Goal: Transaction & Acquisition: Purchase product/service

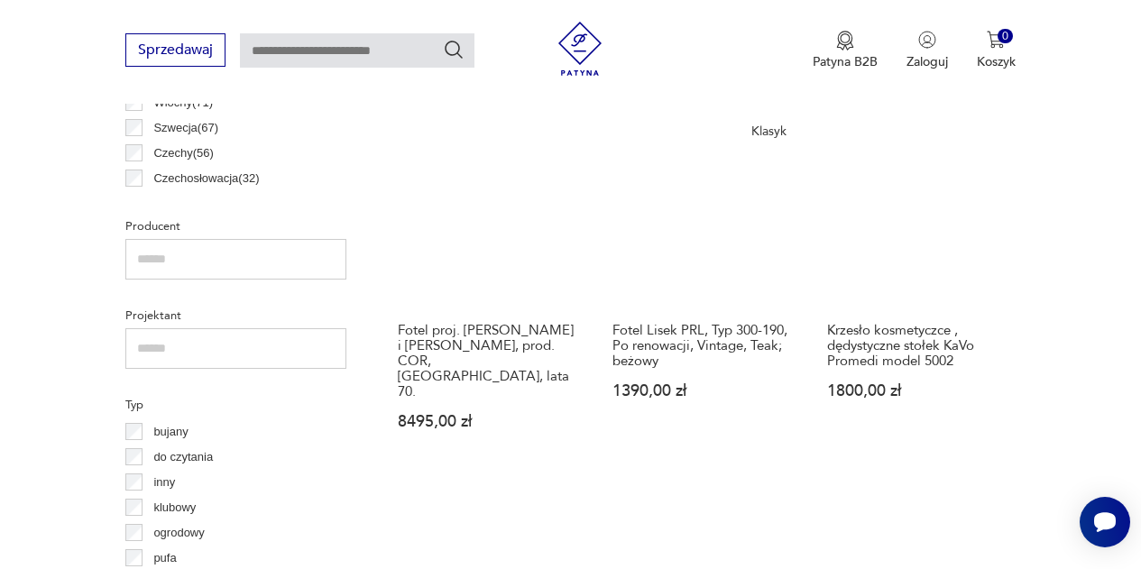
scroll to position [1079, 0]
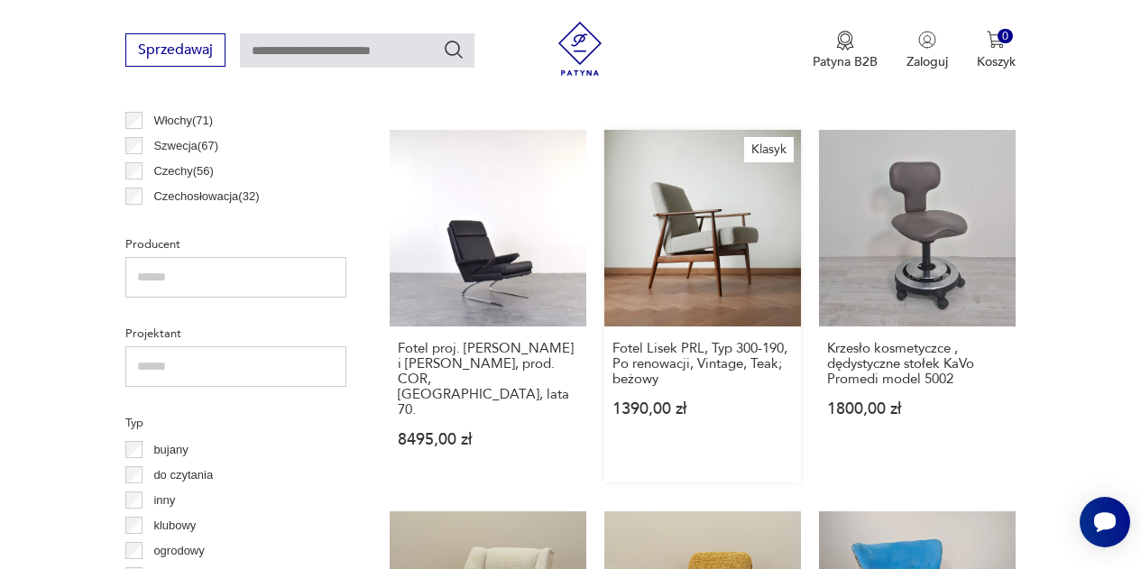
click at [687, 203] on link "Klasyk Fotel Lisek PRL, Typ 300-190, Po renowacji, Vintage, Teak; beżowy 1390,0…" at bounding box center [702, 306] width 197 height 353
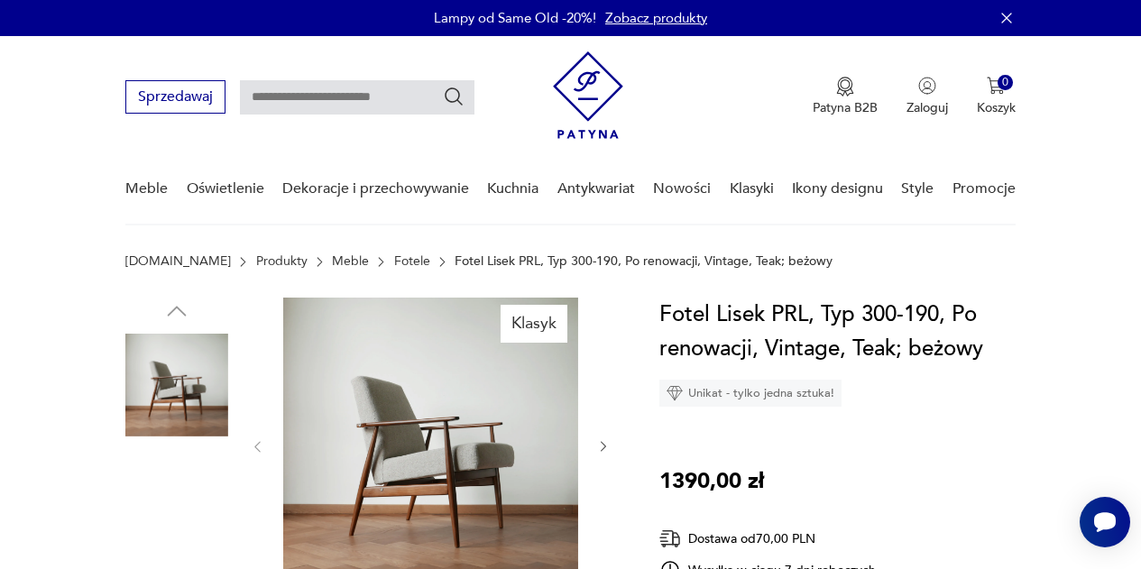
scroll to position [88, 0]
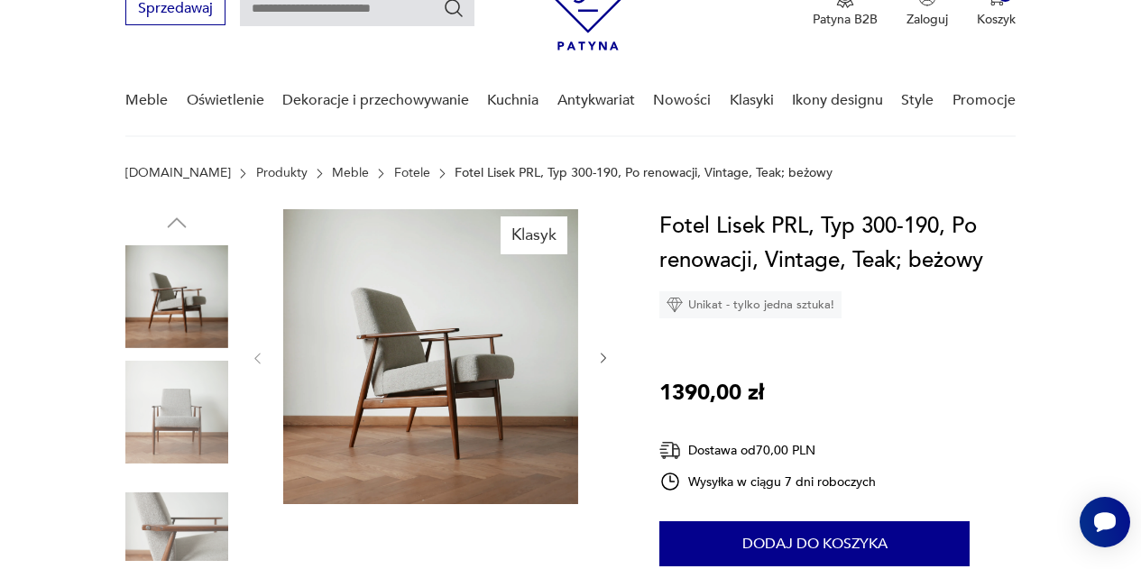
click at [602, 356] on icon "button" at bounding box center [603, 358] width 14 height 14
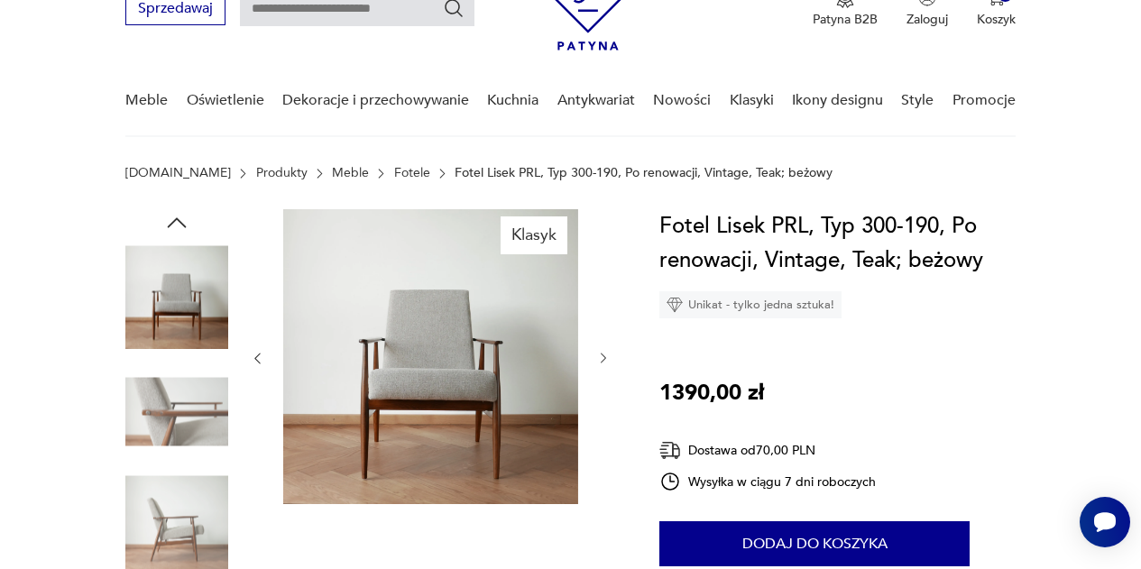
click at [602, 356] on icon "button" at bounding box center [603, 358] width 14 height 14
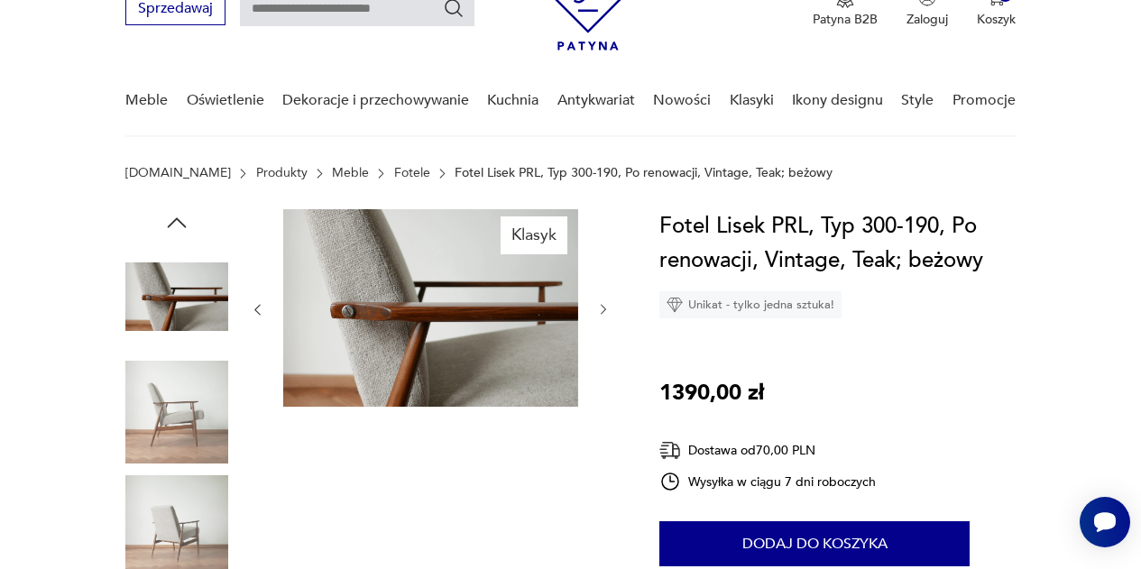
click at [602, 356] on div at bounding box center [430, 309] width 361 height 201
click at [601, 304] on icon "button" at bounding box center [603, 309] width 14 height 14
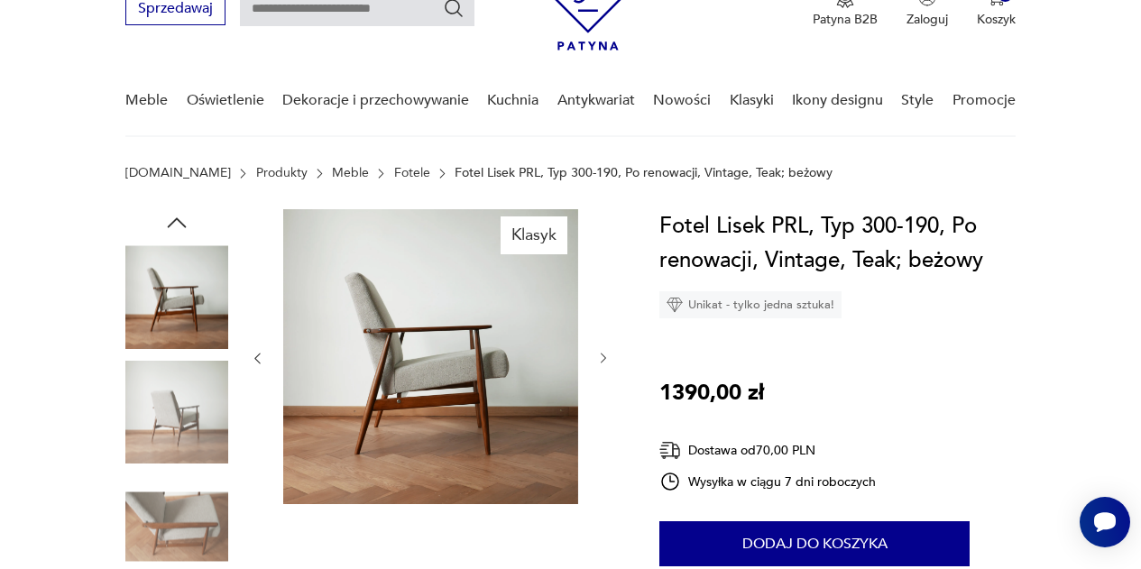
click at [601, 304] on div at bounding box center [430, 358] width 361 height 299
click at [602, 357] on icon "button" at bounding box center [603, 358] width 14 height 14
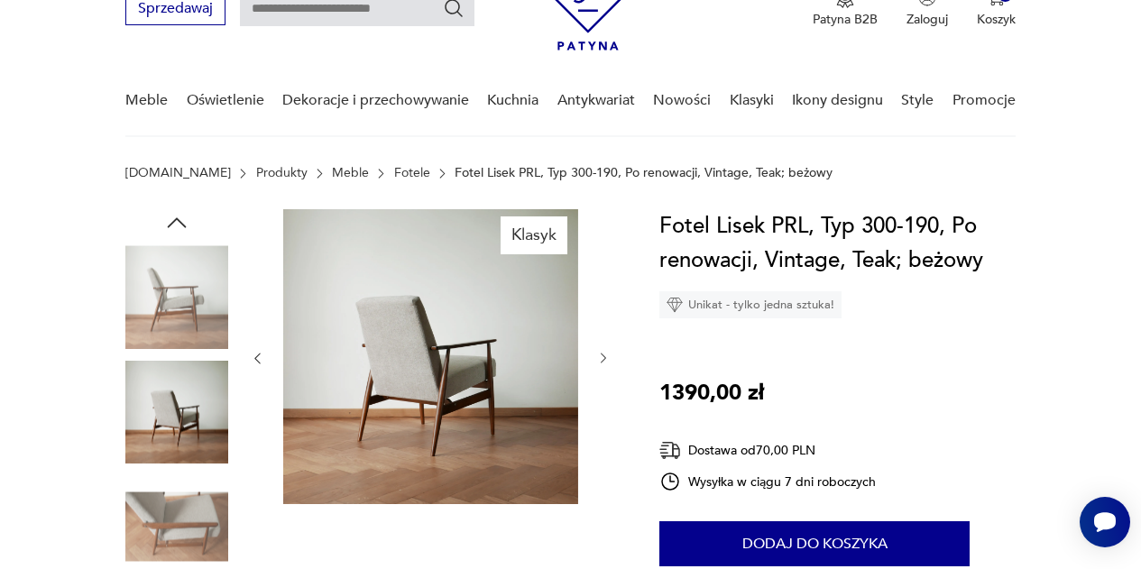
click at [602, 357] on icon "button" at bounding box center [603, 358] width 14 height 14
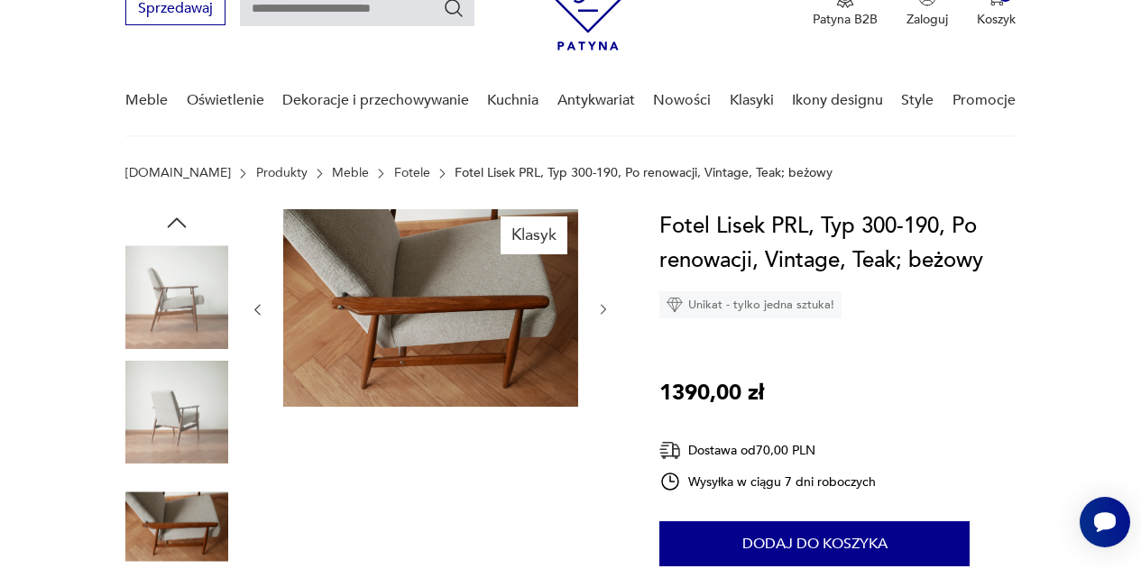
click at [601, 308] on icon "button" at bounding box center [603, 309] width 14 height 14
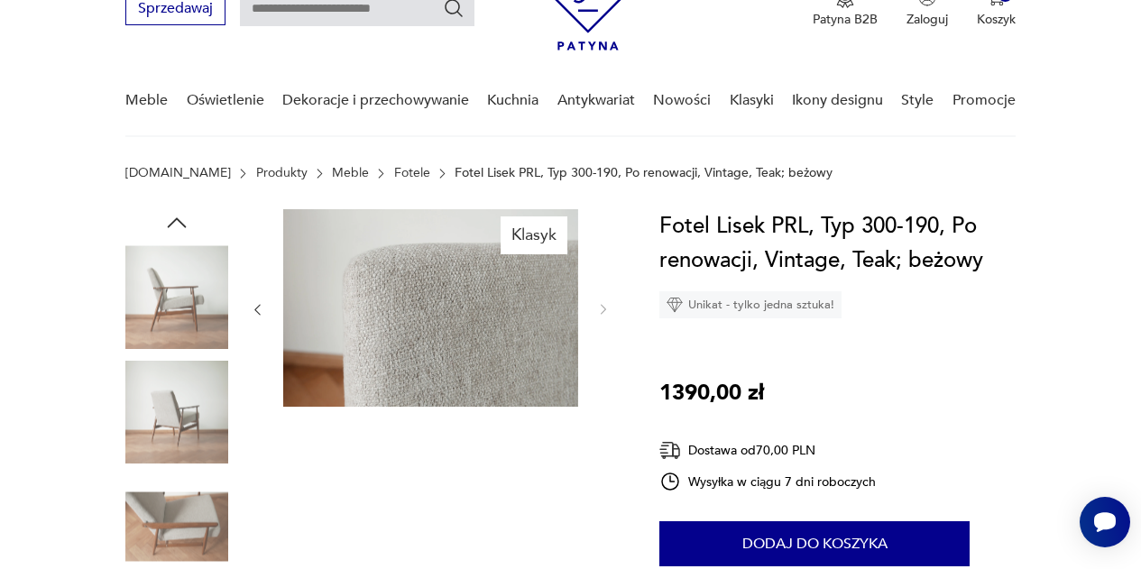
click at [492, 333] on img at bounding box center [430, 308] width 295 height 198
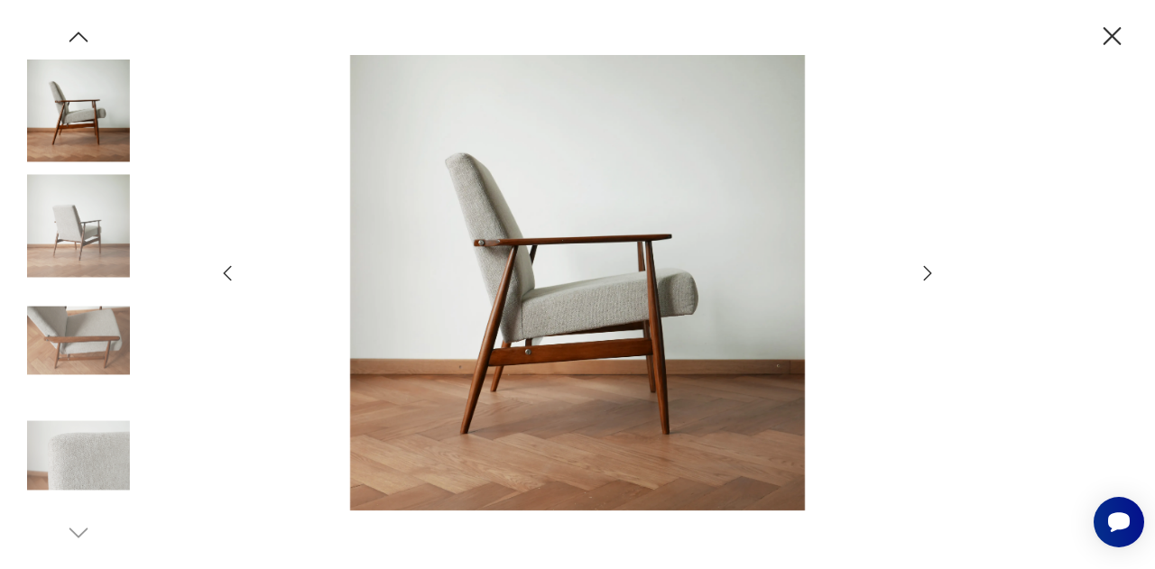
click at [924, 275] on icon "button" at bounding box center [928, 274] width 22 height 22
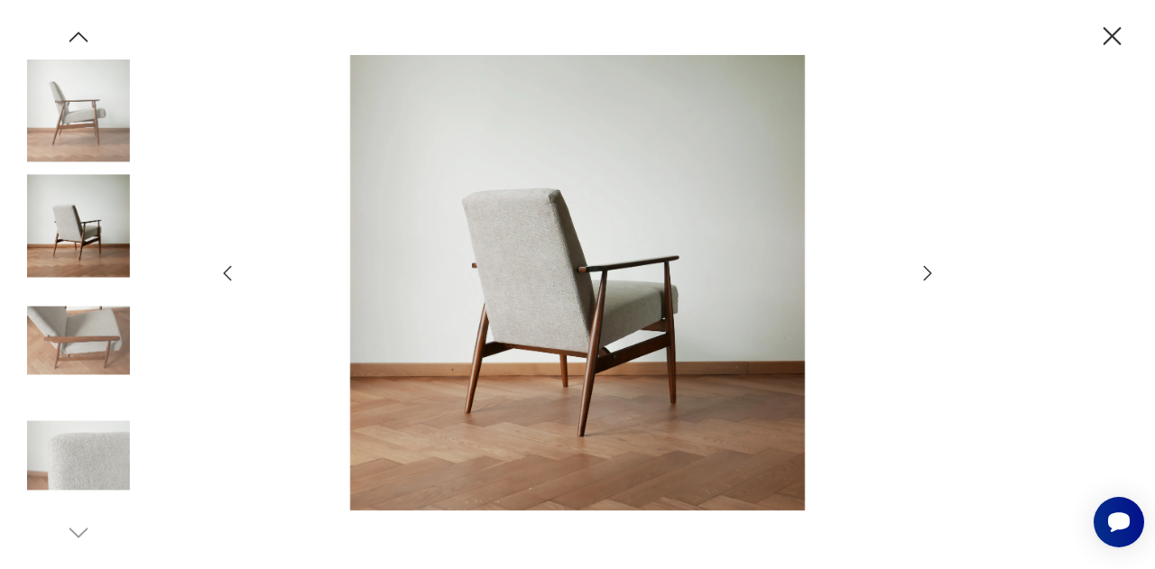
click at [924, 275] on icon "button" at bounding box center [928, 274] width 22 height 22
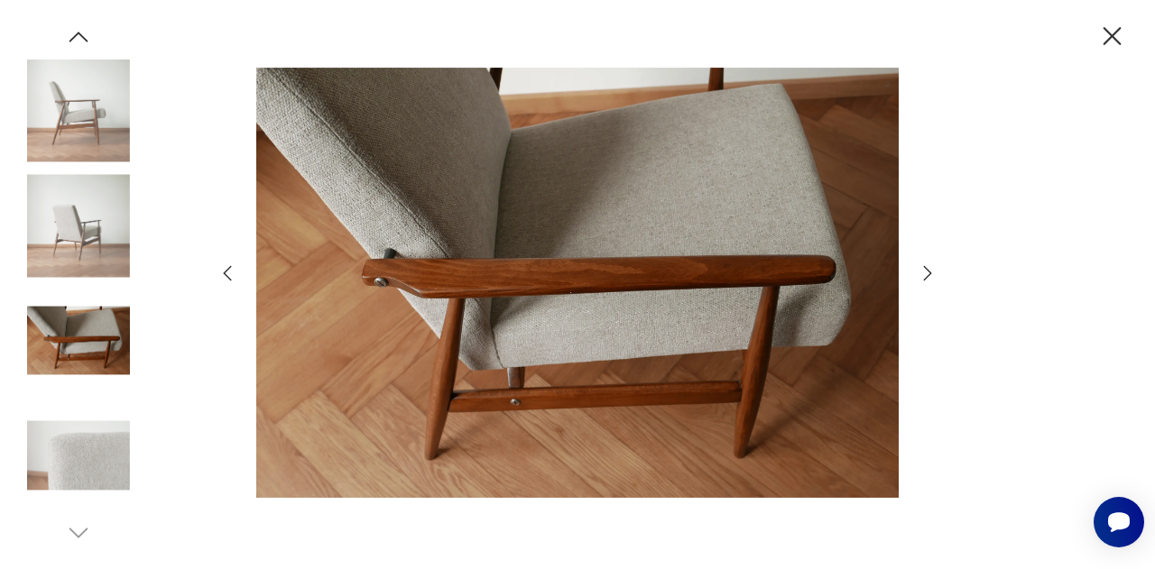
click at [924, 275] on icon "button" at bounding box center [928, 274] width 22 height 22
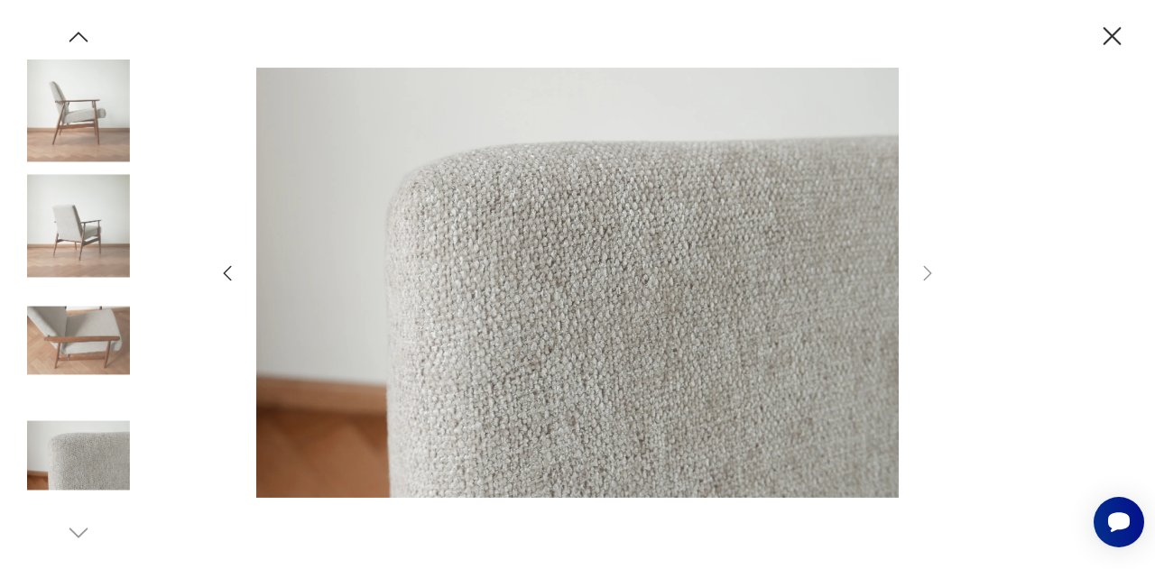
click at [1114, 39] on icon "button" at bounding box center [1112, 36] width 18 height 18
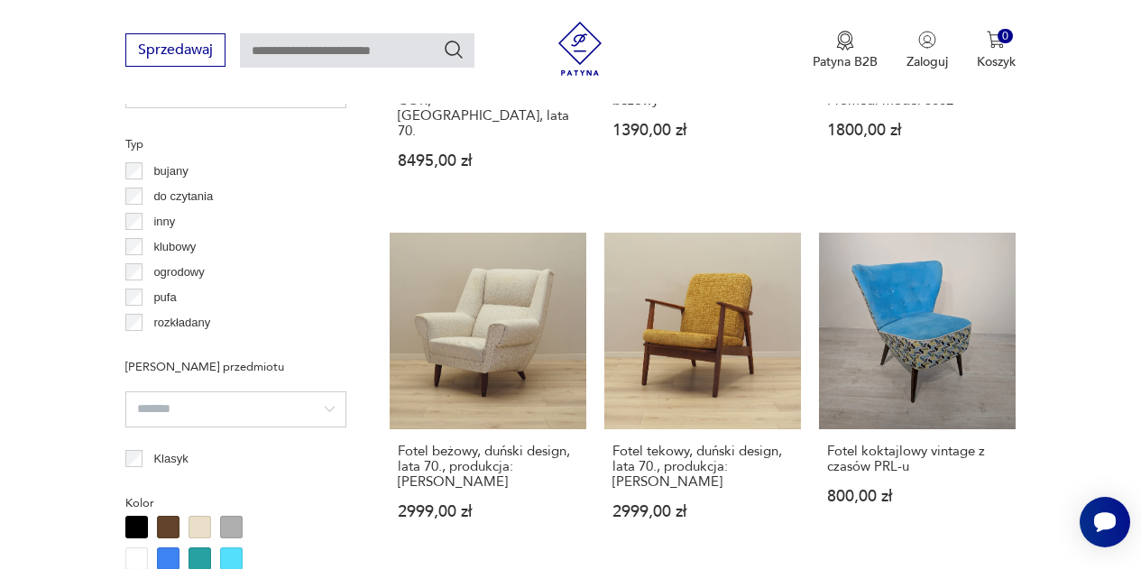
scroll to position [1359, 0]
click at [501, 250] on link "Fotel beżowy, duński design, lata 70., produkcja: [PERSON_NAME] 2999,00 zł" at bounding box center [488, 393] width 197 height 322
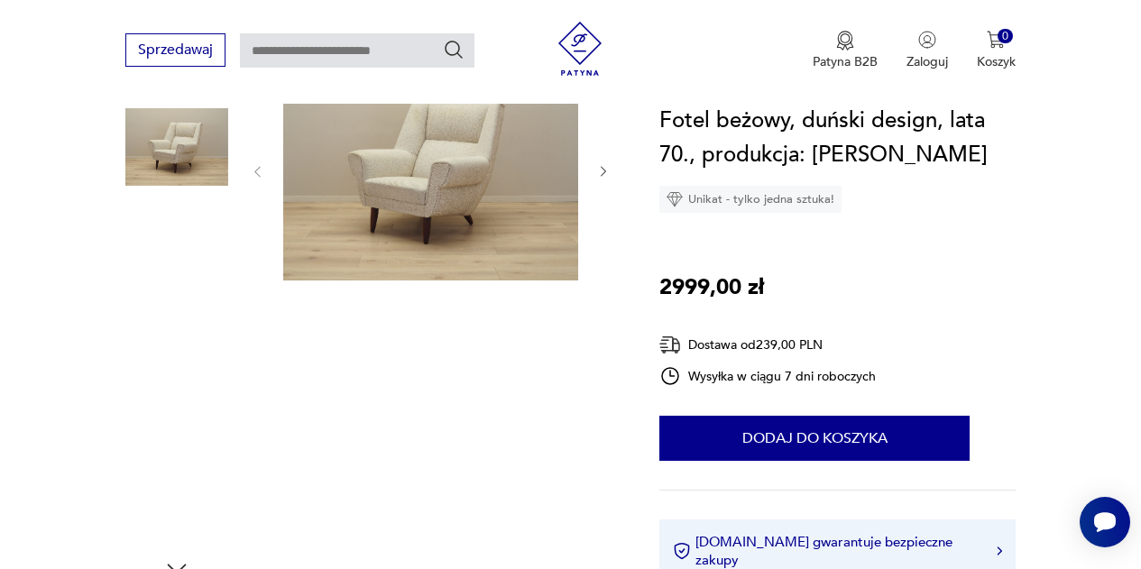
scroll to position [239, 0]
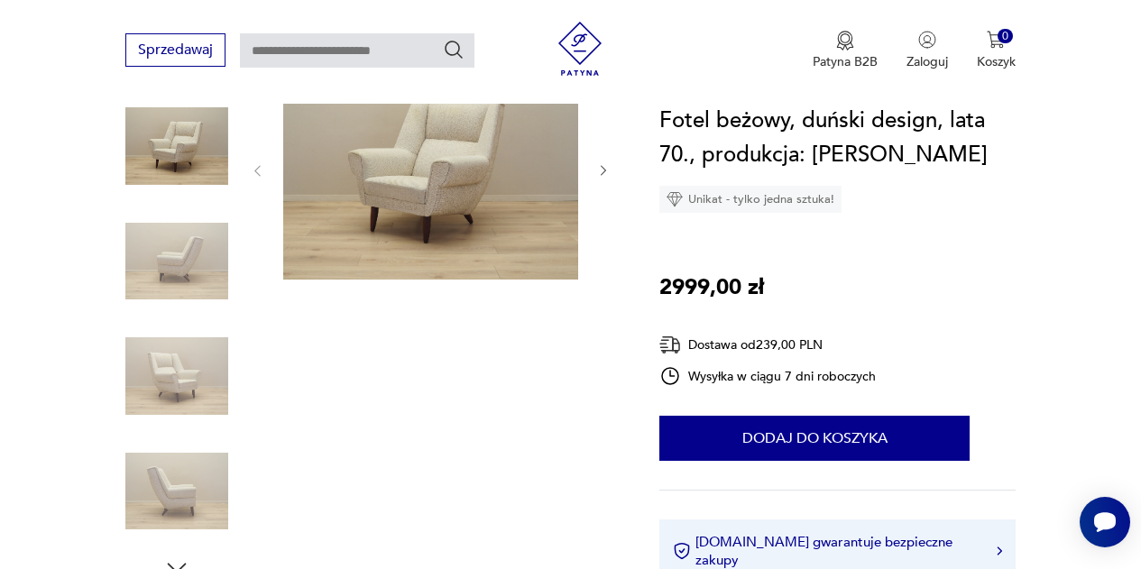
click at [602, 168] on icon "button" at bounding box center [603, 171] width 5 height 10
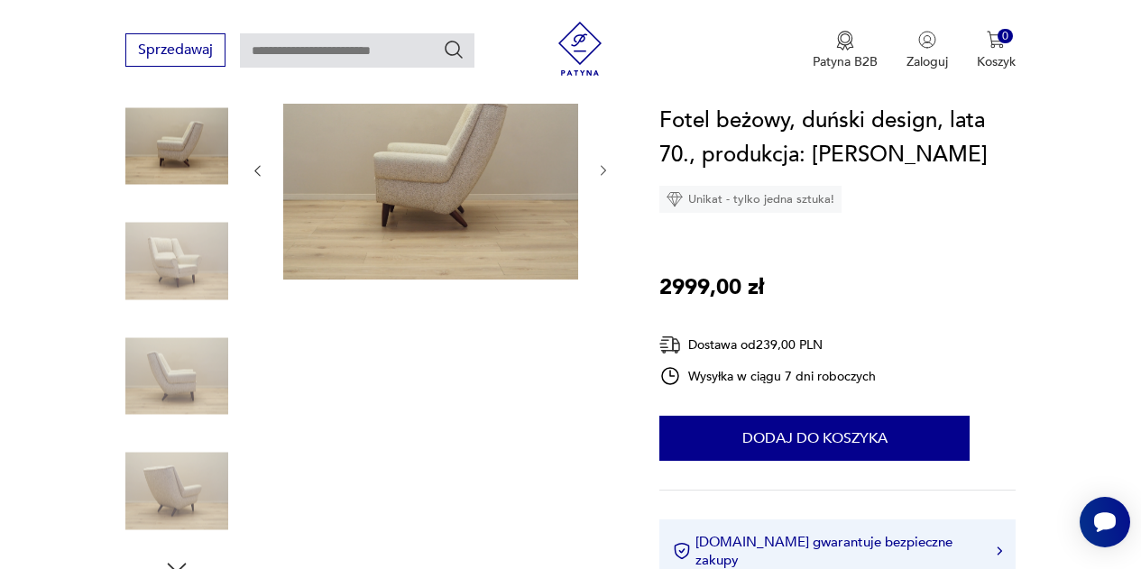
click at [602, 168] on icon "button" at bounding box center [603, 171] width 5 height 10
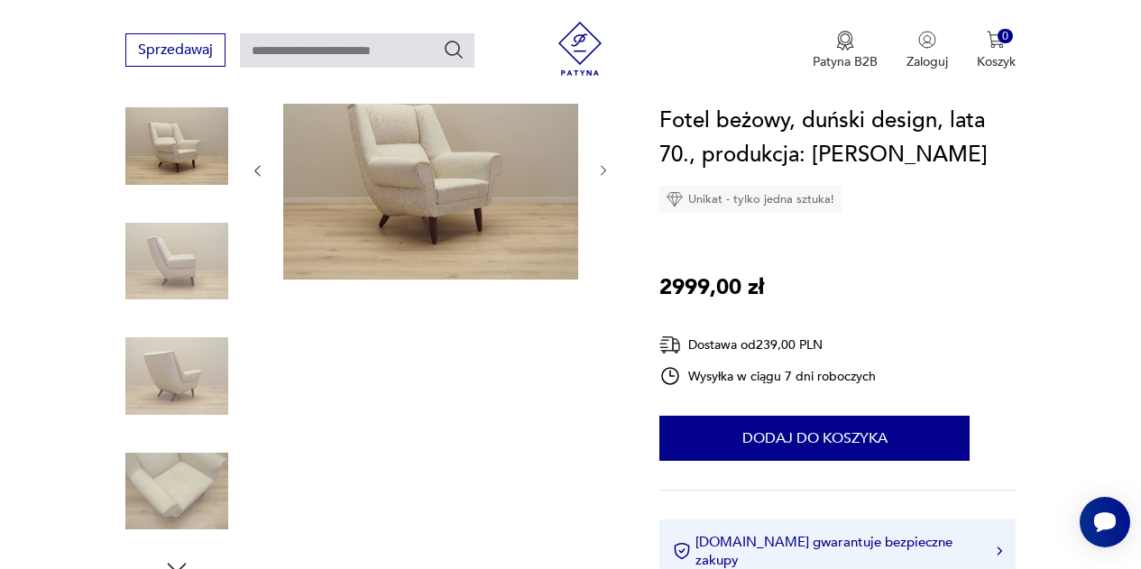
click at [602, 168] on icon "button" at bounding box center [603, 171] width 5 height 10
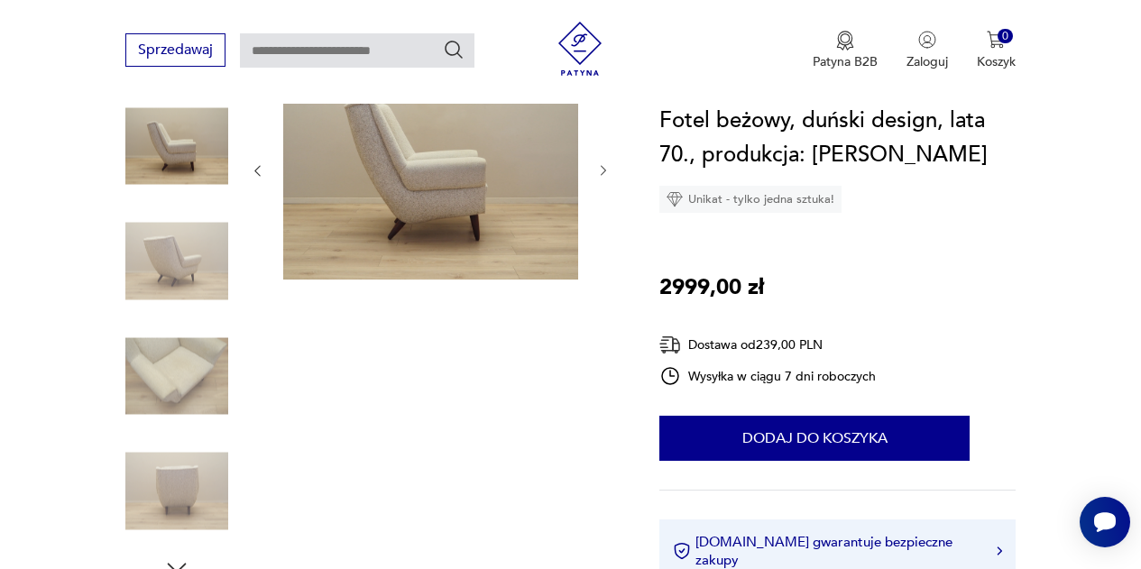
click at [602, 168] on icon "button" at bounding box center [603, 171] width 5 height 10
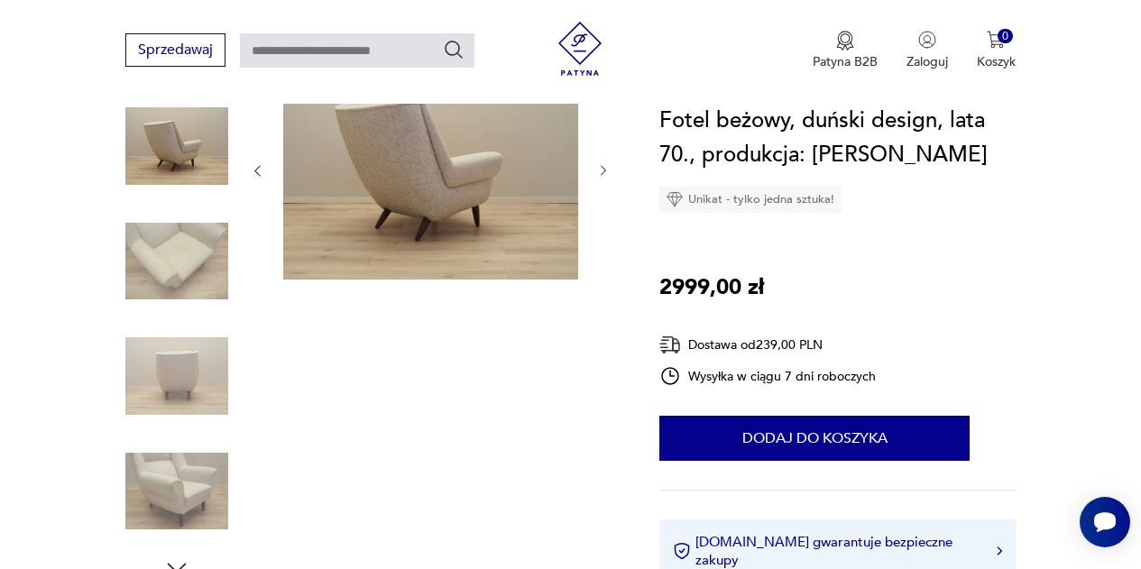
click at [602, 168] on icon "button" at bounding box center [603, 171] width 5 height 10
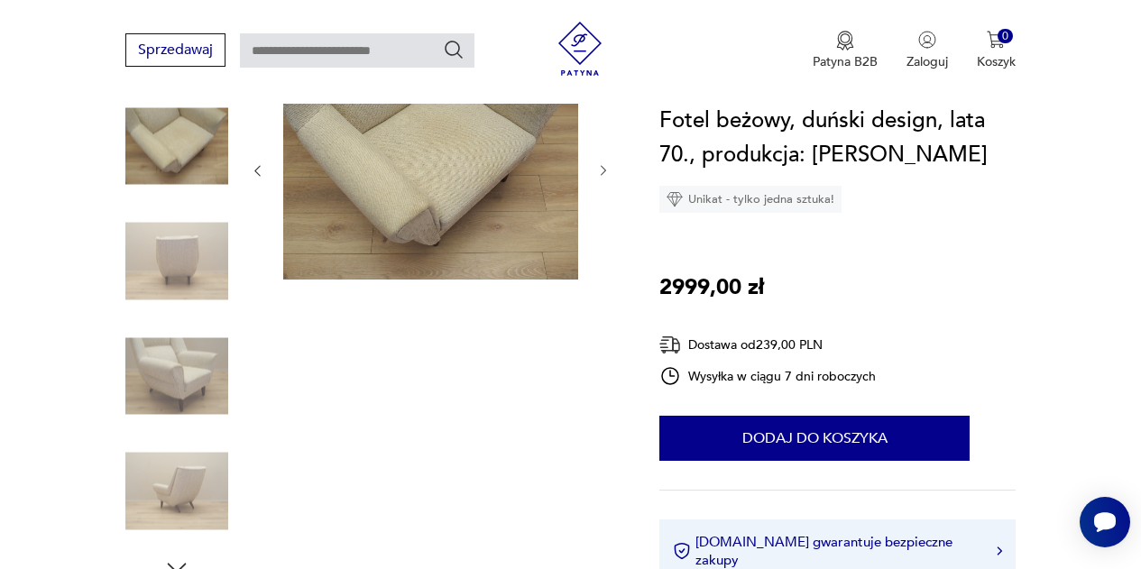
click at [602, 168] on icon "button" at bounding box center [603, 171] width 5 height 10
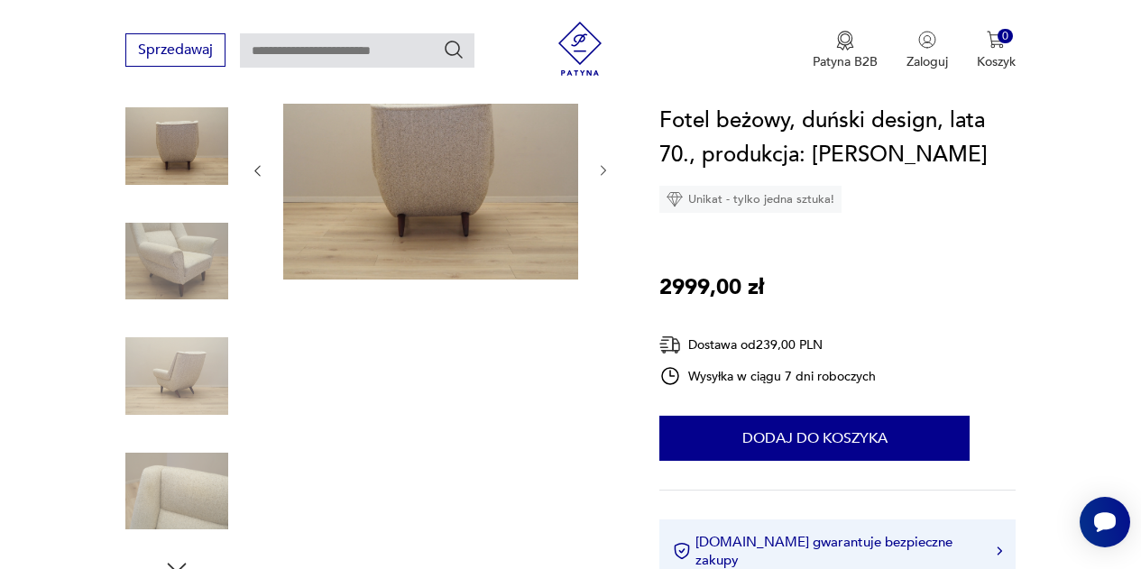
click at [602, 168] on icon "button" at bounding box center [603, 171] width 5 height 10
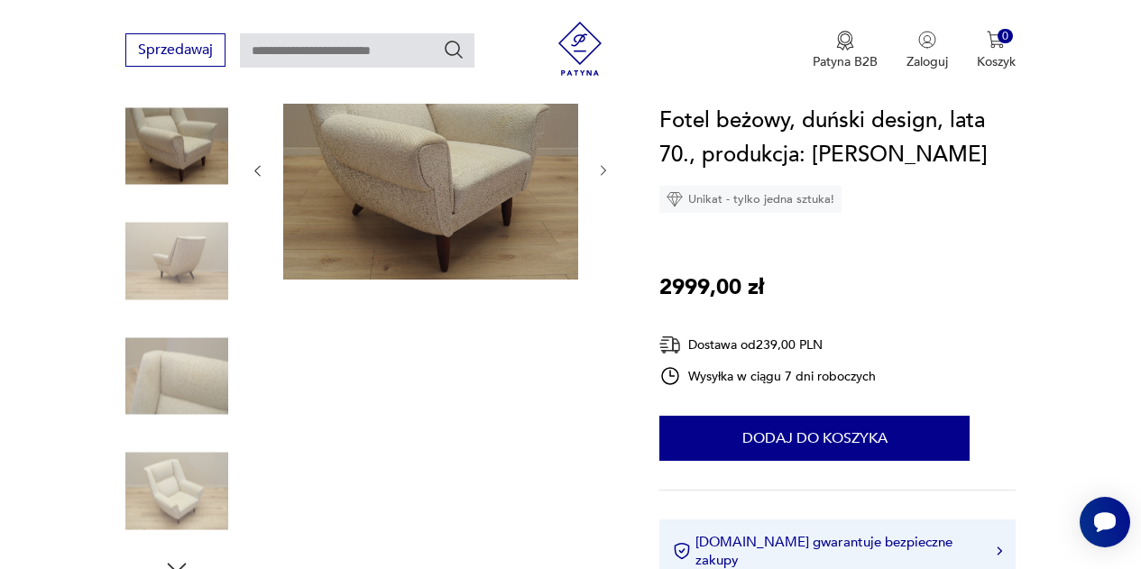
click at [602, 168] on icon "button" at bounding box center [603, 171] width 5 height 10
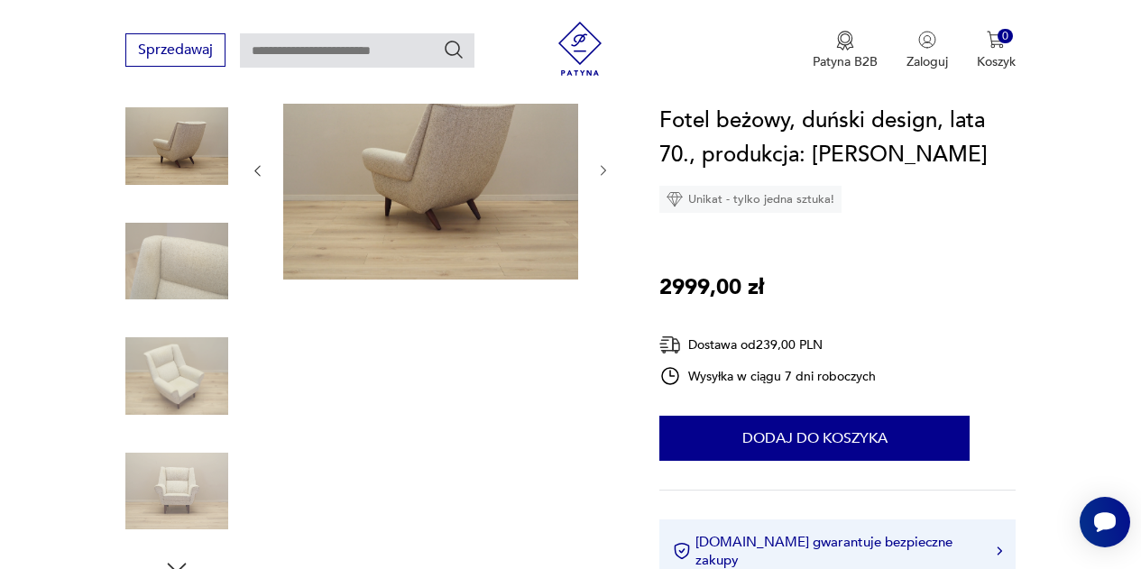
click at [602, 168] on icon "button" at bounding box center [603, 171] width 5 height 10
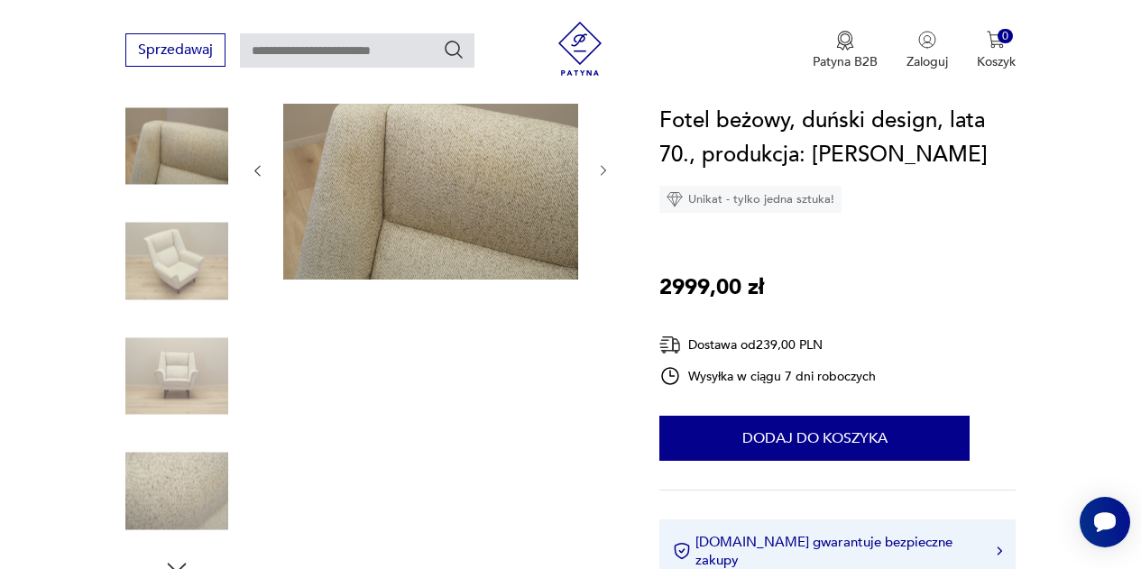
click at [602, 168] on icon "button" at bounding box center [603, 171] width 5 height 10
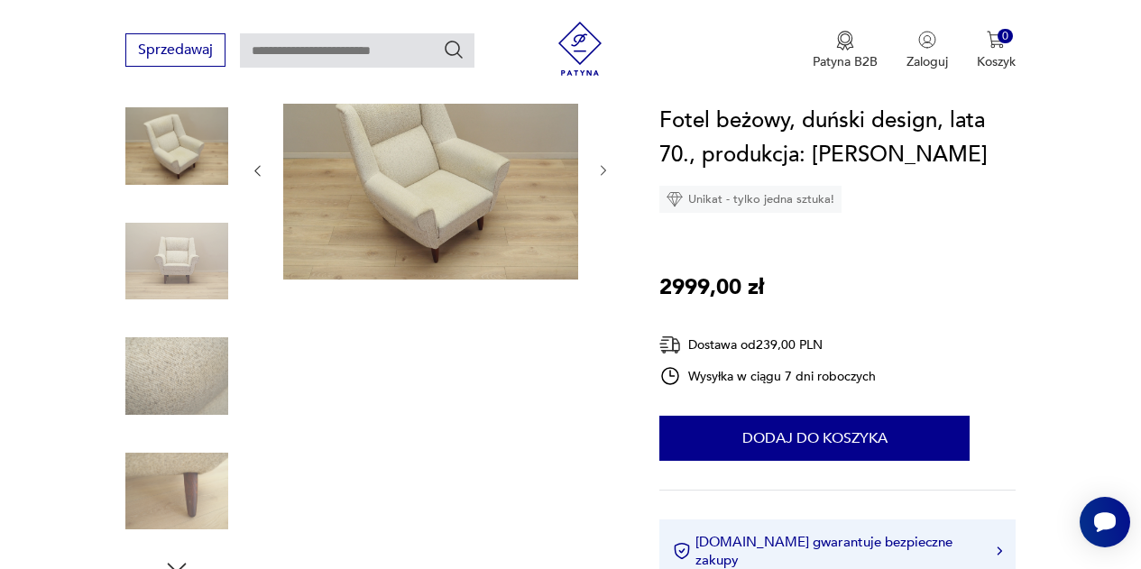
click at [602, 168] on icon "button" at bounding box center [603, 171] width 5 height 10
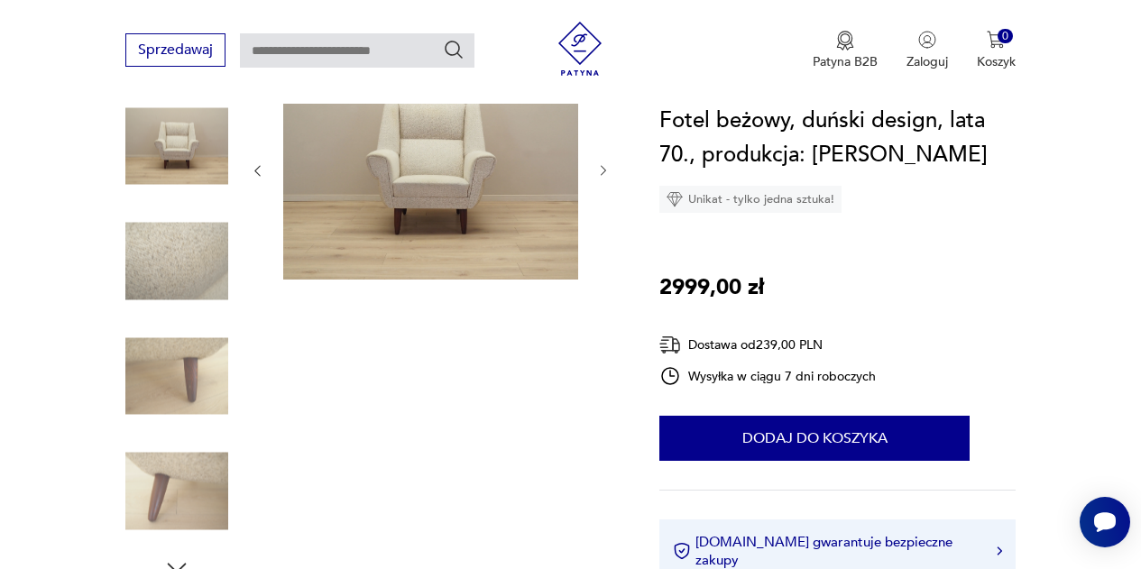
click at [602, 168] on icon "button" at bounding box center [603, 171] width 5 height 10
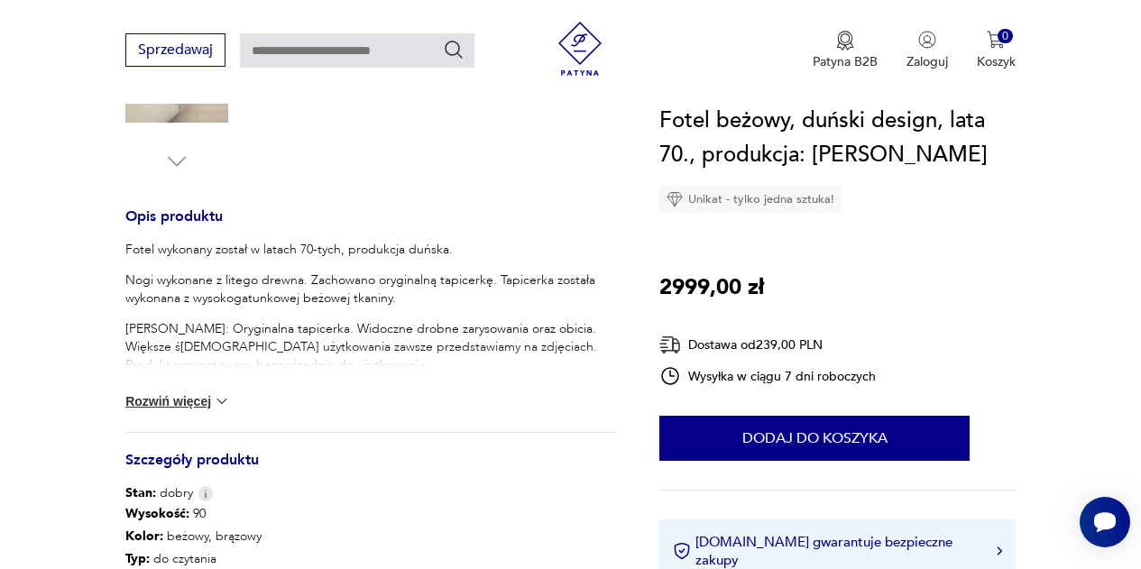
scroll to position [685, 0]
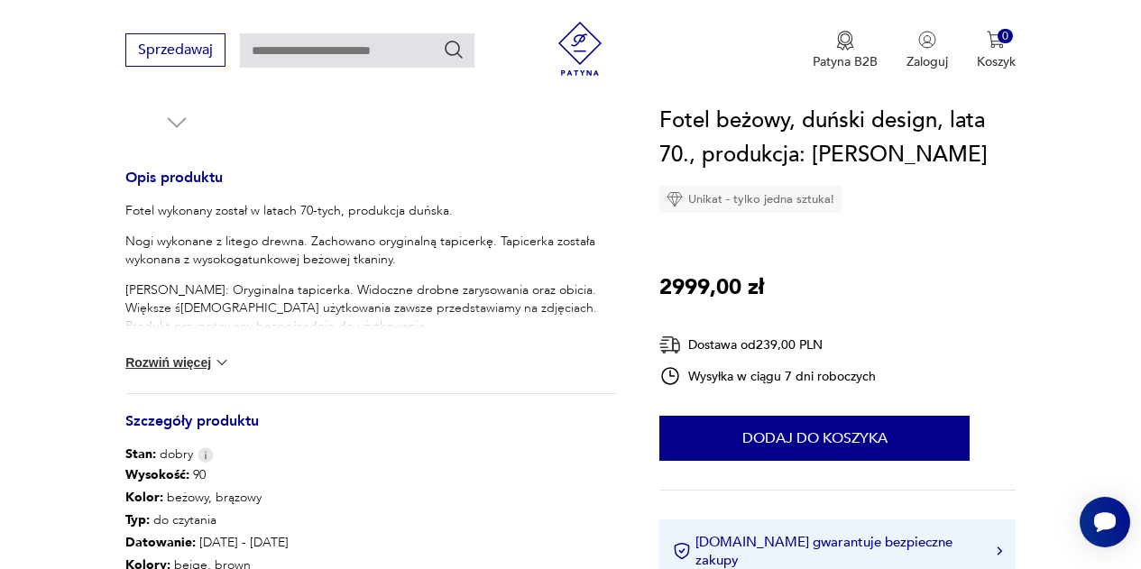
click at [442, 345] on div "Fotel wykonany został w latach 70-tych, produkcja duńska. Nogi wykonane z liteg…" at bounding box center [370, 297] width 491 height 191
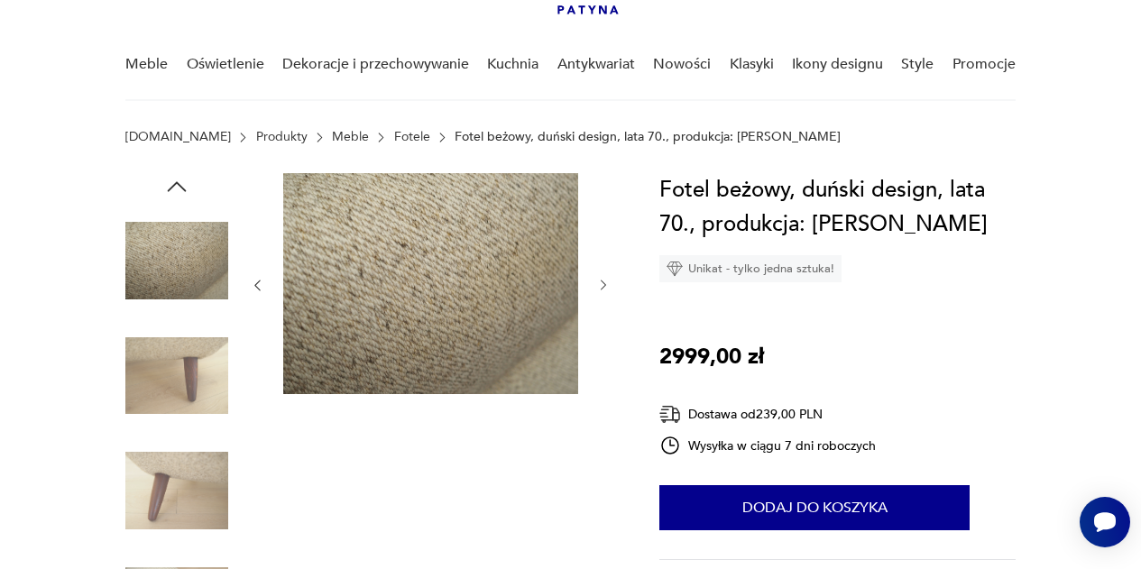
scroll to position [124, 0]
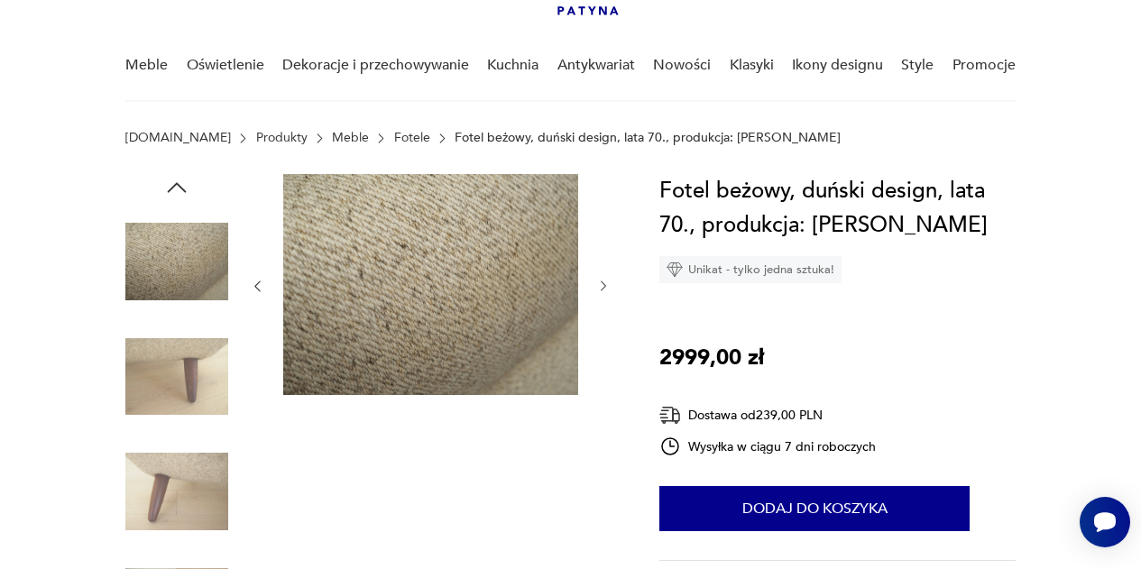
click at [256, 283] on icon "button" at bounding box center [257, 286] width 14 height 14
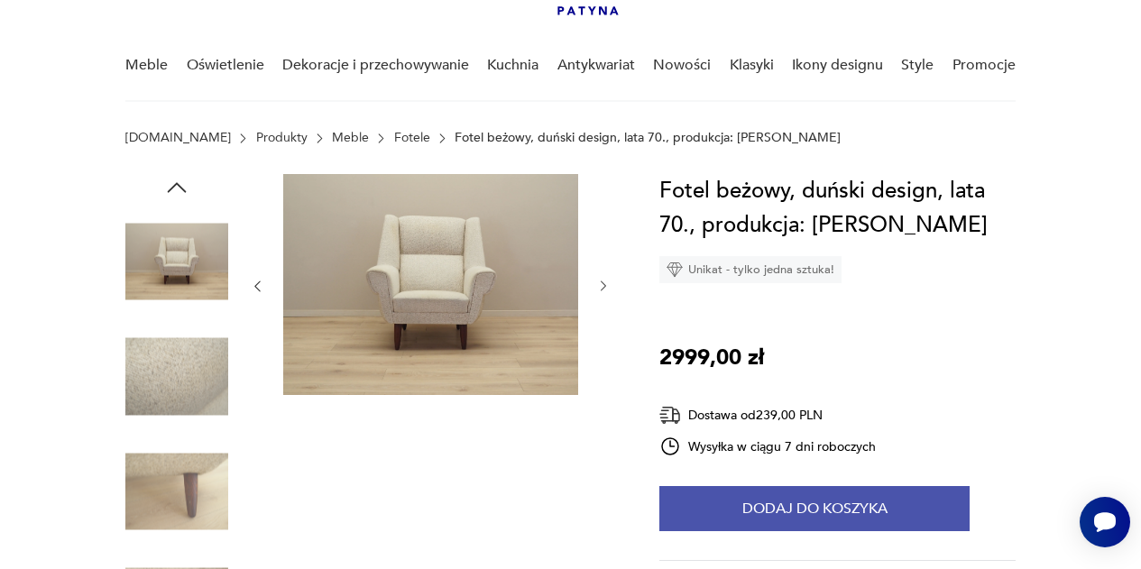
click at [722, 520] on button "Dodaj do koszyka" at bounding box center [814, 508] width 310 height 45
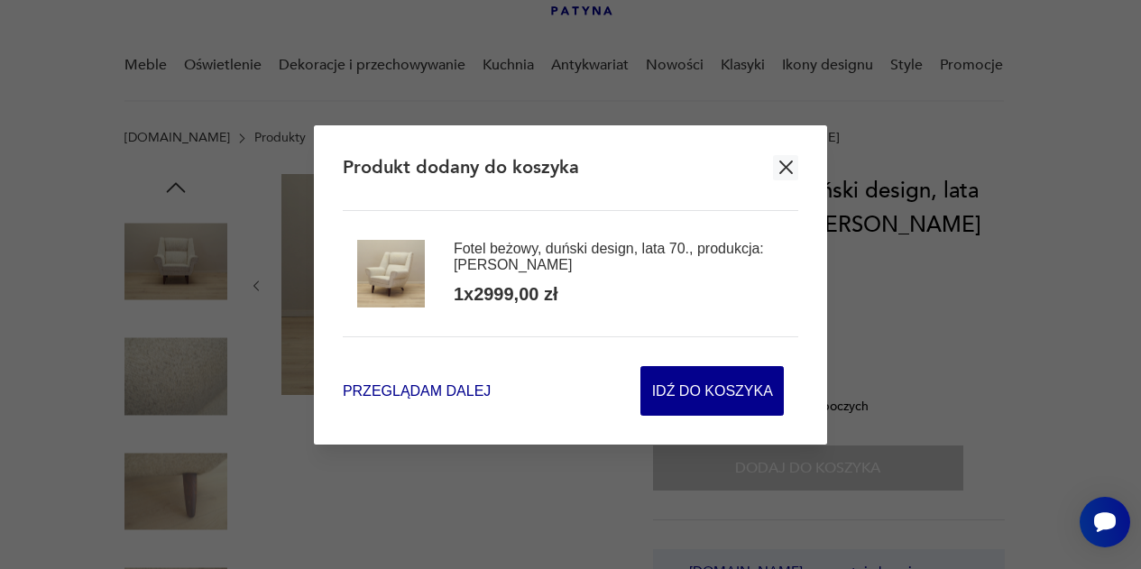
click at [458, 390] on span "Przeglądam dalej" at bounding box center [417, 391] width 148 height 21
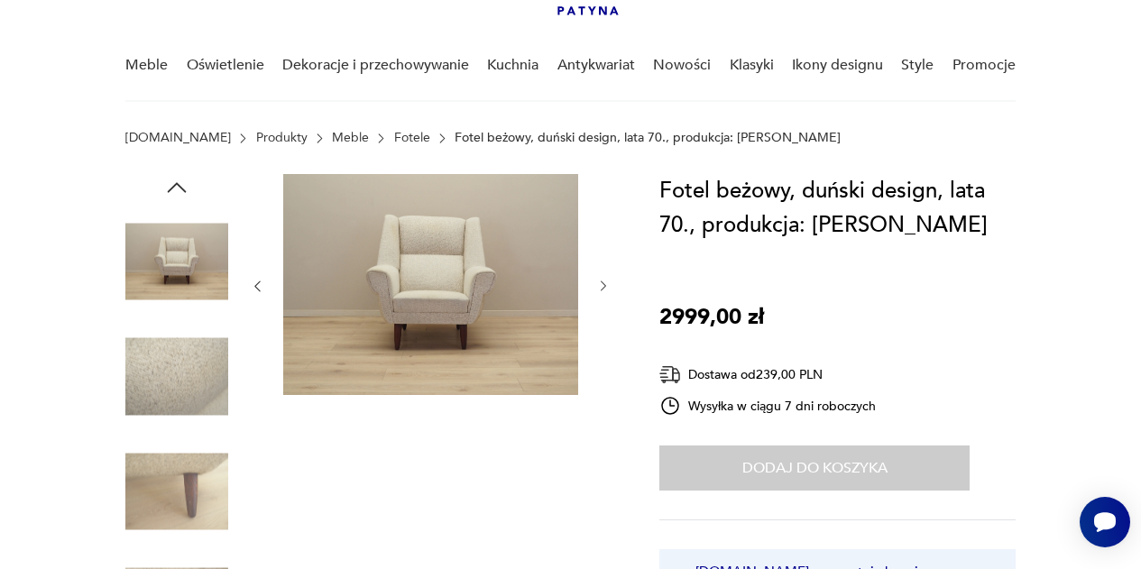
click at [394, 138] on link "Fotele" at bounding box center [412, 138] width 36 height 14
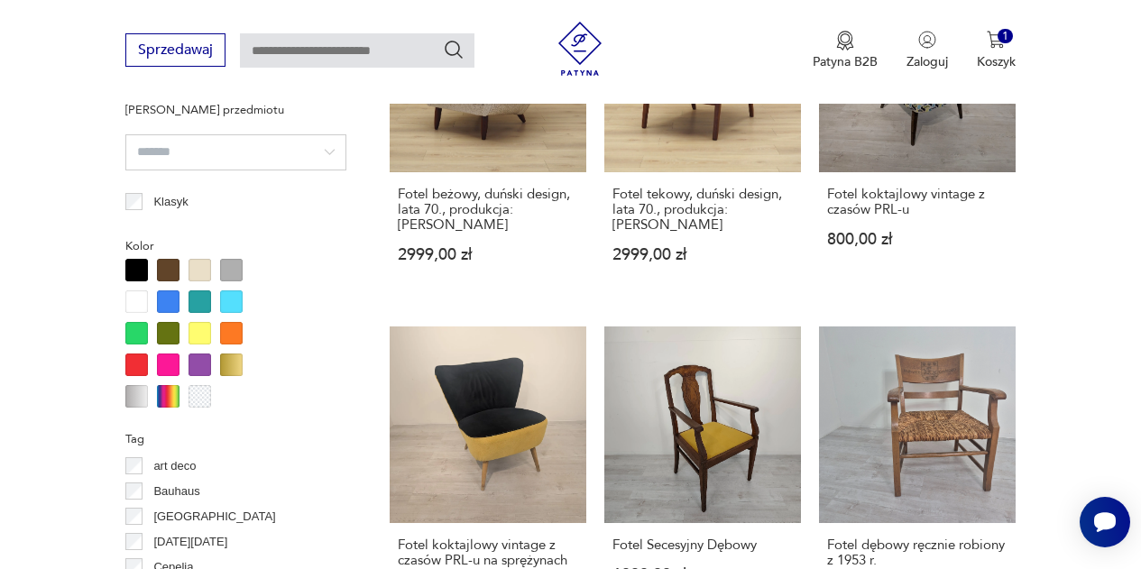
scroll to position [1616, 0]
click at [197, 267] on div at bounding box center [200, 269] width 23 height 23
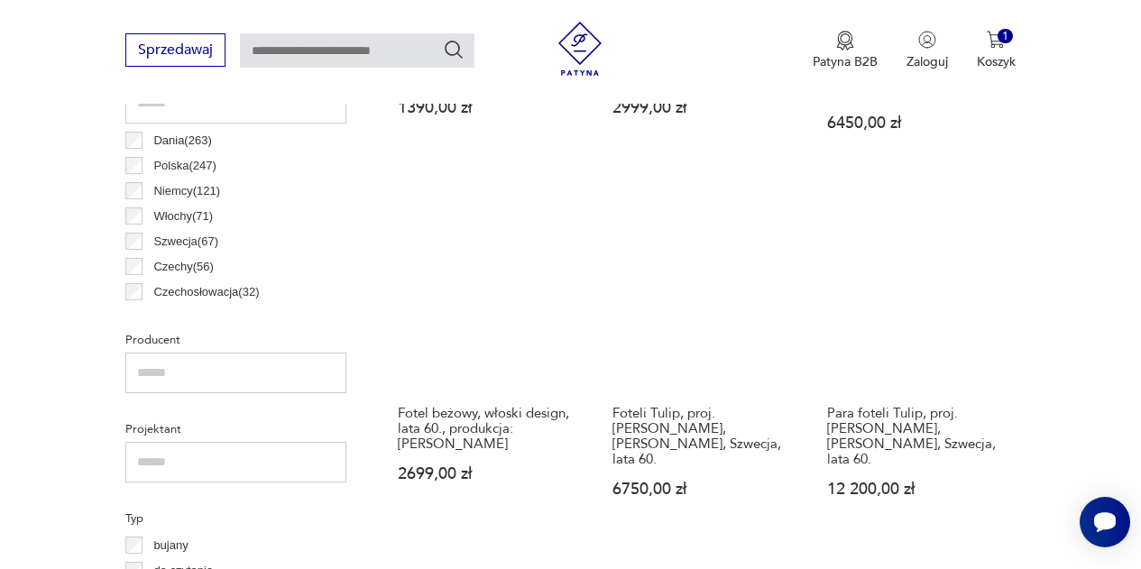
scroll to position [984, 0]
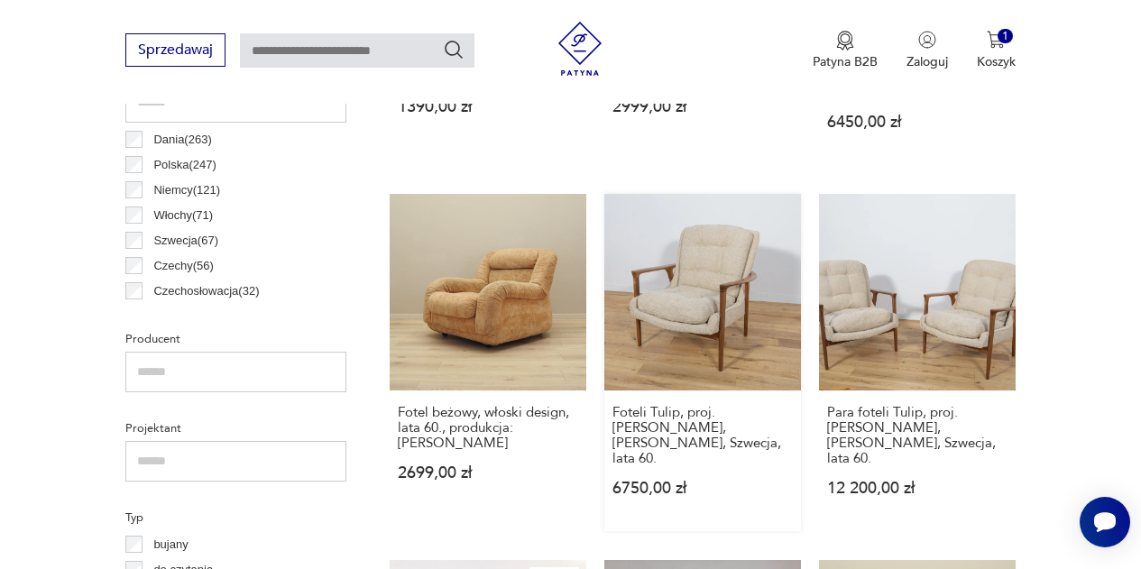
click at [692, 276] on link "Foteli Tulip, proj. [PERSON_NAME], [PERSON_NAME], Szwecja, lata 60. 6750,00 zł" at bounding box center [702, 362] width 197 height 337
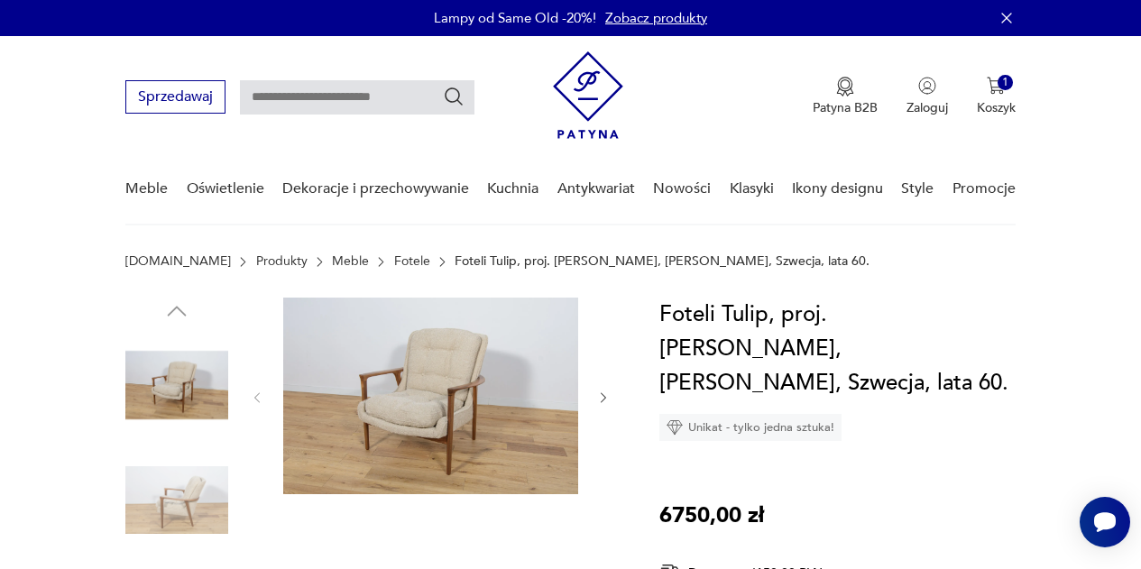
click at [447, 382] on img at bounding box center [430, 396] width 295 height 197
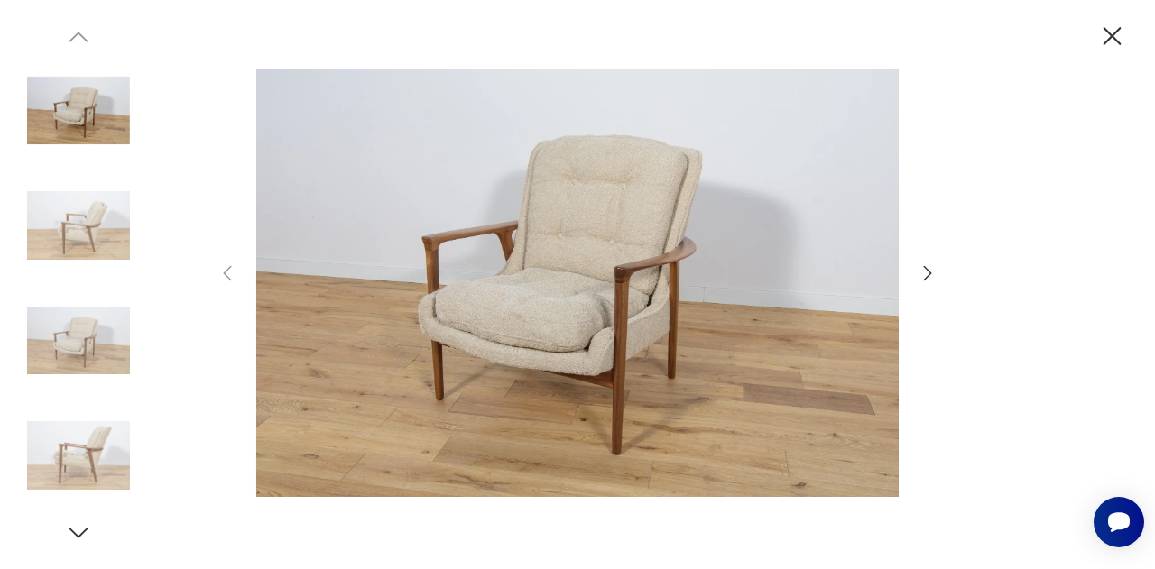
click at [924, 268] on icon "button" at bounding box center [928, 274] width 22 height 22
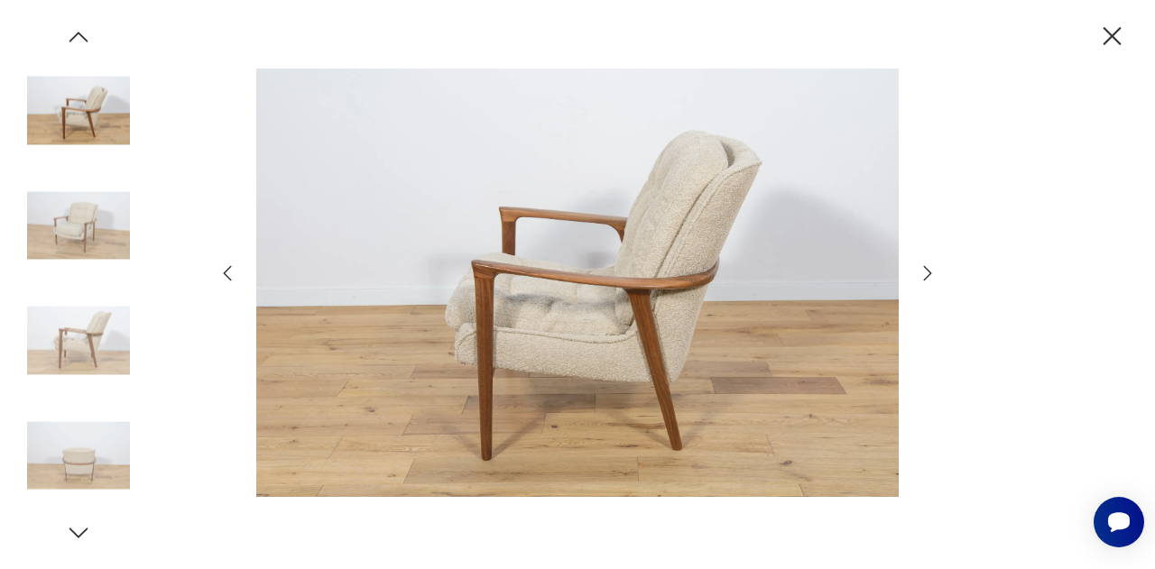
click at [924, 268] on icon "button" at bounding box center [928, 274] width 22 height 22
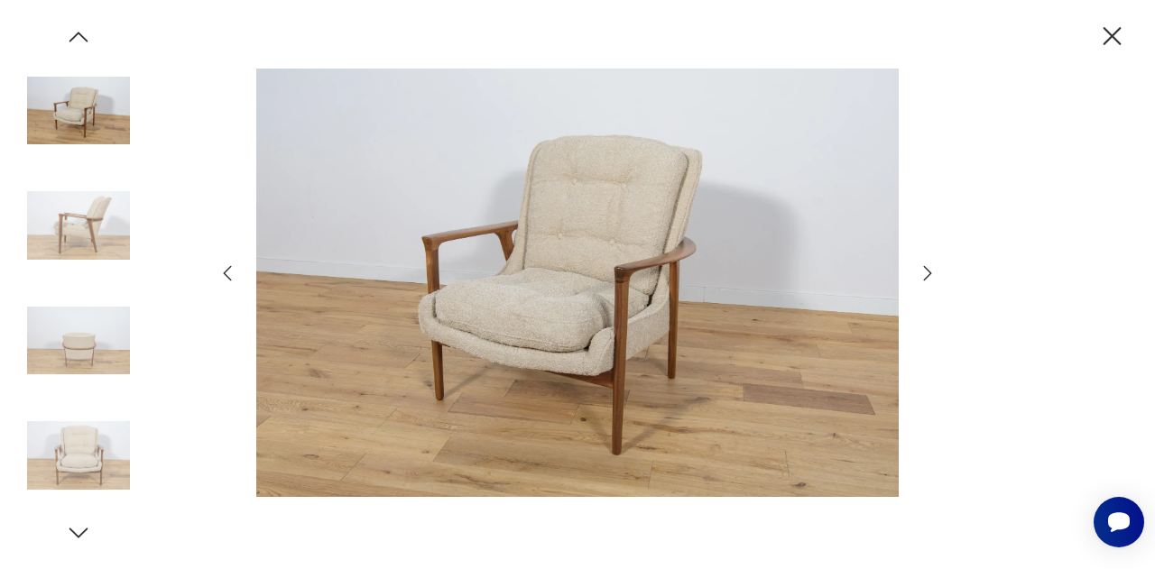
click at [924, 268] on icon "button" at bounding box center [928, 274] width 22 height 22
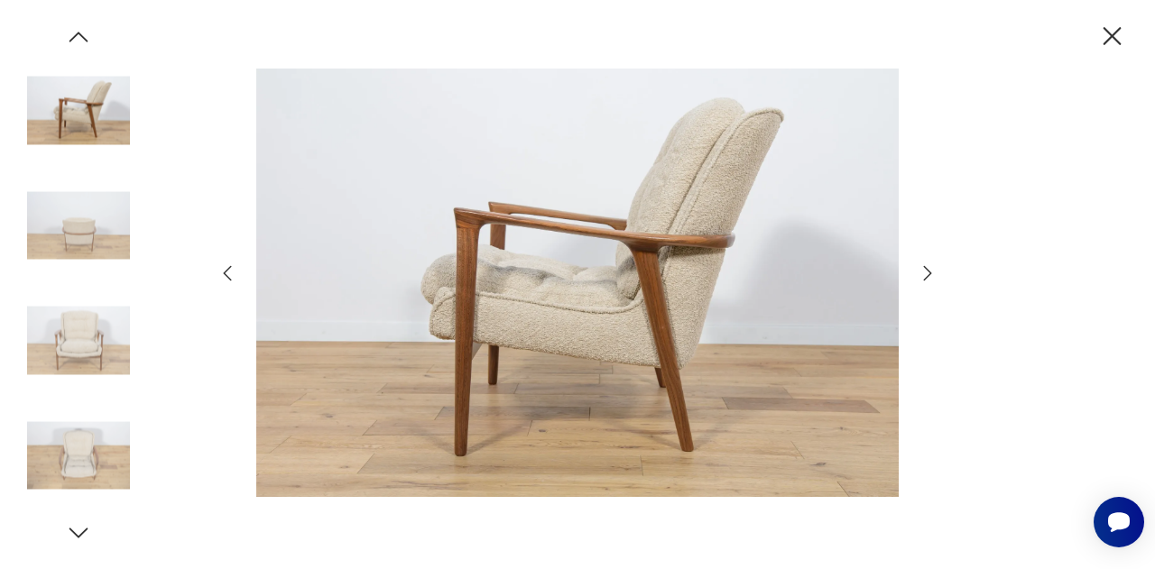
click at [924, 268] on icon "button" at bounding box center [928, 274] width 22 height 22
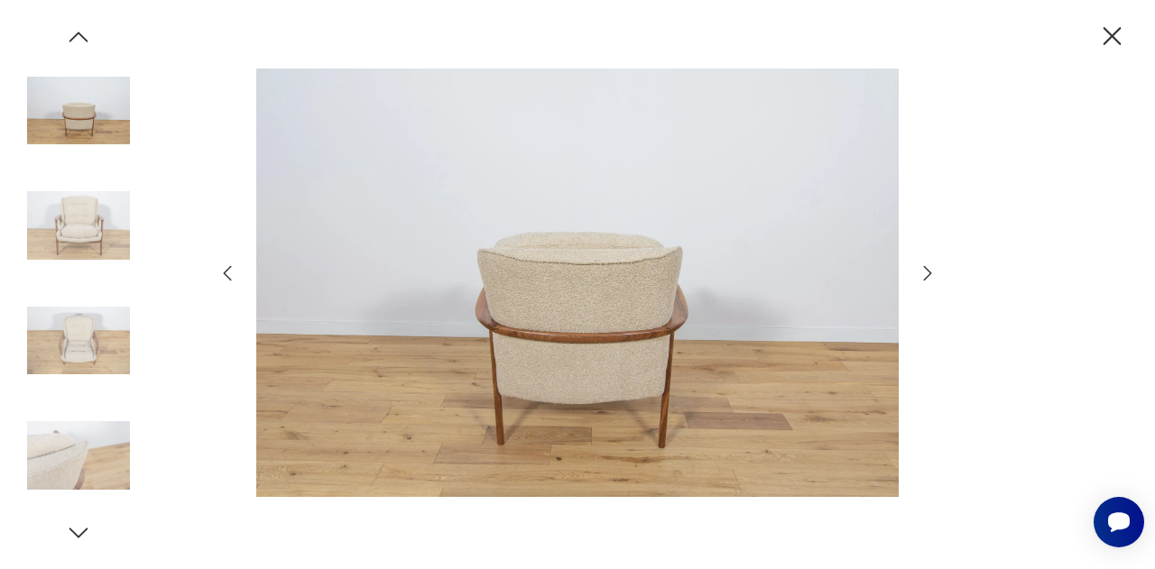
click at [924, 268] on icon "button" at bounding box center [928, 274] width 22 height 22
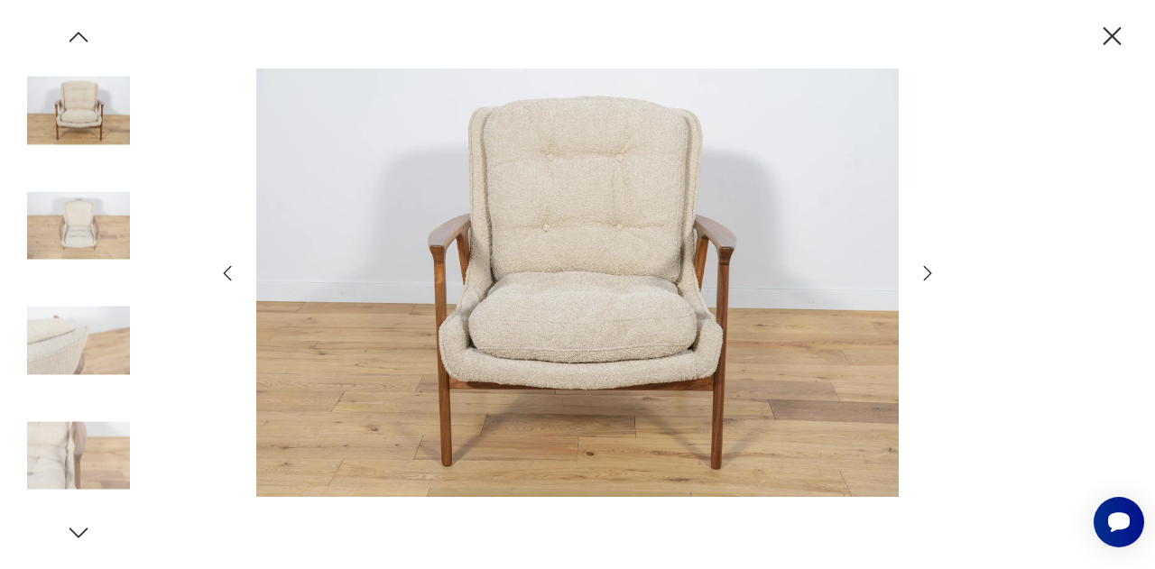
click at [924, 268] on icon "button" at bounding box center [928, 274] width 22 height 22
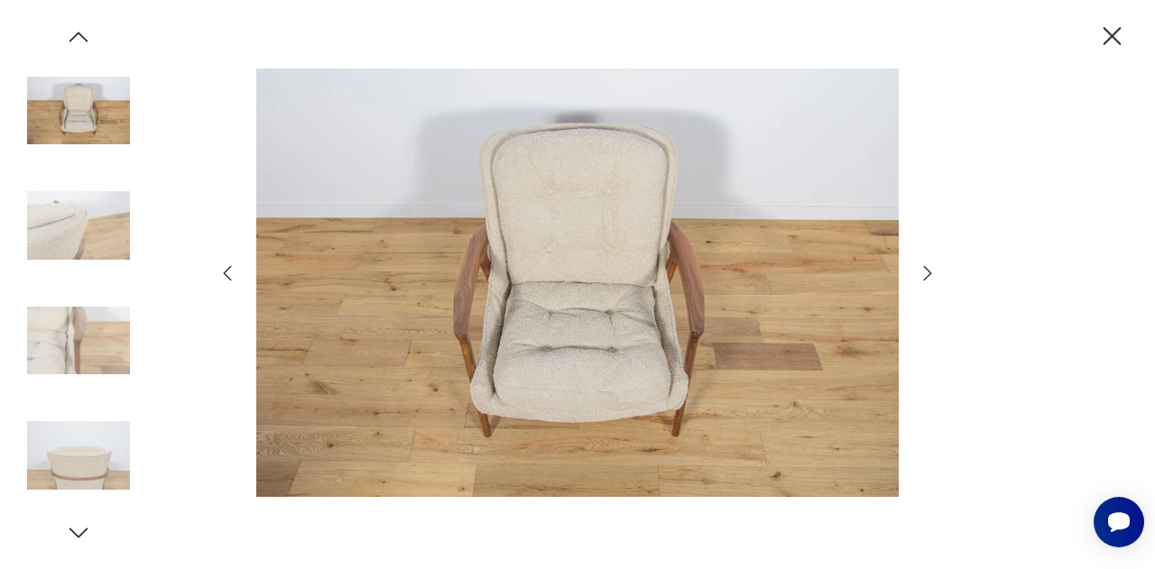
click at [924, 268] on icon "button" at bounding box center [928, 274] width 22 height 22
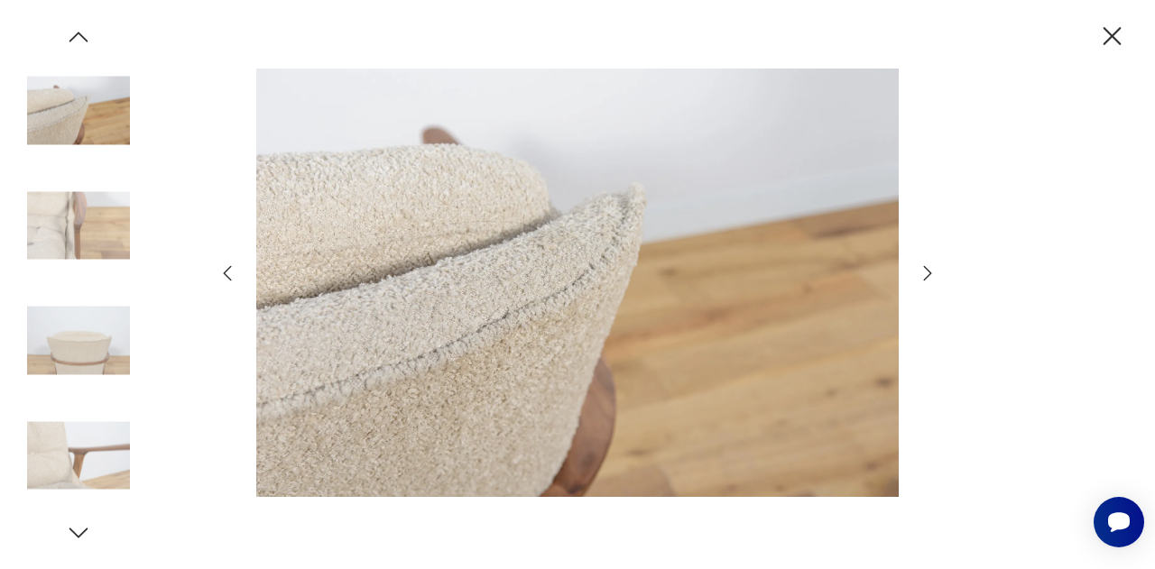
click at [1116, 32] on icon "button" at bounding box center [1112, 36] width 18 height 18
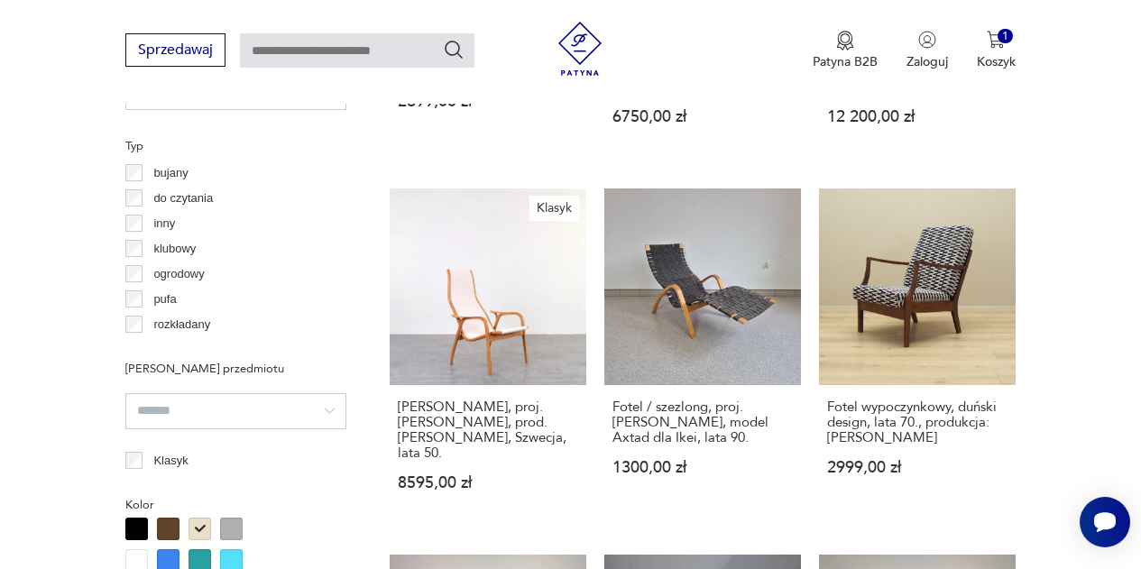
scroll to position [1429, 0]
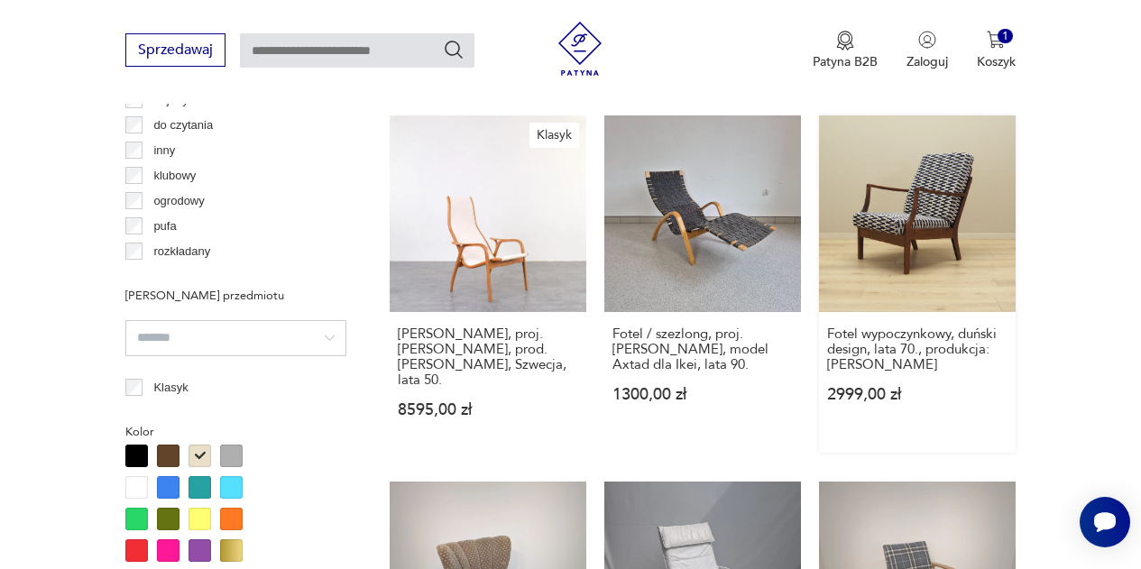
click at [917, 189] on link "Fotel wypoczynkowy, duński design, lata 70., produkcja: [PERSON_NAME] 2999,00 zł" at bounding box center [917, 283] width 197 height 337
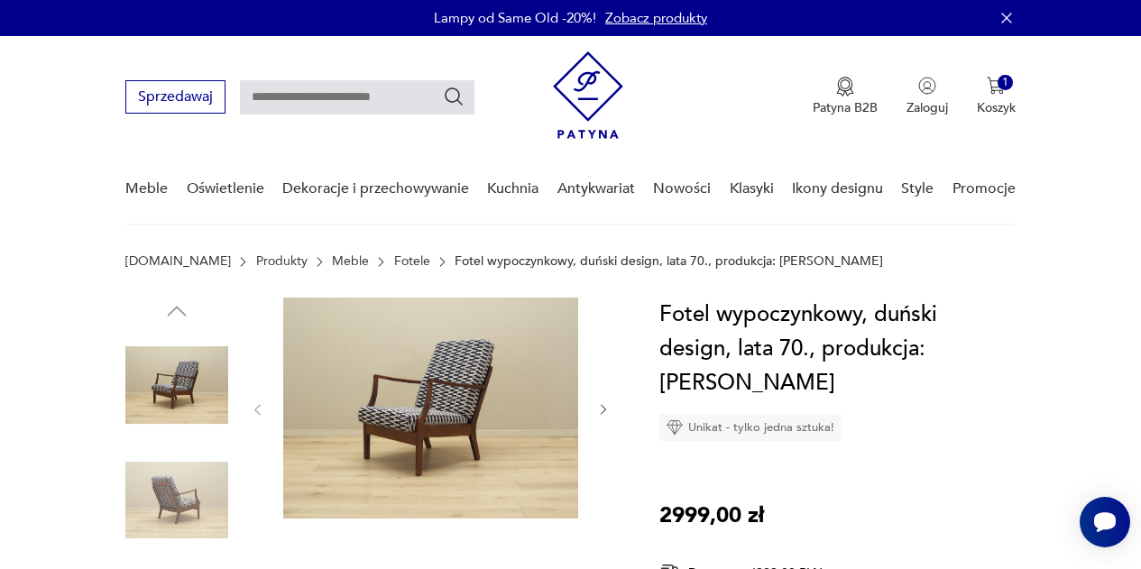
click at [603, 408] on icon "button" at bounding box center [603, 410] width 5 height 10
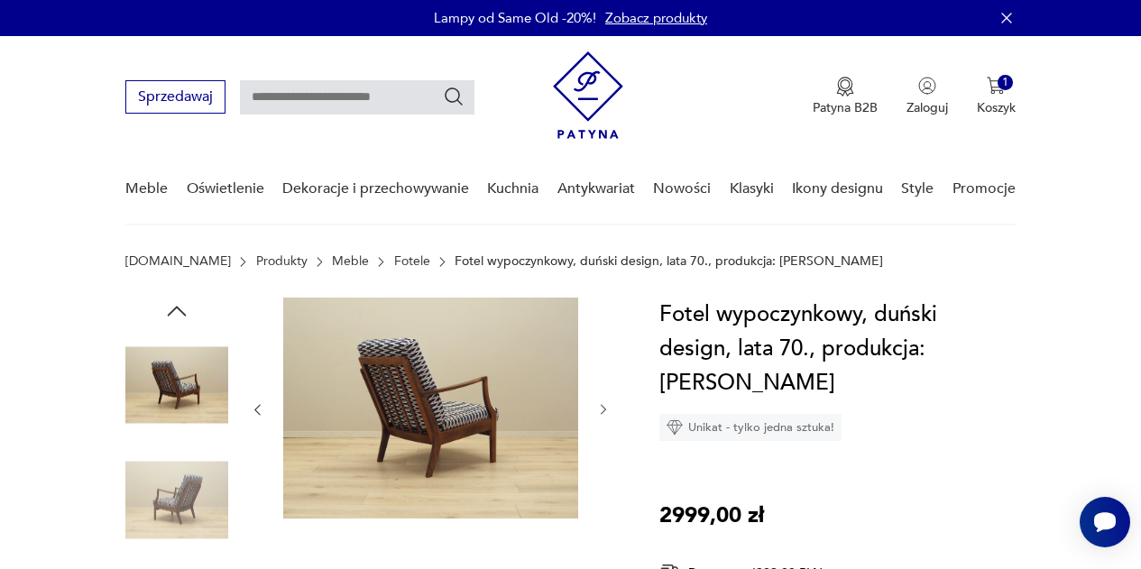
click at [603, 408] on icon "button" at bounding box center [603, 410] width 5 height 10
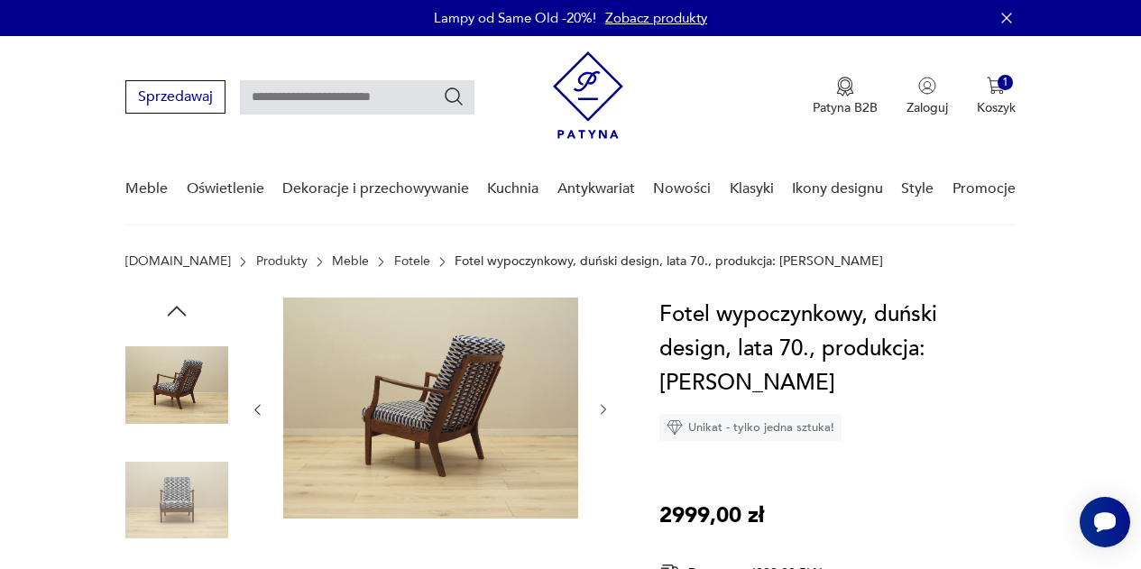
click at [603, 408] on icon "button" at bounding box center [603, 410] width 5 height 10
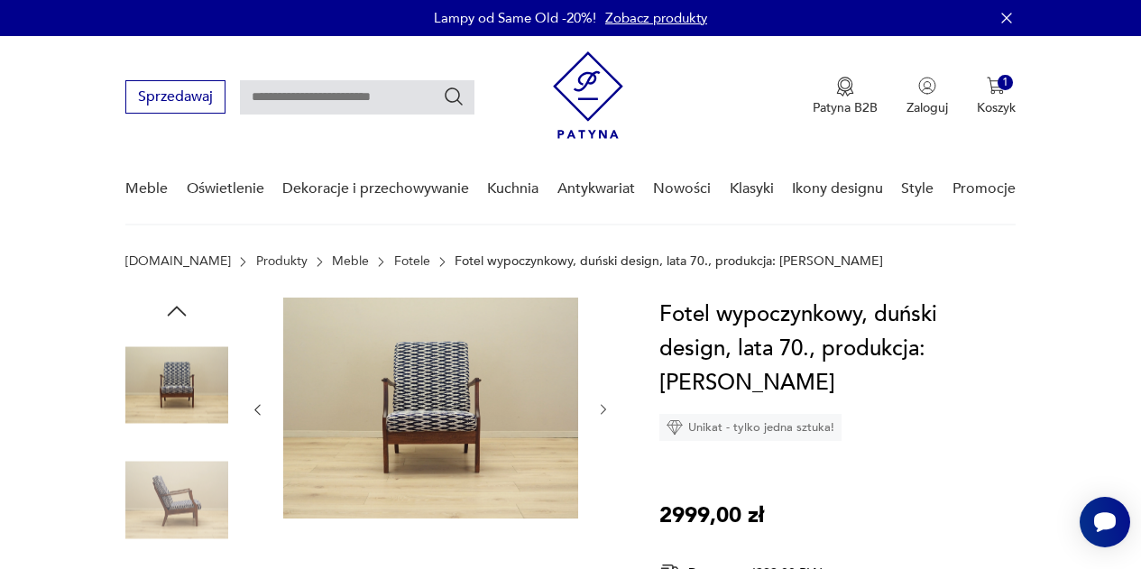
click at [603, 408] on icon "button" at bounding box center [603, 410] width 5 height 10
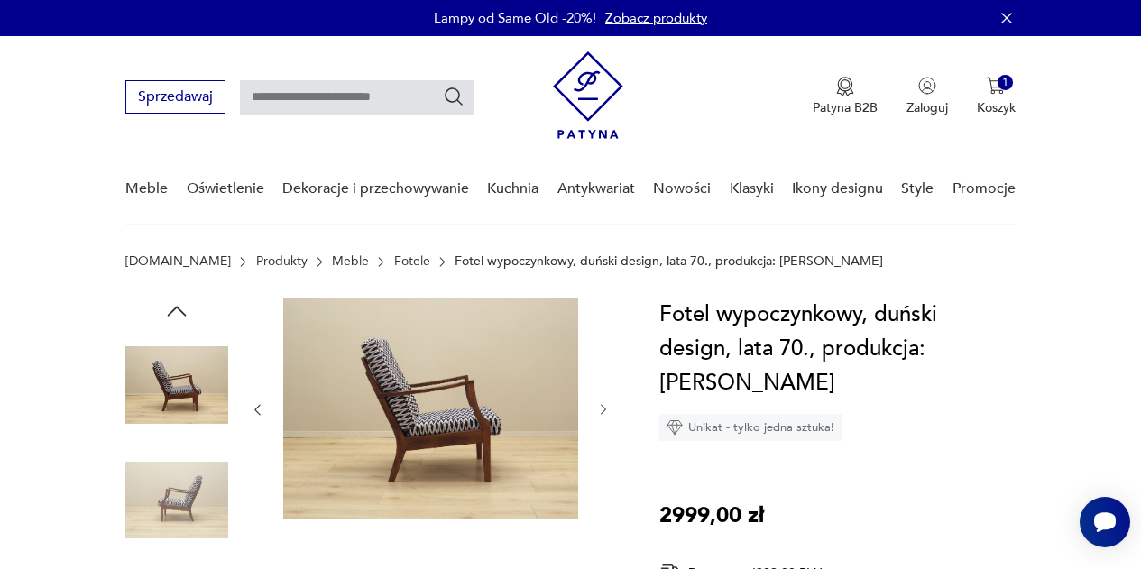
click at [603, 408] on icon "button" at bounding box center [603, 410] width 5 height 10
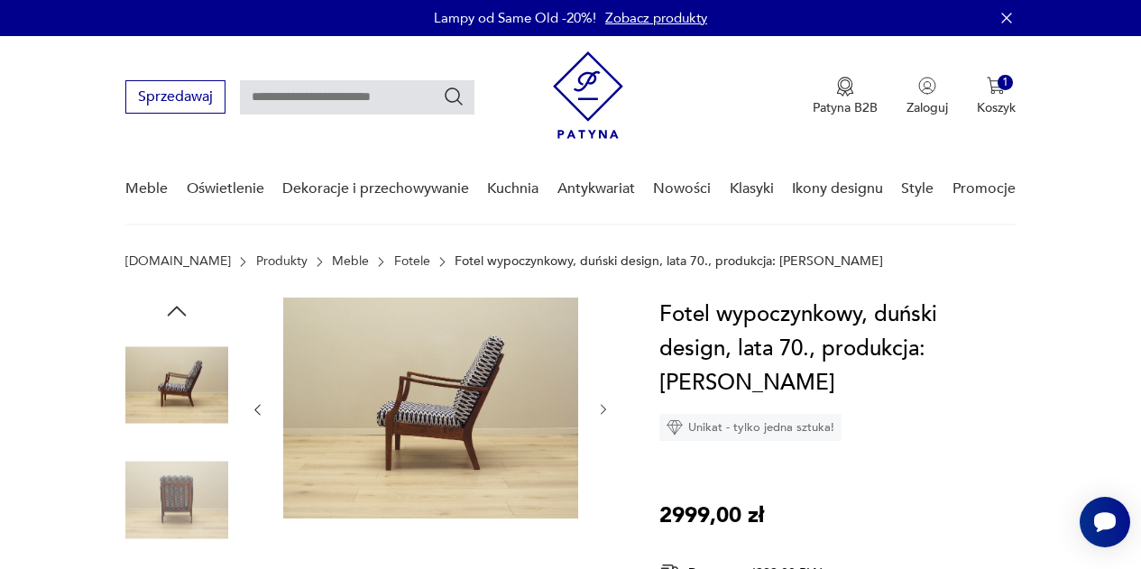
click at [603, 408] on icon "button" at bounding box center [603, 410] width 5 height 10
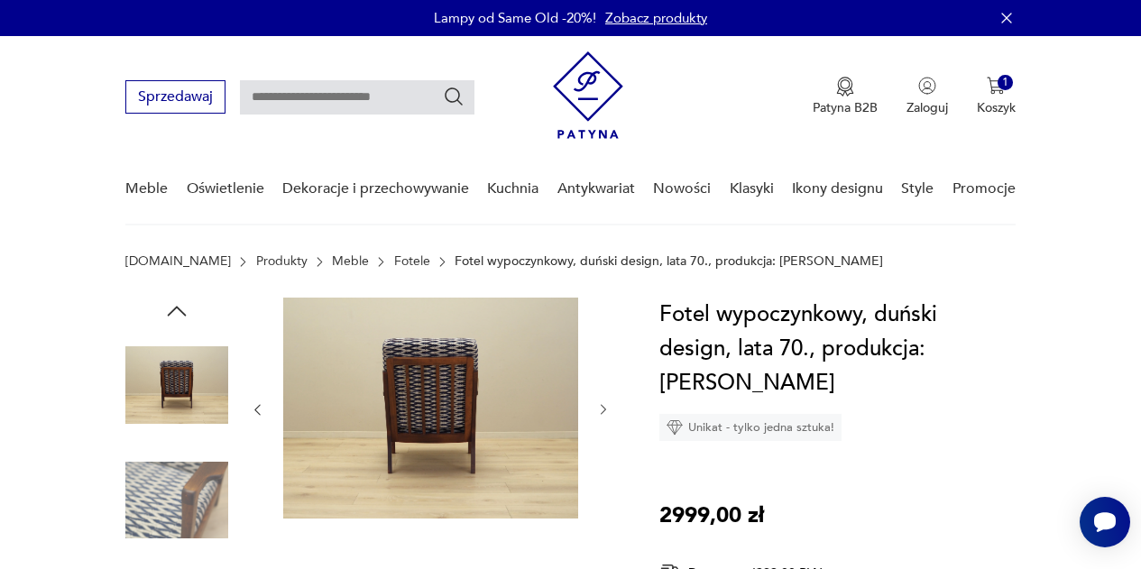
click at [603, 408] on icon "button" at bounding box center [603, 410] width 5 height 10
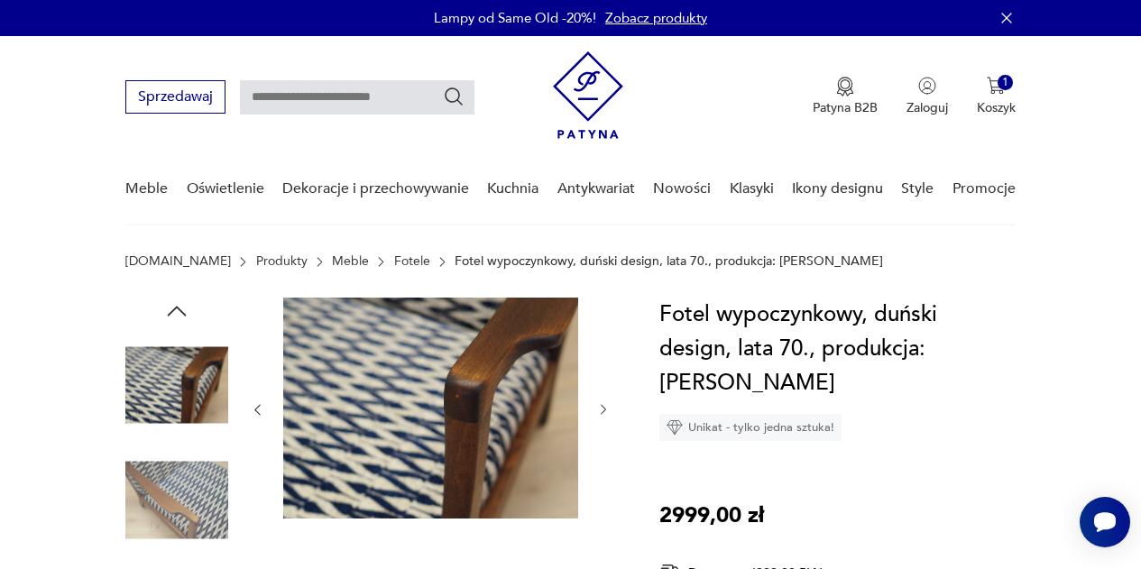
click at [603, 408] on icon "button" at bounding box center [603, 410] width 5 height 10
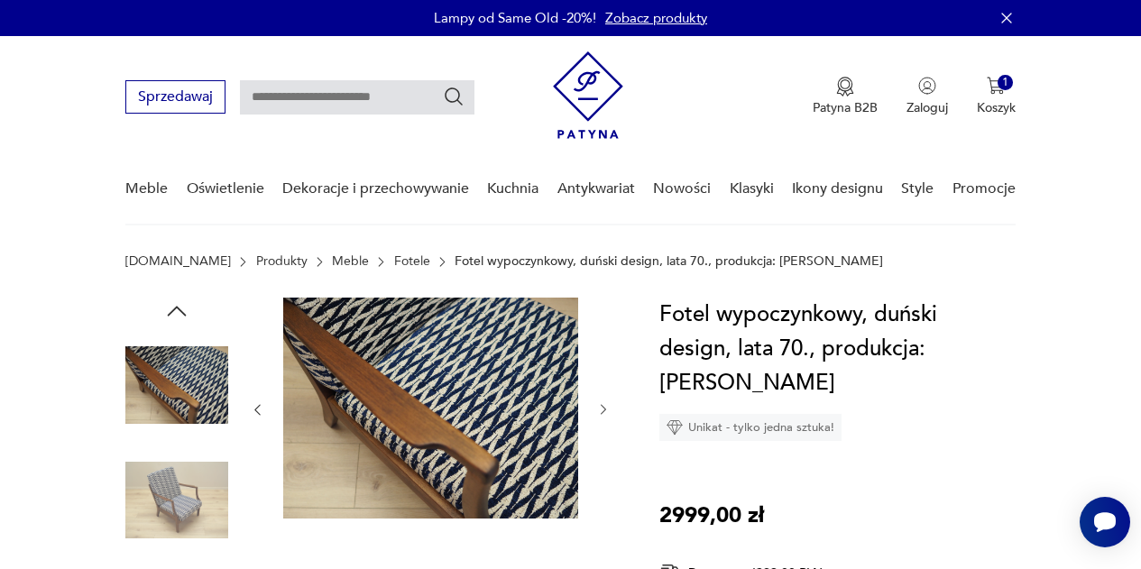
click at [394, 265] on link "Fotele" at bounding box center [412, 261] width 36 height 14
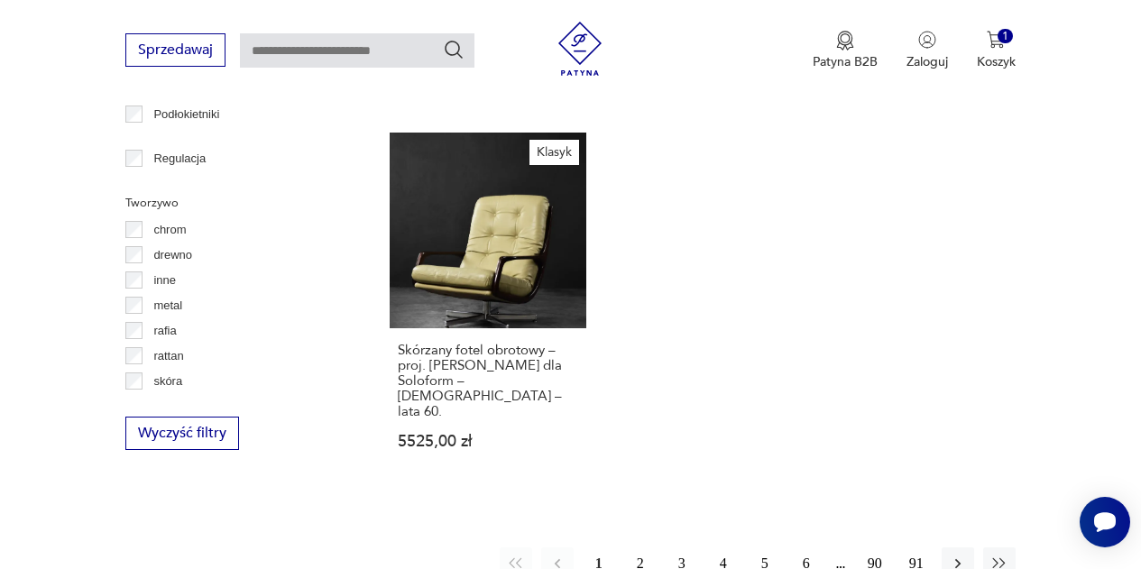
scroll to position [2511, 0]
click at [642, 547] on button "2" at bounding box center [640, 563] width 32 height 32
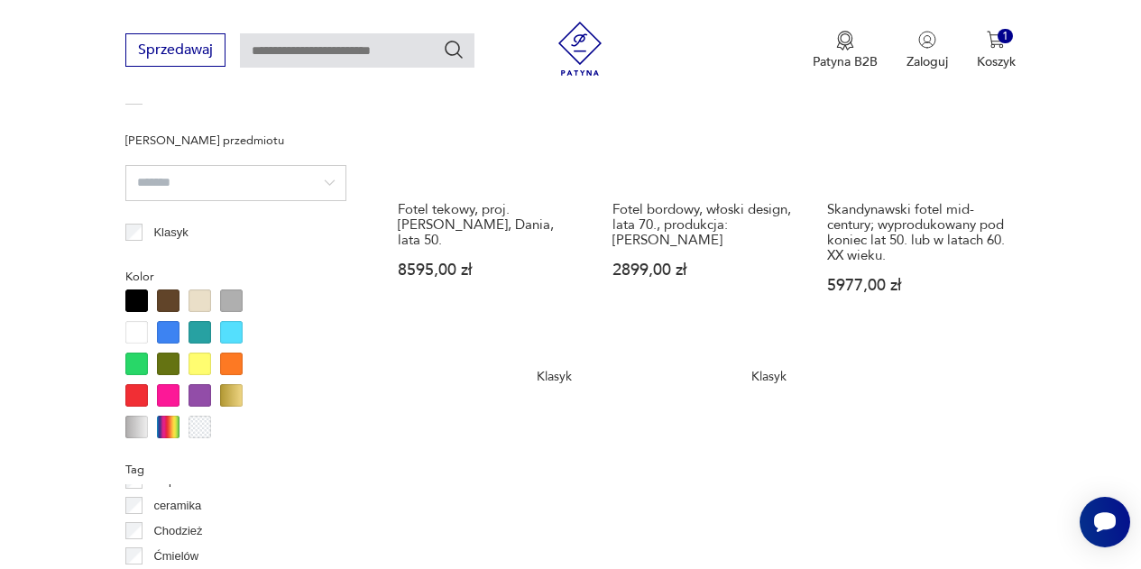
scroll to position [1585, 0]
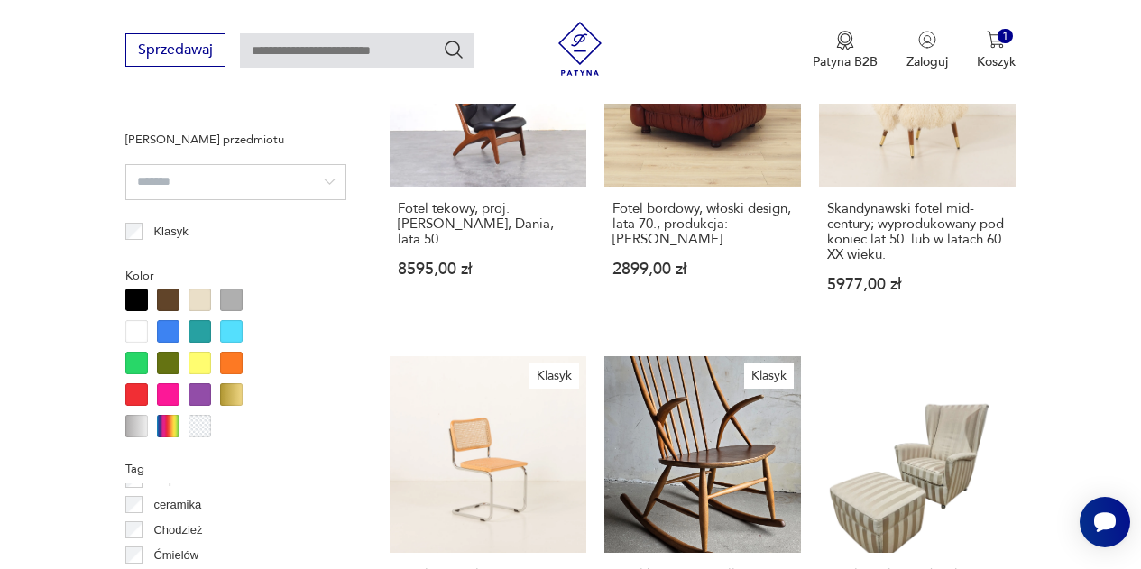
click at [198, 297] on div at bounding box center [200, 300] width 23 height 23
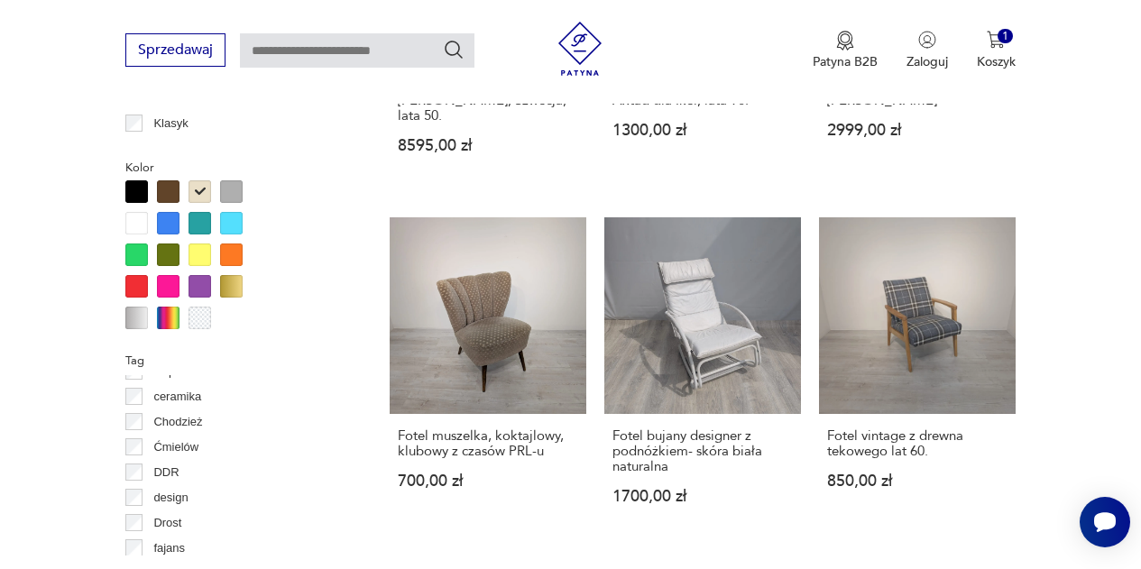
scroll to position [1694, 0]
click at [1072, 364] on section "Filtruj produkty Cena MIN MAX OK Promocja Datowanie OK Kraj pochodzenia Dania (…" at bounding box center [570, 264] width 1141 height 2417
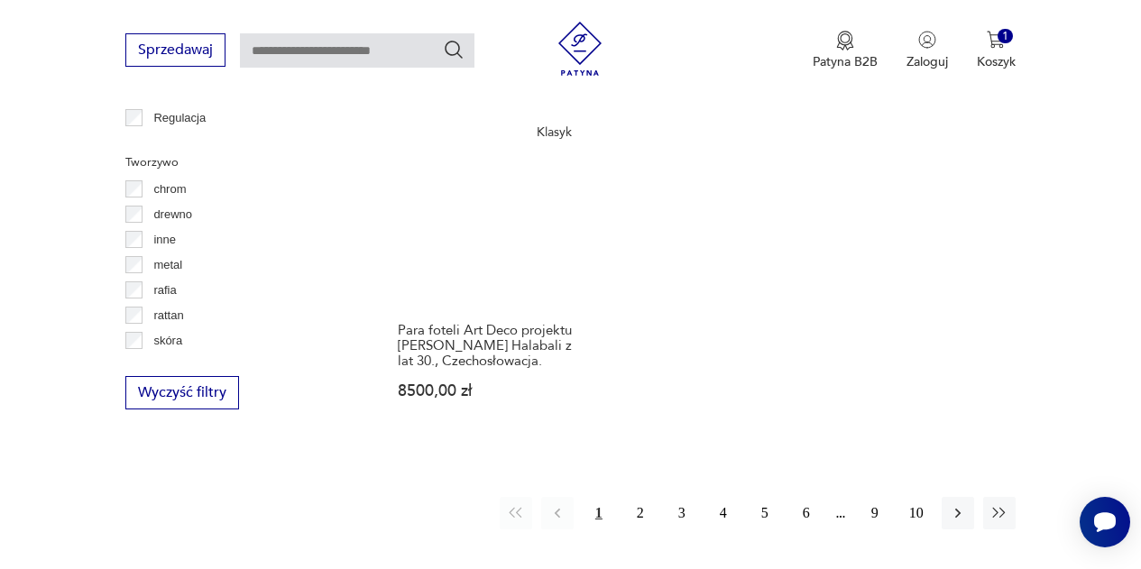
scroll to position [2553, 0]
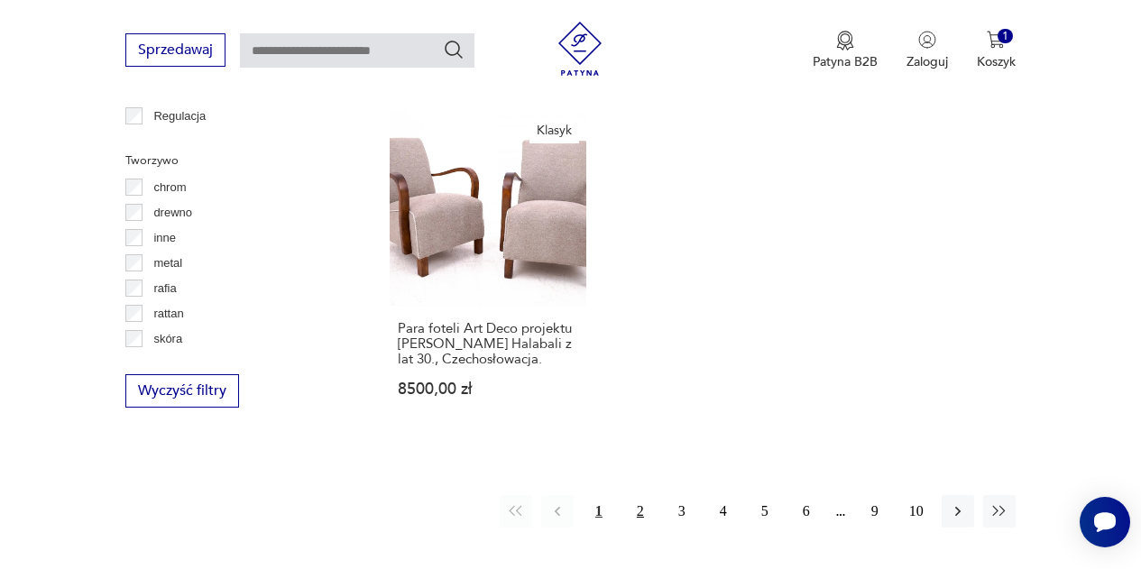
click at [636, 495] on button "2" at bounding box center [640, 511] width 32 height 32
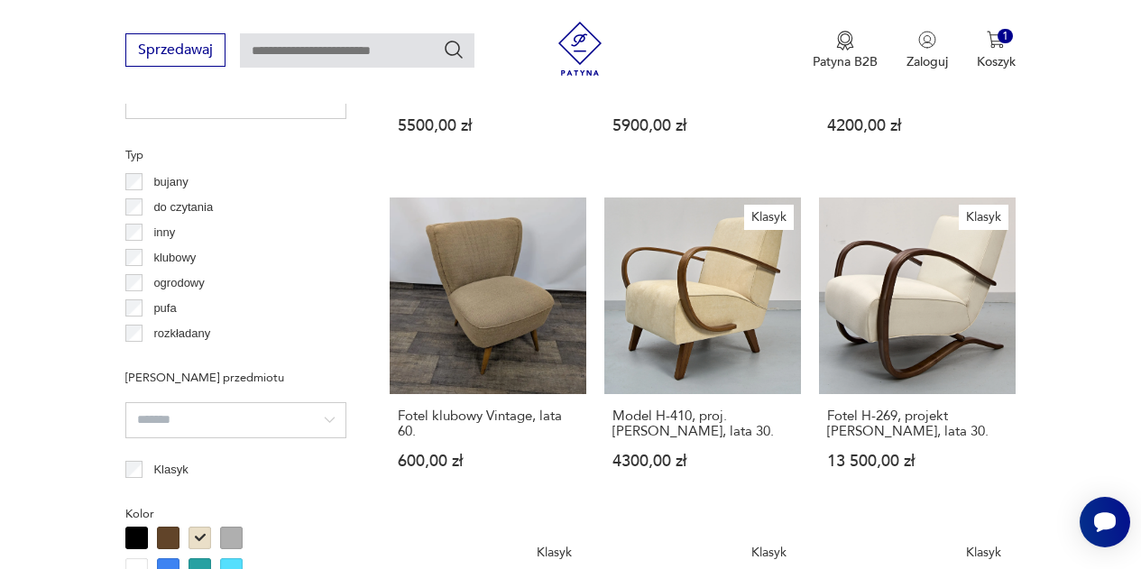
scroll to position [1348, 0]
click at [700, 280] on link "Klasyk Model H-410, proj. [PERSON_NAME], lata 30. 4300,00 zł" at bounding box center [702, 350] width 197 height 307
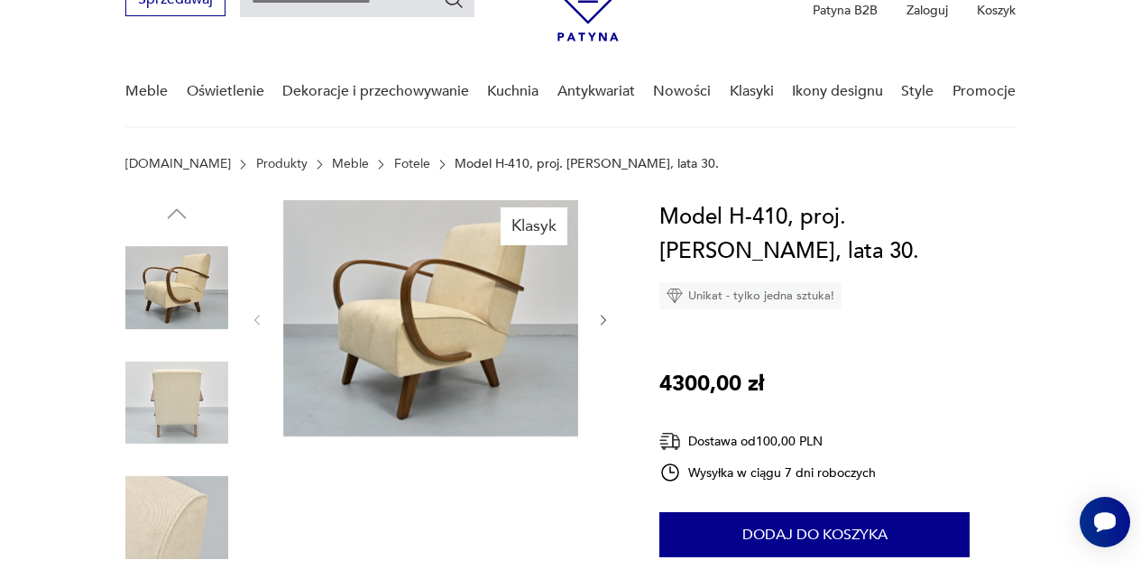
scroll to position [98, 0]
click at [598, 316] on icon "button" at bounding box center [603, 319] width 14 height 14
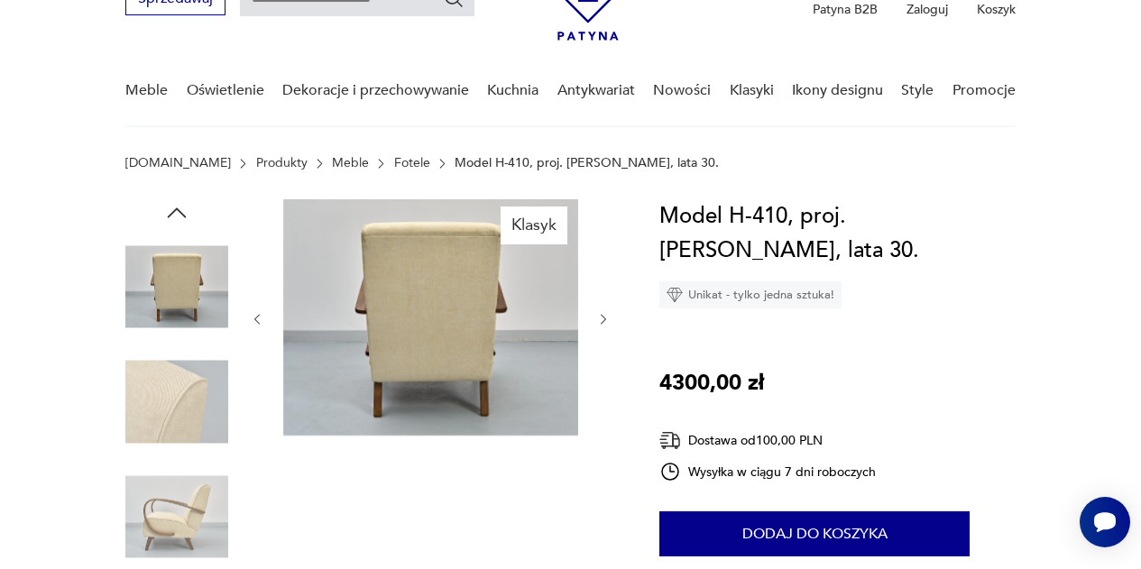
click at [598, 316] on icon "button" at bounding box center [603, 319] width 14 height 14
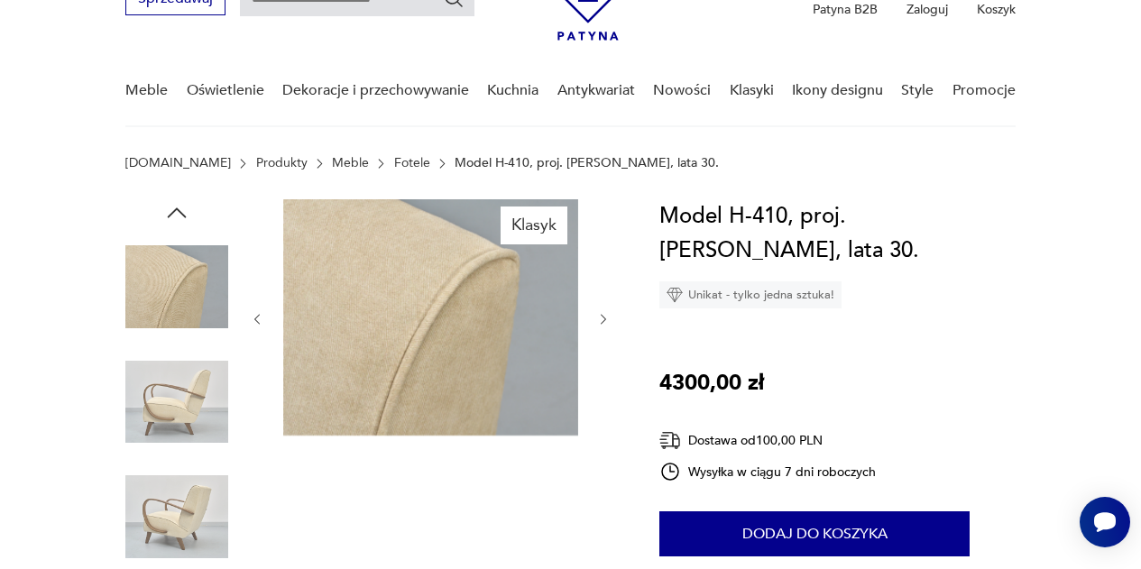
click at [598, 316] on icon "button" at bounding box center [603, 319] width 14 height 14
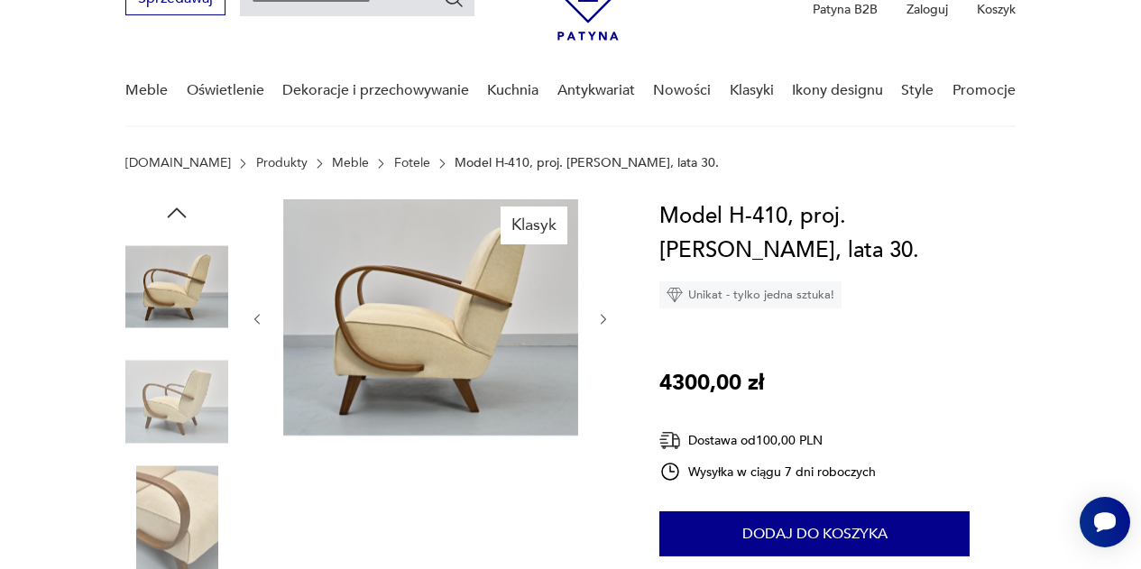
click at [598, 316] on icon "button" at bounding box center [603, 319] width 14 height 14
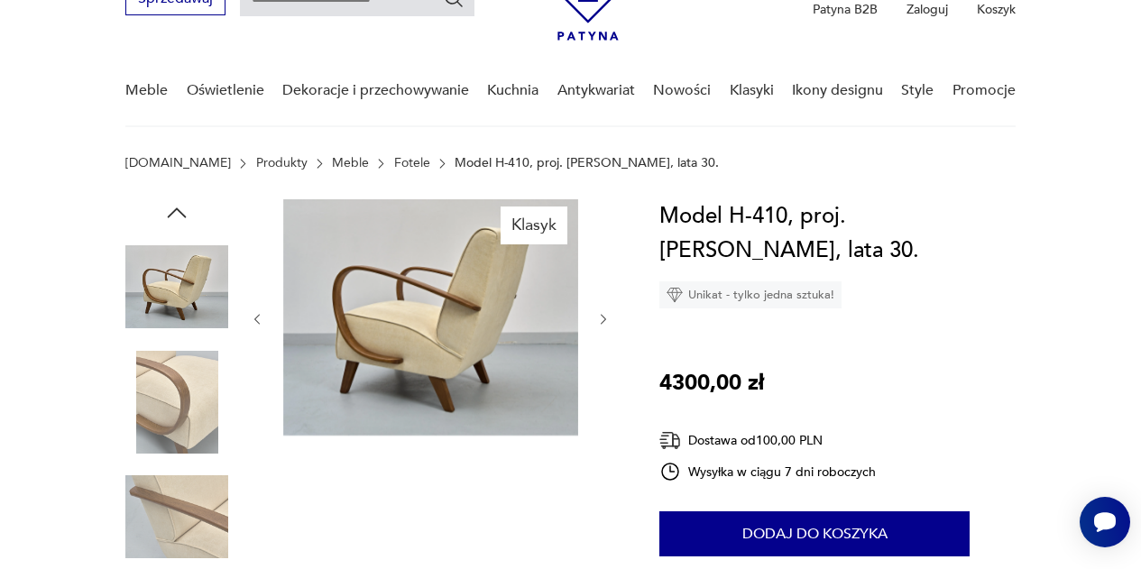
click at [598, 316] on icon "button" at bounding box center [603, 319] width 14 height 14
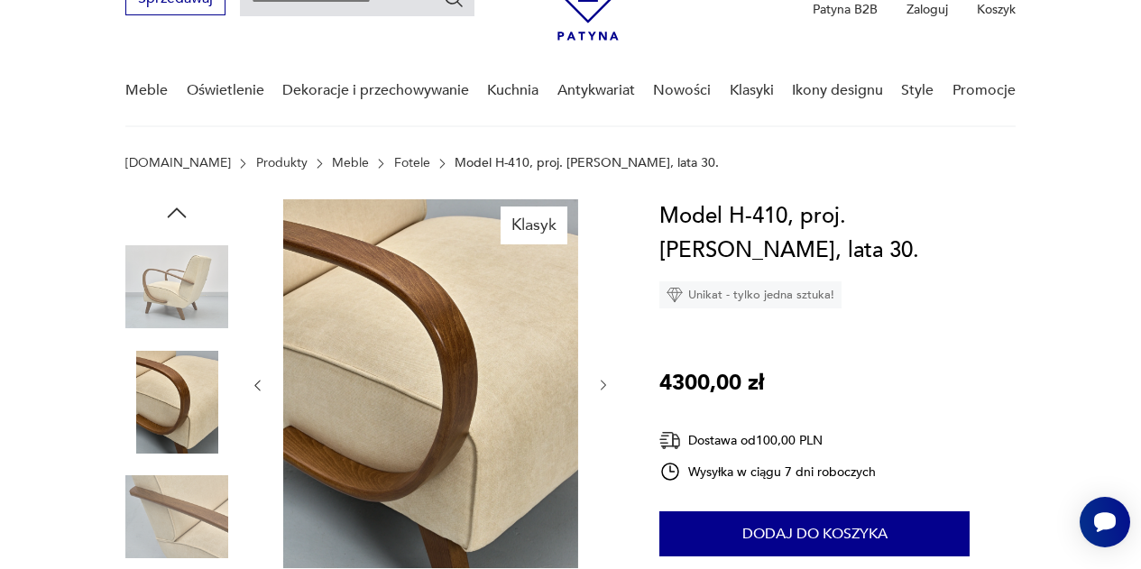
click at [606, 380] on icon "button" at bounding box center [603, 385] width 14 height 14
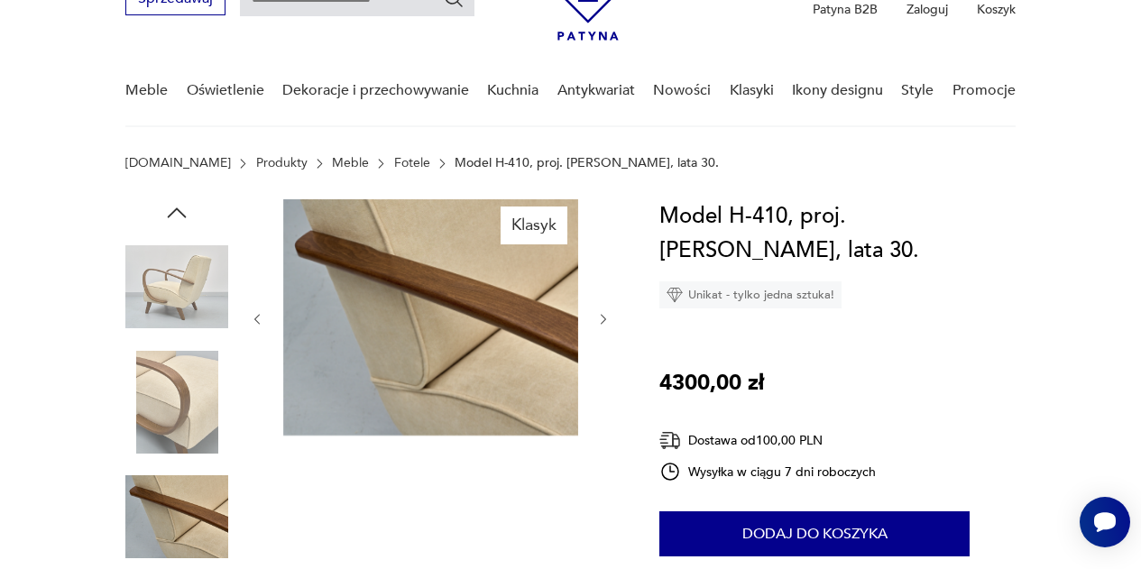
click at [606, 380] on div at bounding box center [430, 319] width 361 height 240
click at [603, 317] on icon "button" at bounding box center [603, 319] width 5 height 10
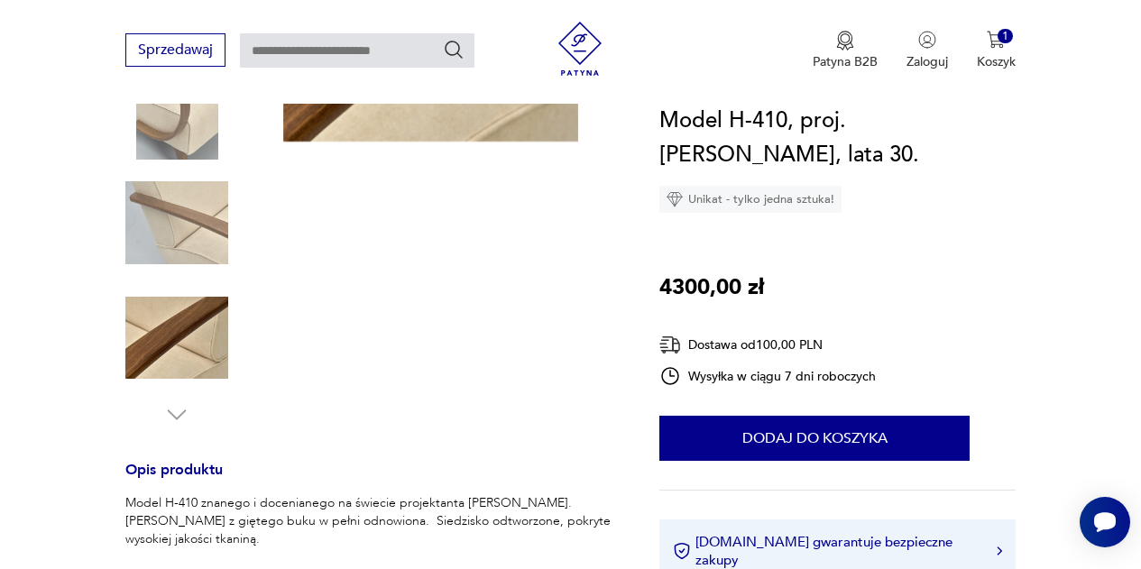
scroll to position [393, 0]
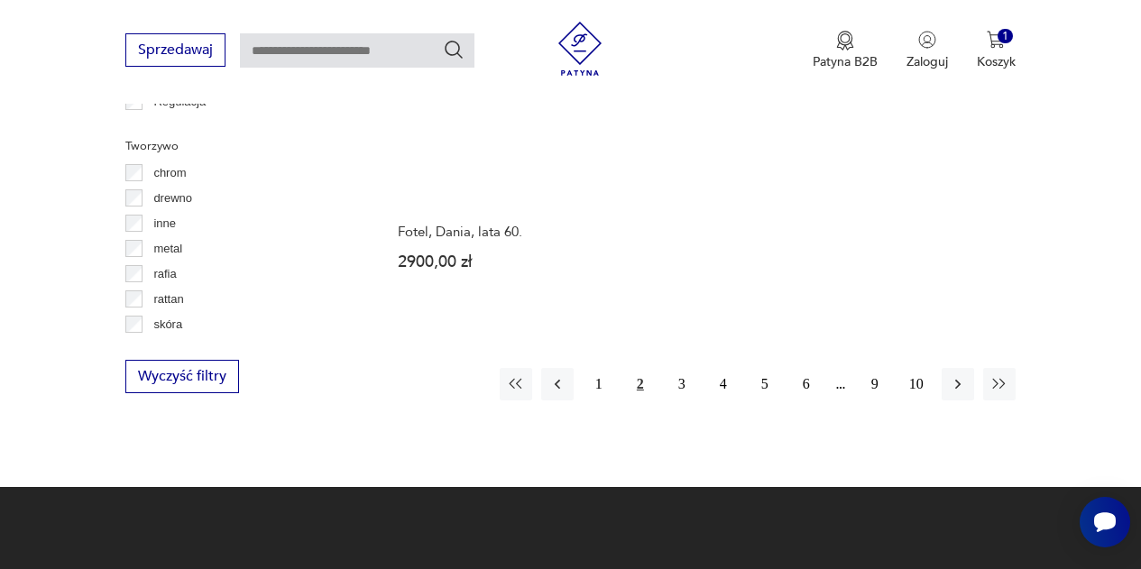
scroll to position [2568, 0]
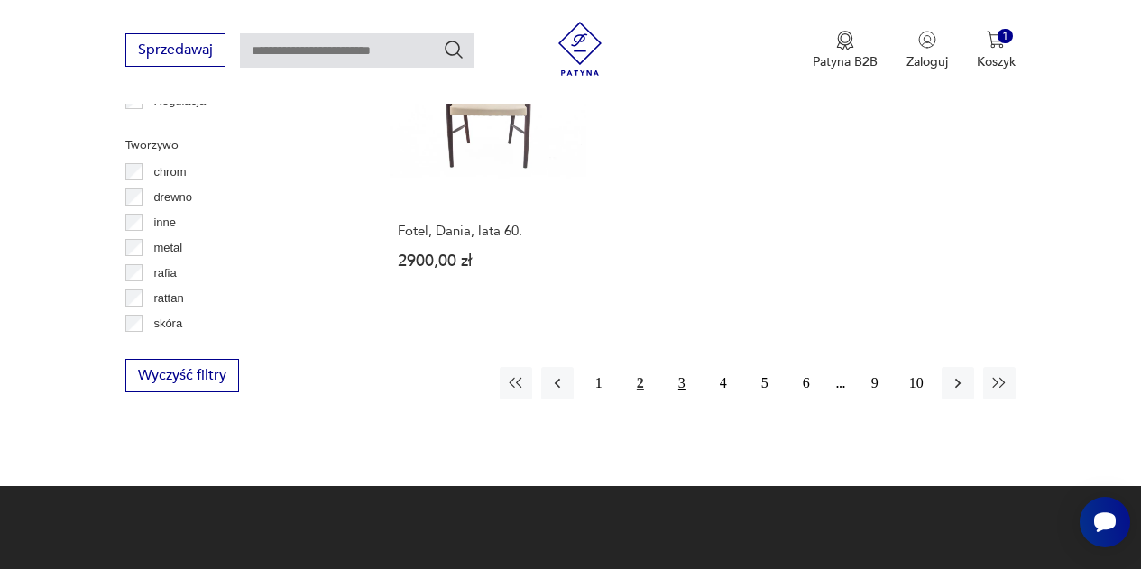
click at [682, 370] on button "3" at bounding box center [682, 383] width 32 height 32
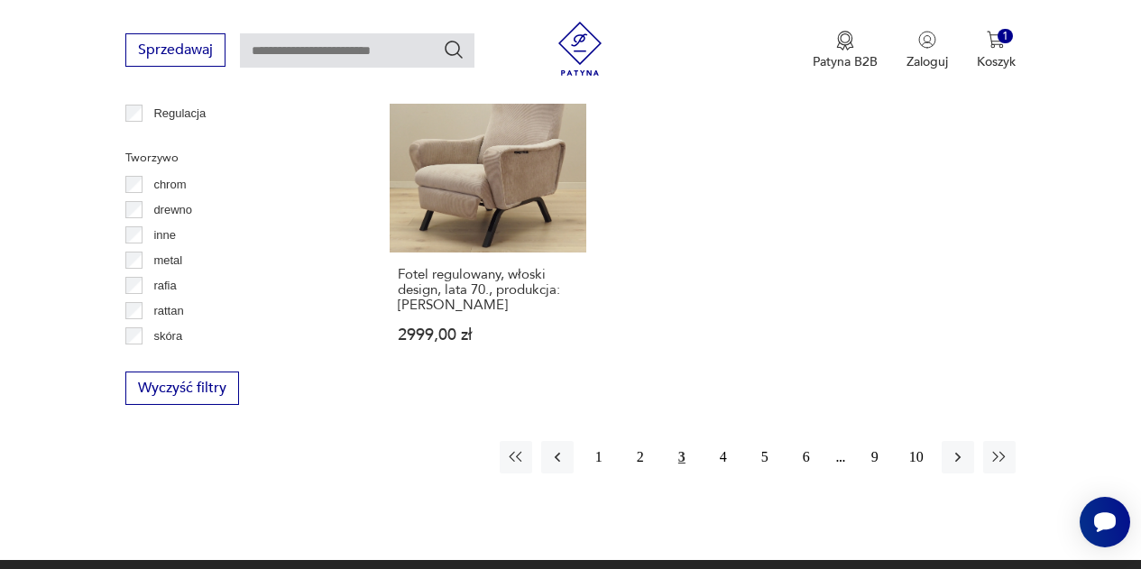
scroll to position [2557, 0]
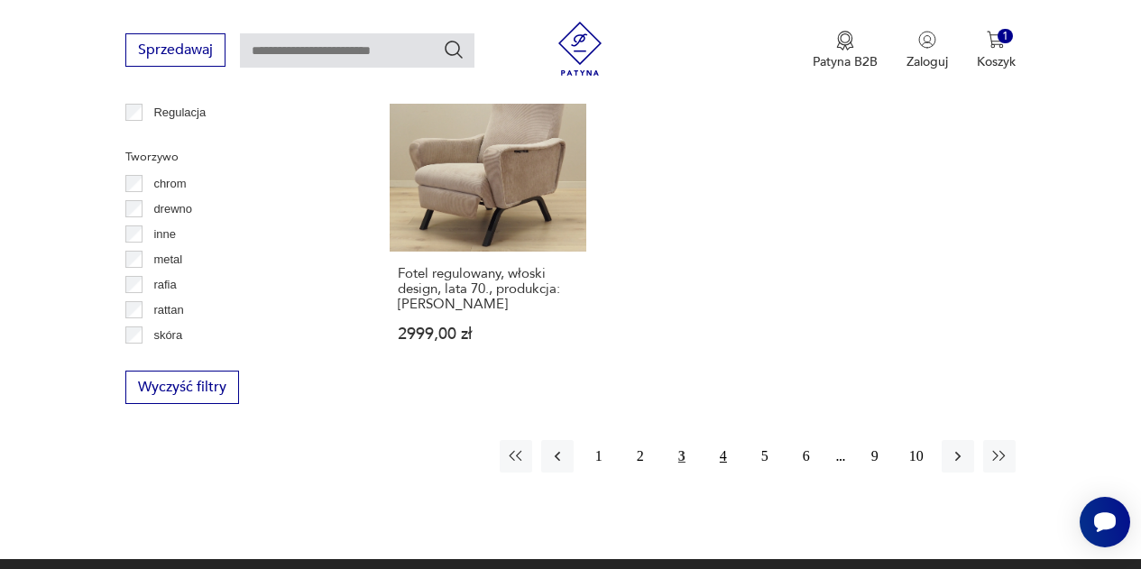
click at [721, 440] on button "4" at bounding box center [723, 456] width 32 height 32
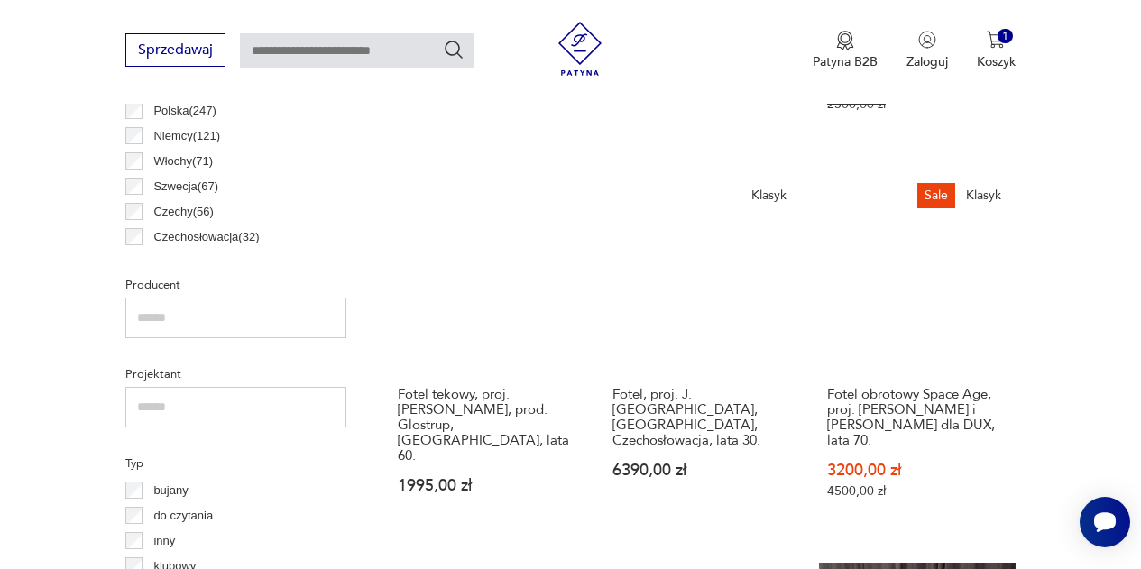
scroll to position [1039, 0]
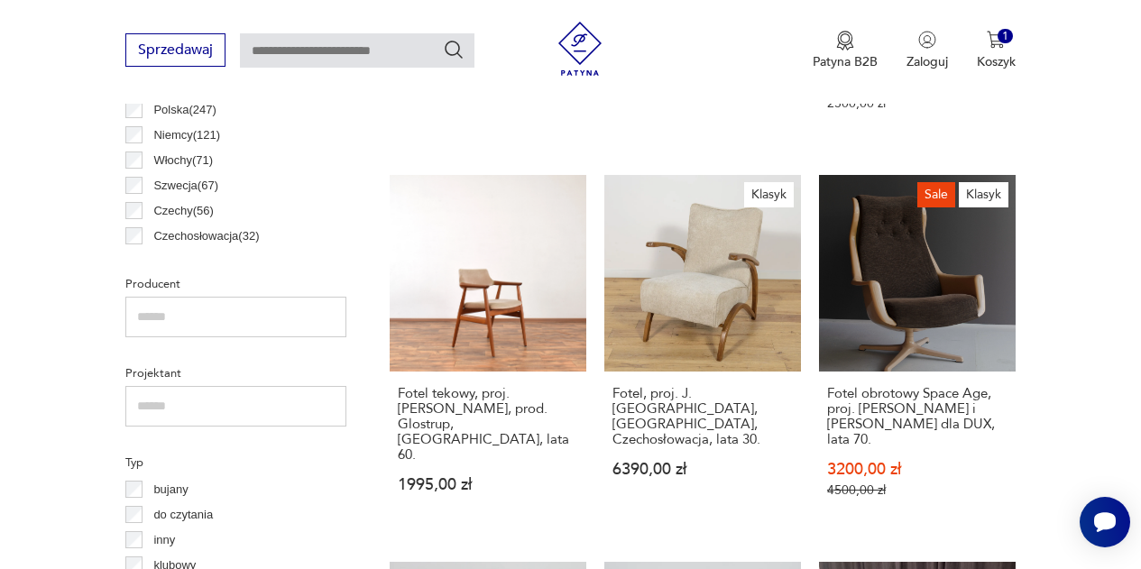
drag, startPoint x: 1067, startPoint y: 407, endPoint x: 1096, endPoint y: 395, distance: 31.2
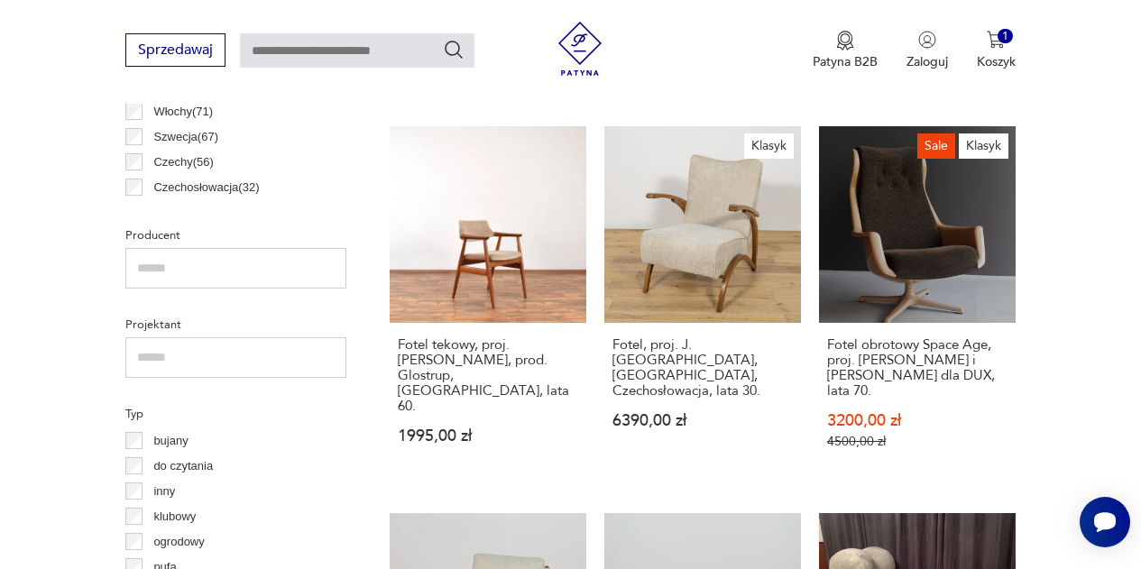
scroll to position [1089, 0]
click at [721, 192] on link "Klasyk Fotel, proj. J. Halabala, Thonet, Czechosłowacja, lata 30. 6390,00 zł" at bounding box center [702, 304] width 197 height 358
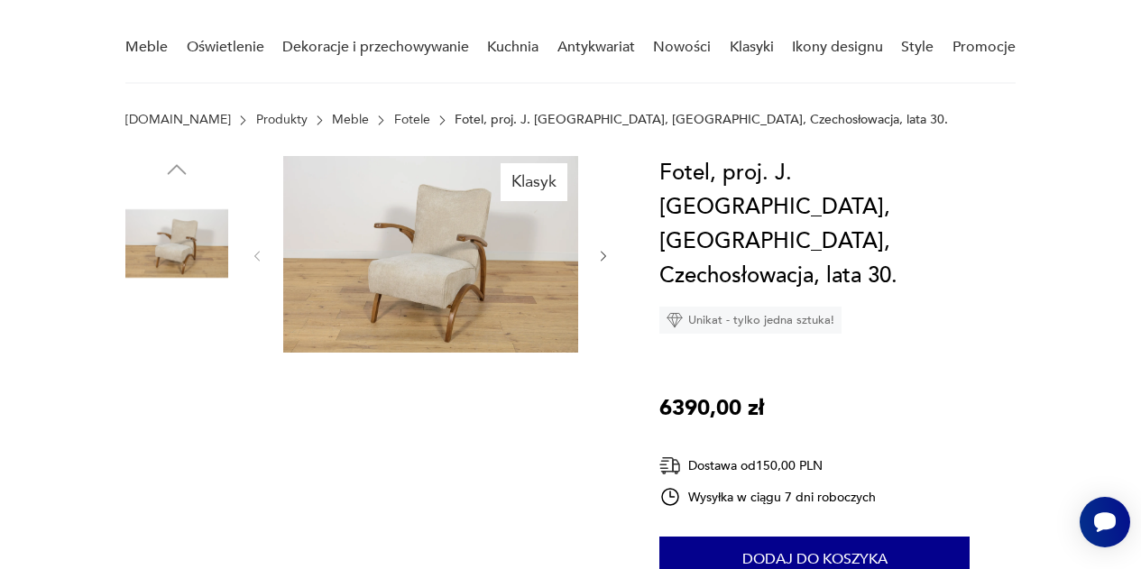
scroll to position [143, 0]
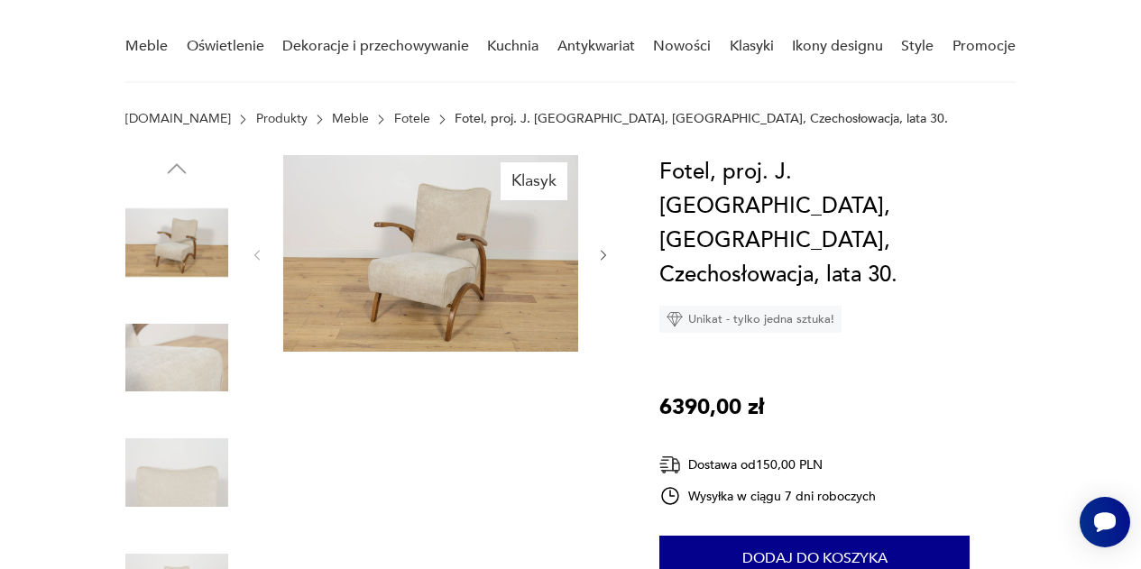
click at [605, 253] on icon "button" at bounding box center [603, 255] width 14 height 14
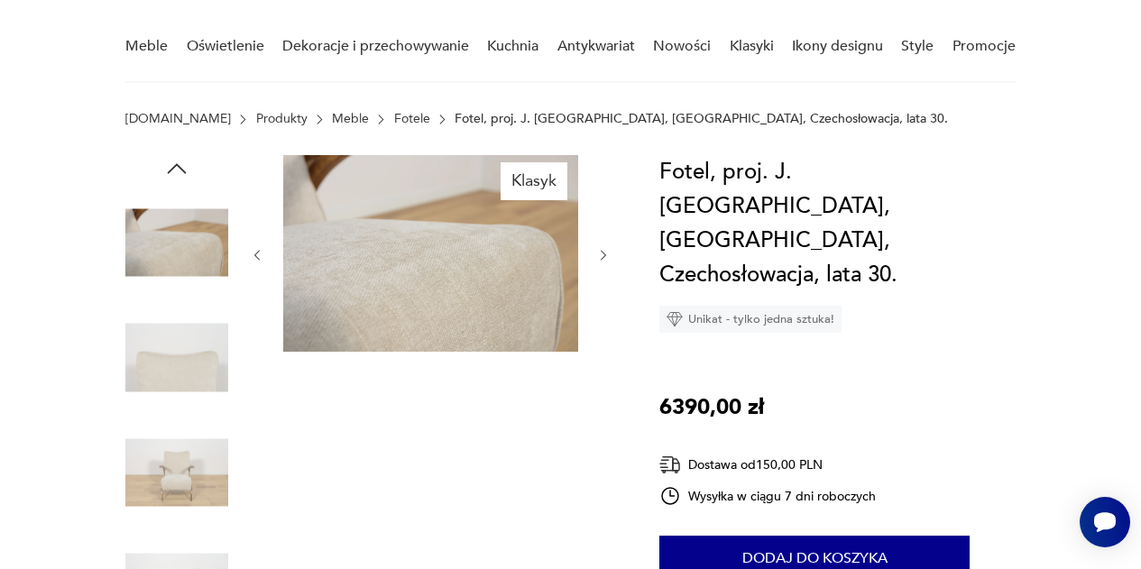
click at [605, 253] on icon "button" at bounding box center [603, 255] width 14 height 14
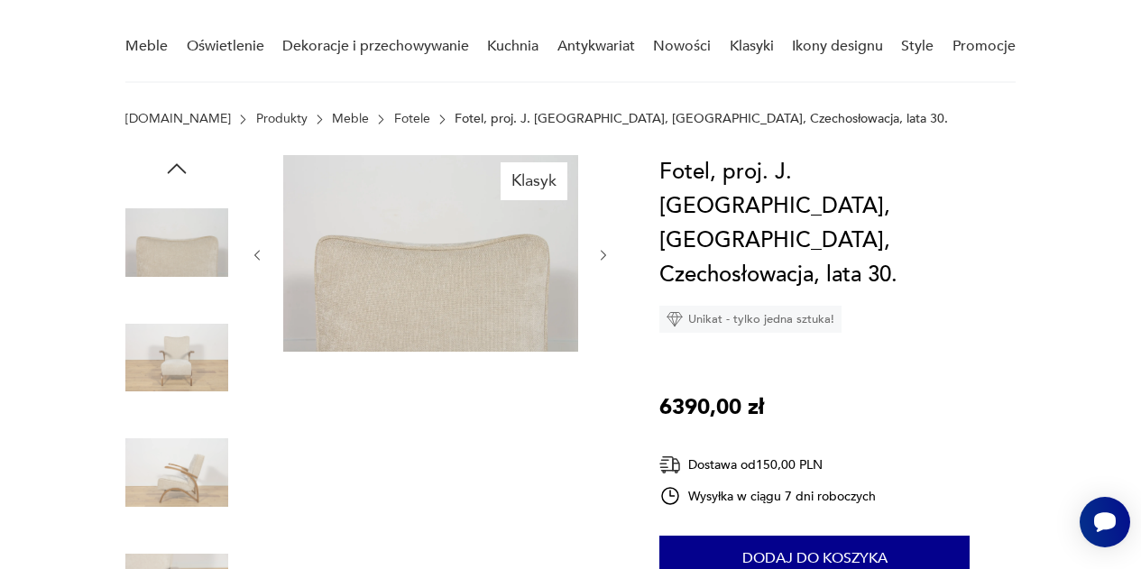
click at [605, 253] on icon "button" at bounding box center [603, 255] width 14 height 14
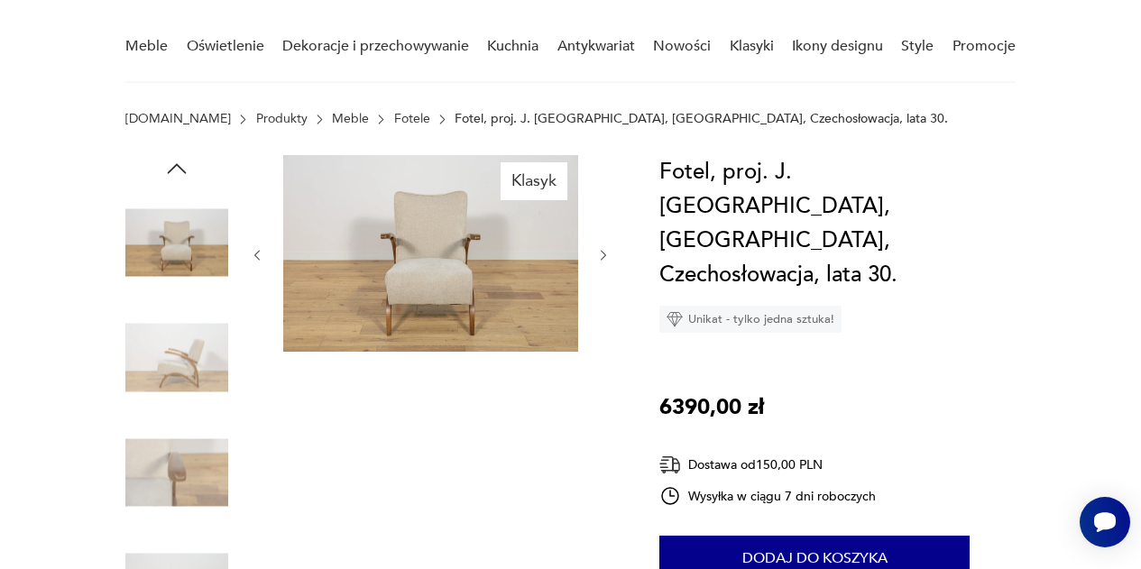
click at [605, 253] on icon "button" at bounding box center [603, 255] width 14 height 14
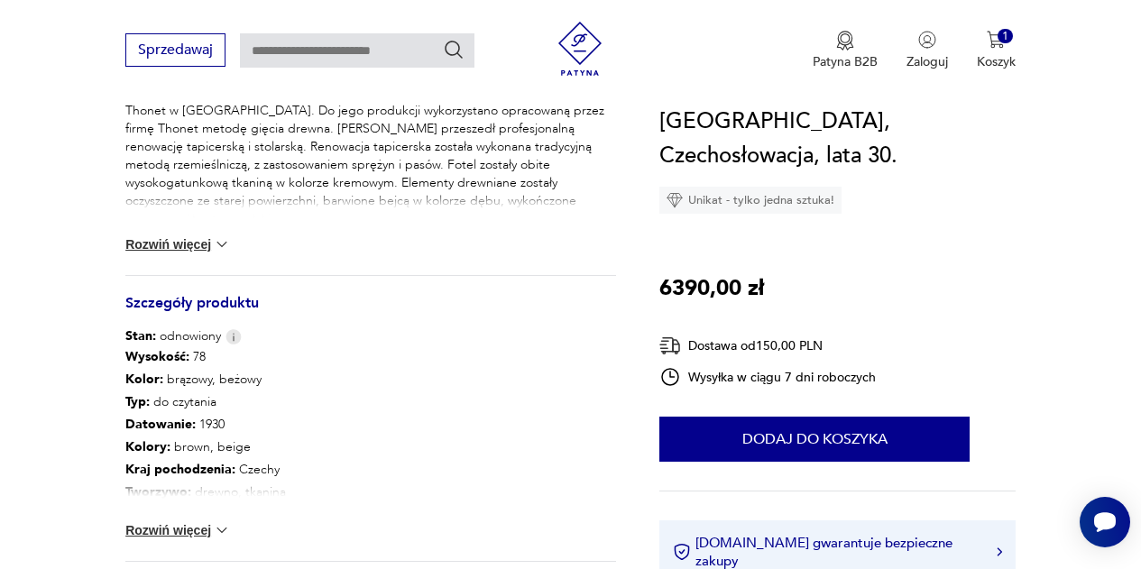
scroll to position [806, 0]
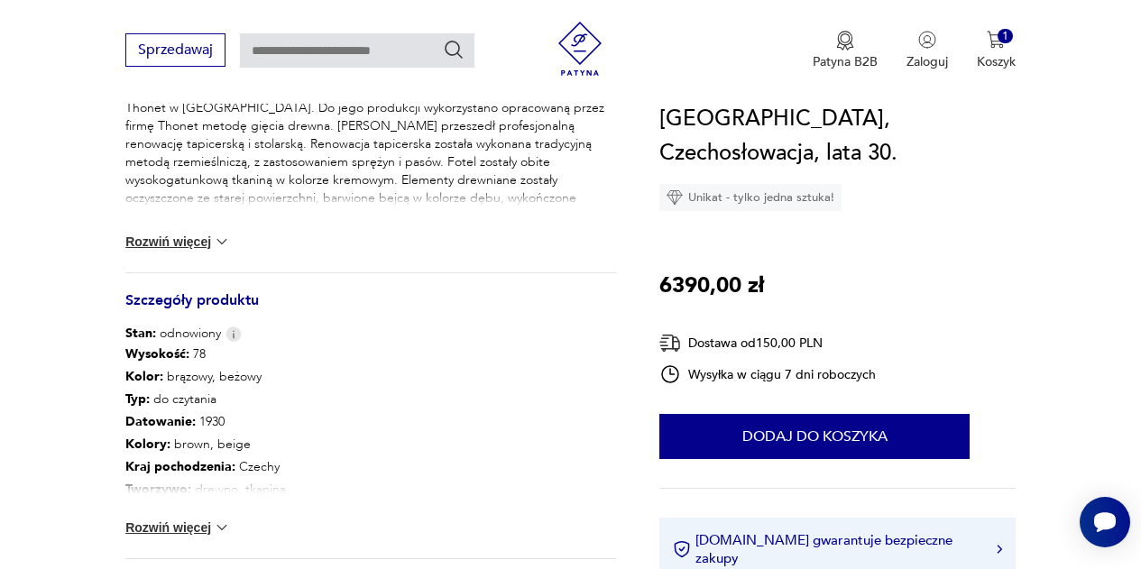
click at [195, 533] on button "Rozwiń więcej" at bounding box center [177, 528] width 105 height 18
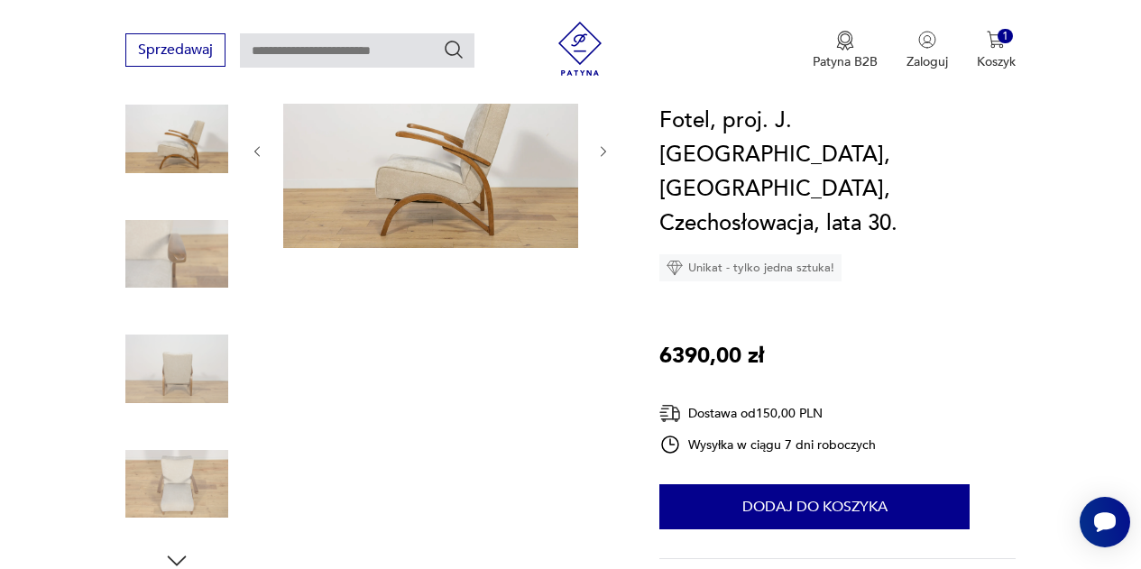
scroll to position [247, 0]
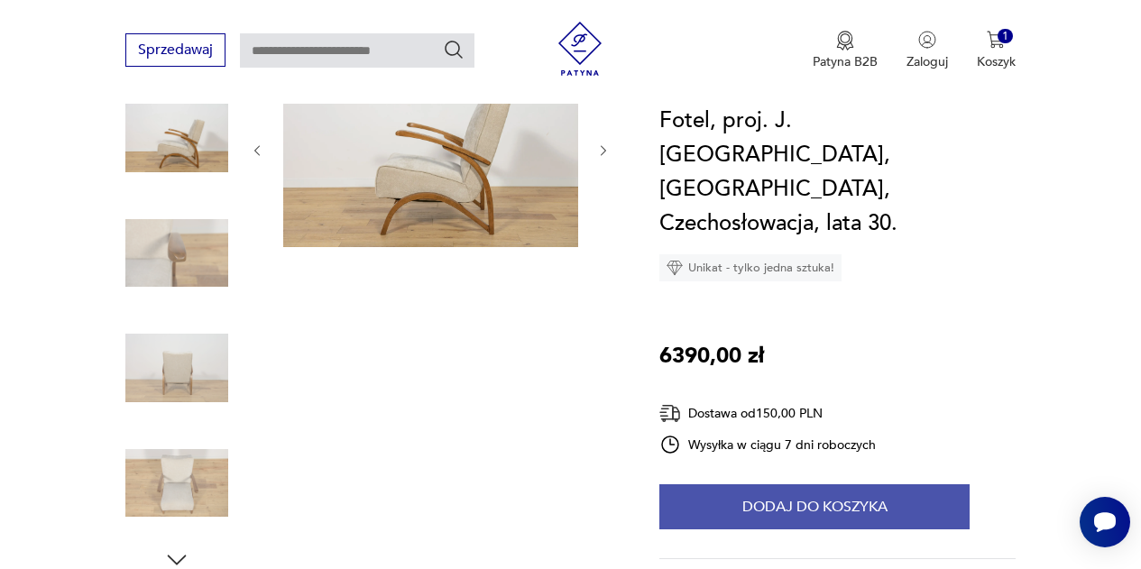
click at [848, 484] on button "Dodaj do koszyka" at bounding box center [814, 506] width 310 height 45
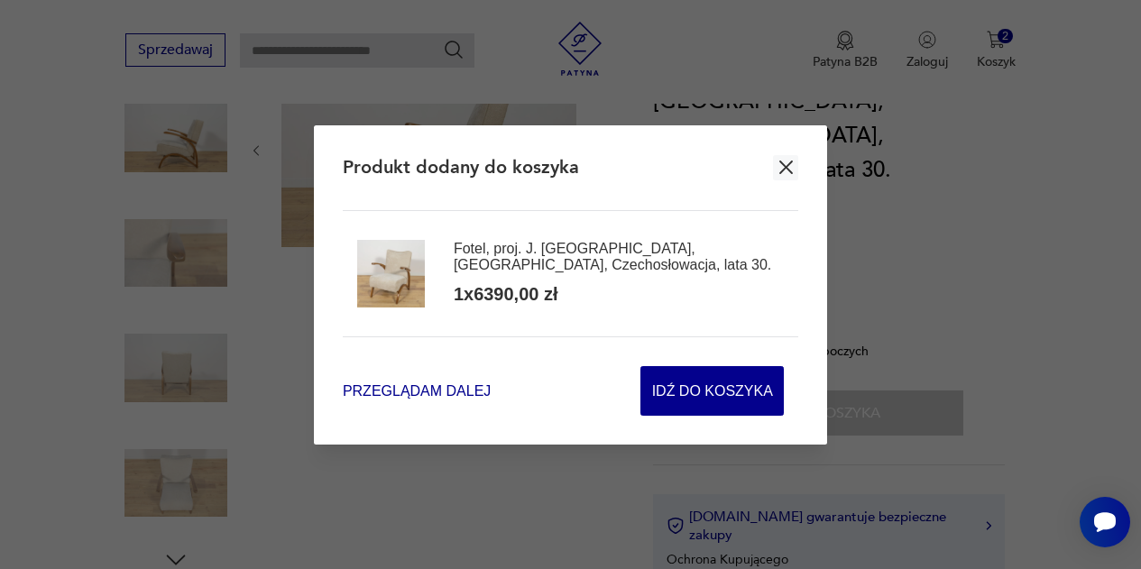
click at [431, 387] on span "Przeglądam dalej" at bounding box center [417, 391] width 148 height 21
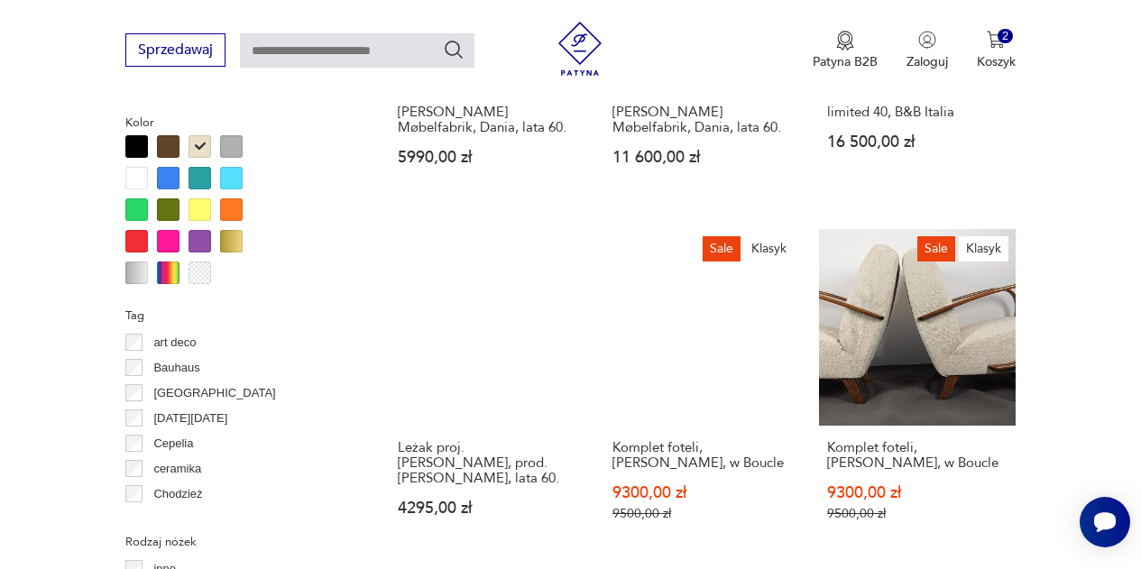
scroll to position [1739, 0]
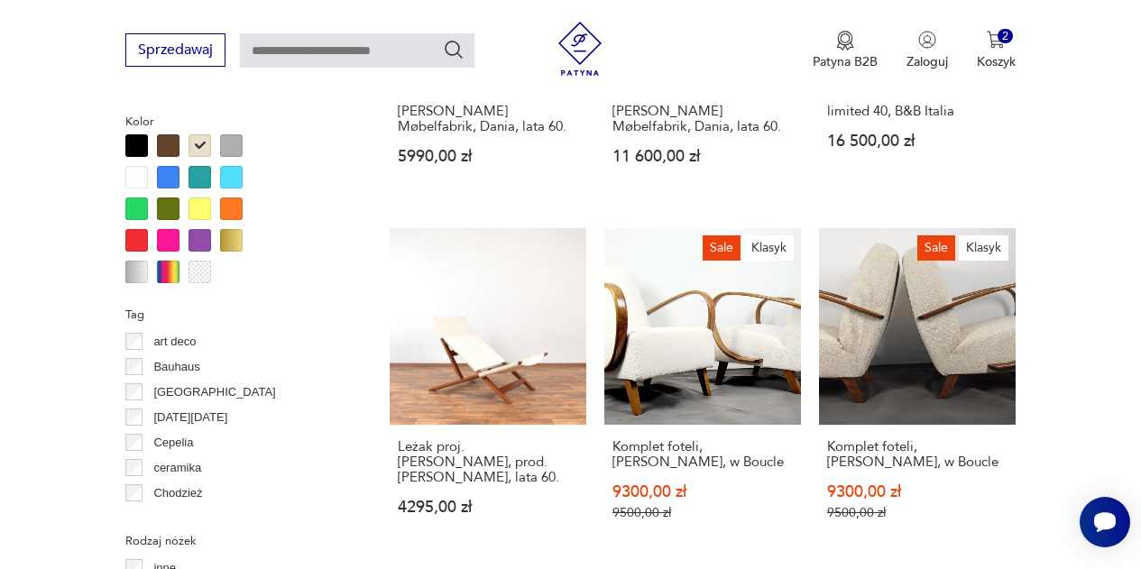
click at [1055, 365] on section "Filtruj produkty Cena MIN MAX OK Promocja Datowanie OK Kraj pochodzenia Dania (…" at bounding box center [570, 255] width 1141 height 2489
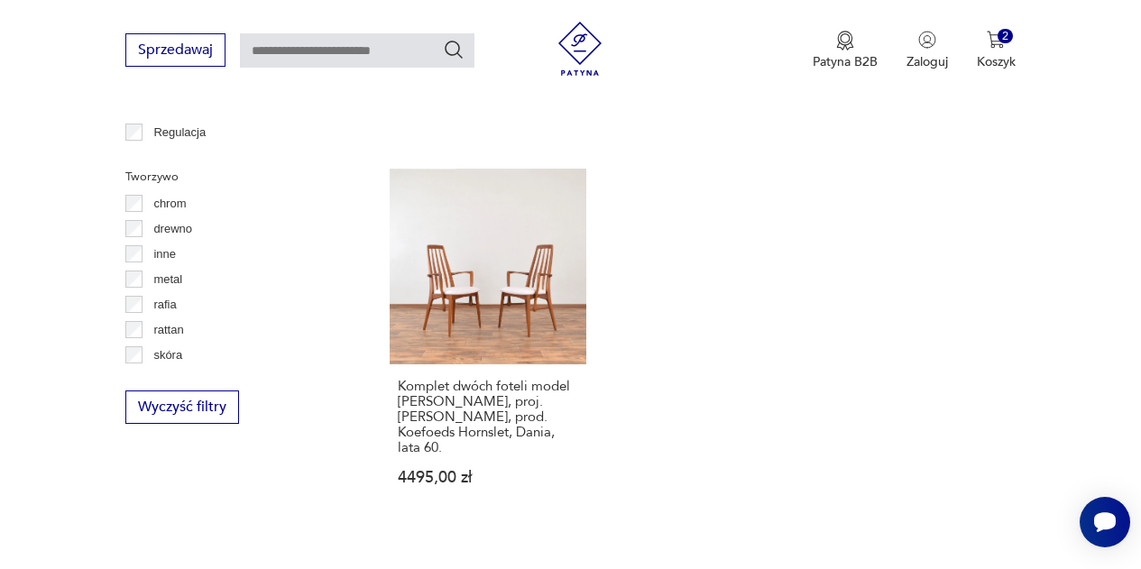
scroll to position [2655, 0]
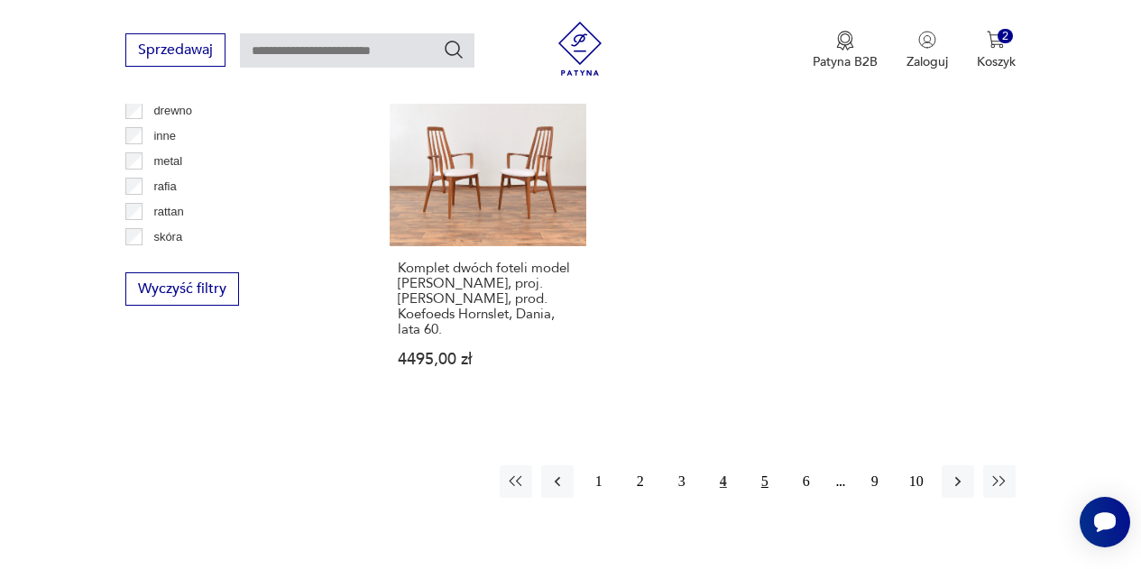
click at [766, 465] on button "5" at bounding box center [765, 481] width 32 height 32
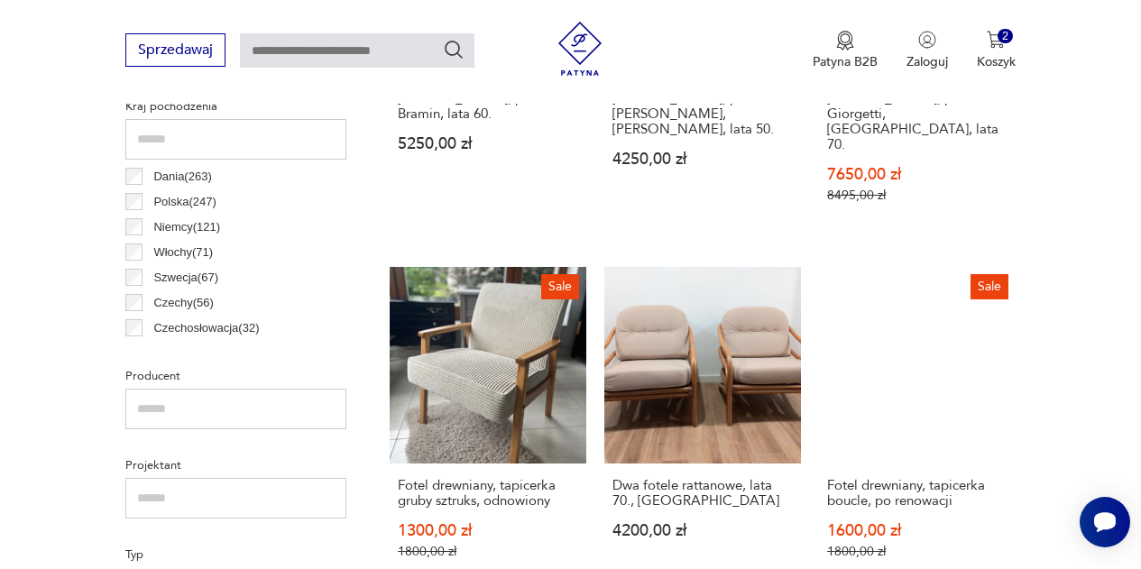
scroll to position [951, 0]
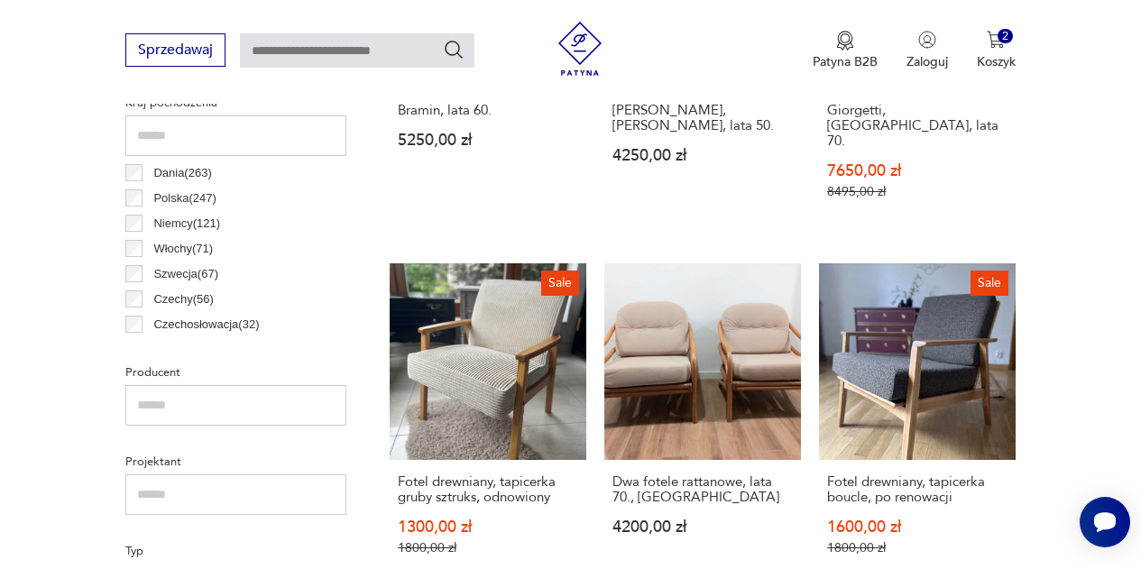
click at [514, 336] on link "Sale Fotel drewniany, tapicerka gruby sztruks, odnowiony 1300,00 zł 1800,00 zł" at bounding box center [488, 426] width 197 height 327
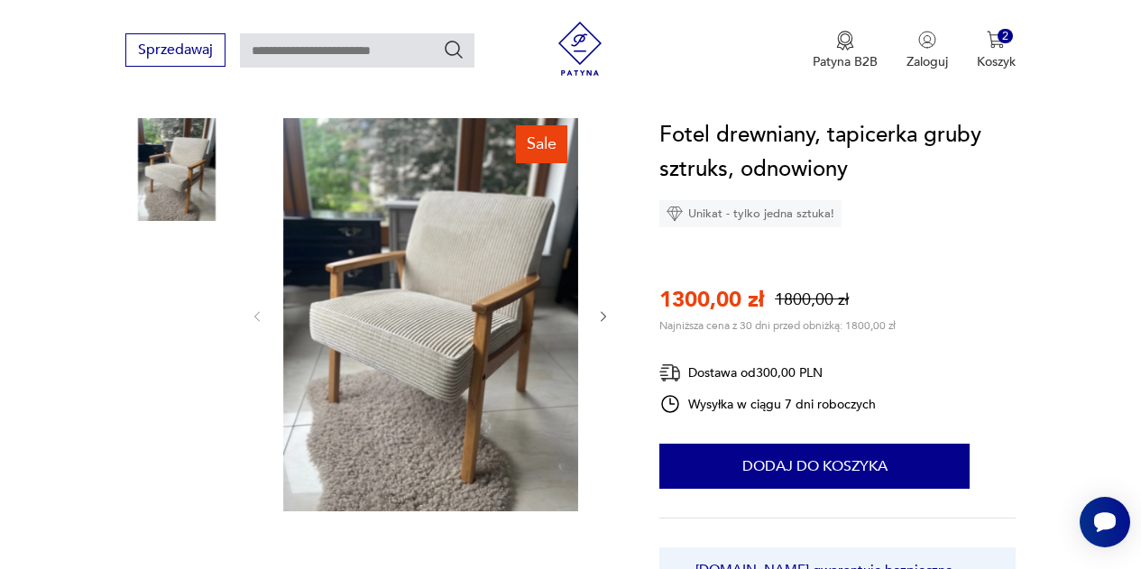
scroll to position [177, 0]
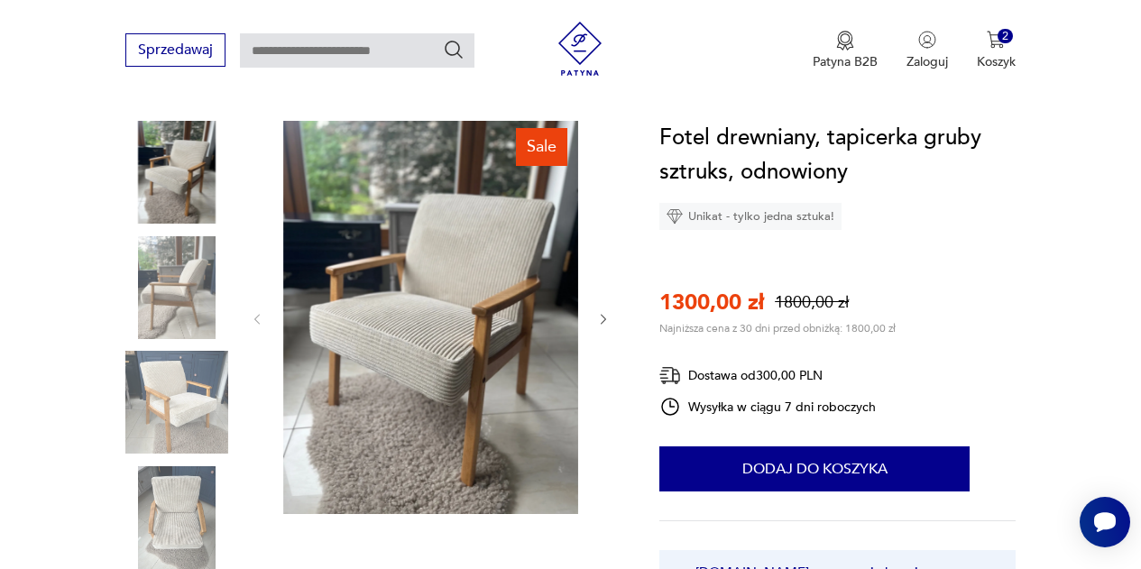
click at [603, 318] on icon "button" at bounding box center [603, 319] width 5 height 10
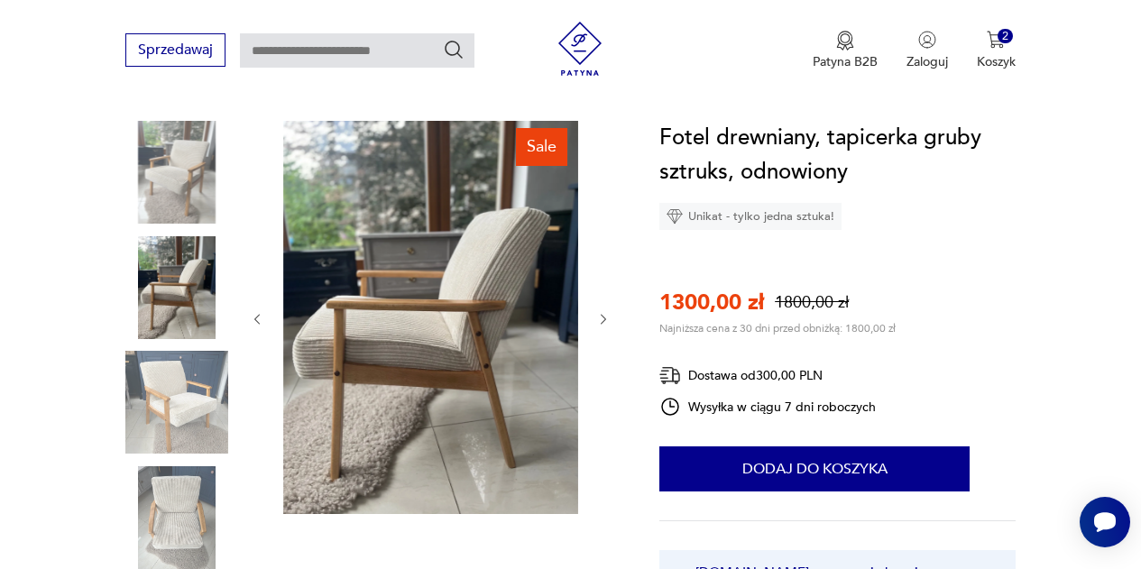
click at [603, 318] on icon "button" at bounding box center [603, 319] width 5 height 10
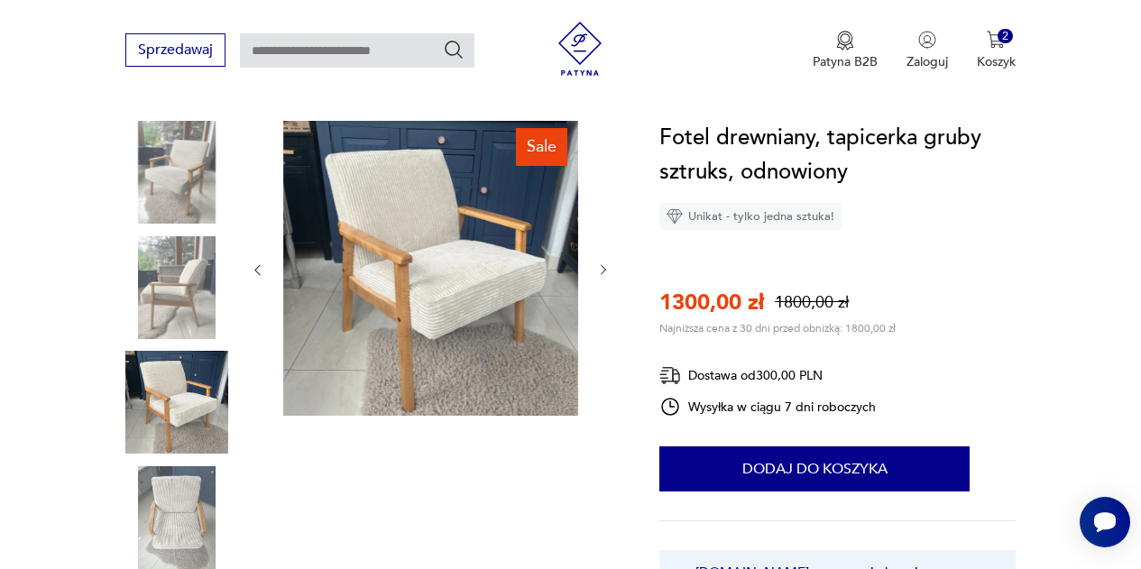
click at [605, 268] on icon "button" at bounding box center [603, 270] width 14 height 14
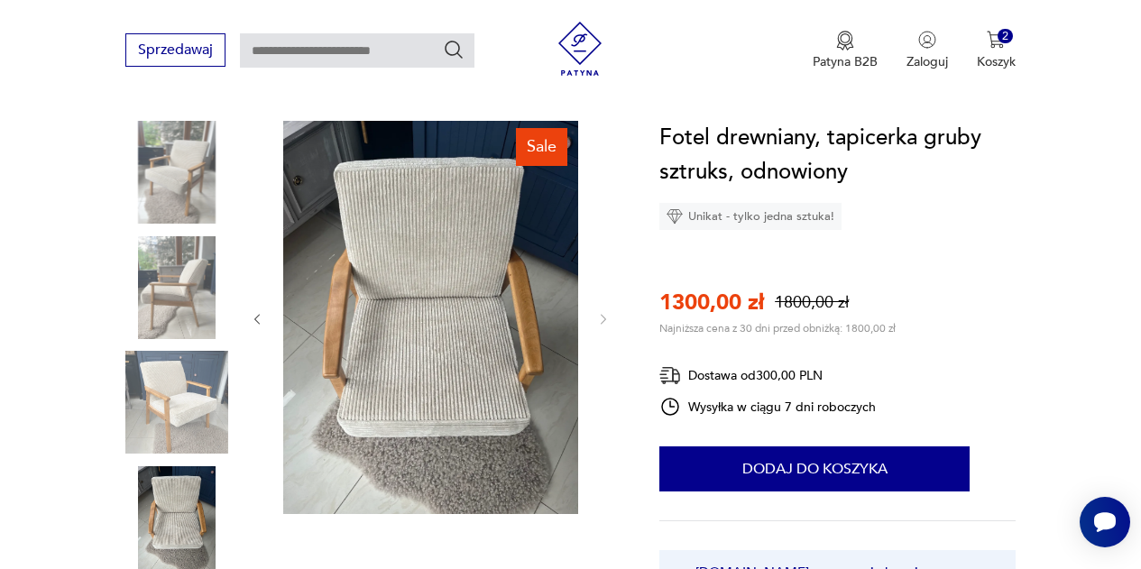
click at [496, 333] on img at bounding box center [430, 317] width 295 height 393
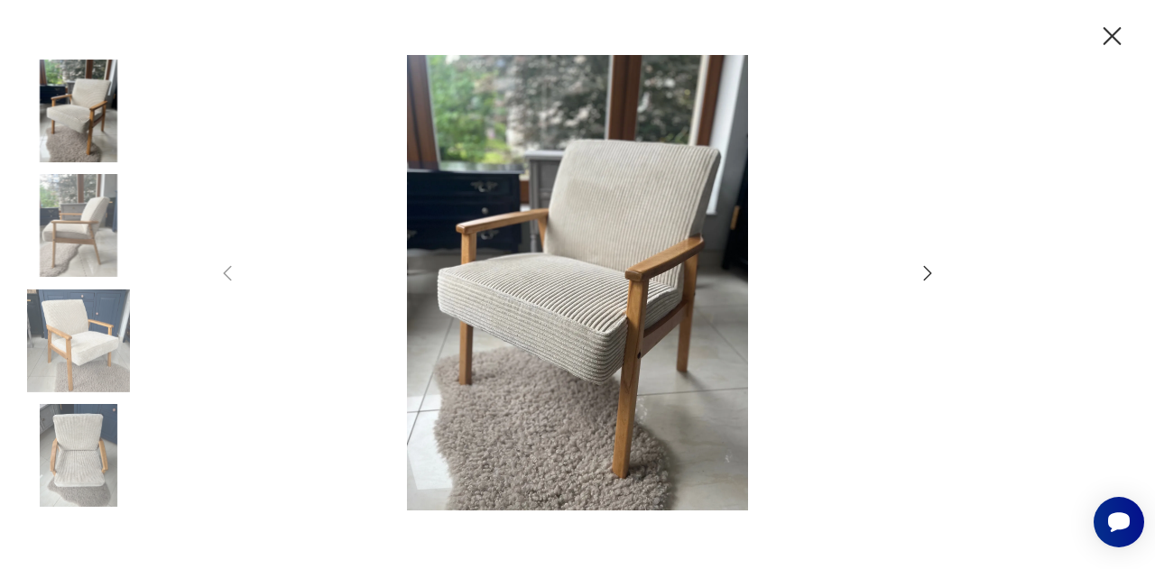
click at [1109, 32] on icon "button" at bounding box center [1112, 36] width 18 height 18
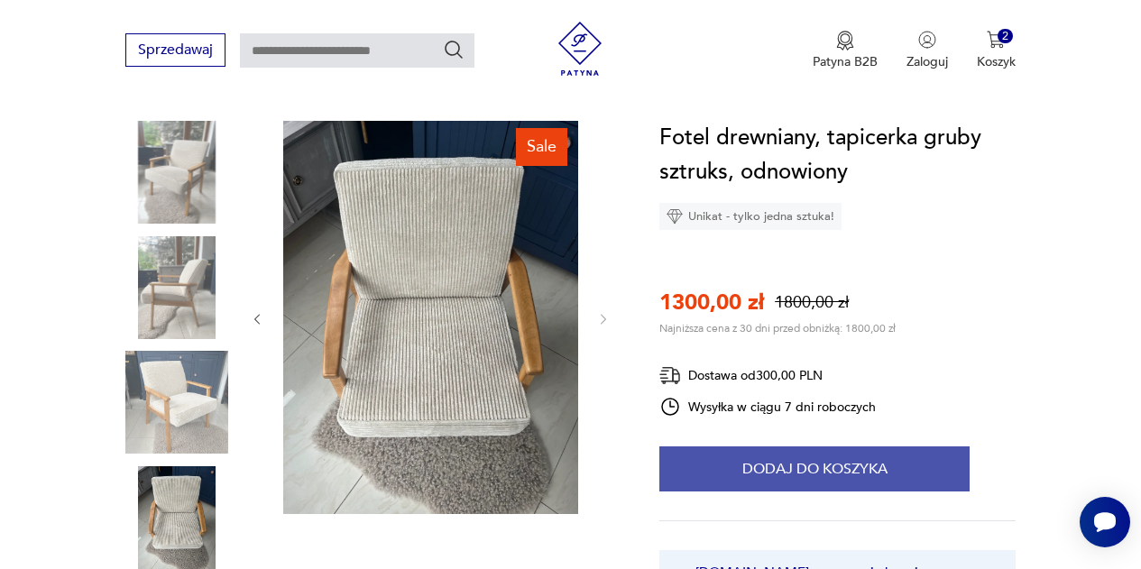
click at [844, 451] on button "Dodaj do koszyka" at bounding box center [814, 469] width 310 height 45
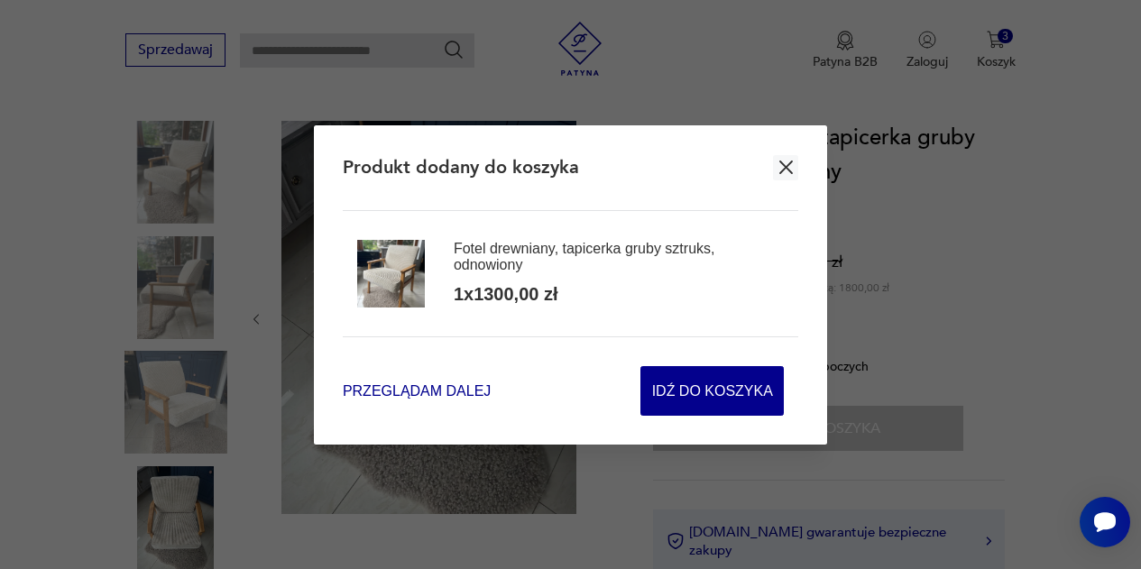
click at [398, 388] on span "Przeglądam dalej" at bounding box center [417, 391] width 148 height 21
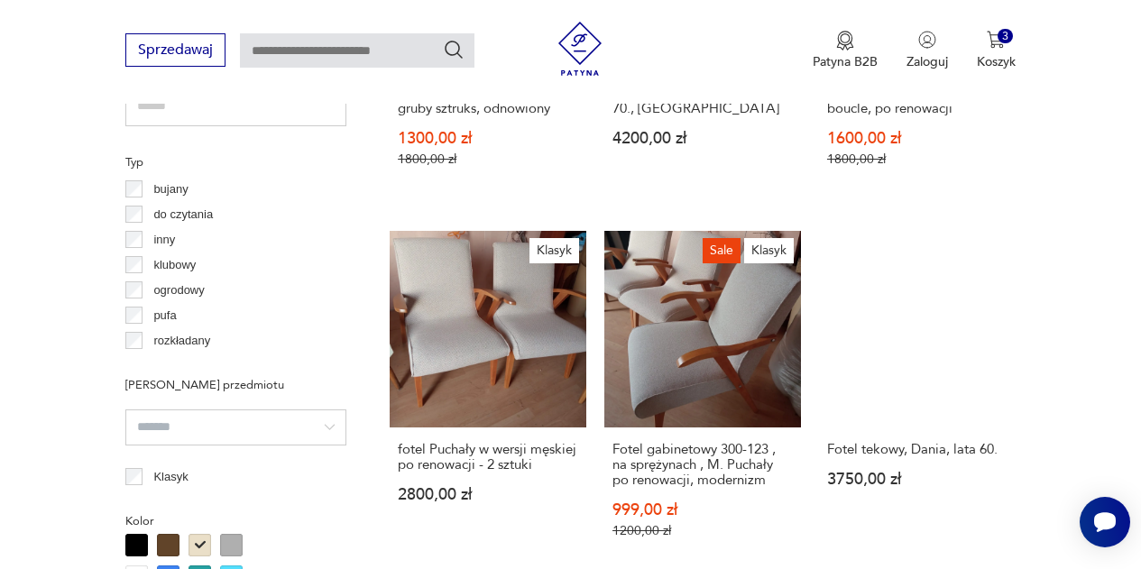
scroll to position [1340, 0]
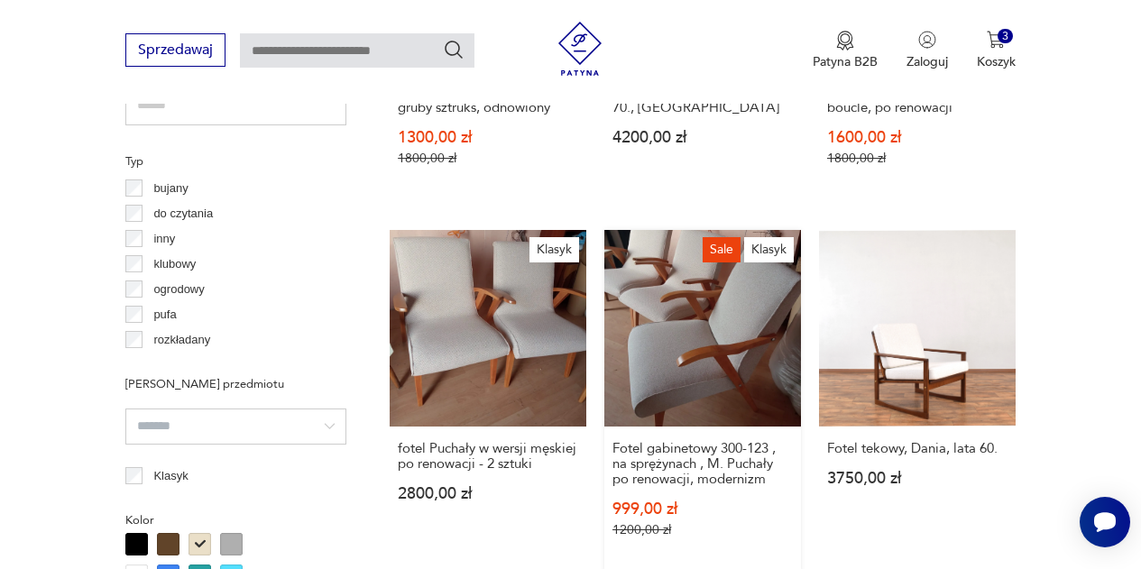
click at [750, 309] on link "Sale Klasyk Fotel gabinetowy 300-123 , na sprężynach , M. Puchały po renowacji,…" at bounding box center [702, 401] width 197 height 343
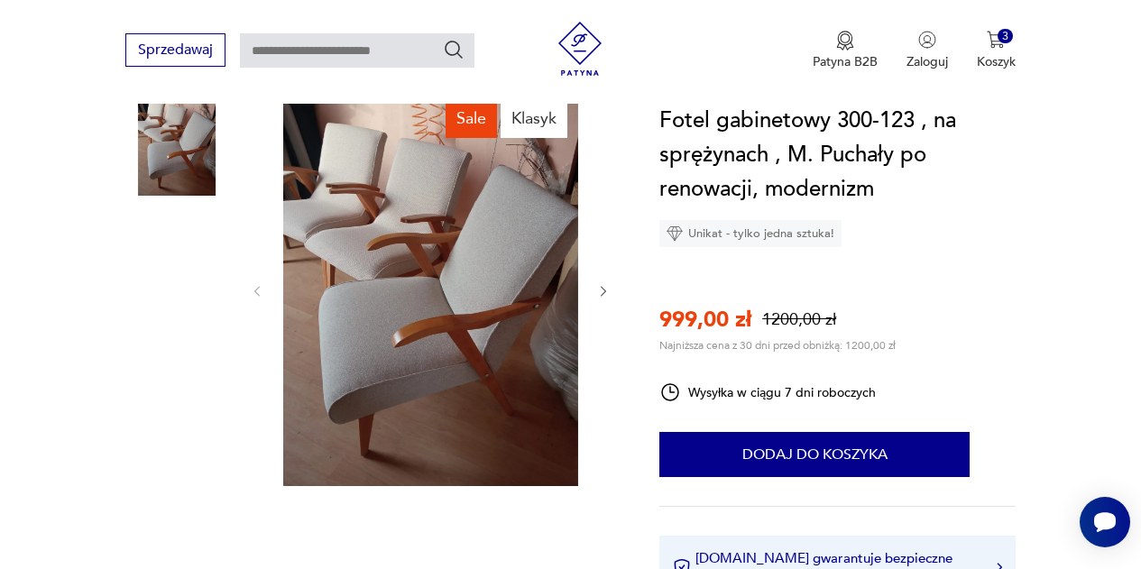
scroll to position [207, 0]
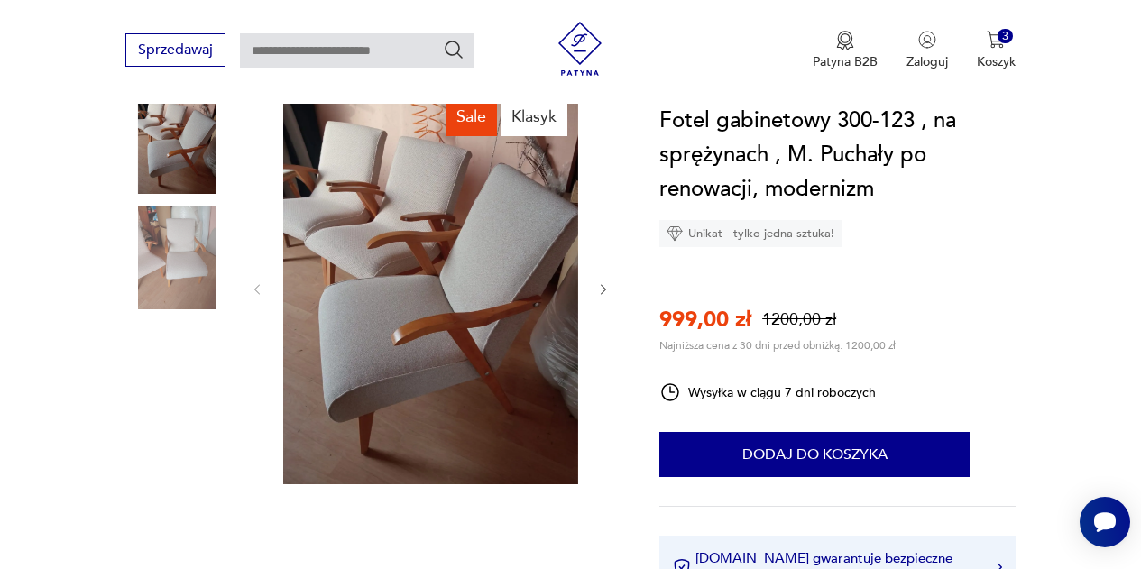
click at [602, 287] on icon "button" at bounding box center [603, 289] width 14 height 14
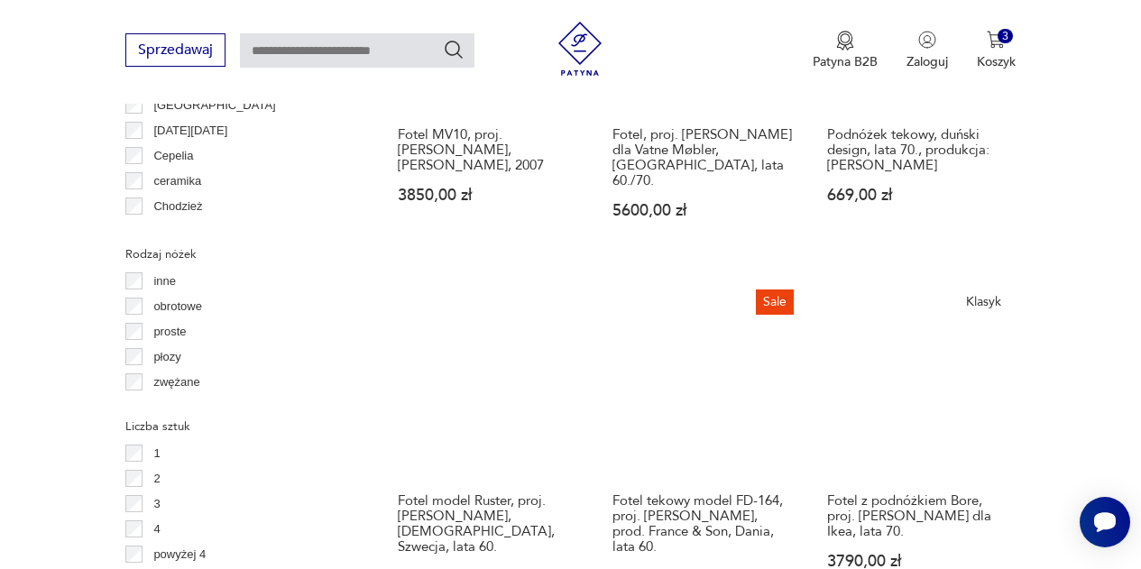
scroll to position [2027, 0]
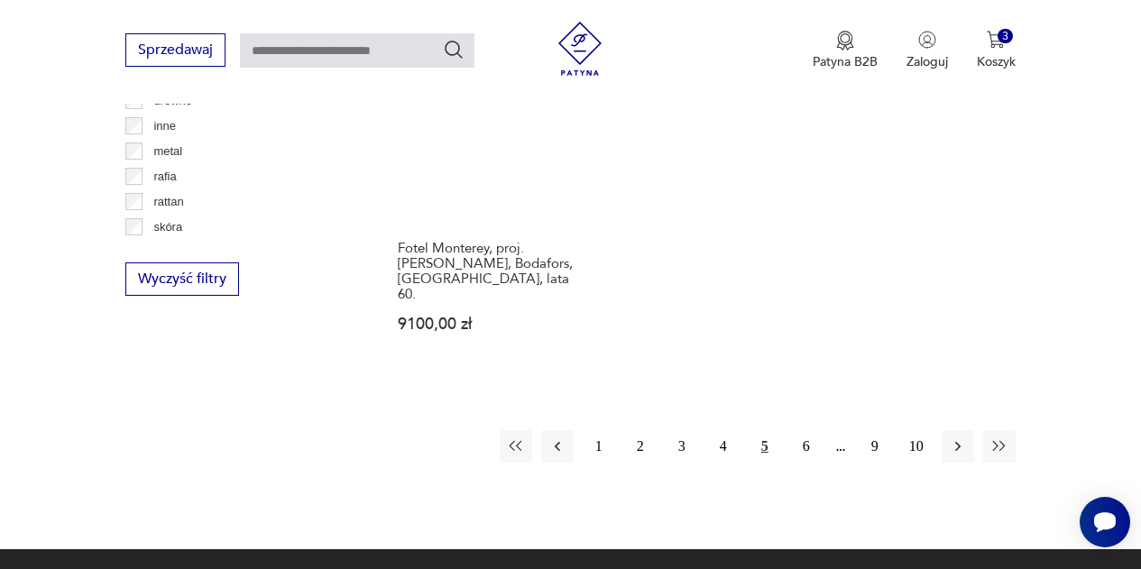
scroll to position [2666, 0]
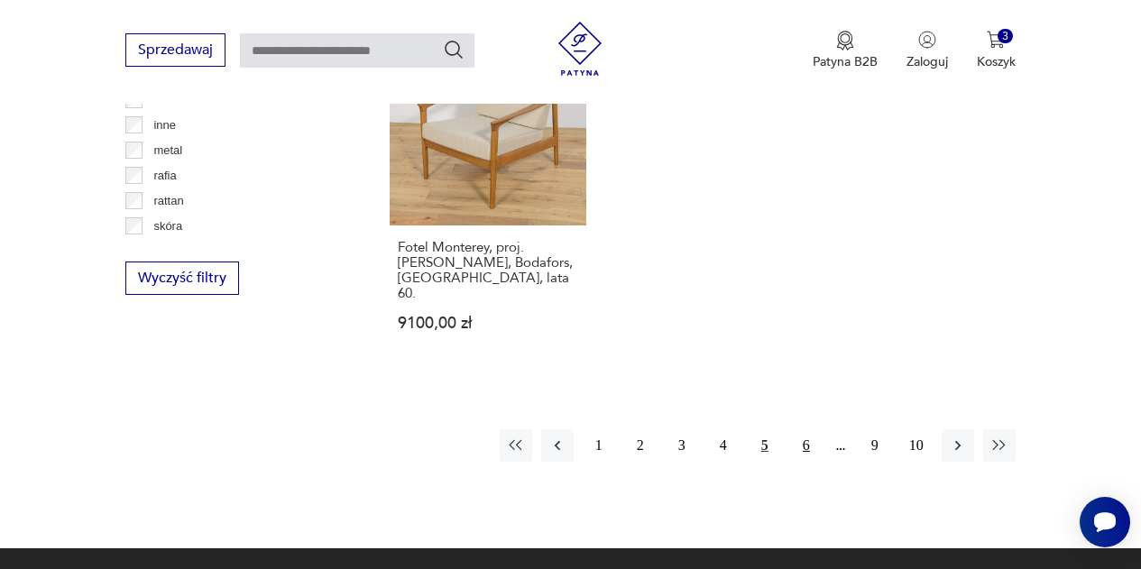
click at [806, 429] on button "6" at bounding box center [806, 445] width 32 height 32
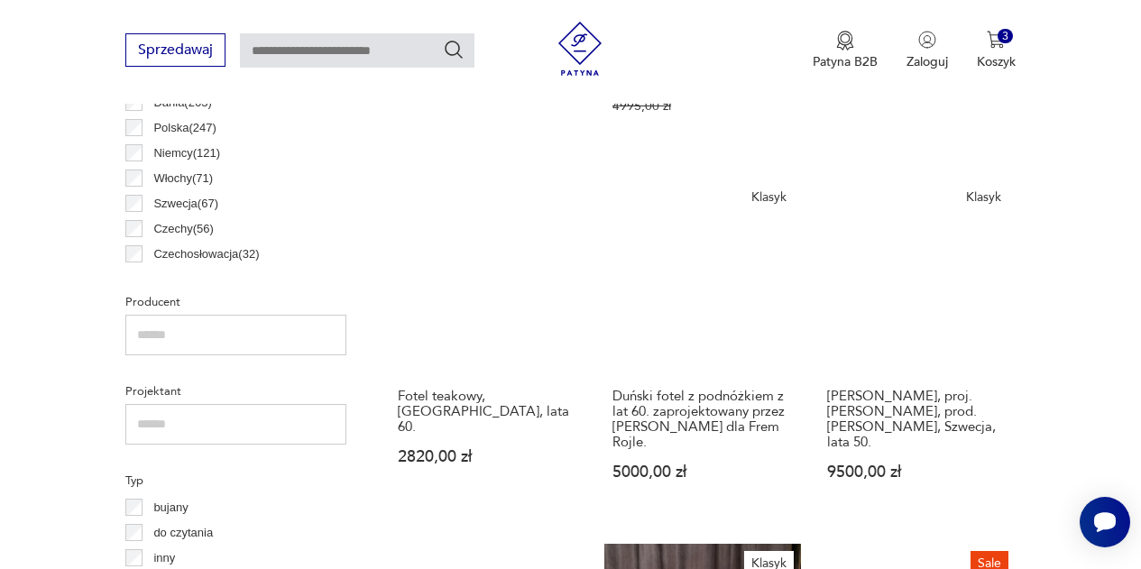
scroll to position [1026, 0]
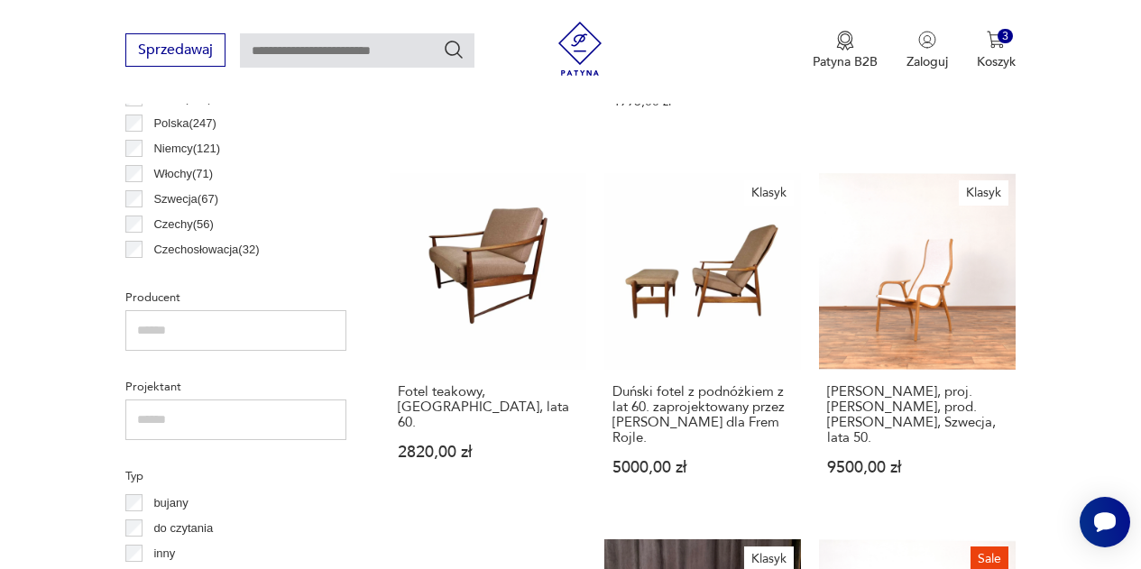
drag, startPoint x: 1034, startPoint y: 356, endPoint x: 1070, endPoint y: 360, distance: 36.3
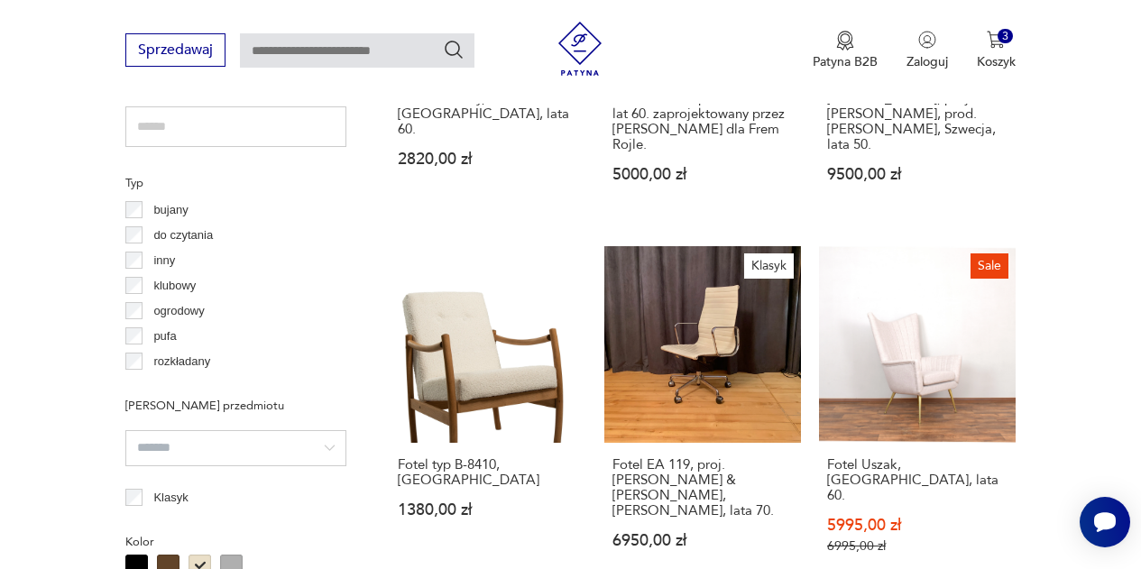
scroll to position [1320, 0]
click at [457, 305] on link "Fotel typ B-8410, [GEOGRAPHIC_DATA] 1380,00 zł" at bounding box center [488, 416] width 197 height 343
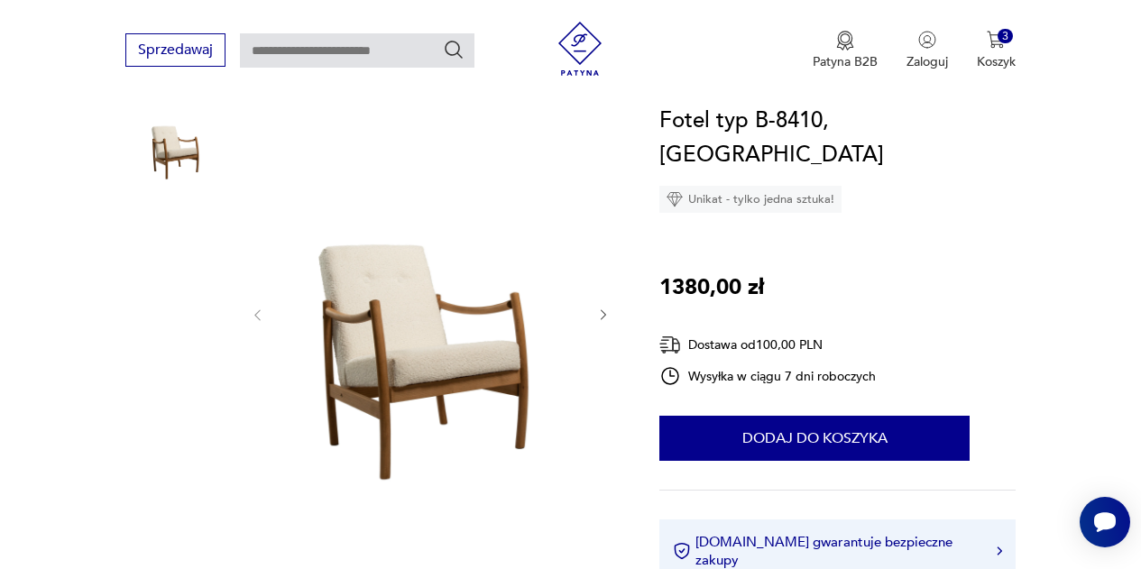
scroll to position [213, 0]
click at [603, 309] on icon "button" at bounding box center [603, 314] width 14 height 14
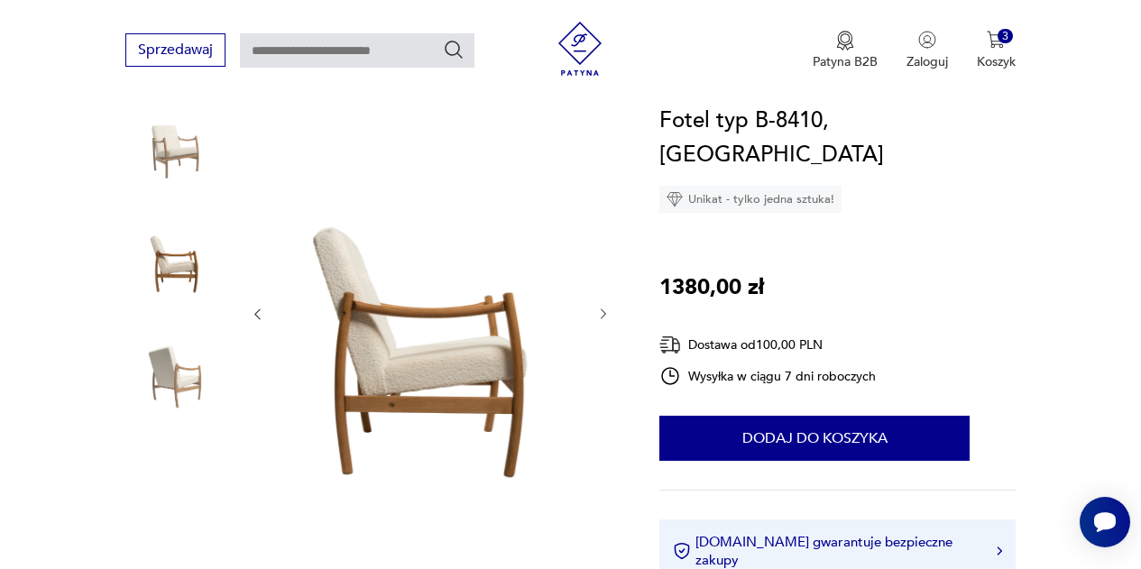
click at [603, 309] on icon "button" at bounding box center [603, 314] width 14 height 14
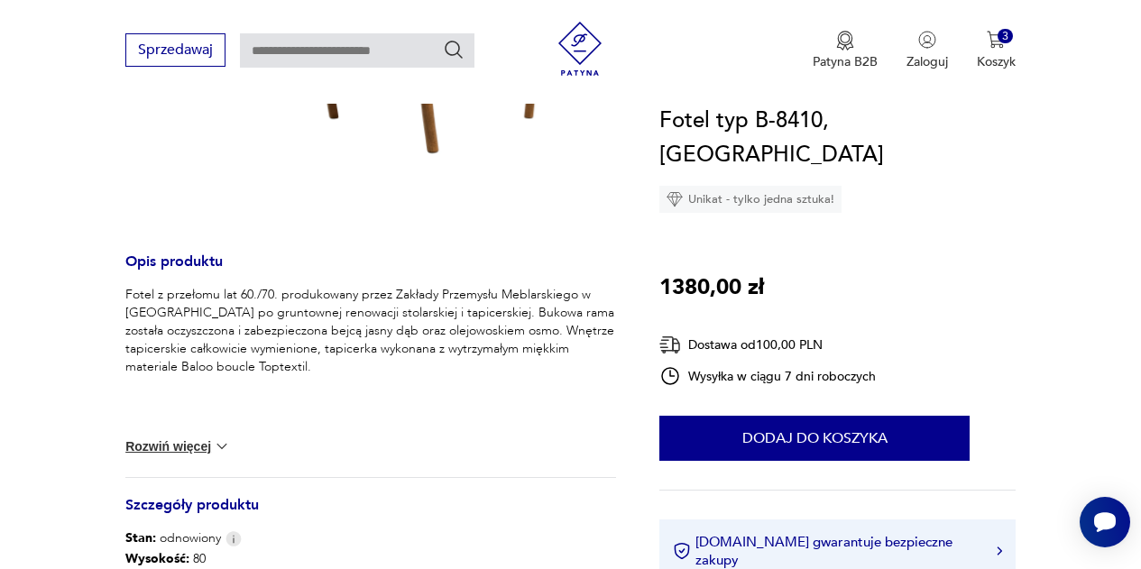
scroll to position [538, 0]
click at [188, 441] on button "Rozwiń więcej" at bounding box center [177, 446] width 105 height 18
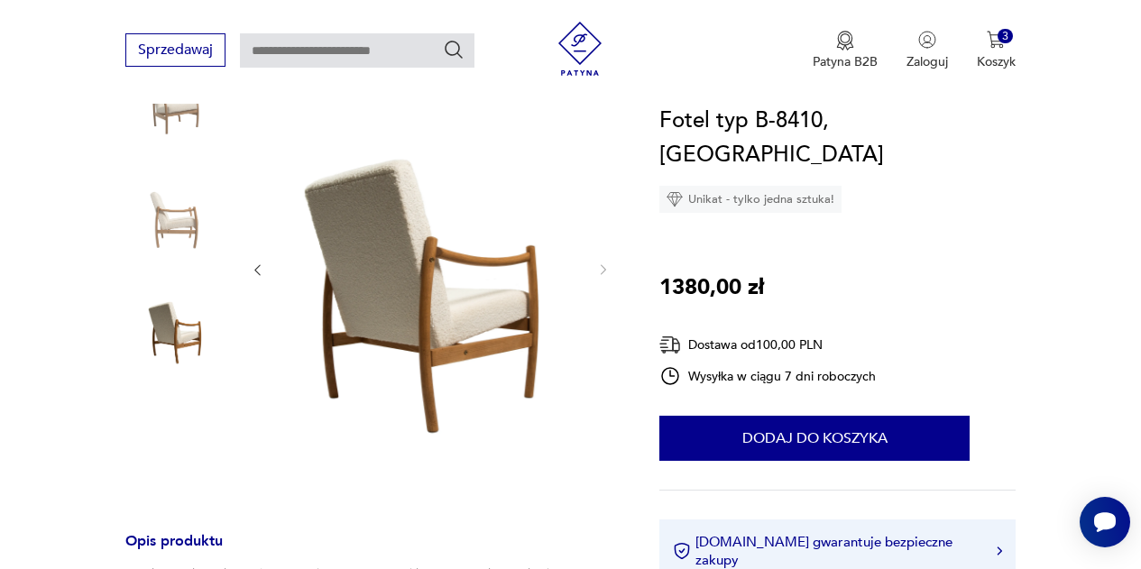
scroll to position [251, 0]
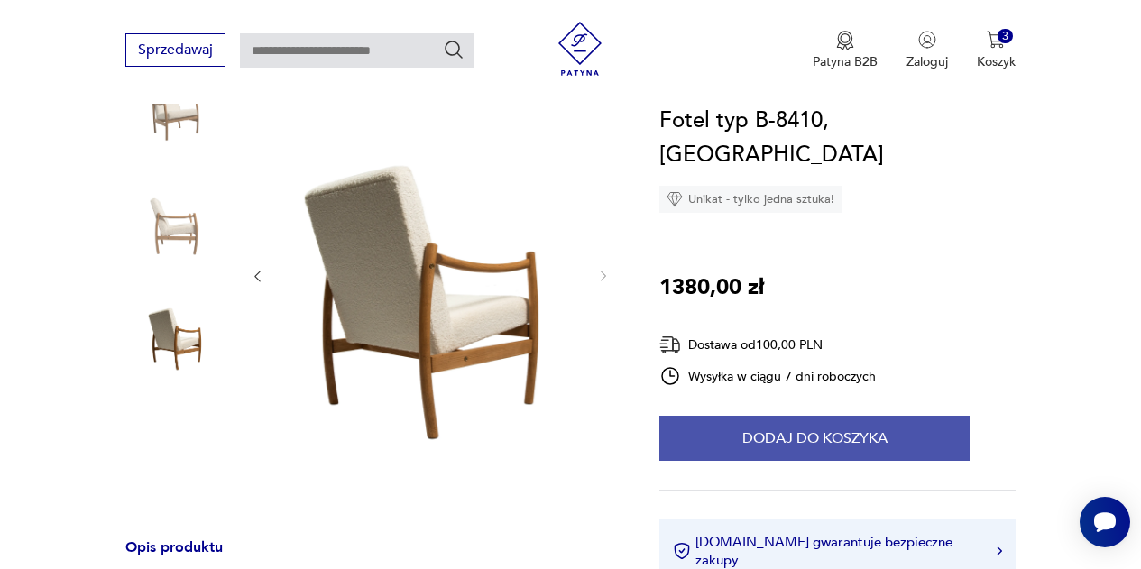
click at [689, 416] on button "Dodaj do koszyka" at bounding box center [814, 438] width 310 height 45
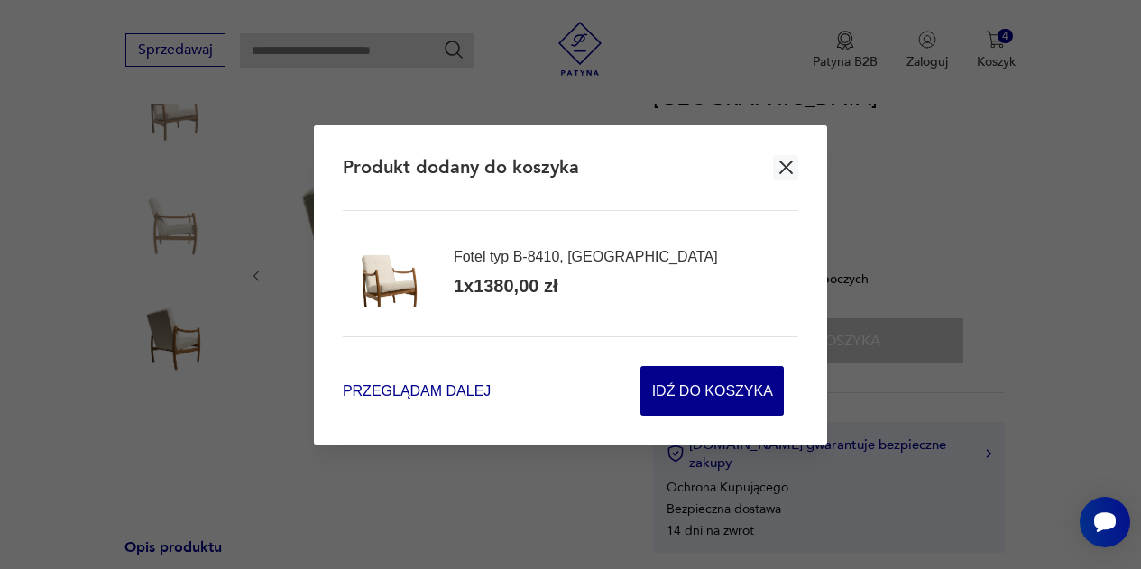
click at [459, 392] on span "Przeglądam dalej" at bounding box center [417, 391] width 148 height 21
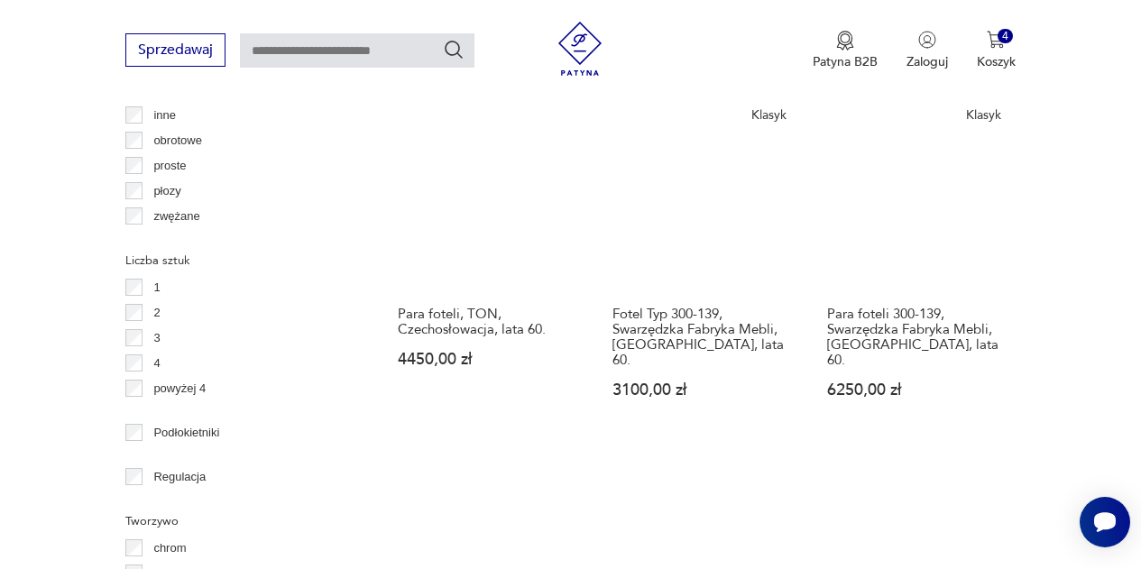
scroll to position [2193, 0]
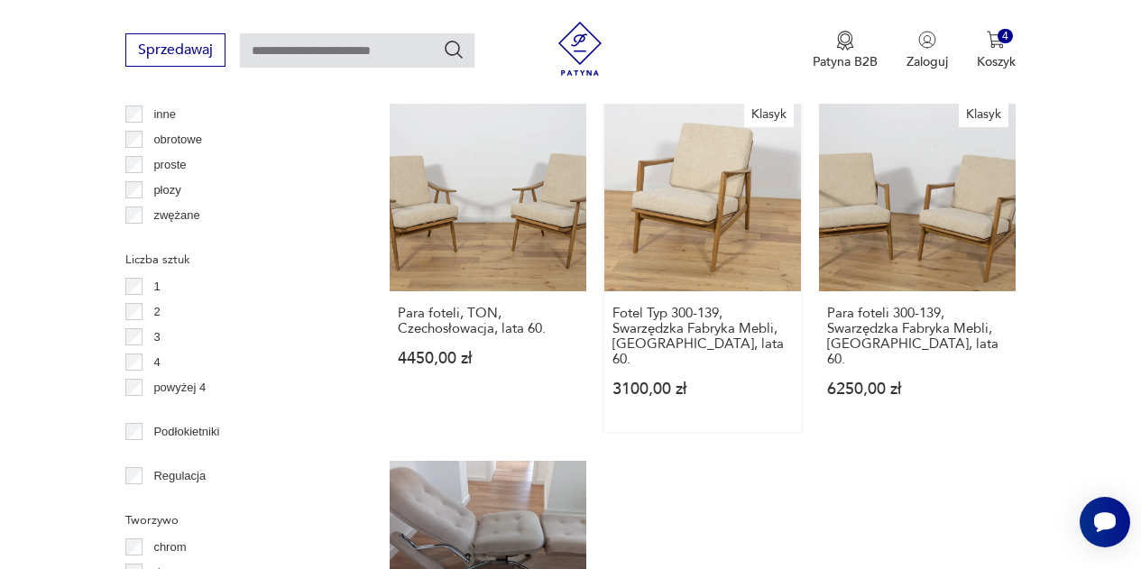
click at [704, 172] on link "Klasyk Fotel Typ 300-139, Swarzędzka Fabryka Mebli, [GEOGRAPHIC_DATA], lata 60.…" at bounding box center [702, 263] width 197 height 337
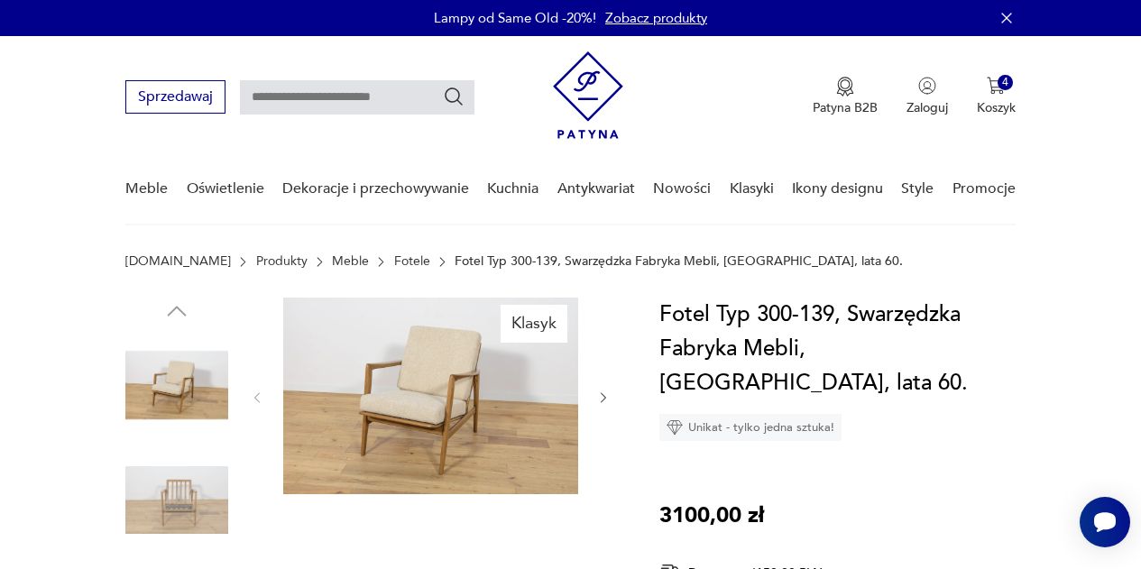
click at [598, 406] on button "button" at bounding box center [603, 398] width 14 height 18
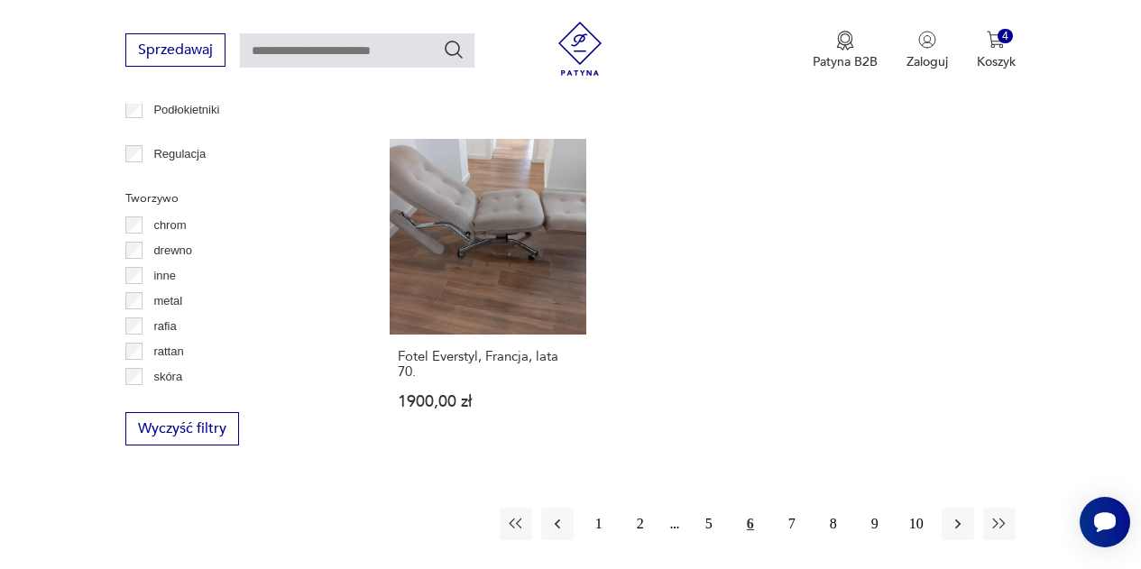
scroll to position [2520, 0]
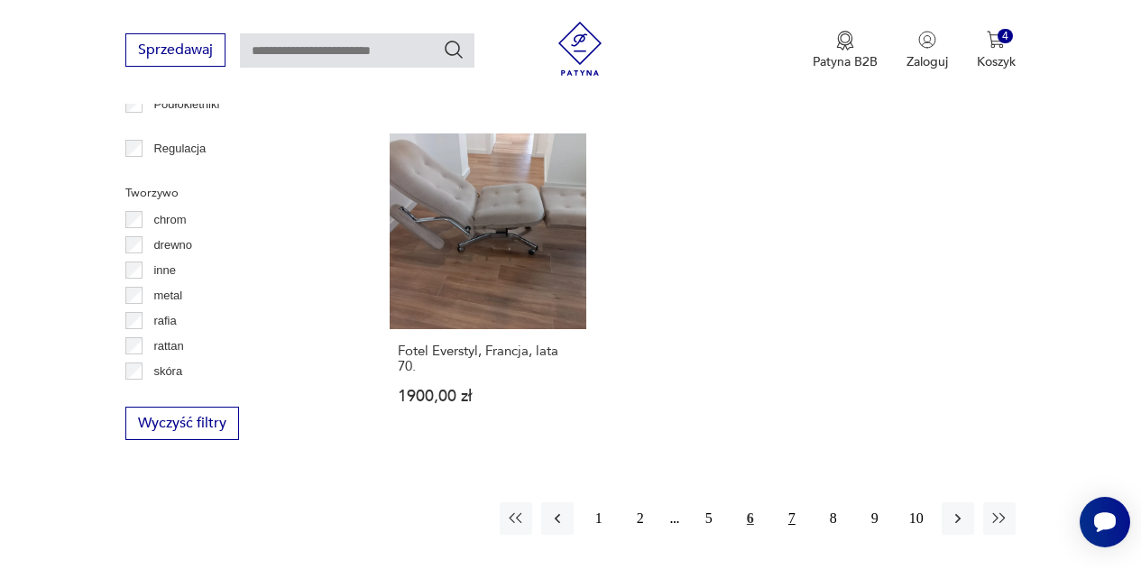
click at [792, 502] on button "7" at bounding box center [792, 518] width 32 height 32
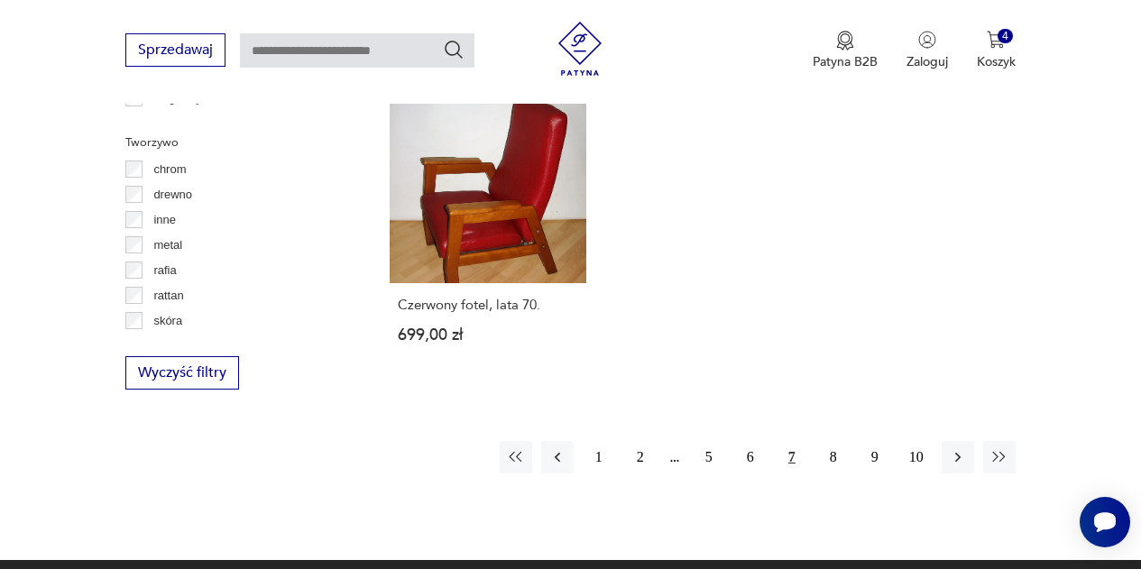
scroll to position [2574, 0]
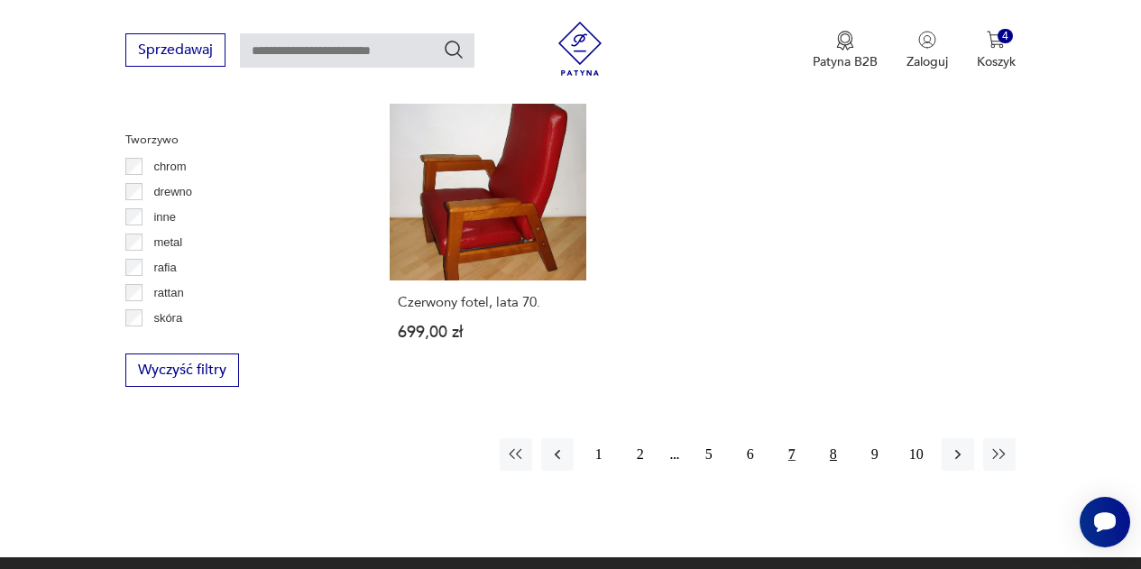
click at [831, 438] on button "8" at bounding box center [833, 454] width 32 height 32
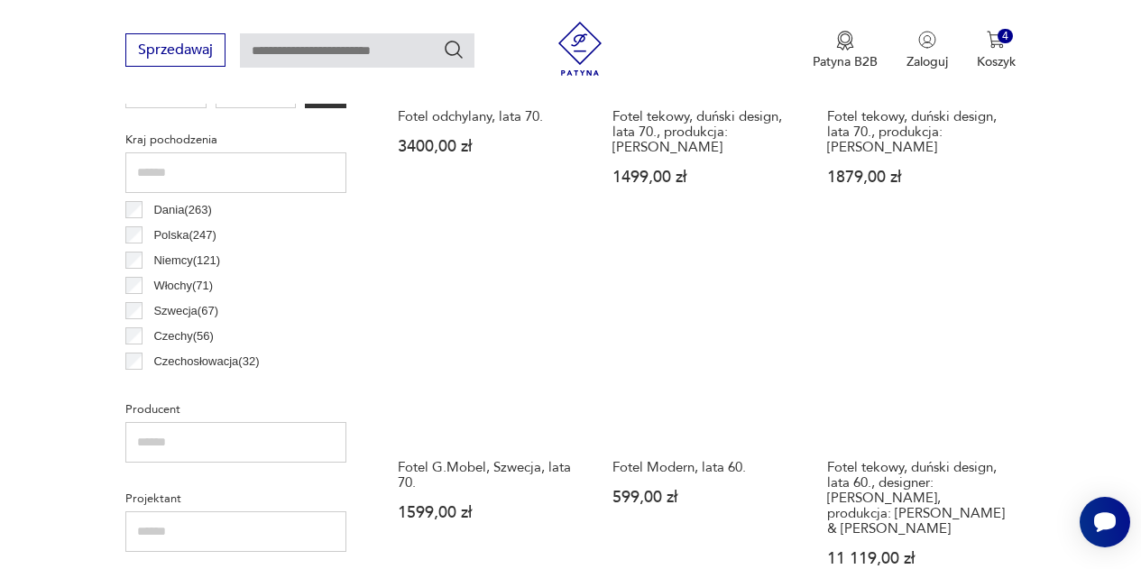
scroll to position [915, 0]
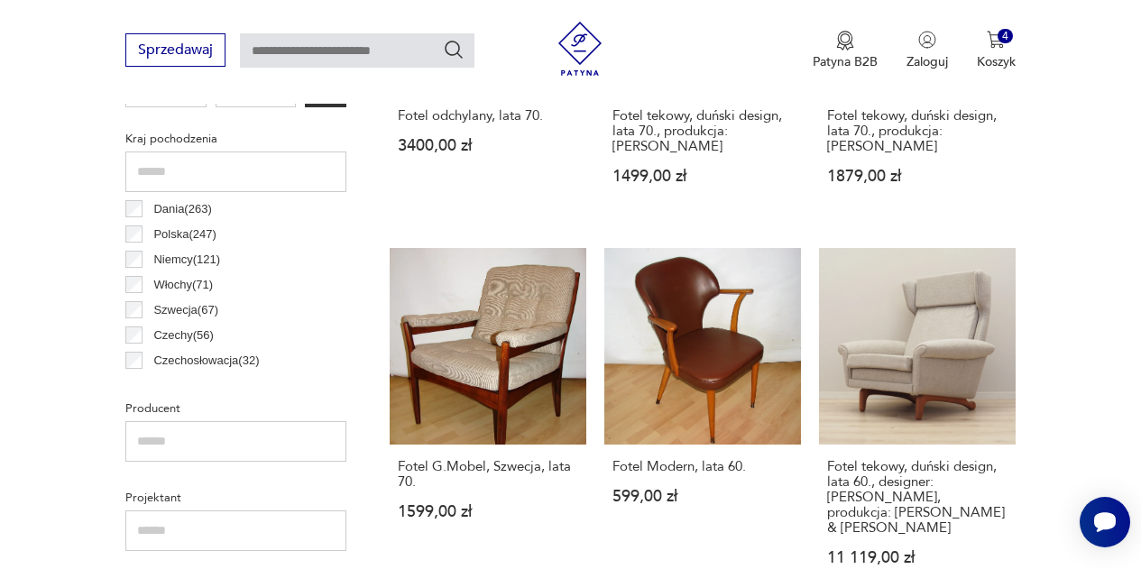
drag, startPoint x: 1027, startPoint y: 383, endPoint x: 1060, endPoint y: 399, distance: 36.7
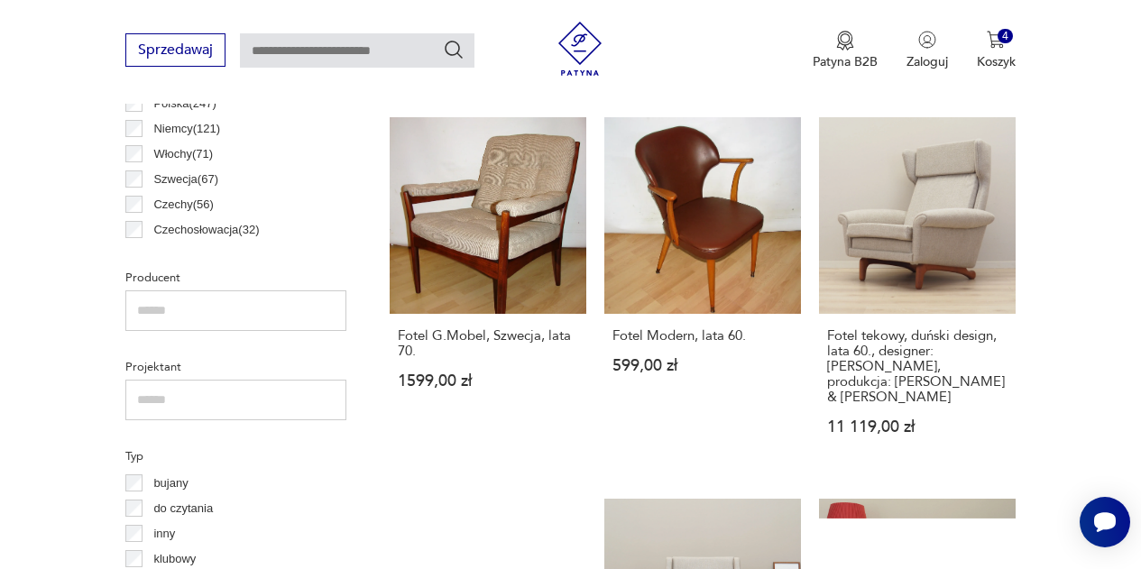
scroll to position [1045, 0]
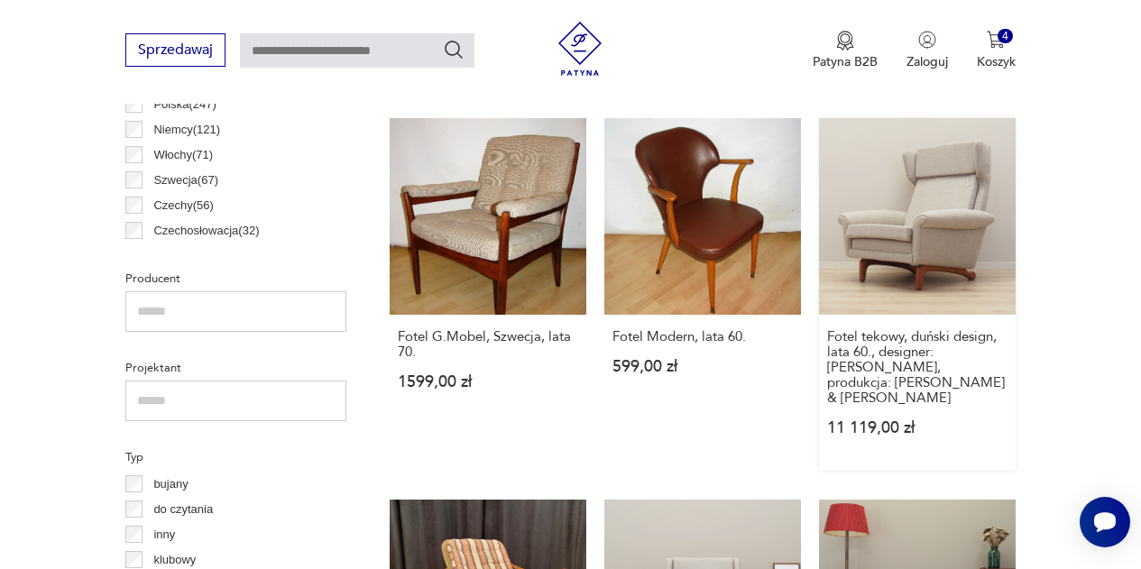
click at [948, 240] on link "Fotel tekowy, duński design, lata 60., designer: [PERSON_NAME], produkcja: [PER…" at bounding box center [917, 294] width 197 height 353
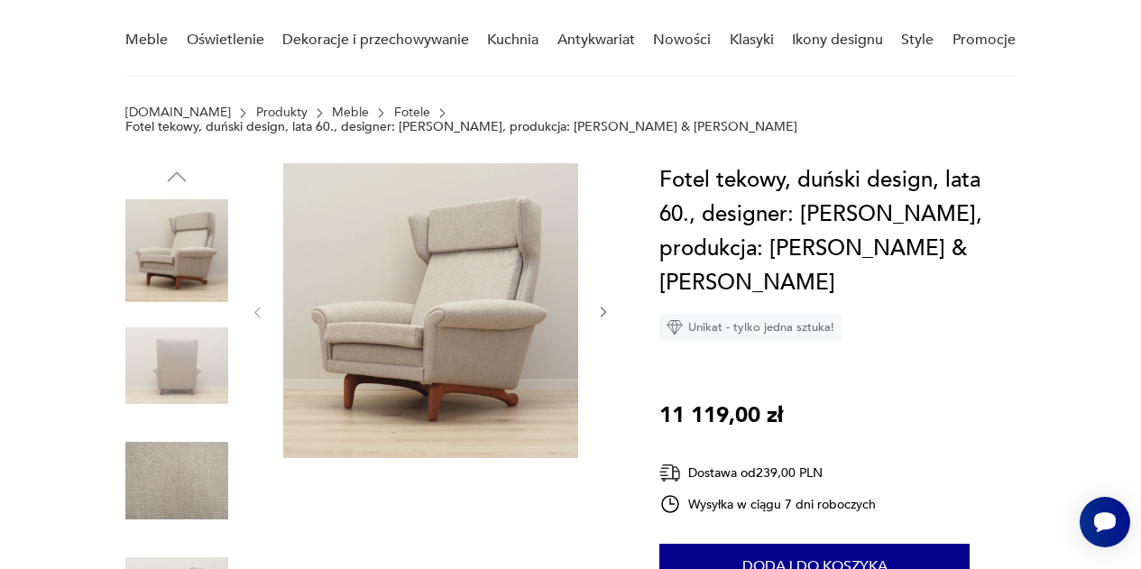
scroll to position [150, 0]
click at [597, 304] on icon "button" at bounding box center [603, 311] width 14 height 14
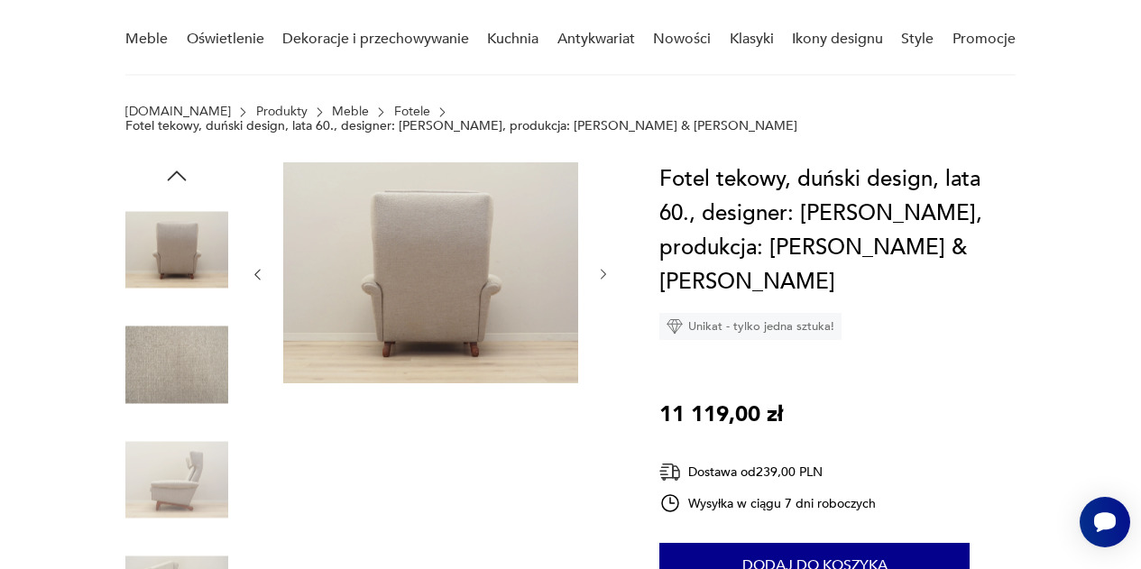
click at [597, 292] on div at bounding box center [430, 274] width 361 height 225
click at [603, 267] on icon "button" at bounding box center [603, 274] width 14 height 14
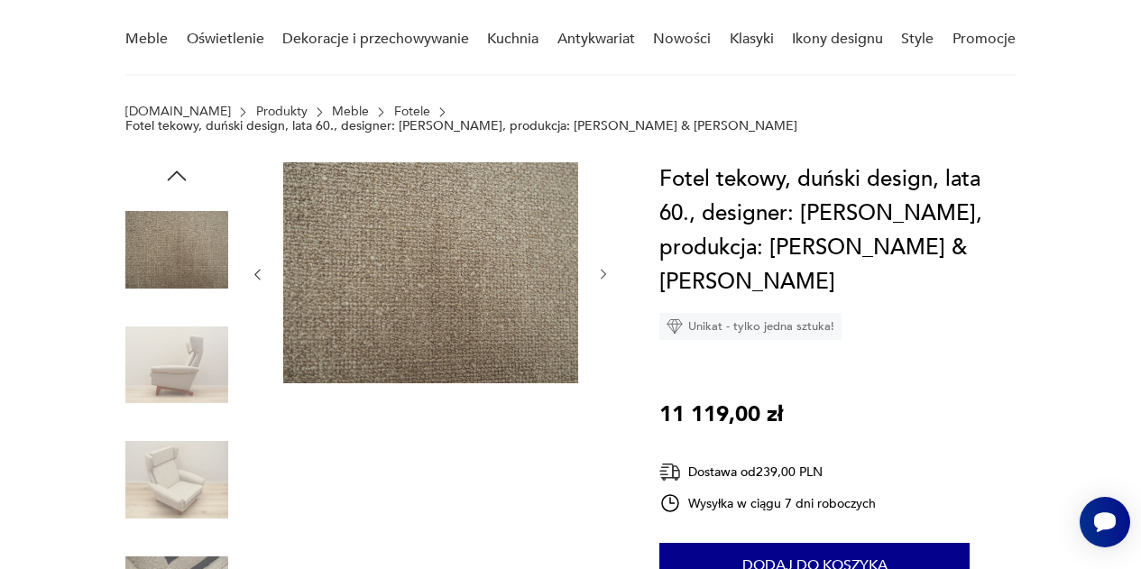
click at [603, 267] on icon "button" at bounding box center [603, 274] width 14 height 14
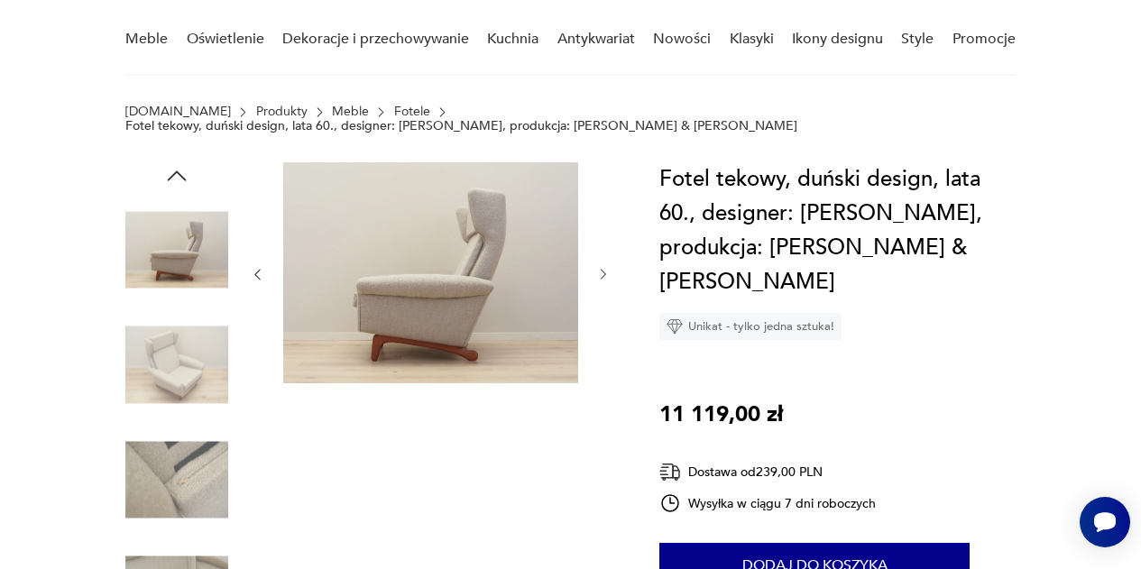
click at [603, 267] on icon "button" at bounding box center [603, 274] width 14 height 14
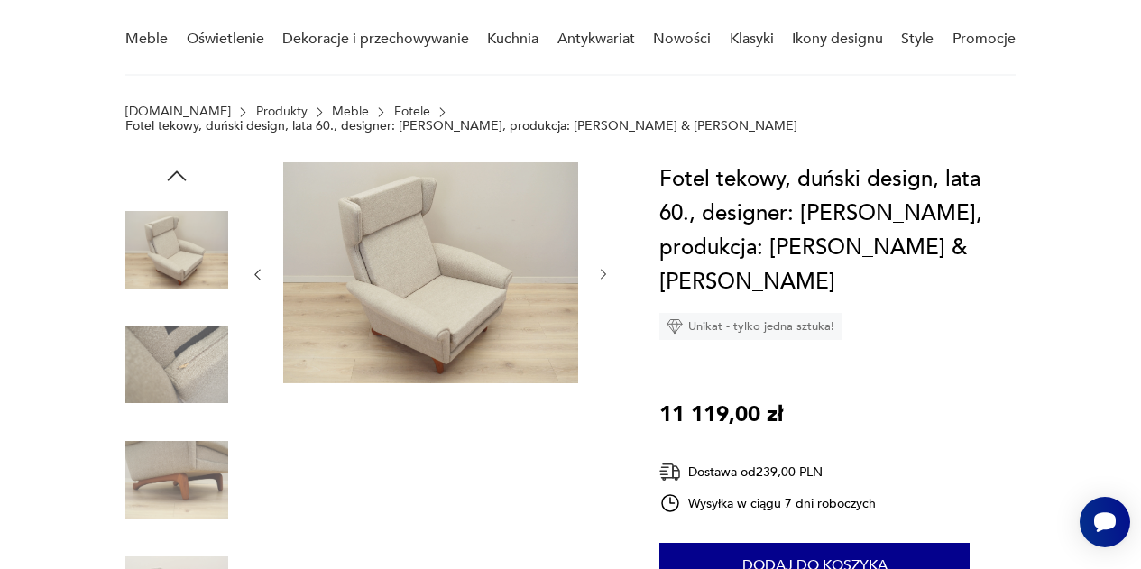
click at [603, 267] on icon "button" at bounding box center [603, 274] width 14 height 14
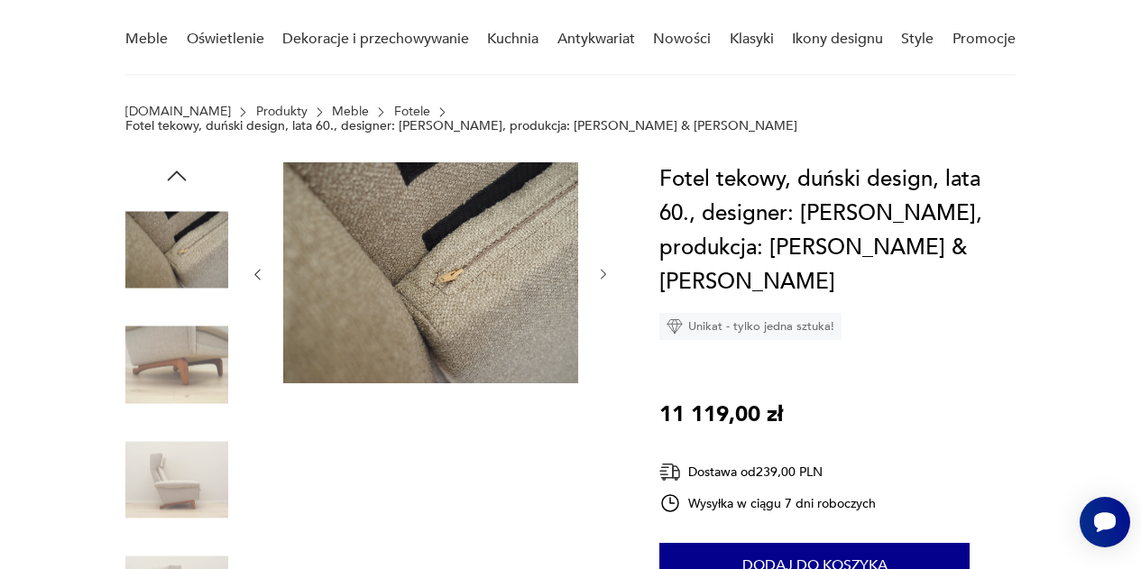
click at [603, 267] on icon "button" at bounding box center [603, 274] width 14 height 14
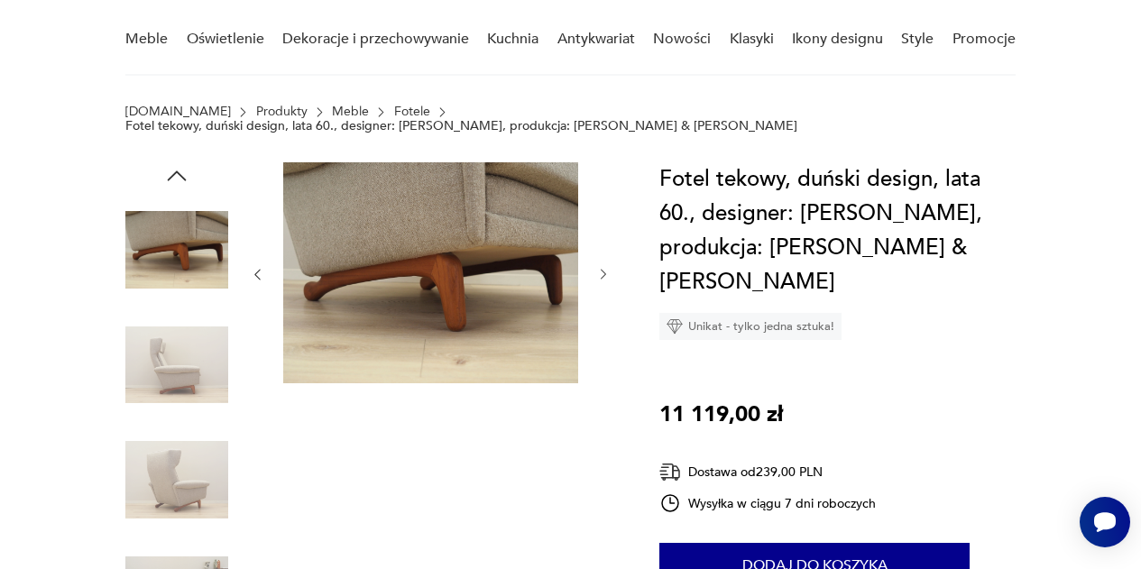
click at [603, 267] on icon "button" at bounding box center [603, 274] width 14 height 14
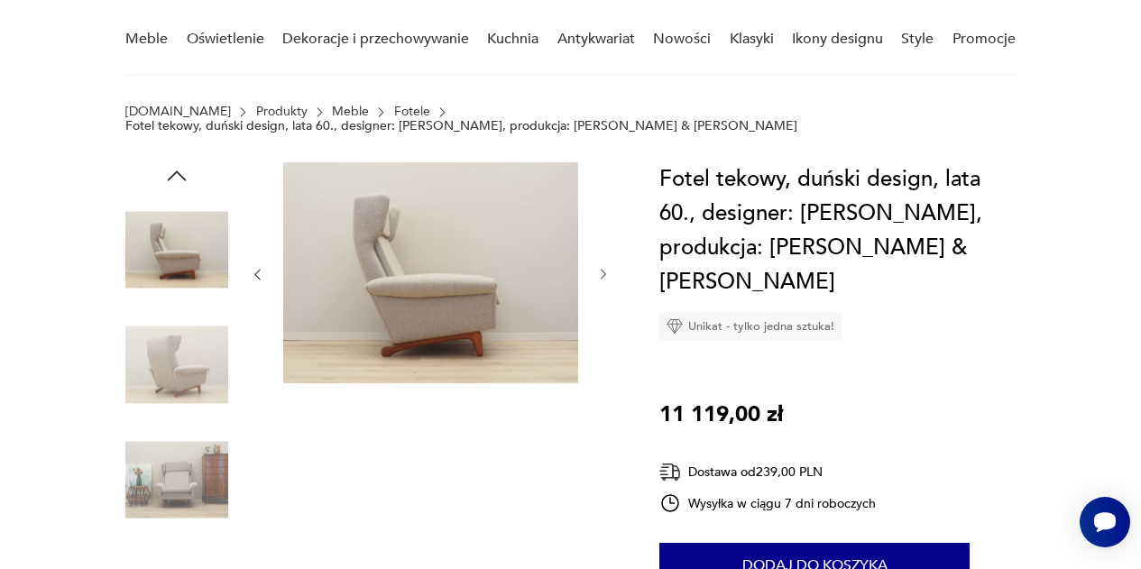
click at [603, 267] on icon "button" at bounding box center [603, 274] width 14 height 14
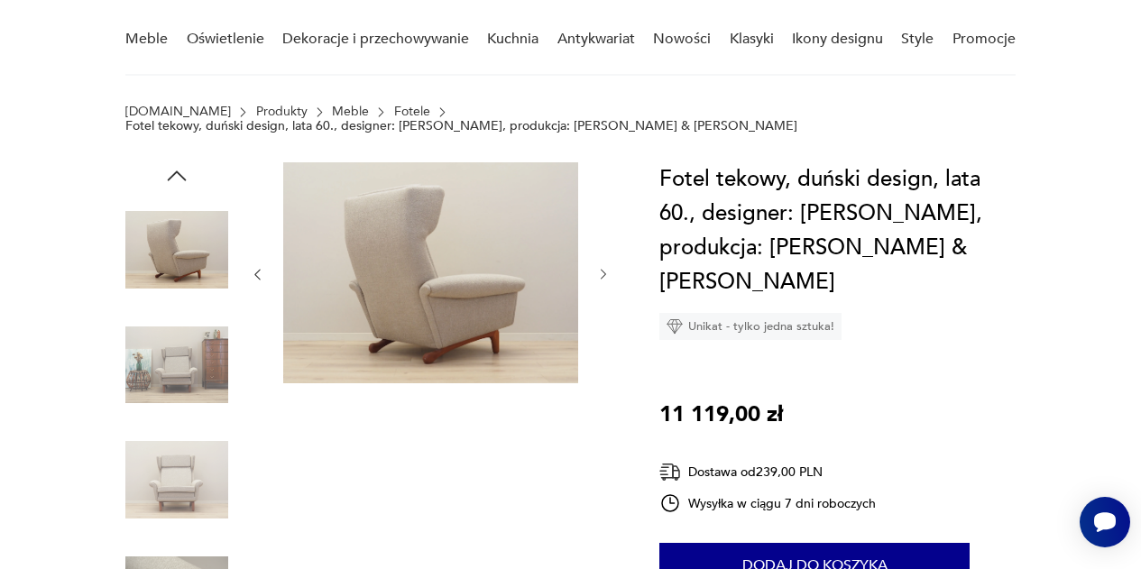
click at [603, 267] on icon "button" at bounding box center [603, 274] width 14 height 14
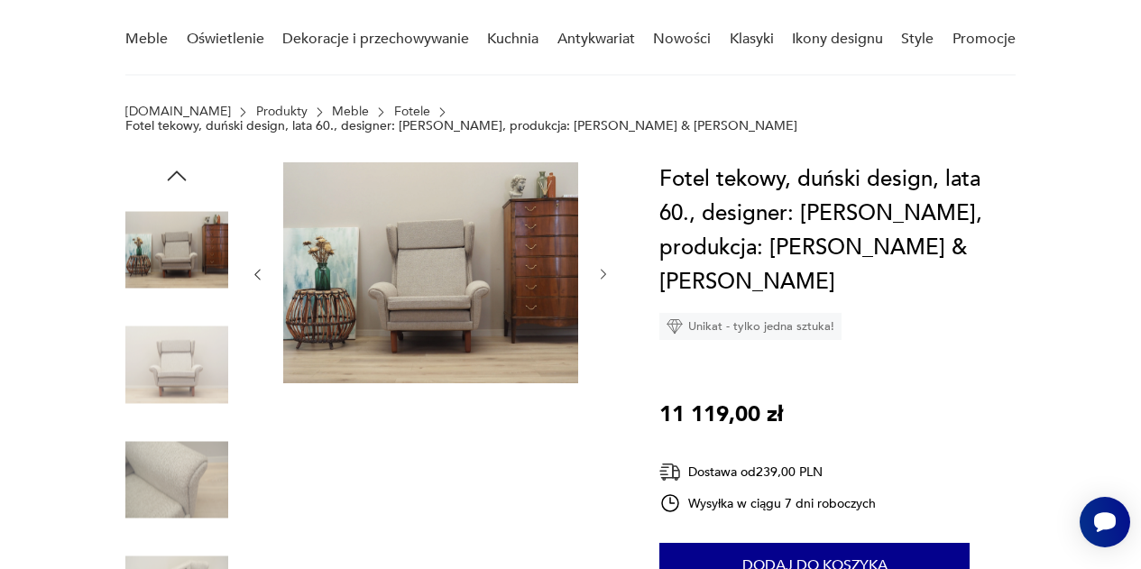
click at [603, 267] on icon "button" at bounding box center [603, 274] width 14 height 14
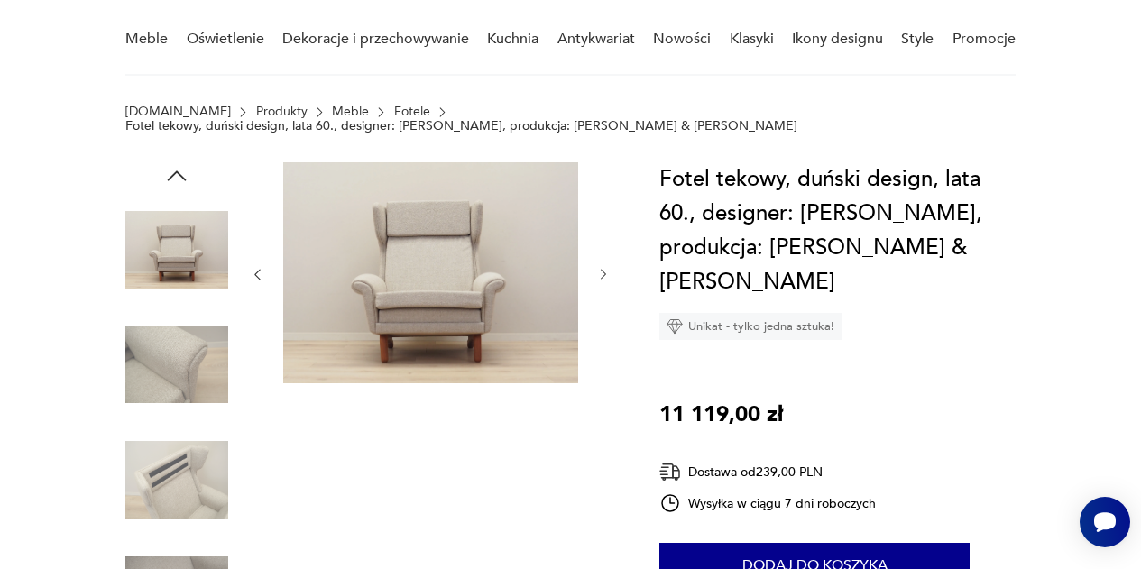
scroll to position [1044, 0]
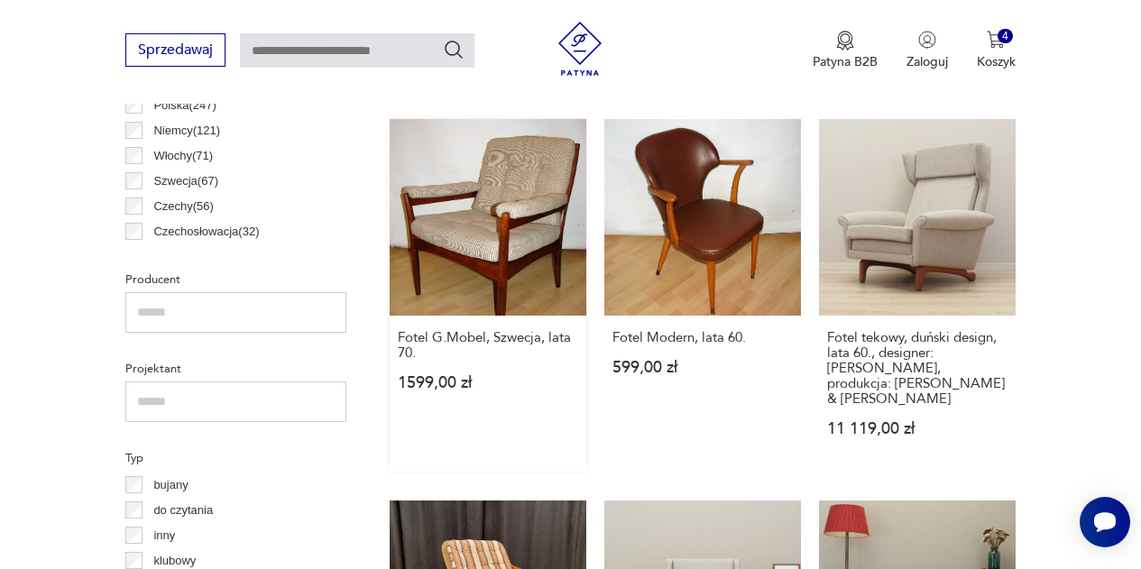
click at [458, 192] on link "Fotel G.Mobel, Szwecja, lata 70. 1599,00 zł" at bounding box center [488, 295] width 197 height 353
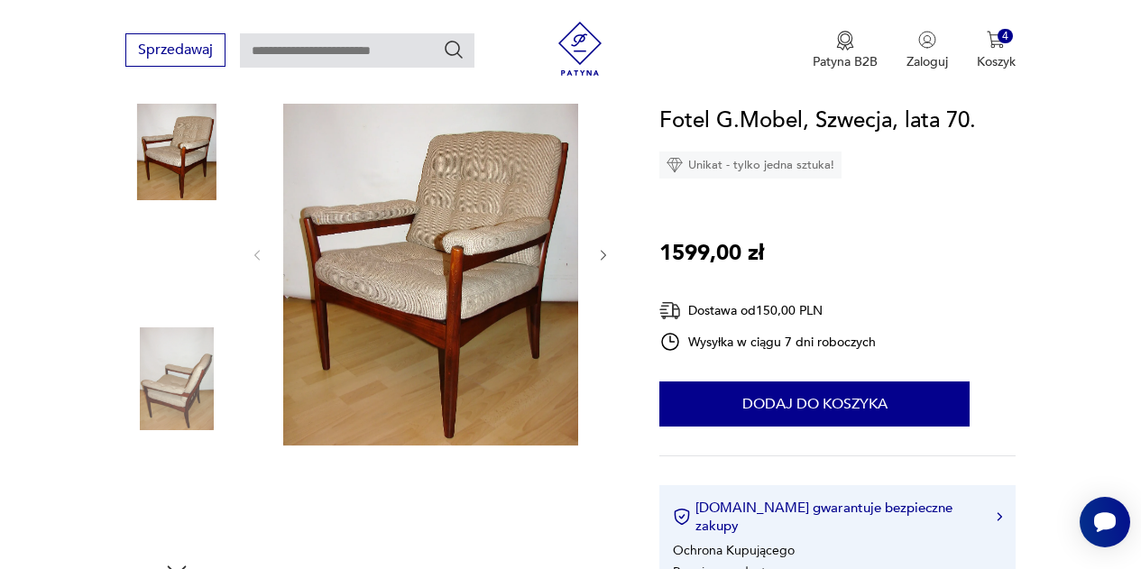
scroll to position [237, 0]
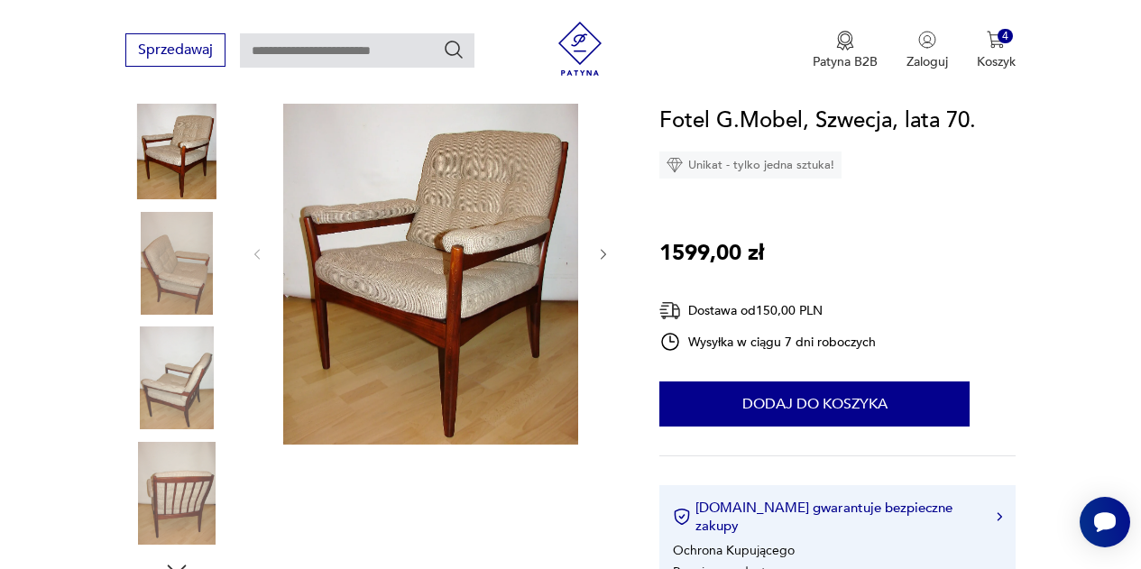
click at [600, 253] on icon "button" at bounding box center [603, 254] width 14 height 14
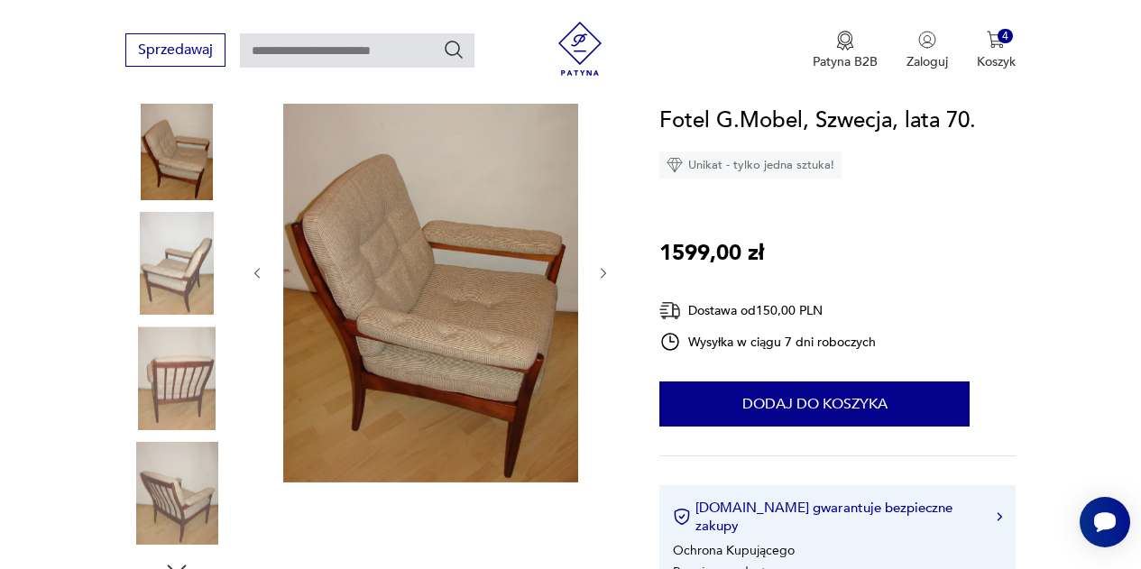
click at [602, 273] on icon "button" at bounding box center [603, 273] width 14 height 14
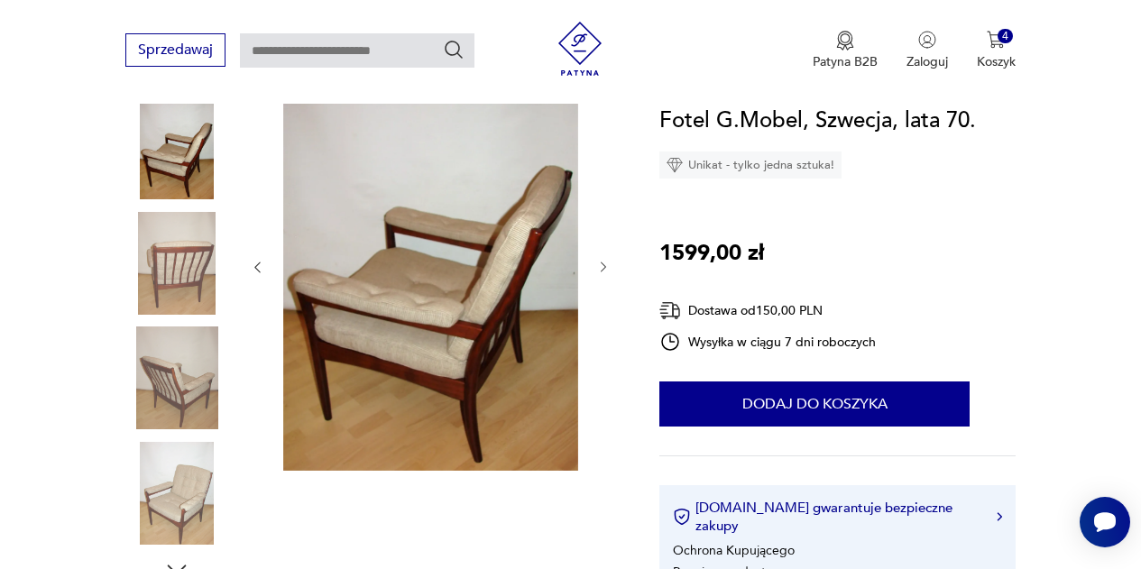
click at [602, 273] on icon "button" at bounding box center [603, 267] width 14 height 14
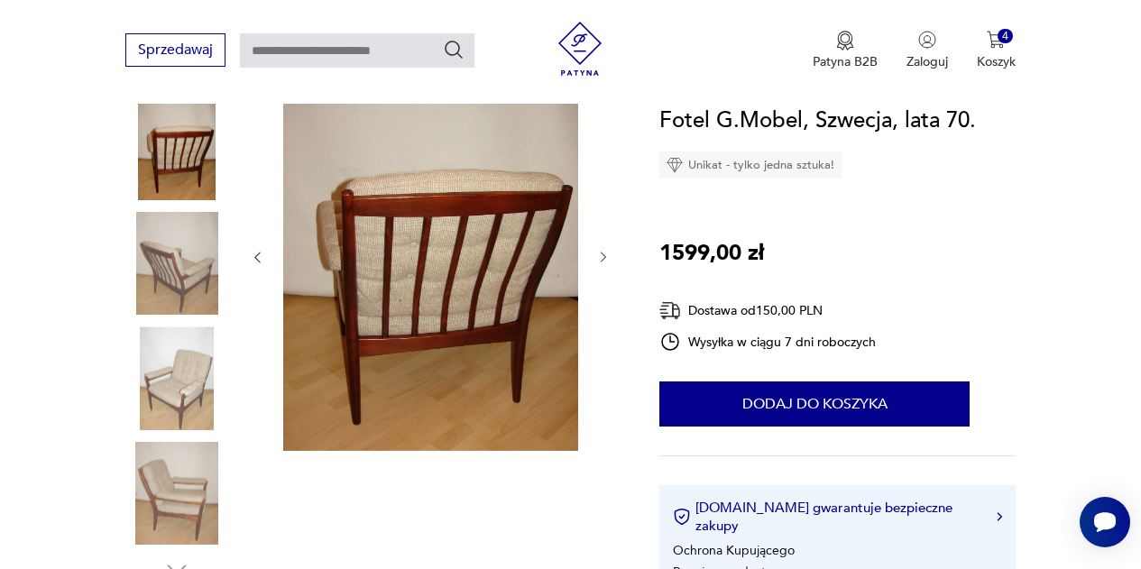
click at [602, 273] on div at bounding box center [430, 257] width 361 height 394
click at [602, 251] on icon "button" at bounding box center [603, 257] width 14 height 14
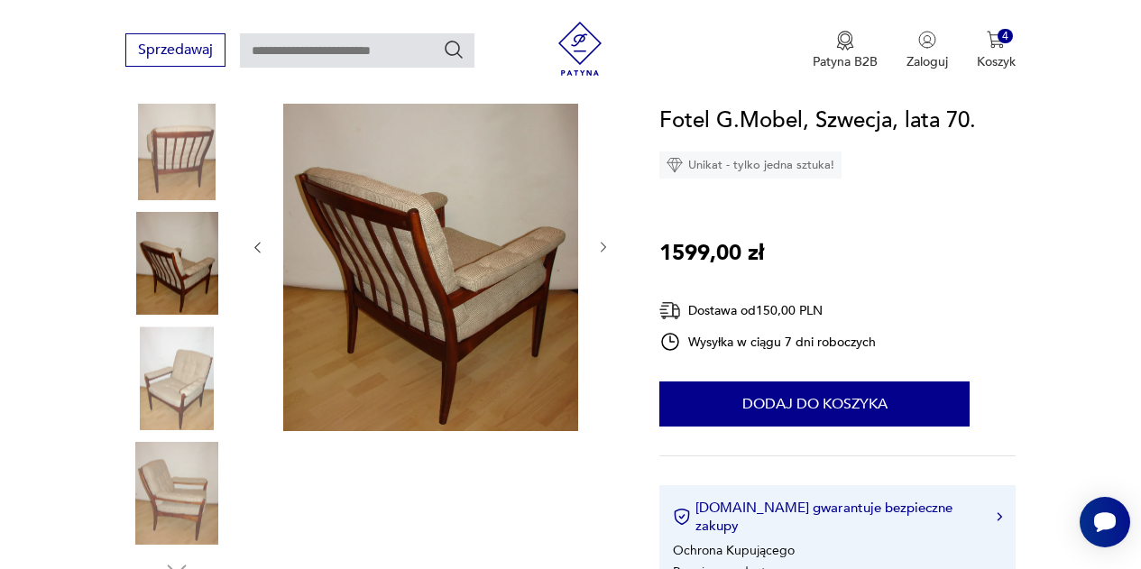
click at [602, 251] on icon "button" at bounding box center [603, 247] width 14 height 14
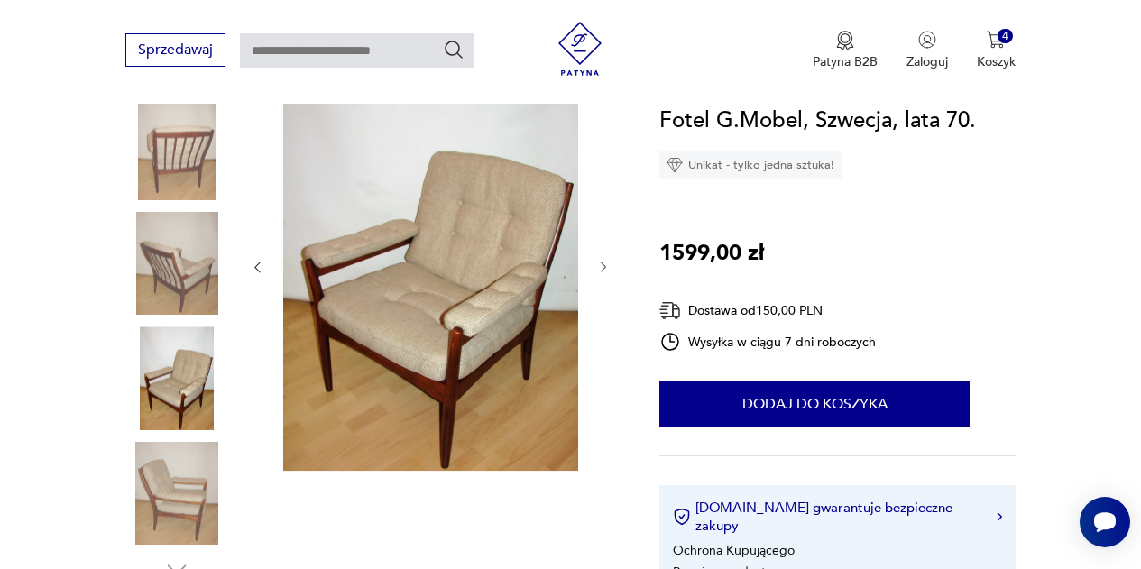
click at [602, 251] on div at bounding box center [430, 267] width 361 height 414
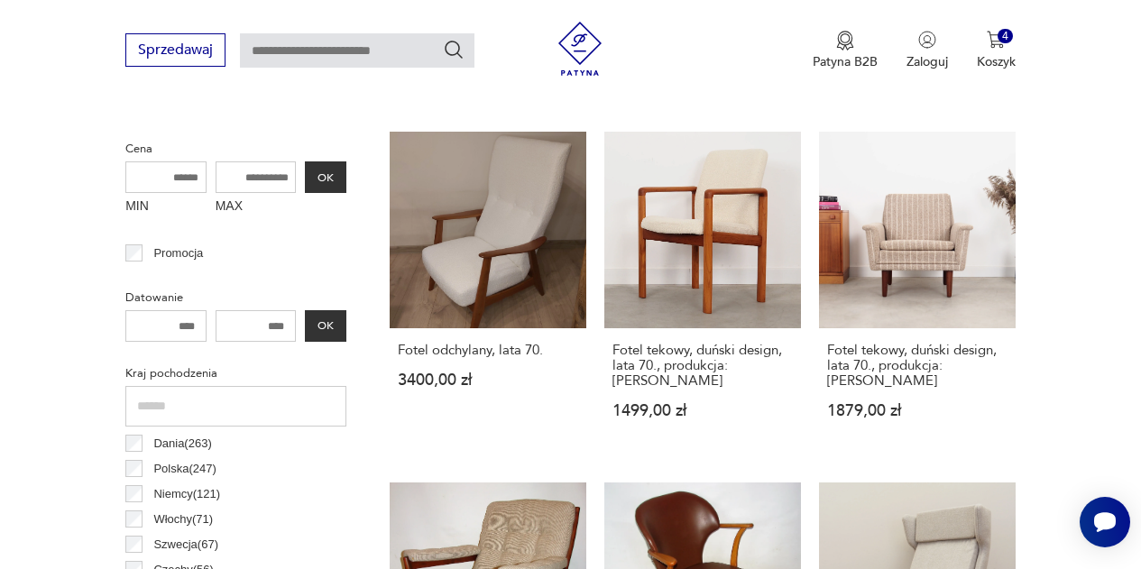
scroll to position [700, 0]
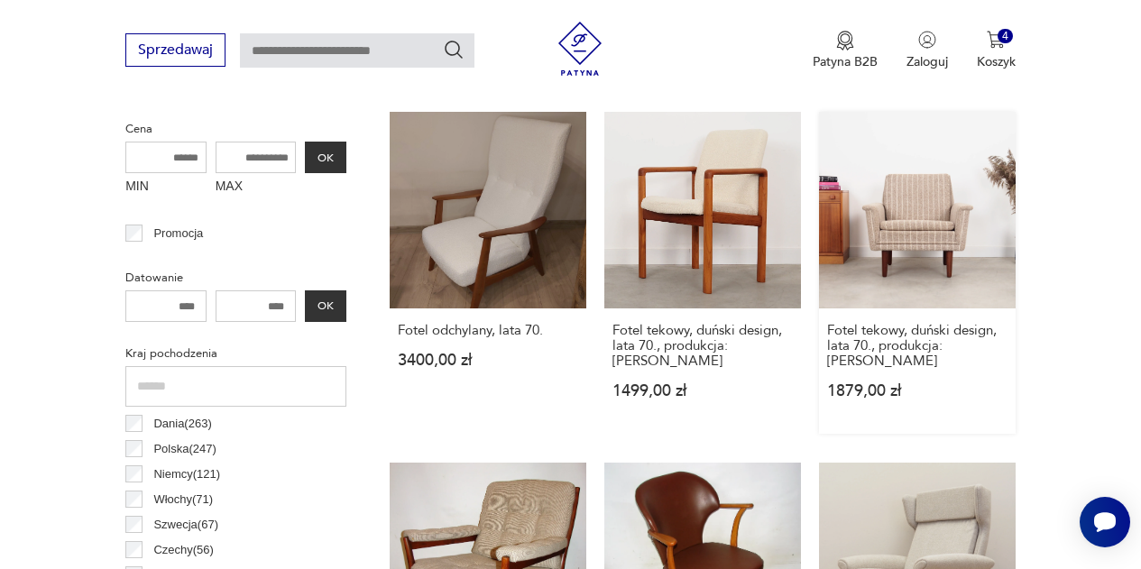
click at [904, 253] on link "Fotel tekowy, duński design, lata 70., produkcja: [PERSON_NAME] 1879,00 zł" at bounding box center [917, 273] width 197 height 322
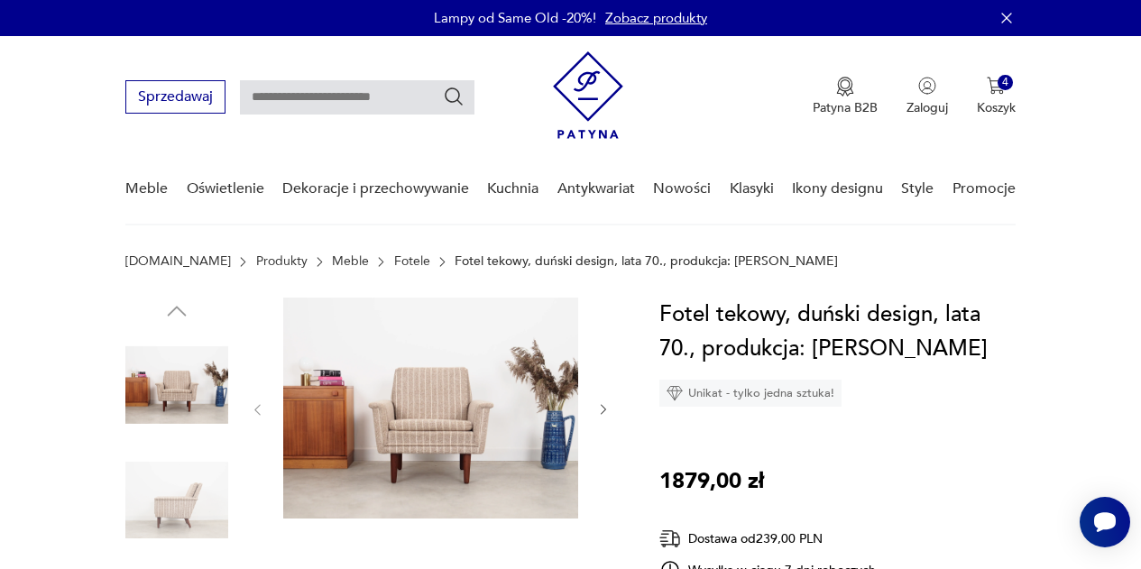
click at [605, 406] on icon "button" at bounding box center [603, 409] width 14 height 14
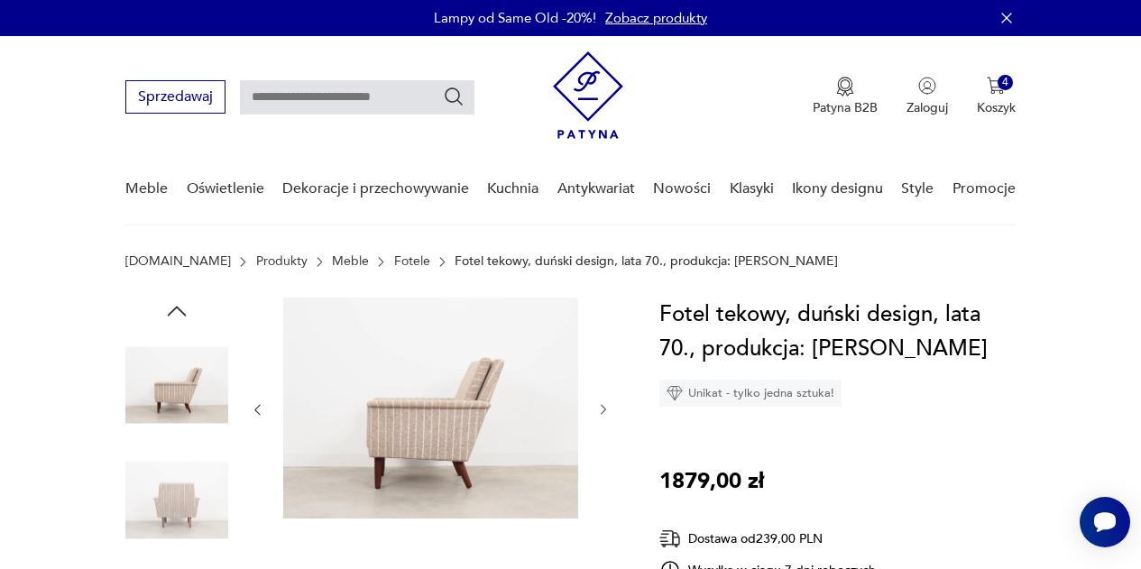
click at [605, 406] on icon "button" at bounding box center [603, 409] width 14 height 14
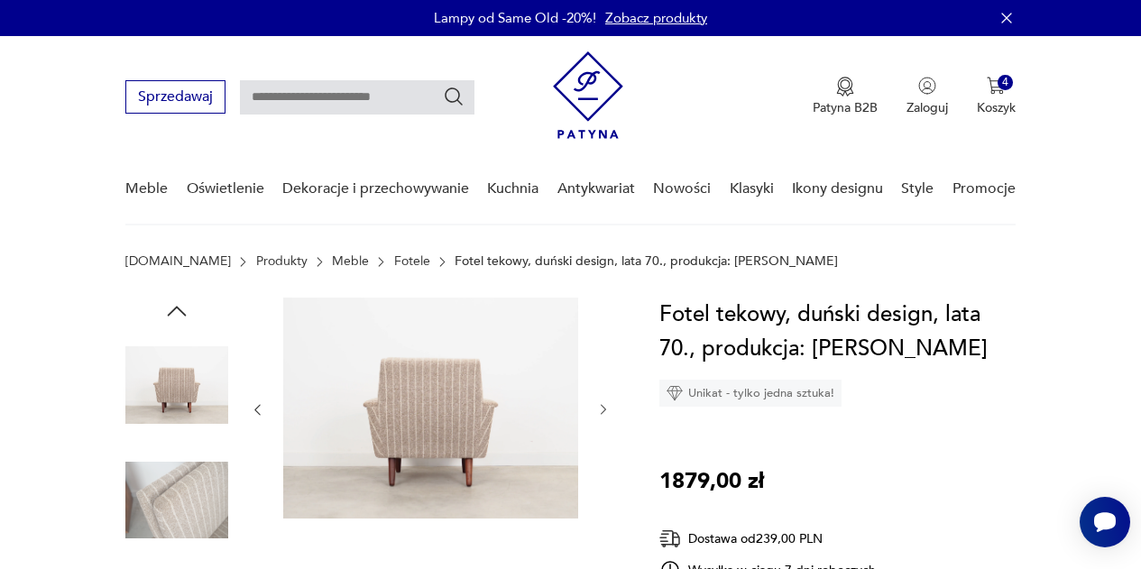
click at [605, 406] on icon "button" at bounding box center [603, 409] width 14 height 14
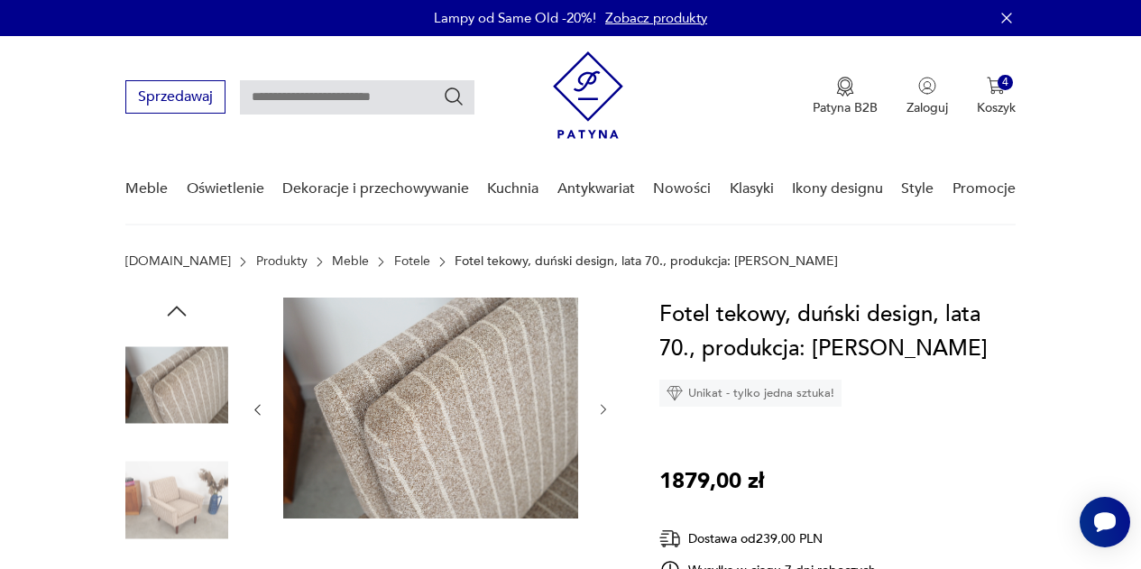
click at [605, 406] on icon "button" at bounding box center [603, 409] width 14 height 14
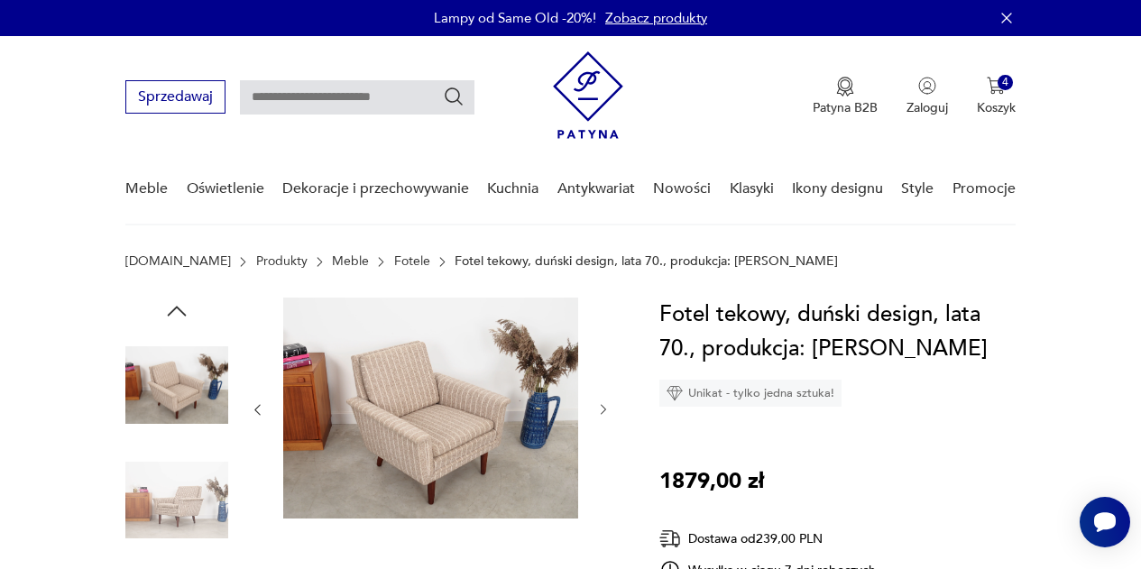
click at [605, 406] on icon "button" at bounding box center [603, 409] width 14 height 14
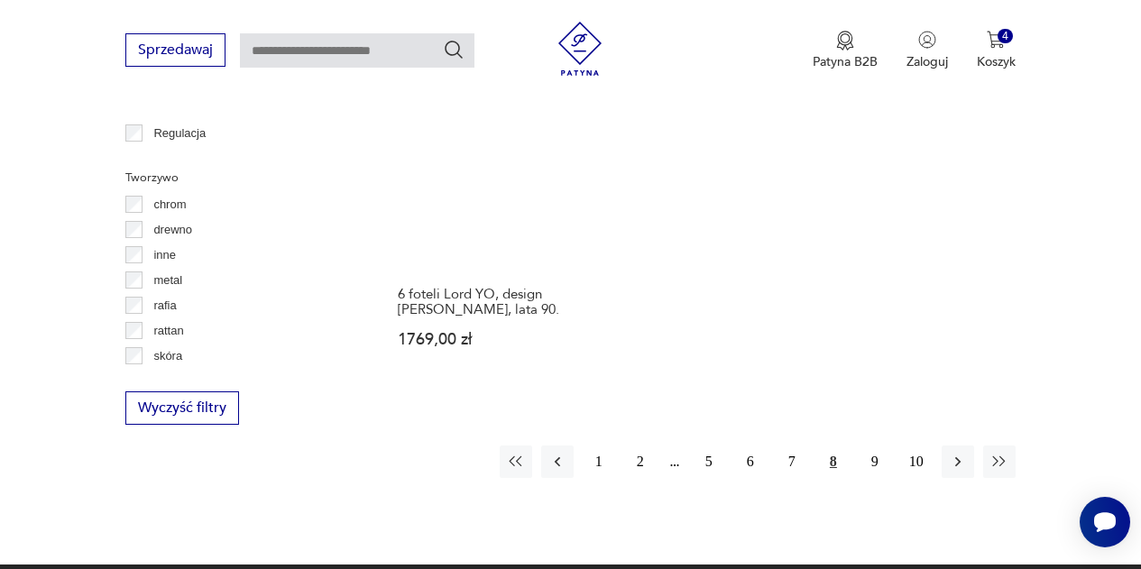
scroll to position [2538, 0]
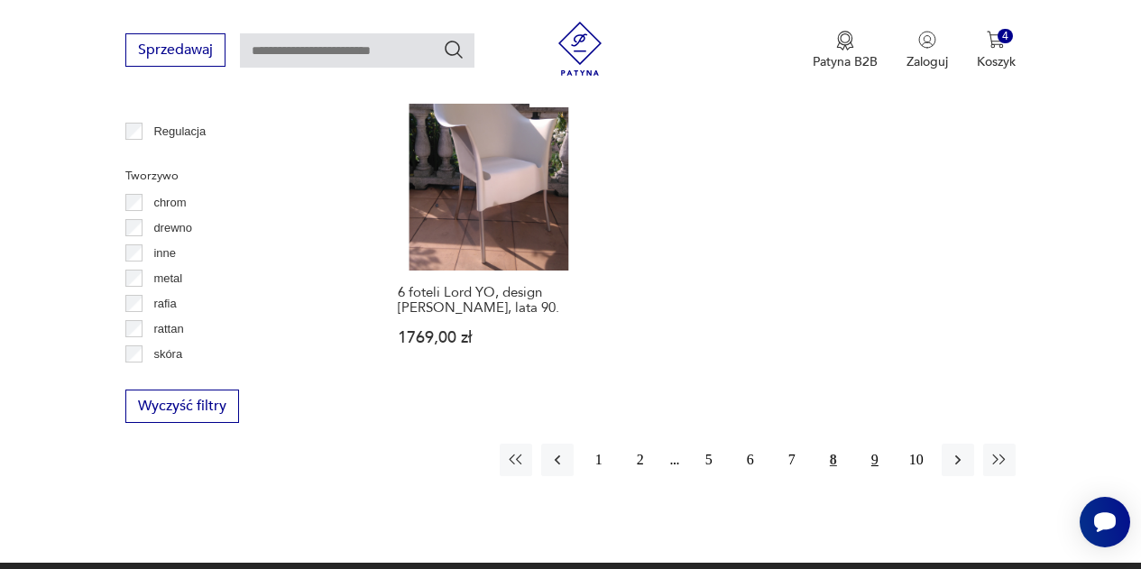
click at [868, 444] on button "9" at bounding box center [875, 460] width 32 height 32
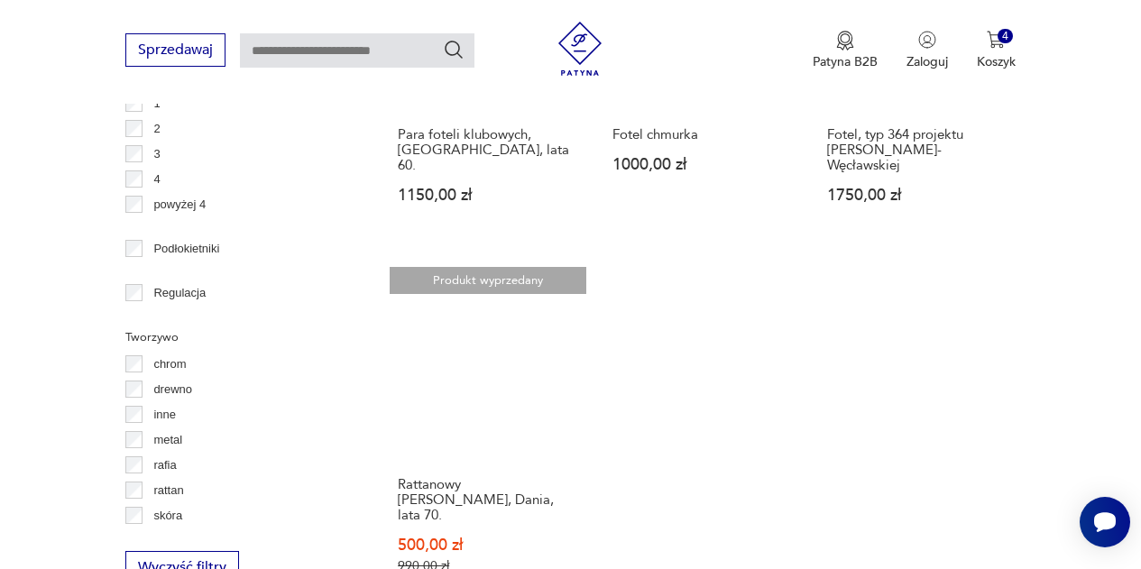
scroll to position [2377, 0]
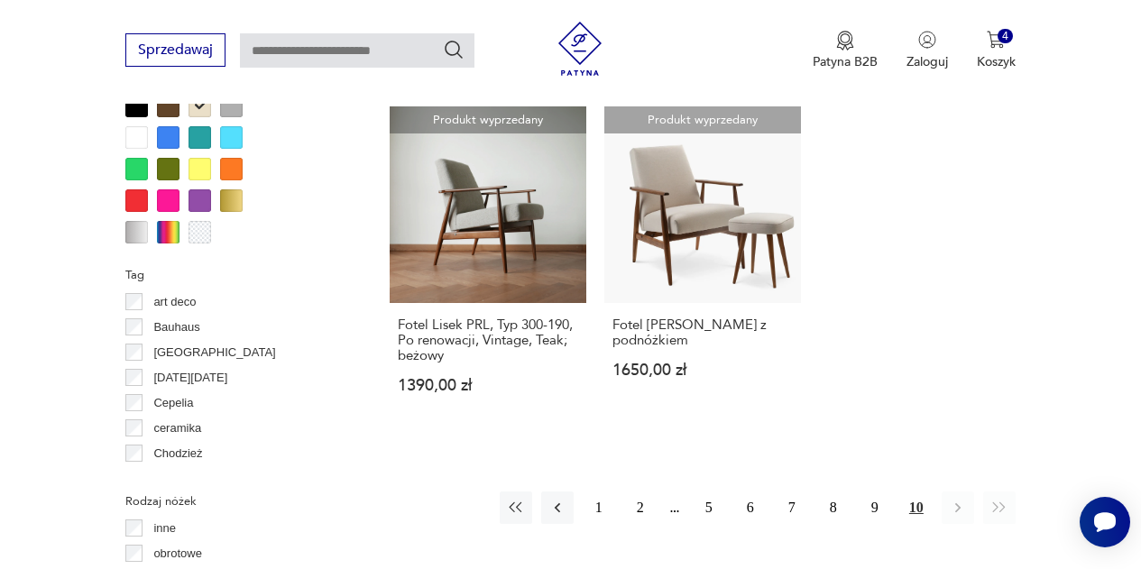
scroll to position [1781, 0]
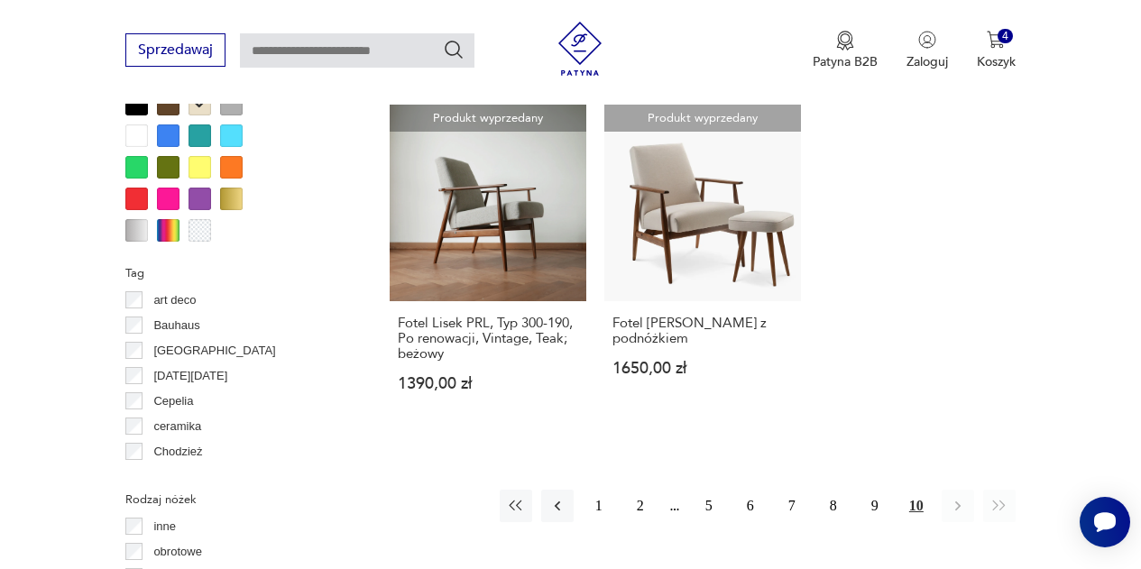
click at [172, 131] on div at bounding box center [168, 135] width 23 height 23
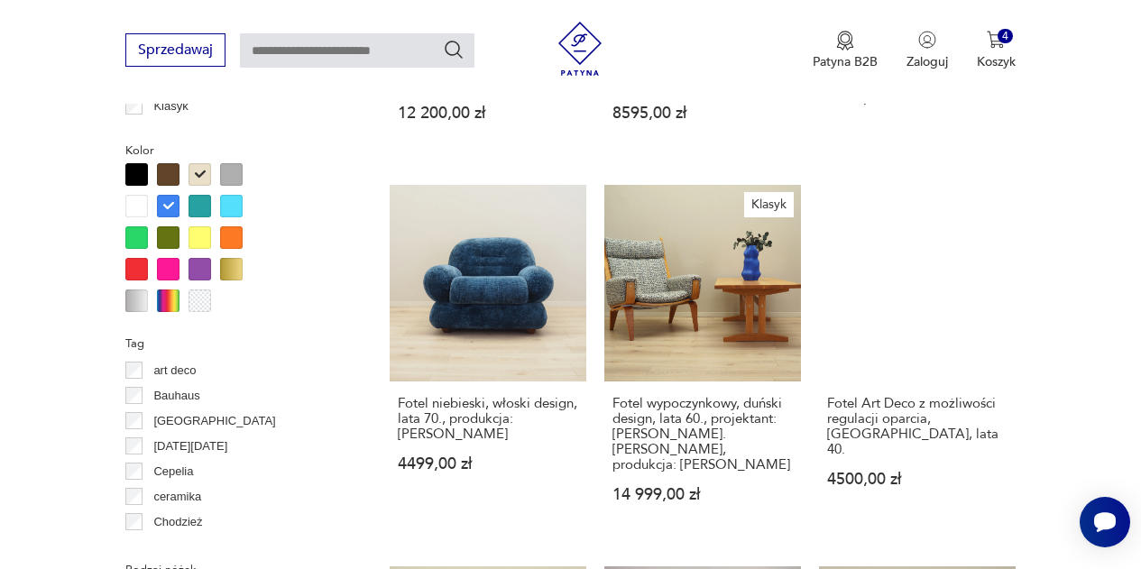
scroll to position [1712, 0]
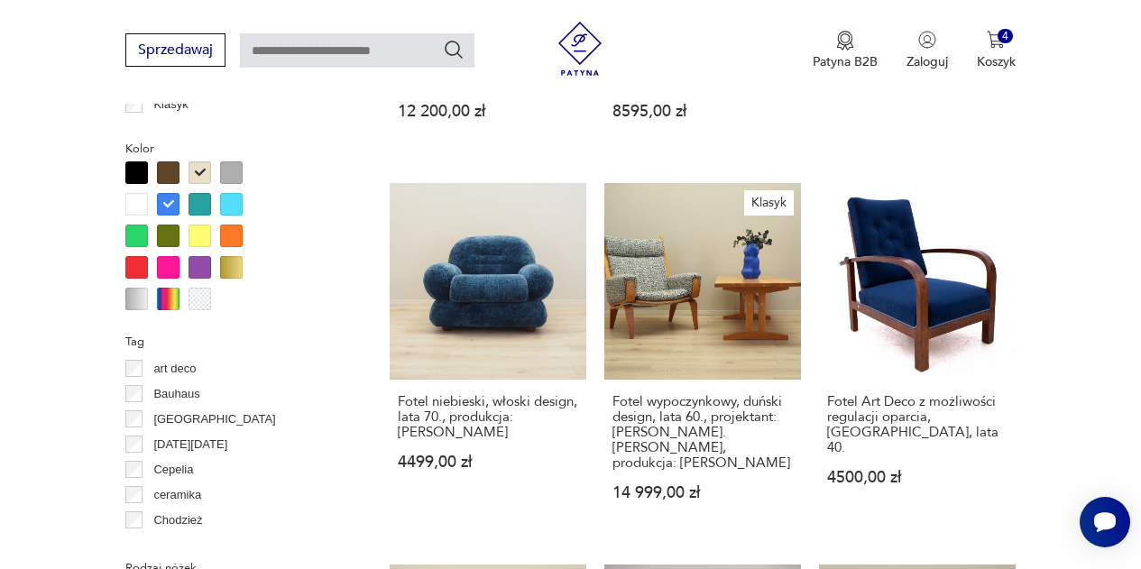
click at [199, 169] on div at bounding box center [200, 172] width 23 height 23
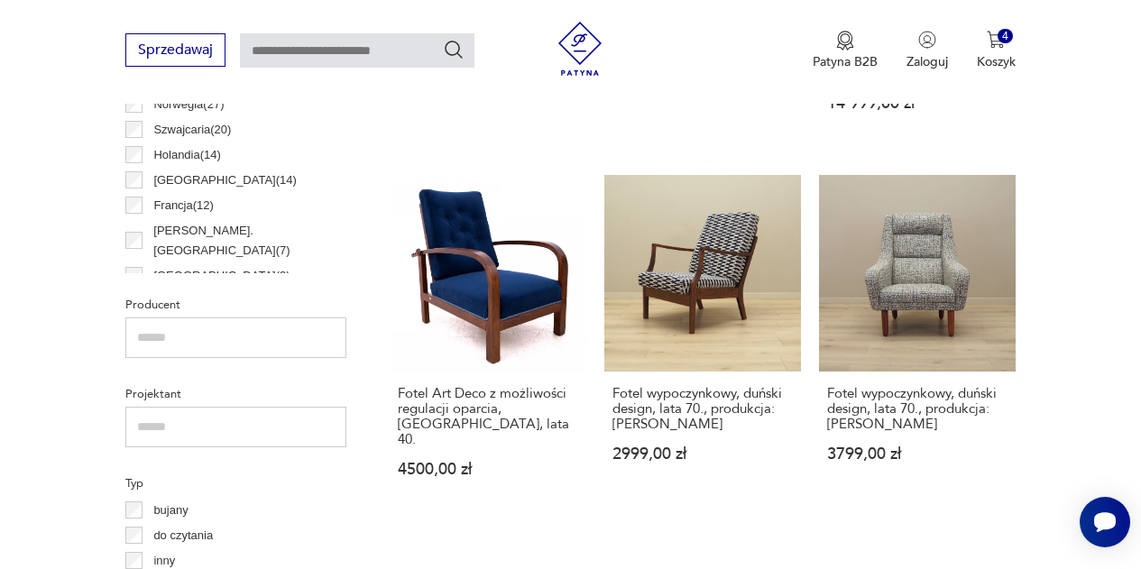
scroll to position [1019, 0]
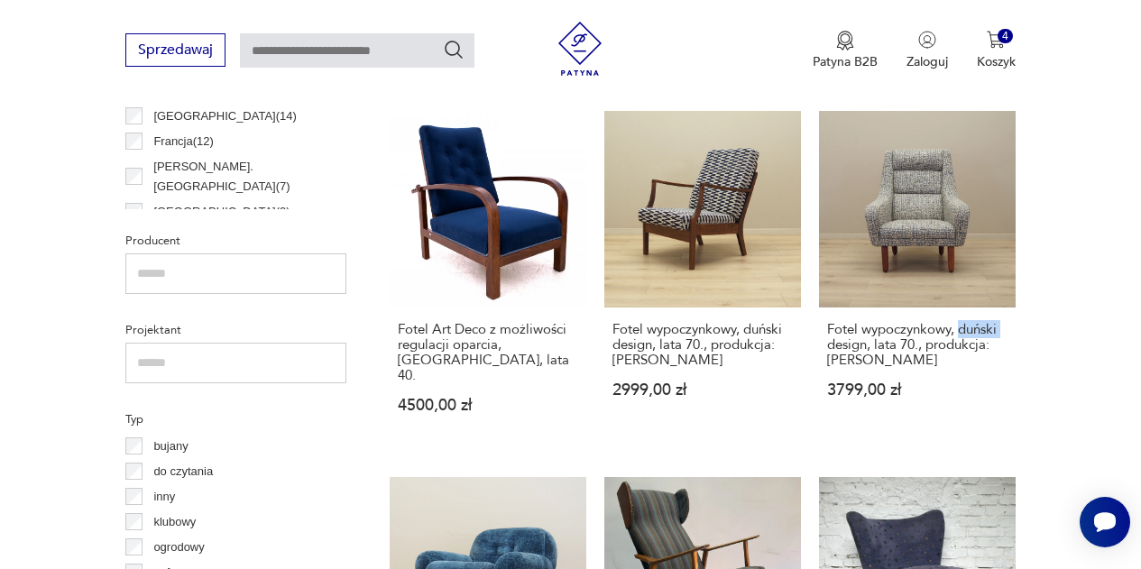
scroll to position [1031, 0]
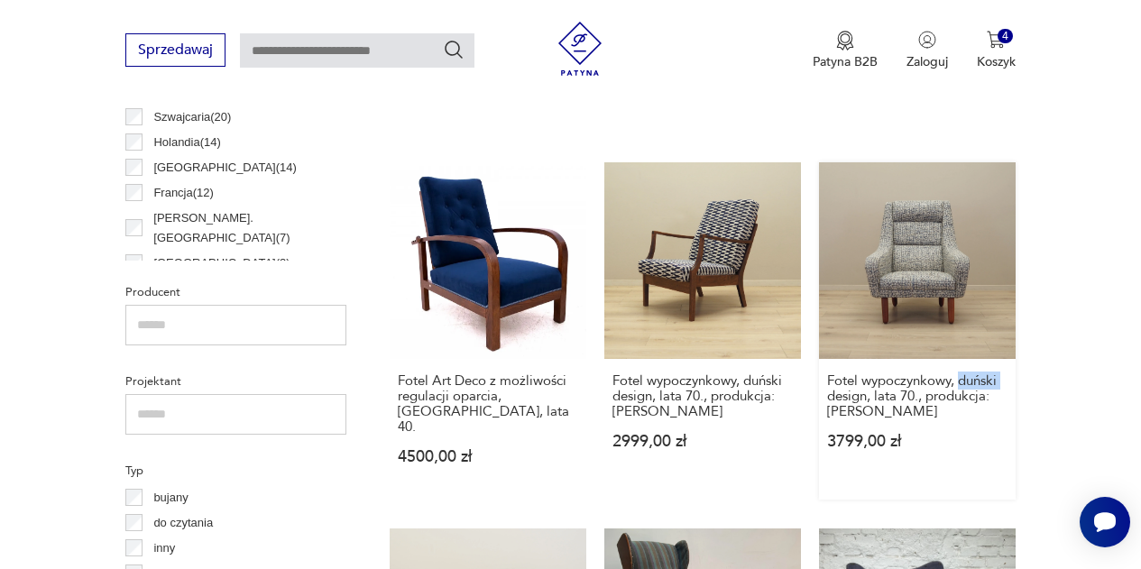
click at [944, 274] on link "Fotel wypoczynkowy, duński design, lata 70., produkcja: [PERSON_NAME] 3799,00 zł" at bounding box center [917, 330] width 197 height 337
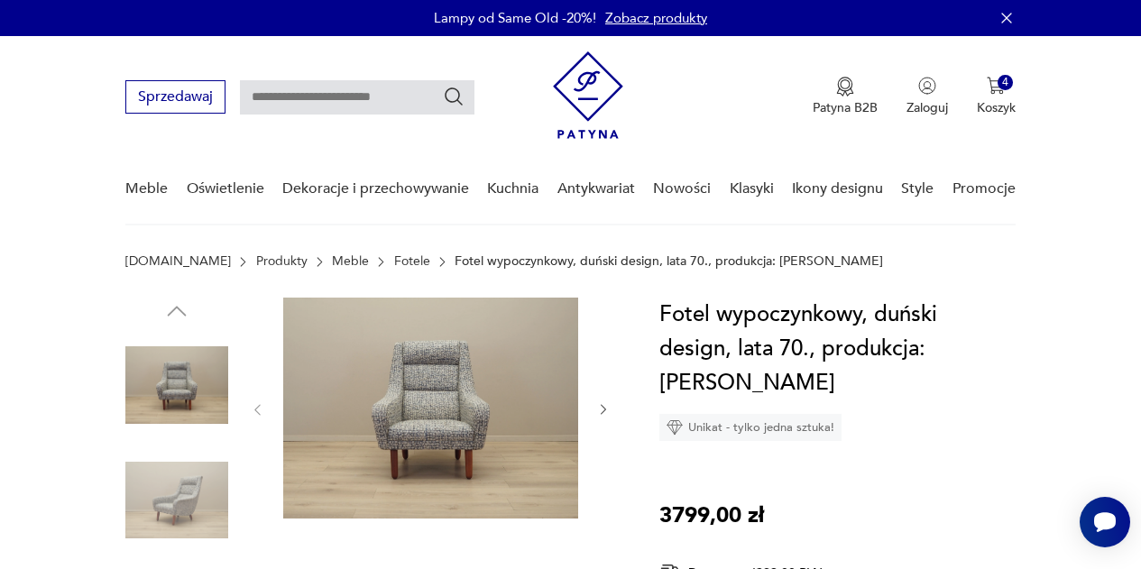
click at [601, 410] on icon "button" at bounding box center [603, 409] width 14 height 14
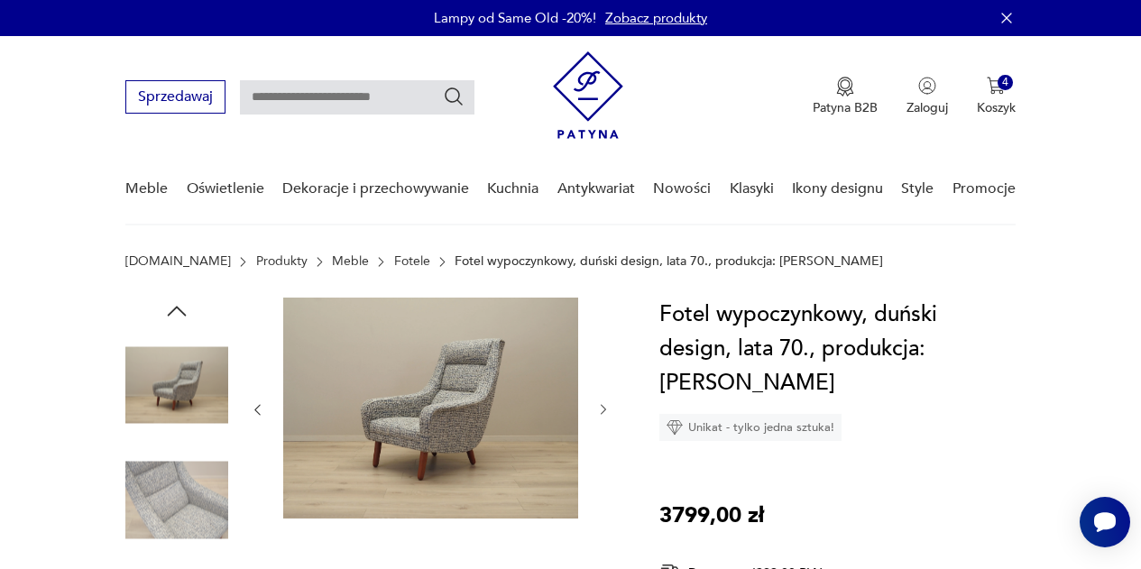
click at [601, 410] on icon "button" at bounding box center [603, 409] width 14 height 14
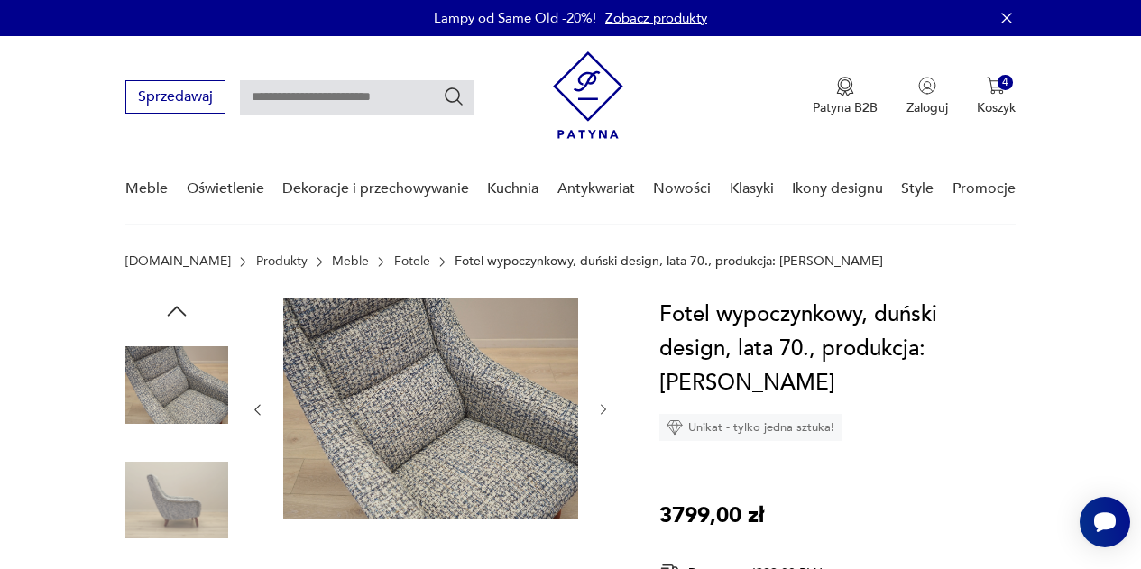
click at [601, 410] on icon "button" at bounding box center [603, 409] width 14 height 14
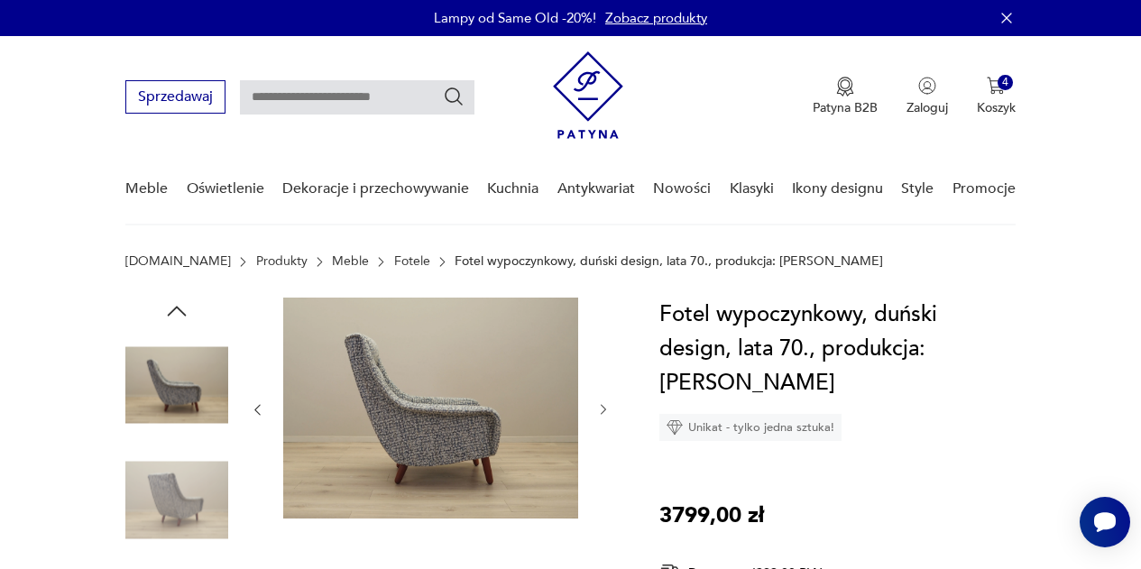
click at [601, 410] on icon "button" at bounding box center [603, 409] width 14 height 14
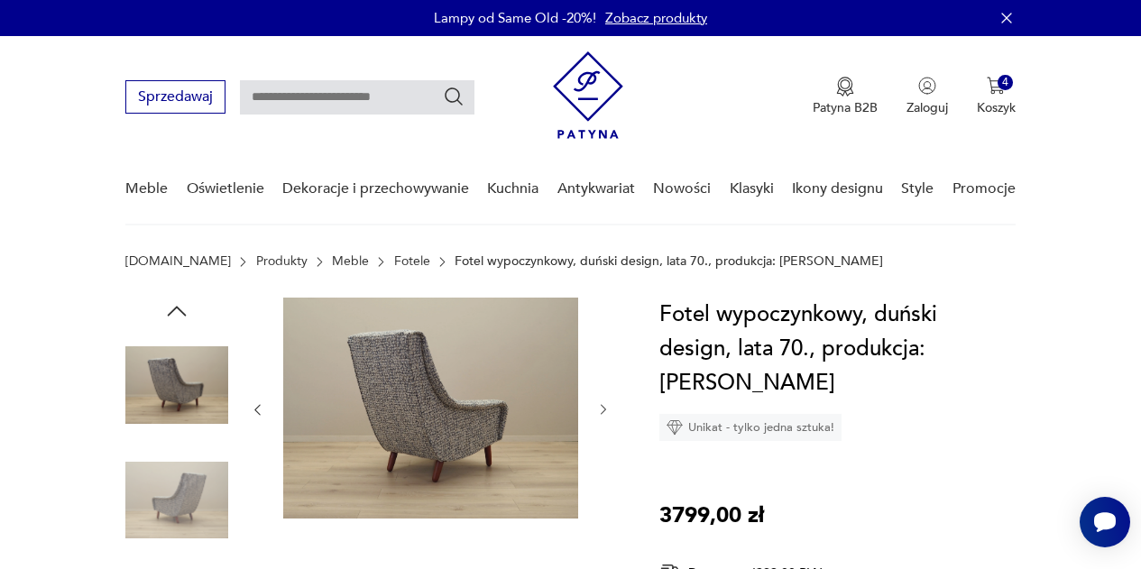
scroll to position [159, 0]
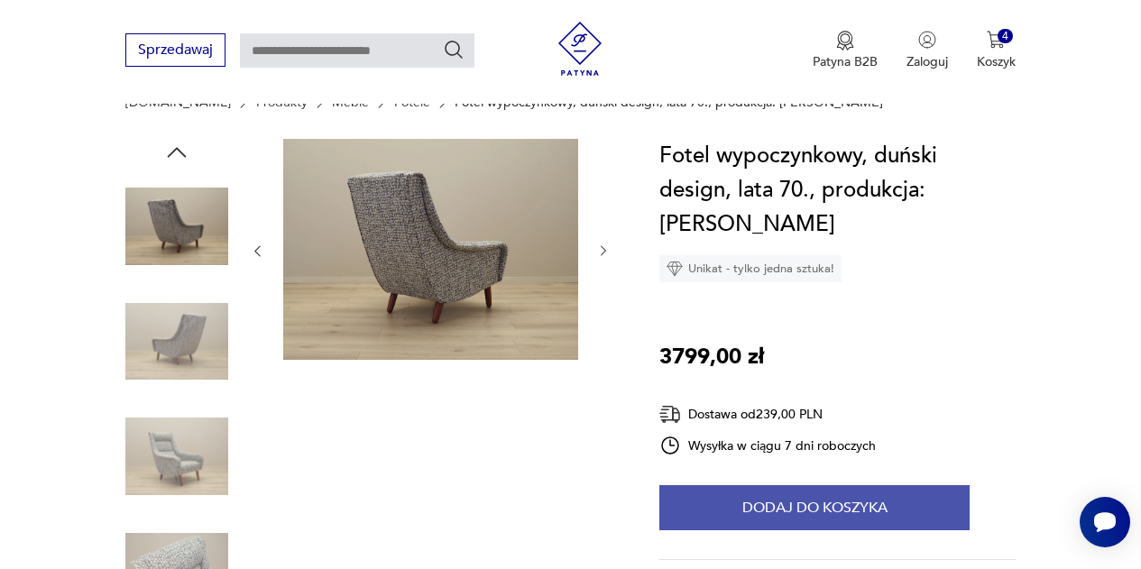
click at [715, 485] on button "Dodaj do koszyka" at bounding box center [814, 507] width 310 height 45
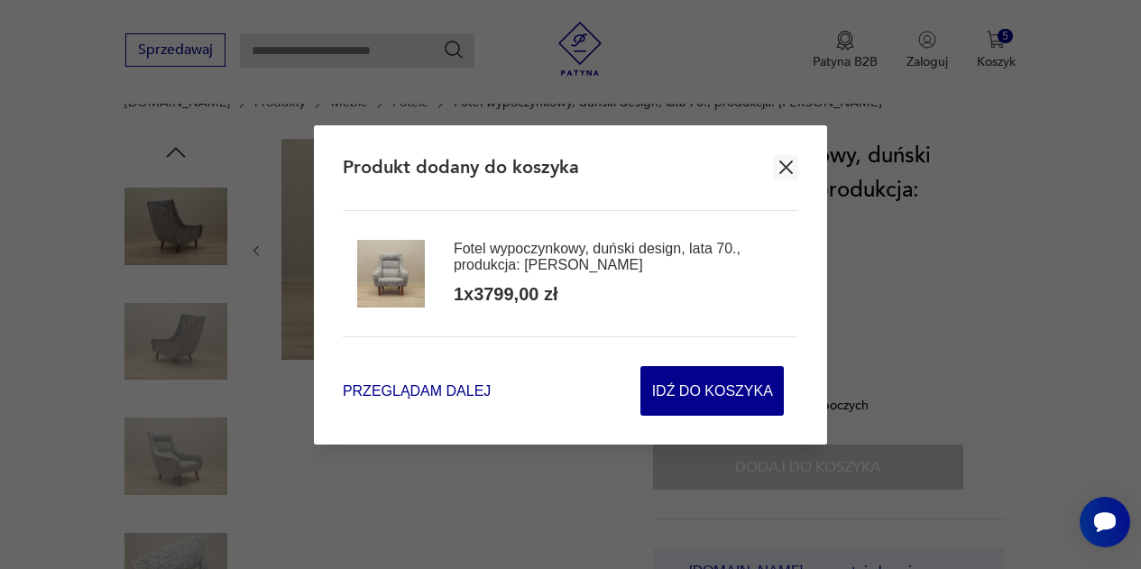
click at [463, 387] on span "Przeglądam dalej" at bounding box center [417, 391] width 148 height 21
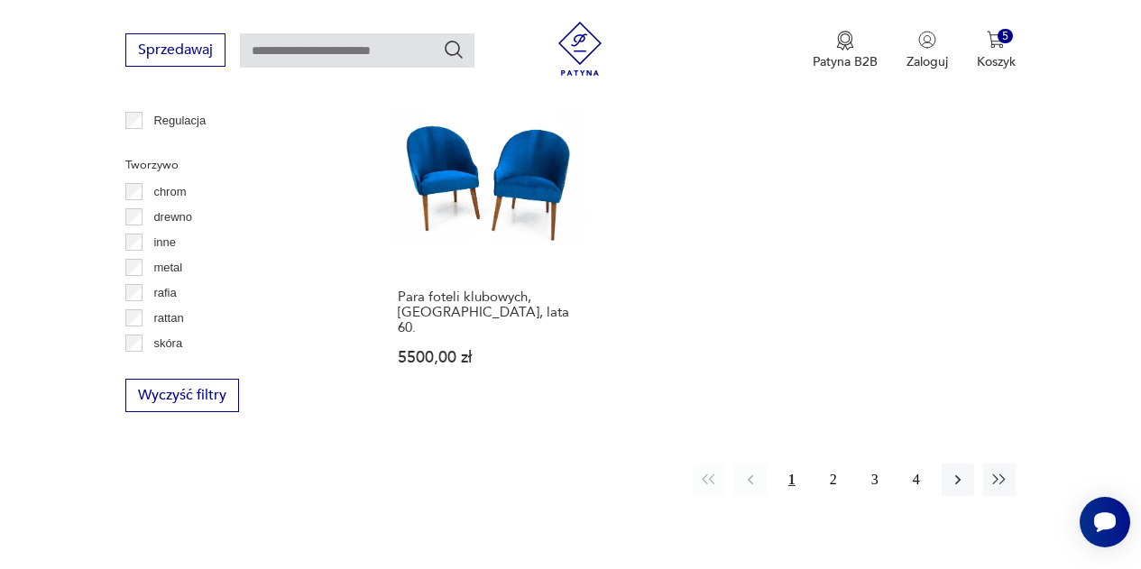
scroll to position [2549, 0]
click at [831, 463] on button "2" at bounding box center [833, 479] width 32 height 32
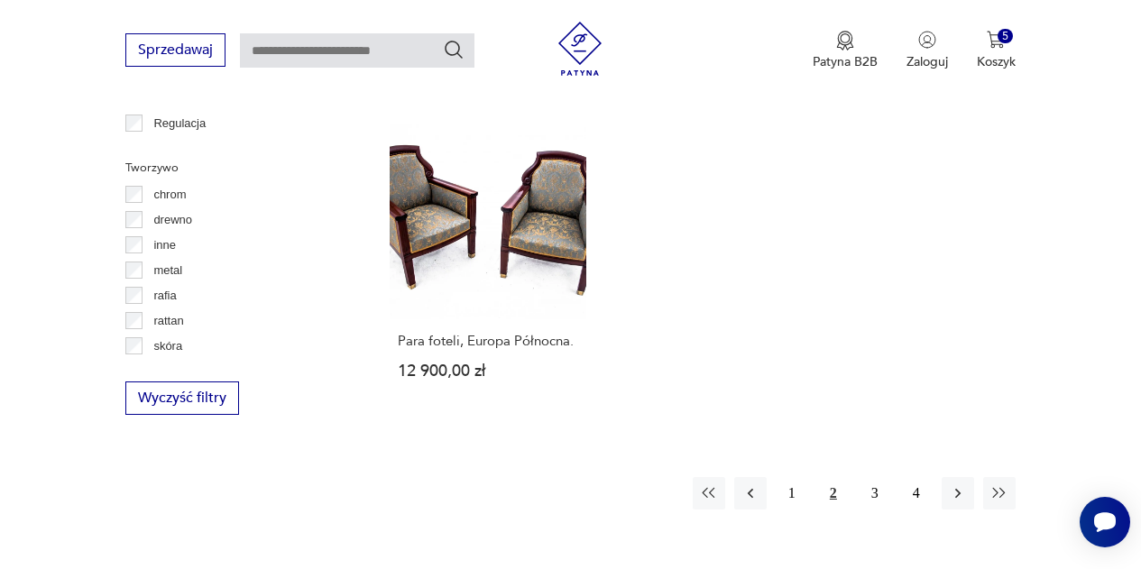
scroll to position [2547, 0]
click at [869, 476] on button "3" at bounding box center [875, 492] width 32 height 32
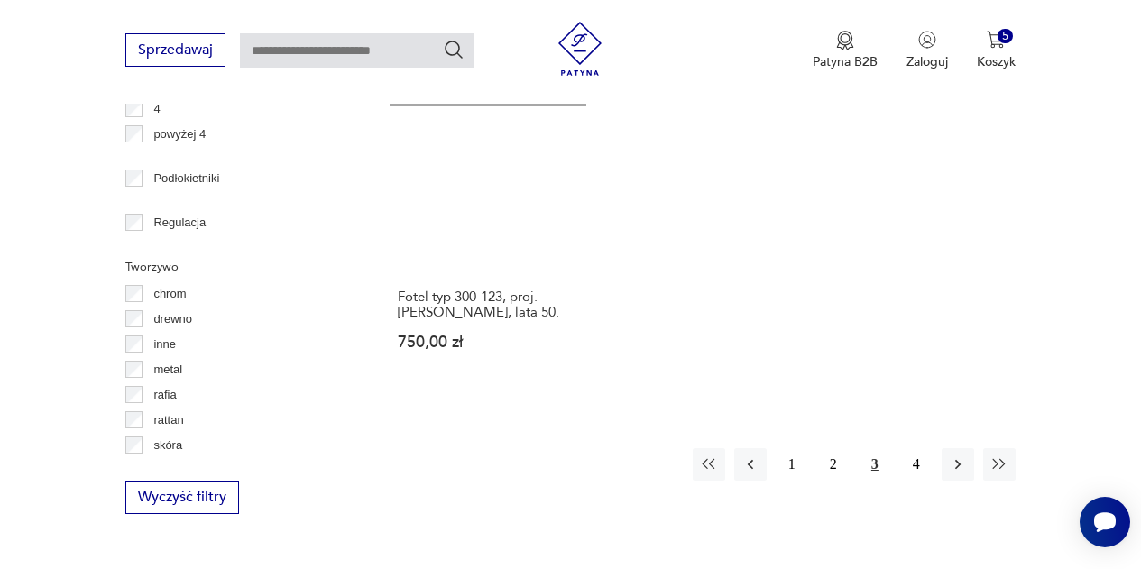
scroll to position [2448, 0]
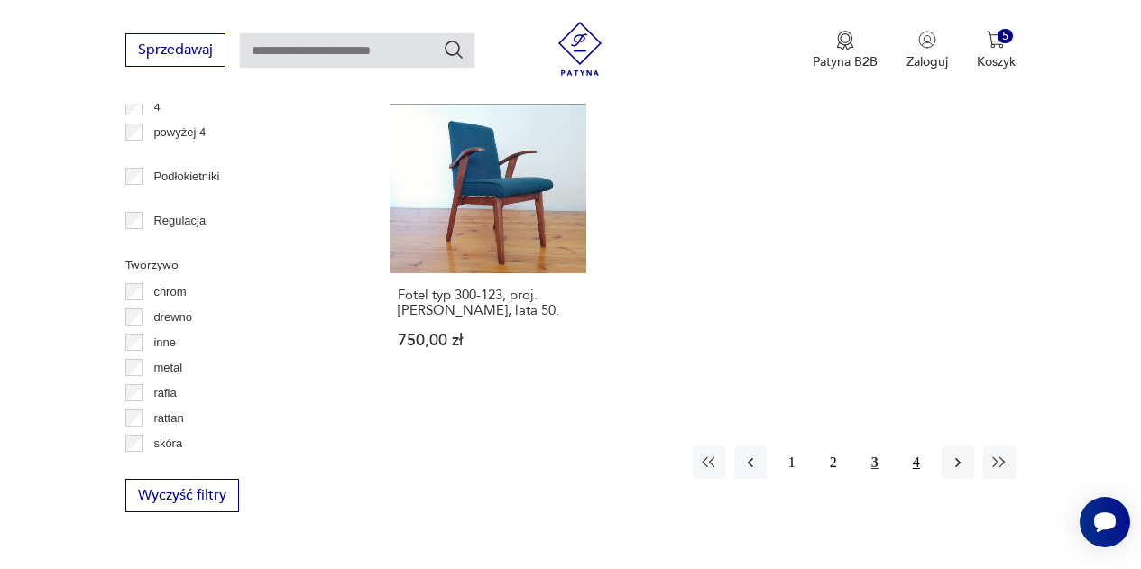
click at [913, 464] on button "4" at bounding box center [916, 463] width 32 height 32
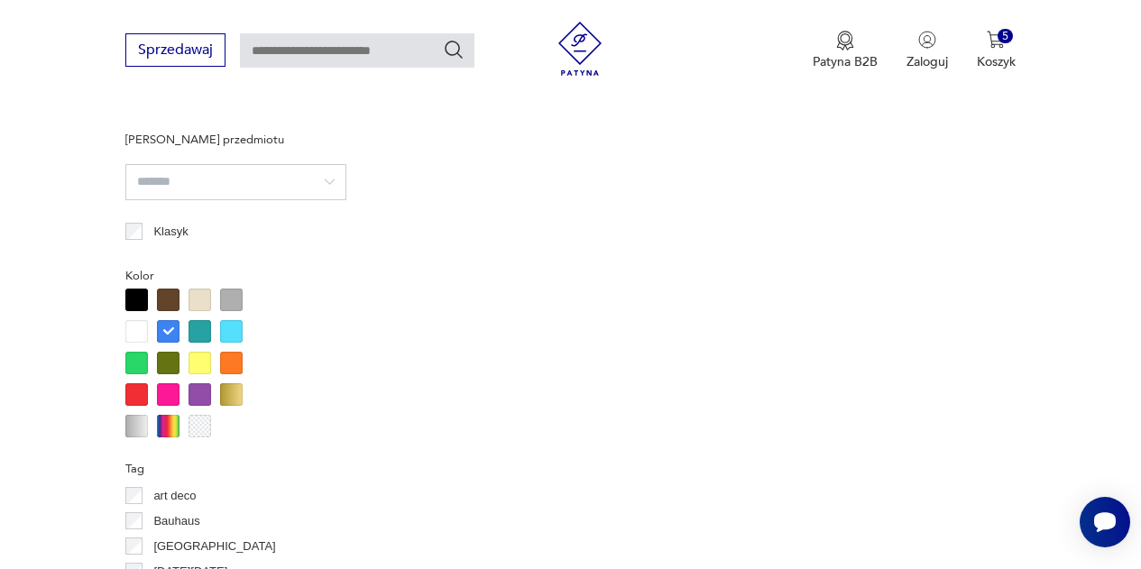
scroll to position [1586, 0]
click at [172, 331] on div at bounding box center [168, 330] width 23 height 23
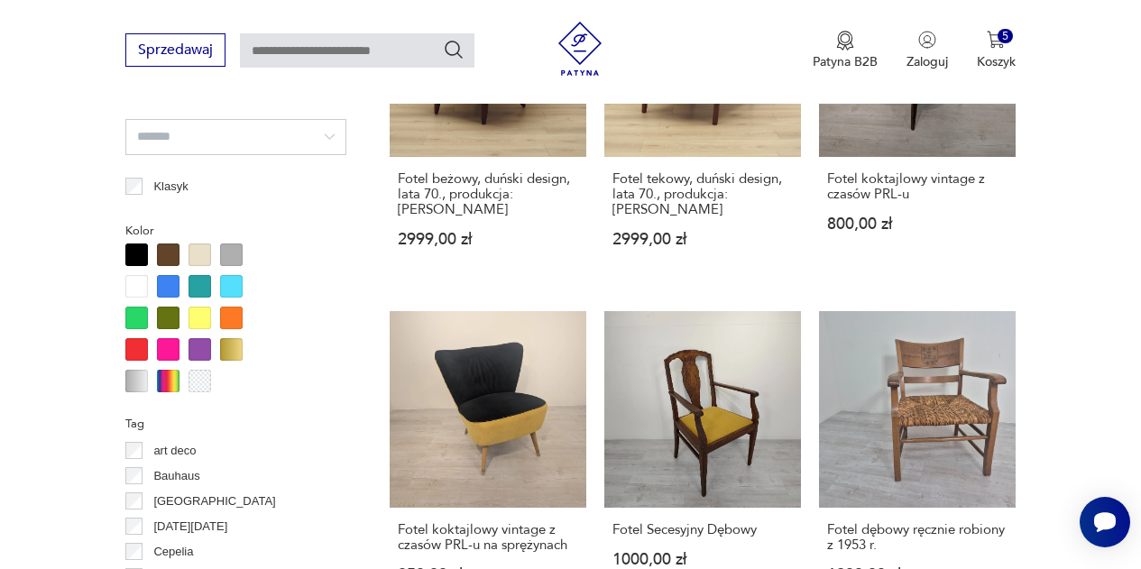
scroll to position [1632, 0]
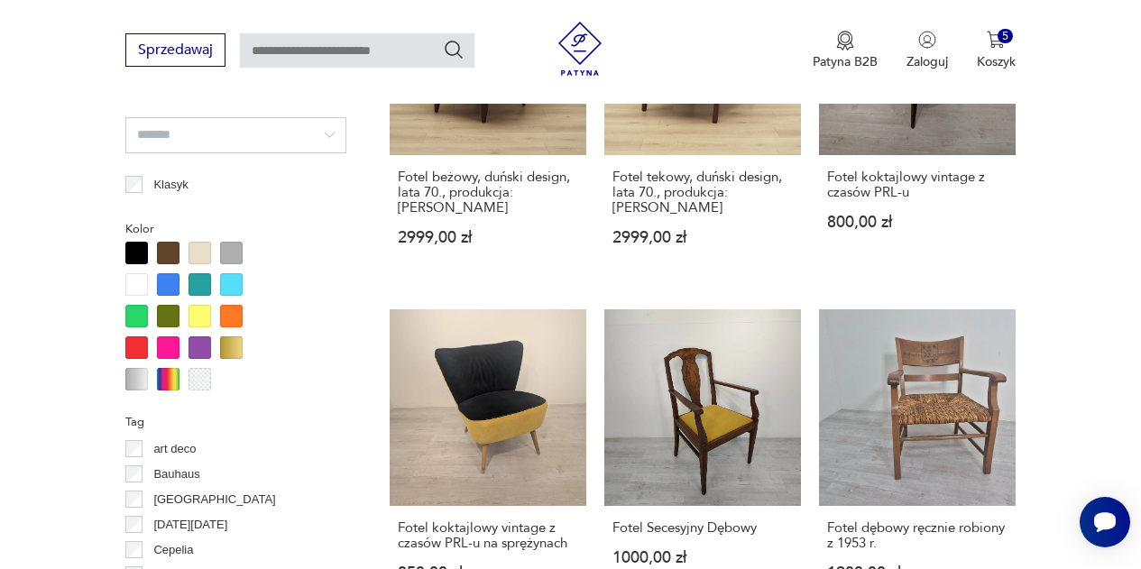
click at [170, 350] on div at bounding box center [168, 347] width 23 height 23
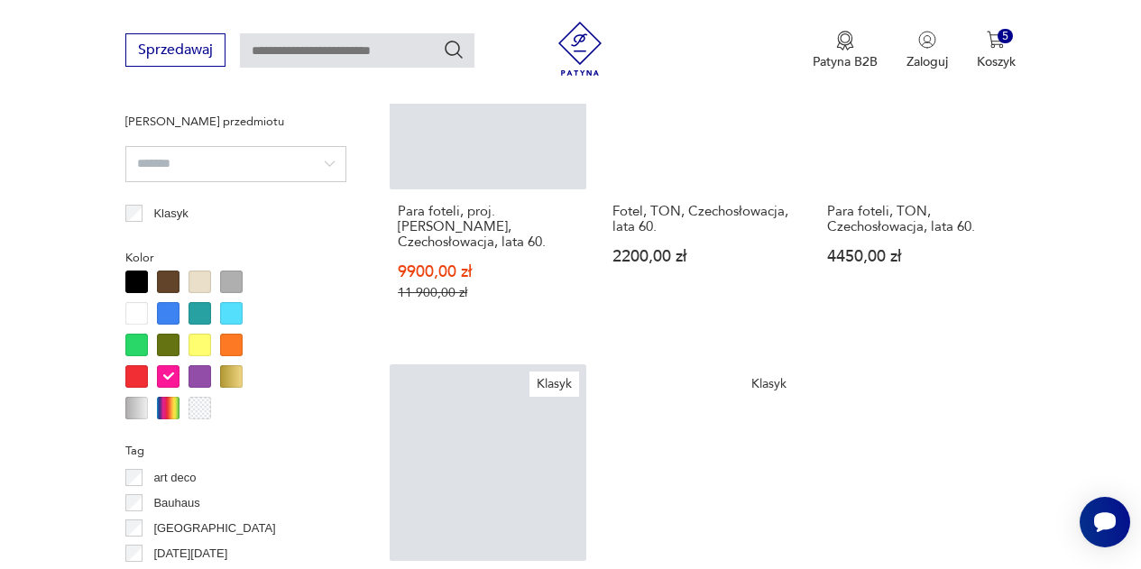
scroll to position [1623, 0]
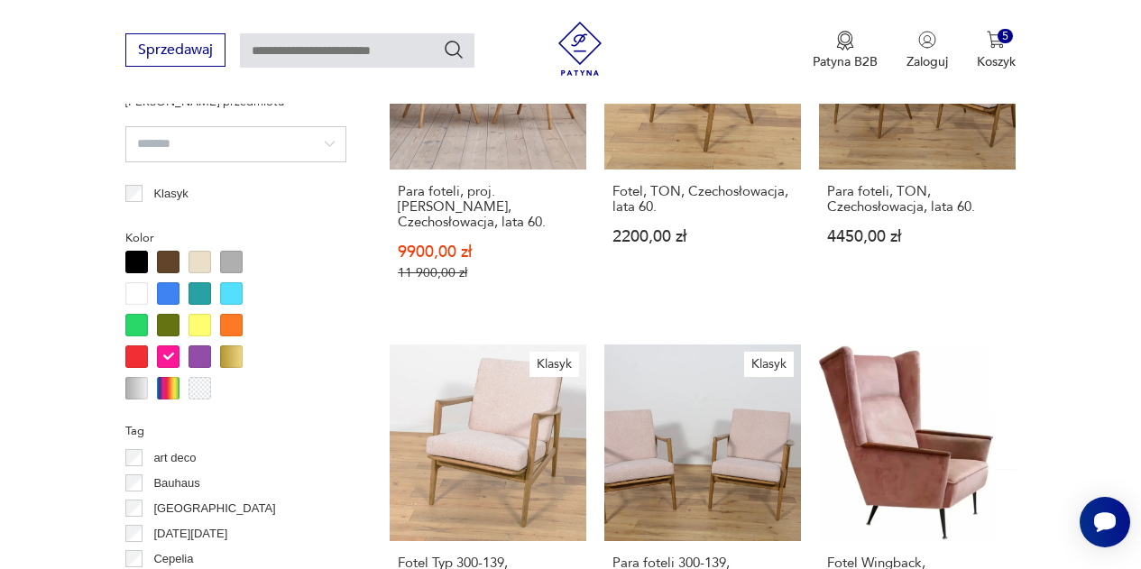
click at [197, 359] on div at bounding box center [200, 356] width 23 height 23
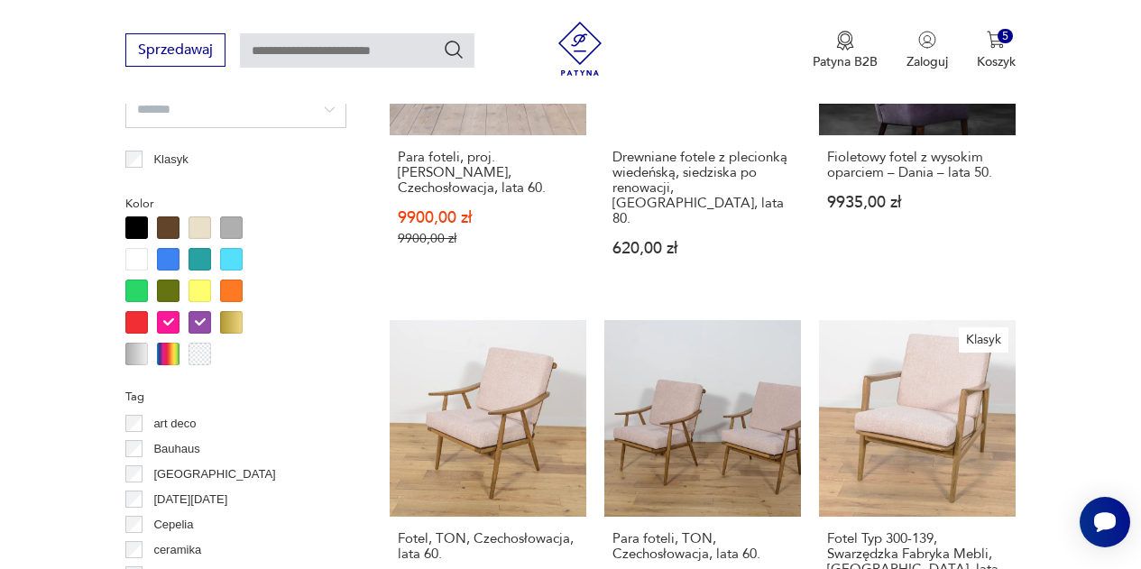
scroll to position [1676, 0]
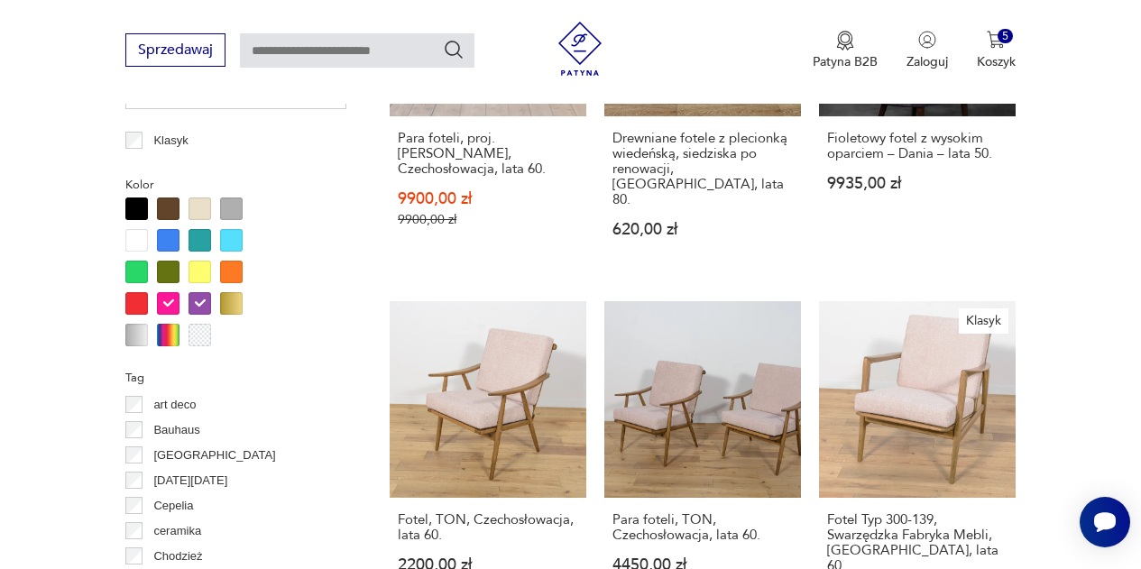
click at [1073, 359] on section "Filtruj produkty Cena MIN MAX OK Promocja Datowanie OK Kraj pochodzenia Dania (…" at bounding box center [570, 305] width 1141 height 2463
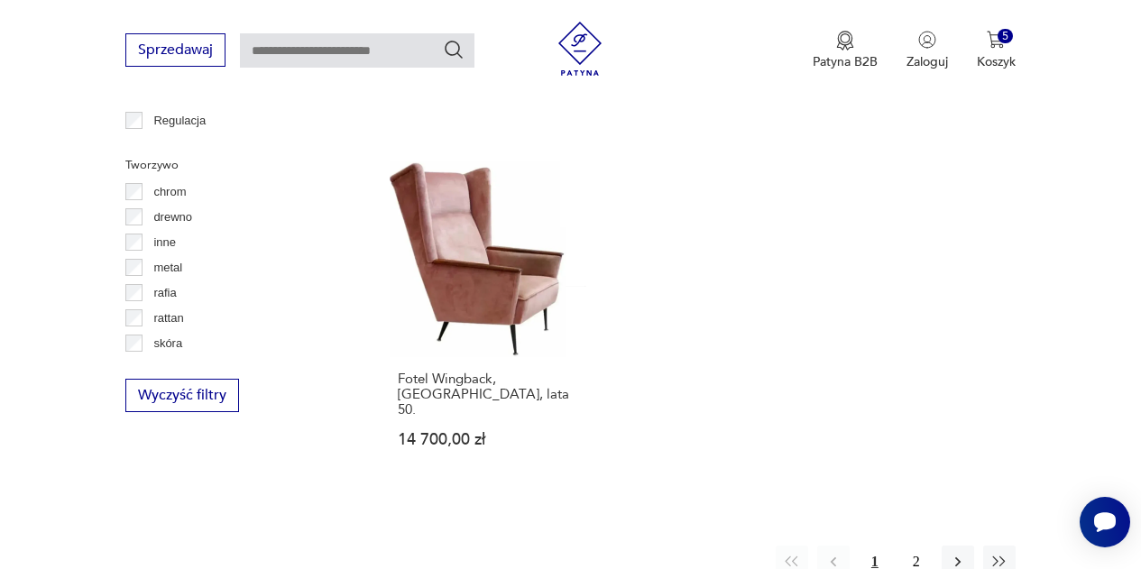
scroll to position [2555, 0]
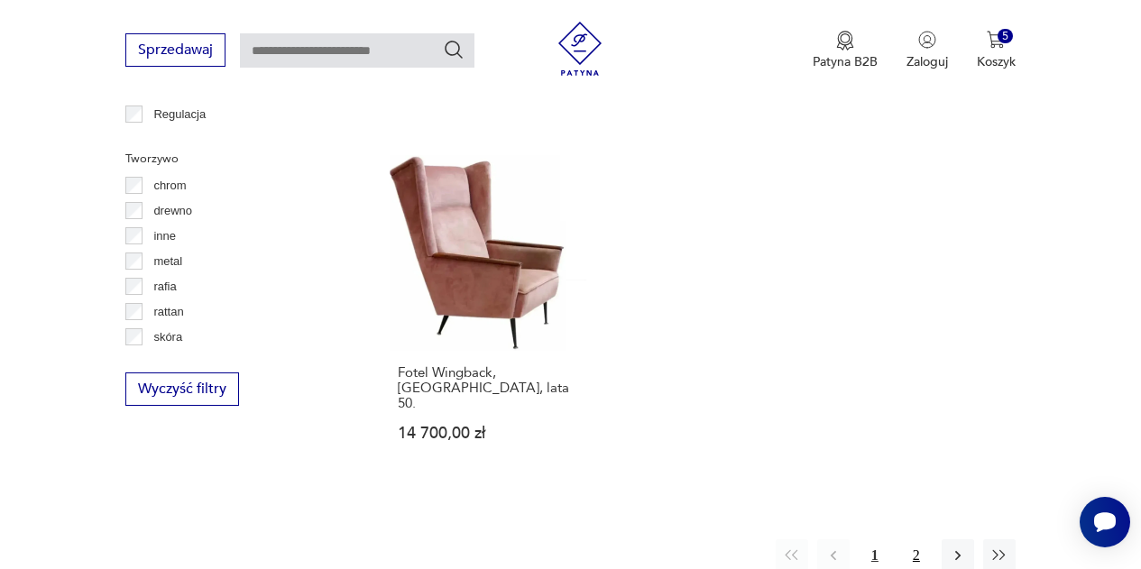
click at [919, 539] on button "2" at bounding box center [916, 555] width 32 height 32
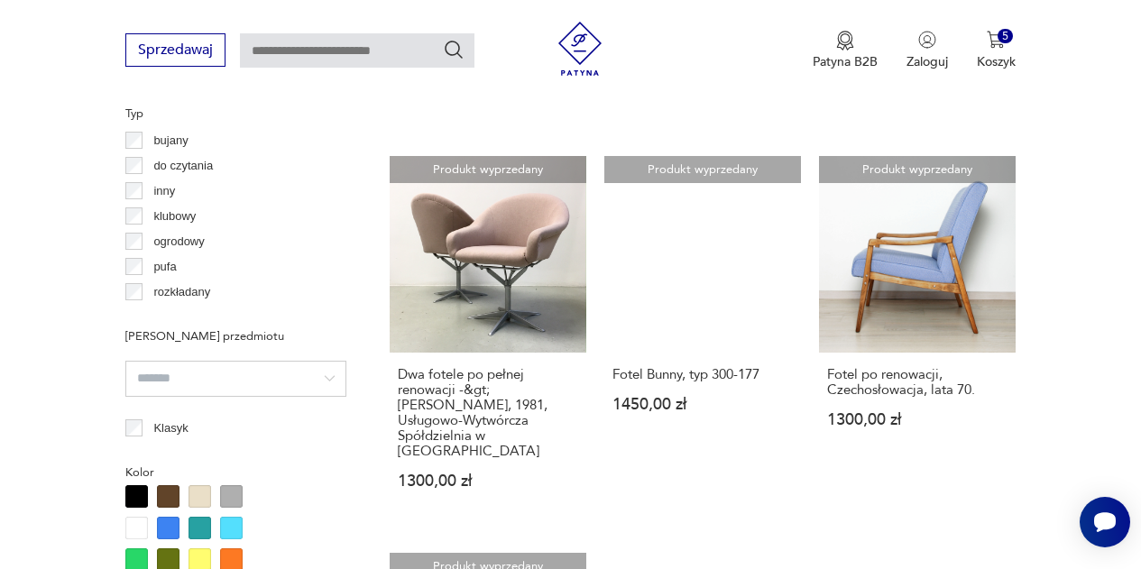
scroll to position [1387, 0]
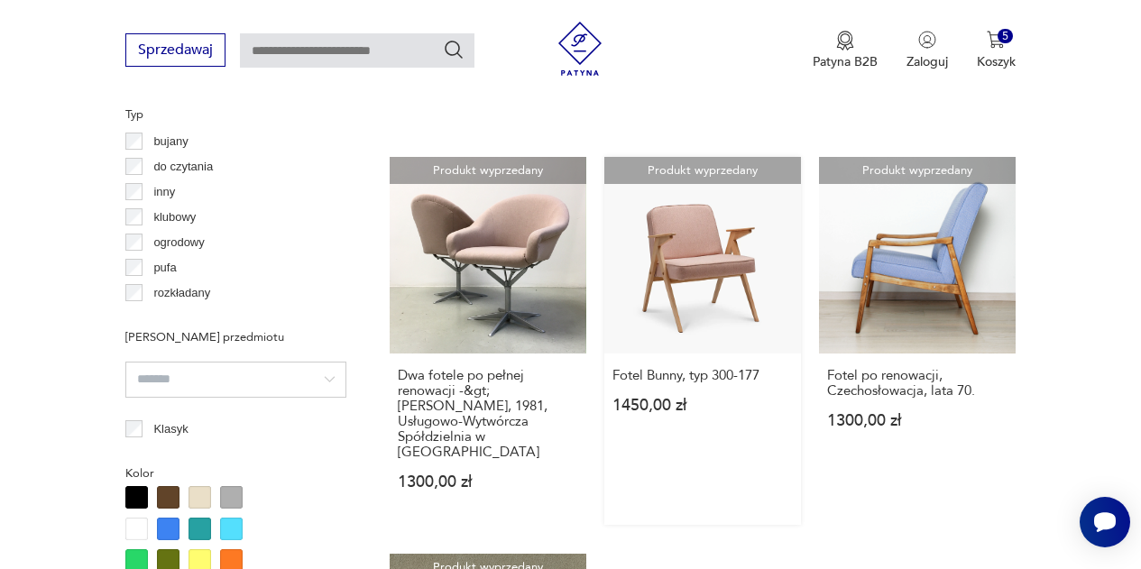
click at [704, 252] on link "Produkt wyprzedany Fotel Bunny, typ 300-177 1450,00 zł" at bounding box center [702, 341] width 197 height 368
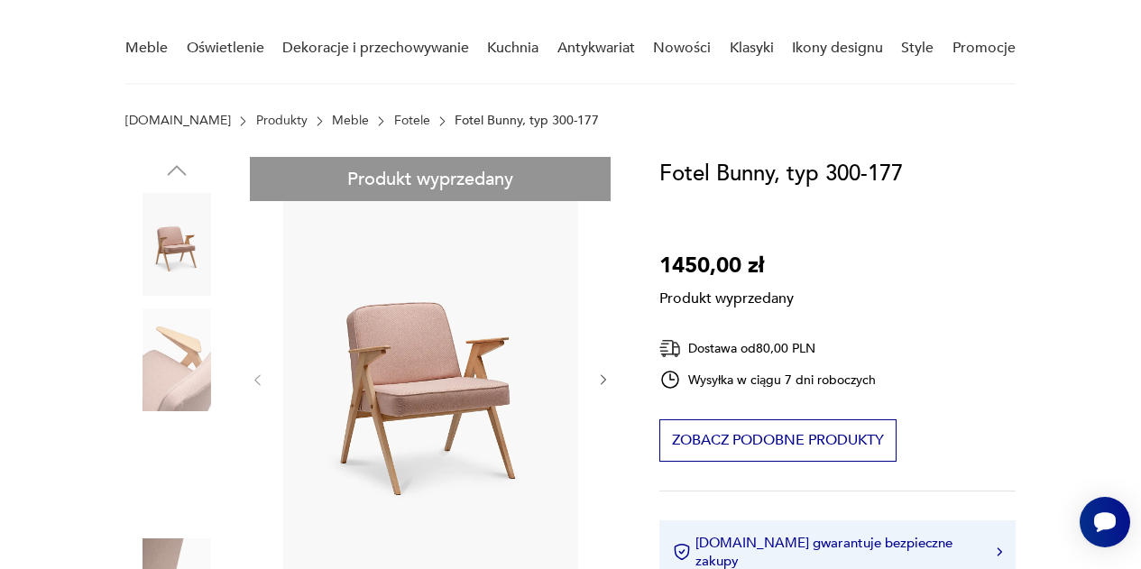
scroll to position [142, 0]
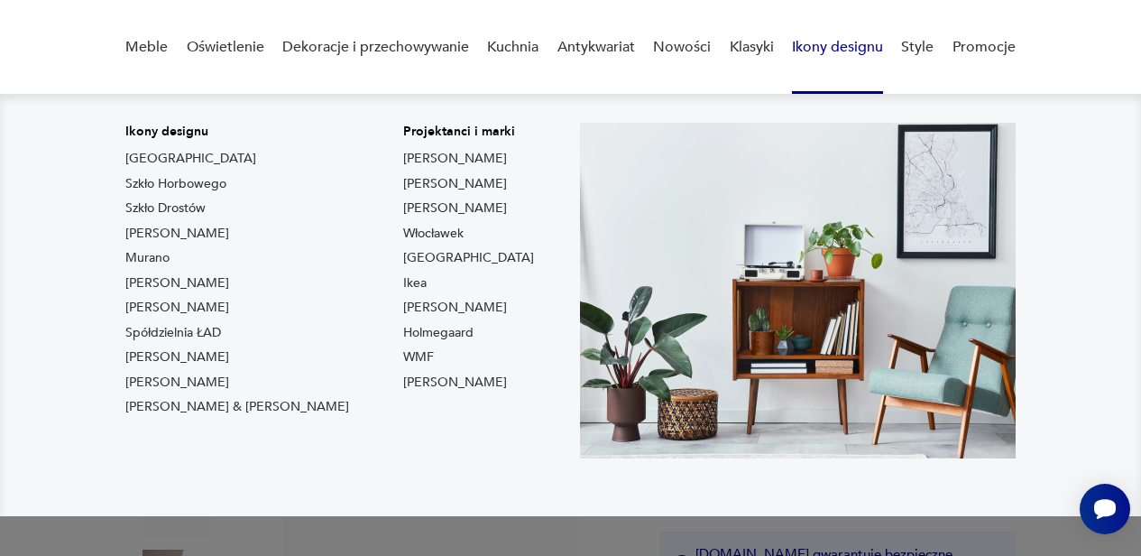
click at [815, 42] on link "Ikony designu" at bounding box center [837, 47] width 91 height 69
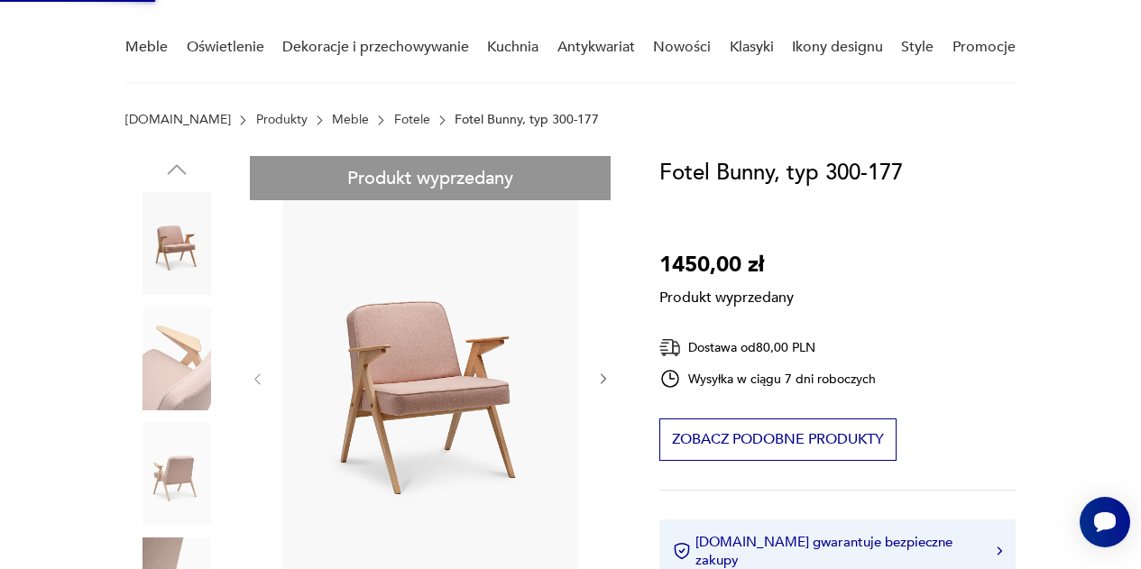
scroll to position [0, 0]
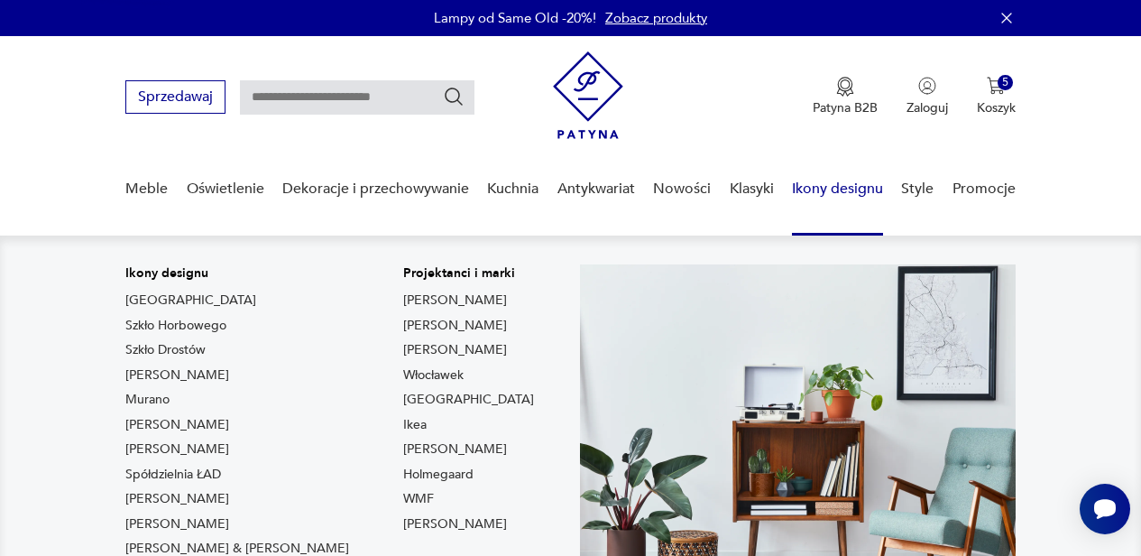
click at [843, 197] on link "Ikony designu" at bounding box center [837, 188] width 91 height 69
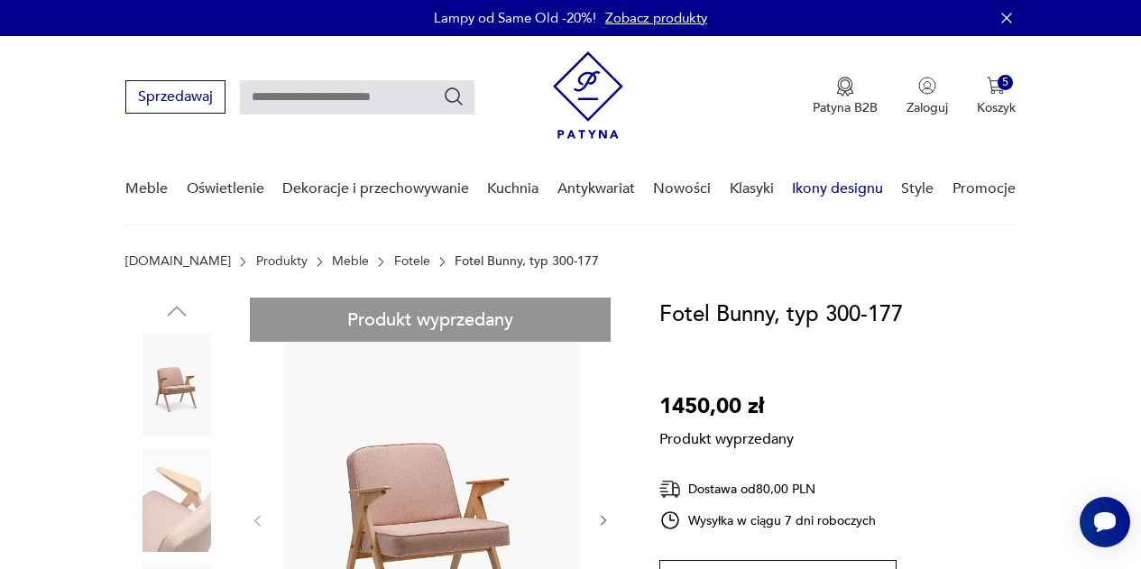
click at [843, 184] on link "Ikony designu" at bounding box center [837, 188] width 91 height 69
click at [749, 191] on link "Klasyki" at bounding box center [752, 188] width 44 height 69
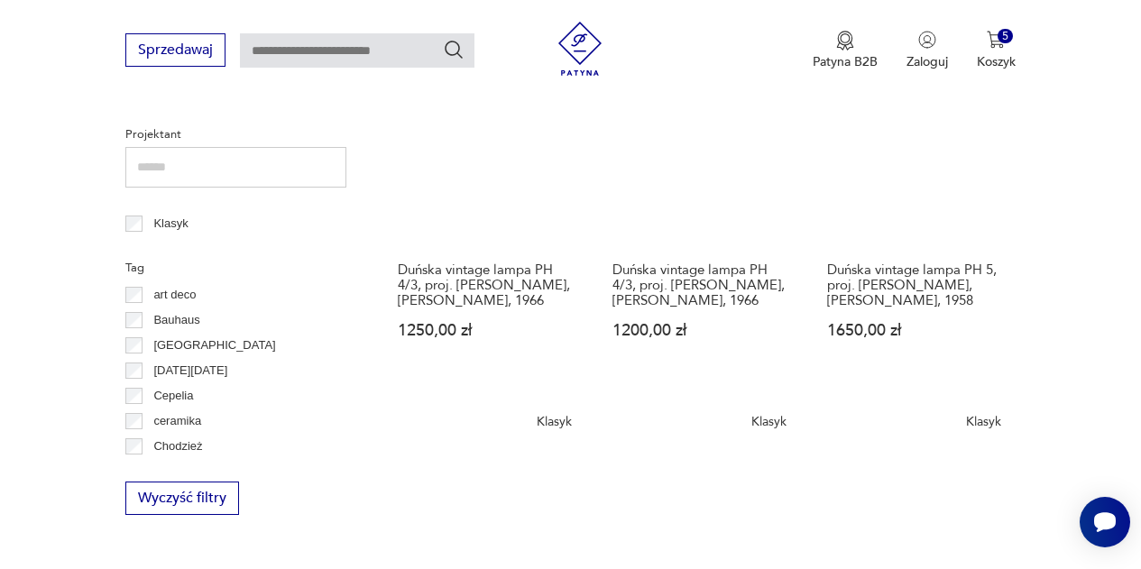
scroll to position [701, 0]
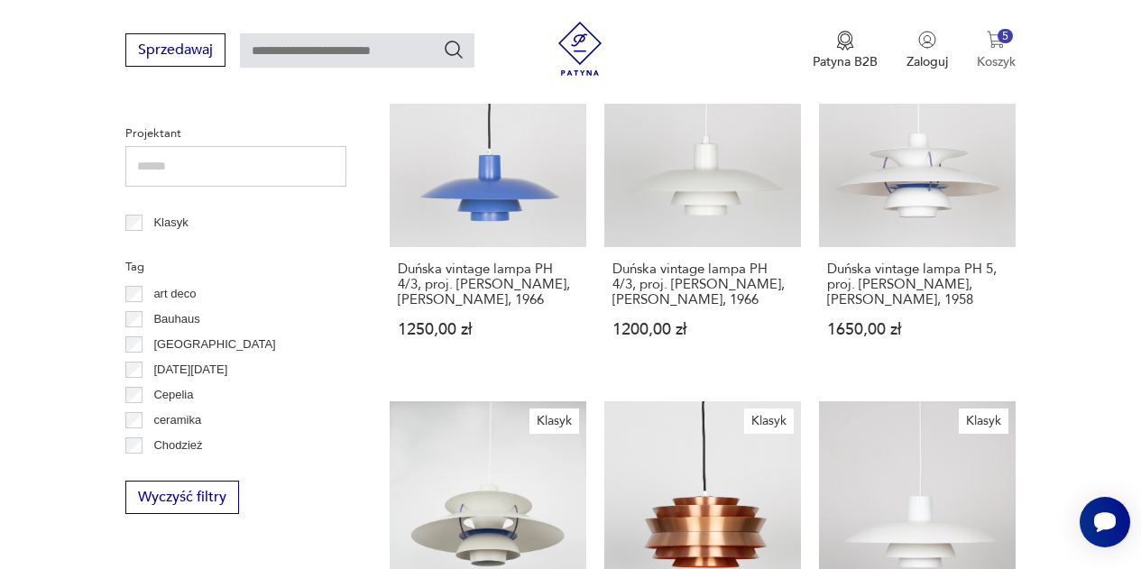
click at [986, 55] on p "Koszyk" at bounding box center [996, 61] width 39 height 17
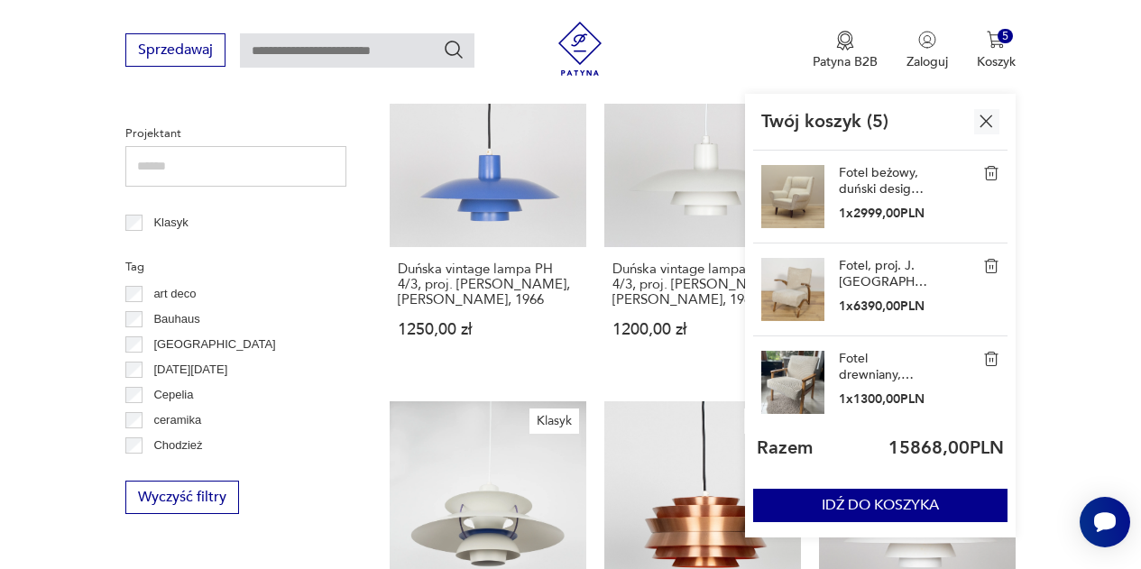
click at [887, 303] on p "1 x 6390,00 PLN" at bounding box center [884, 306] width 90 height 17
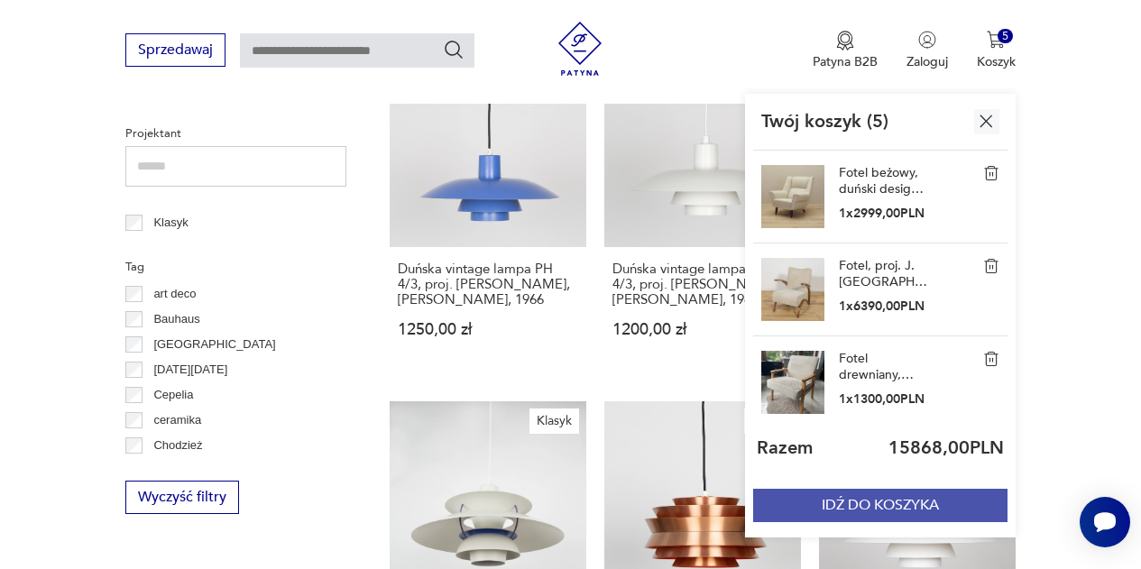
click at [850, 508] on button "IDŹ DO KOSZYKA" at bounding box center [880, 505] width 254 height 33
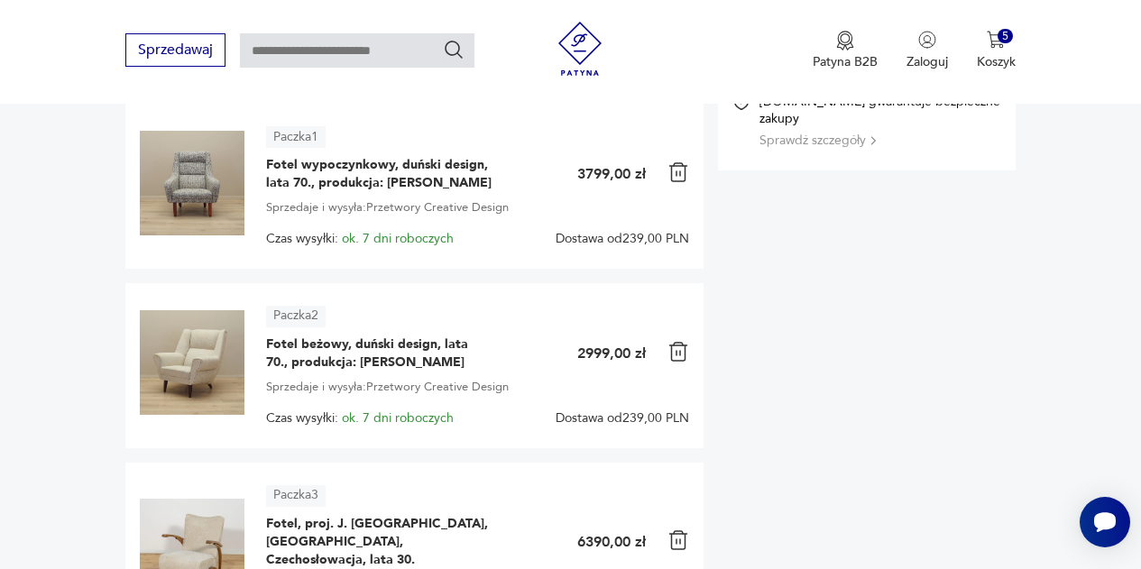
scroll to position [319, 0]
click at [195, 190] on img at bounding box center [192, 184] width 105 height 105
click at [304, 164] on span "Fotel wypoczynkowy, duński design, lata 70., produkcja: [PERSON_NAME]" at bounding box center [379, 175] width 226 height 36
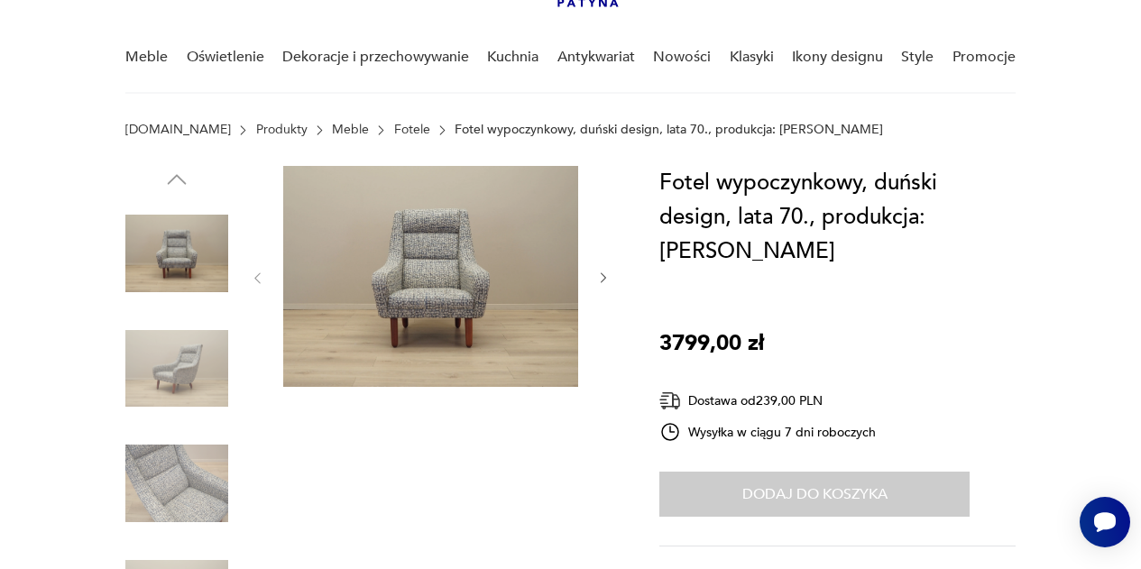
scroll to position [134, 0]
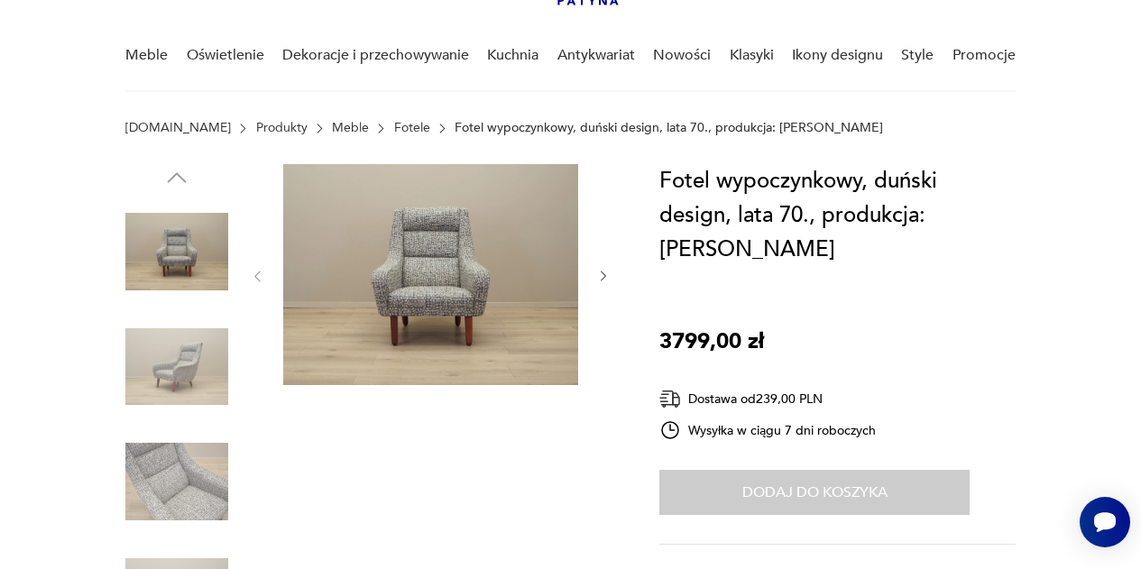
click at [603, 273] on icon "button" at bounding box center [603, 276] width 14 height 14
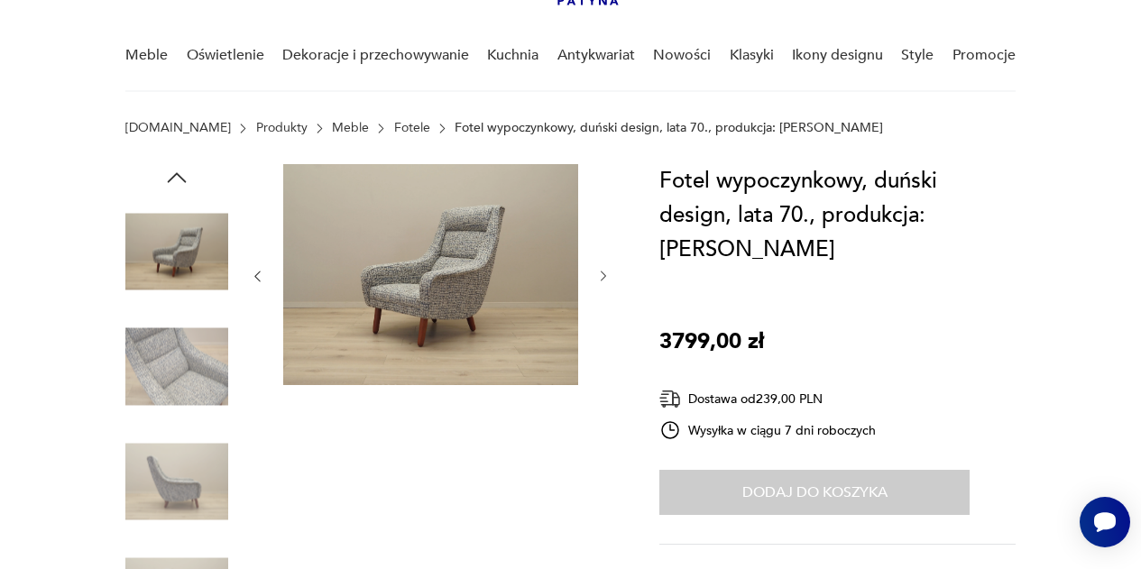
click at [603, 273] on icon "button" at bounding box center [603, 276] width 14 height 14
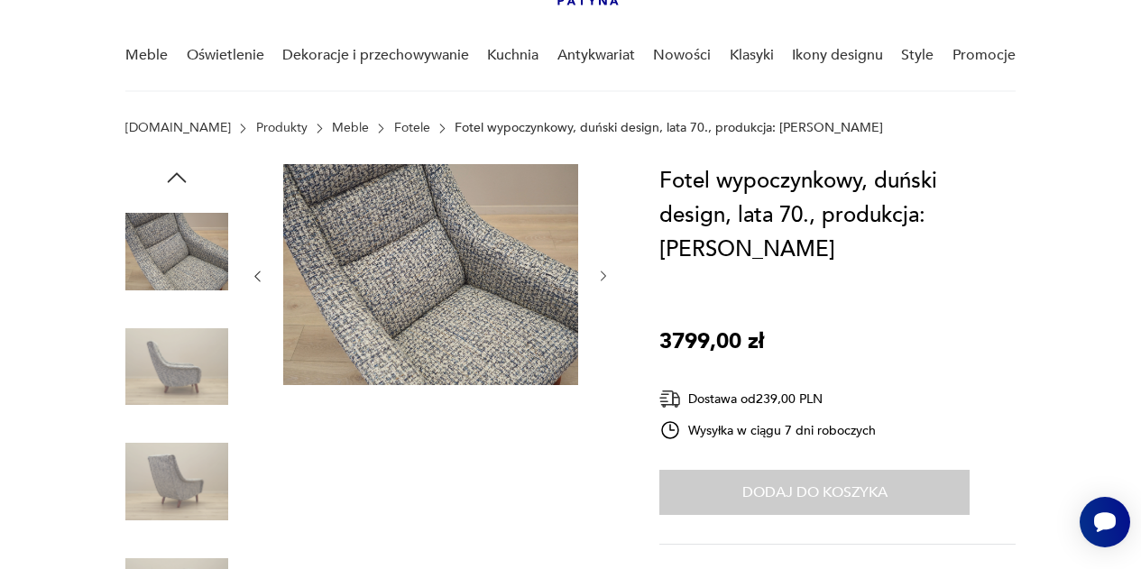
click at [603, 273] on icon "button" at bounding box center [603, 276] width 14 height 14
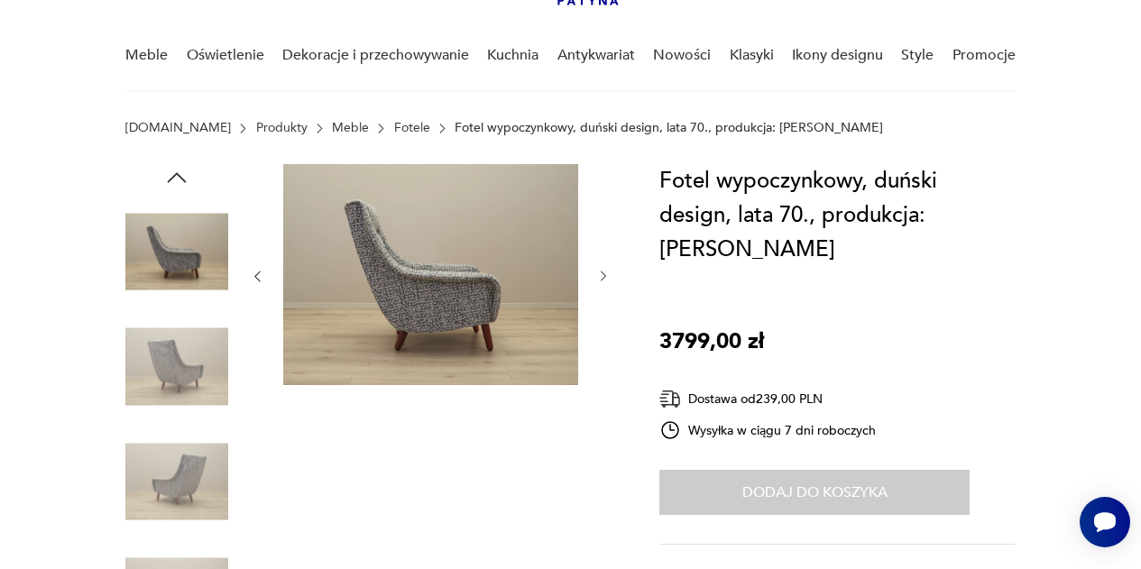
click at [603, 273] on icon "button" at bounding box center [603, 276] width 14 height 14
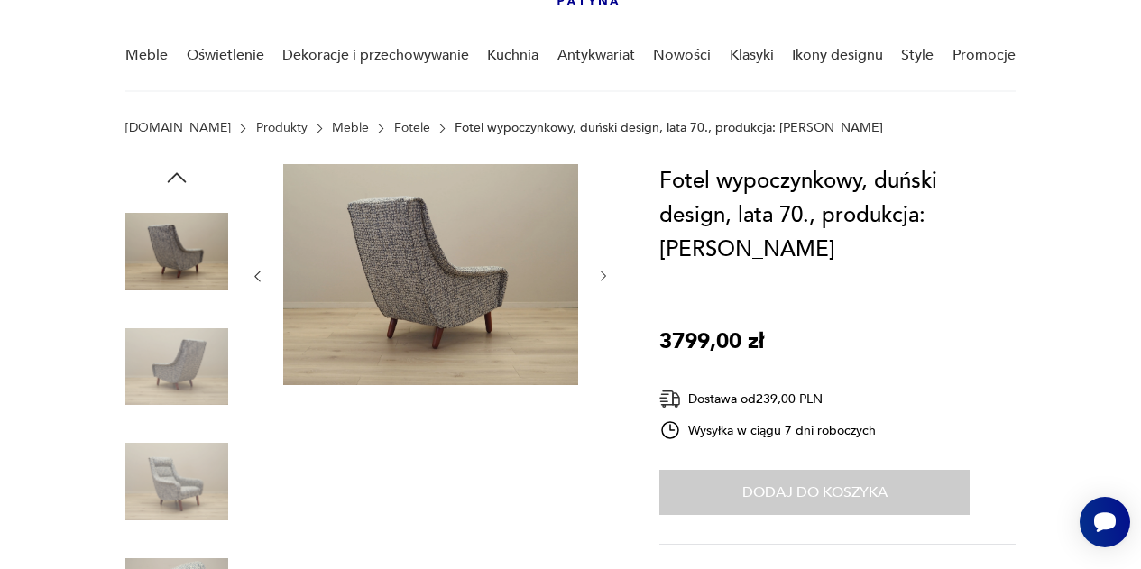
click at [603, 273] on icon "button" at bounding box center [603, 276] width 14 height 14
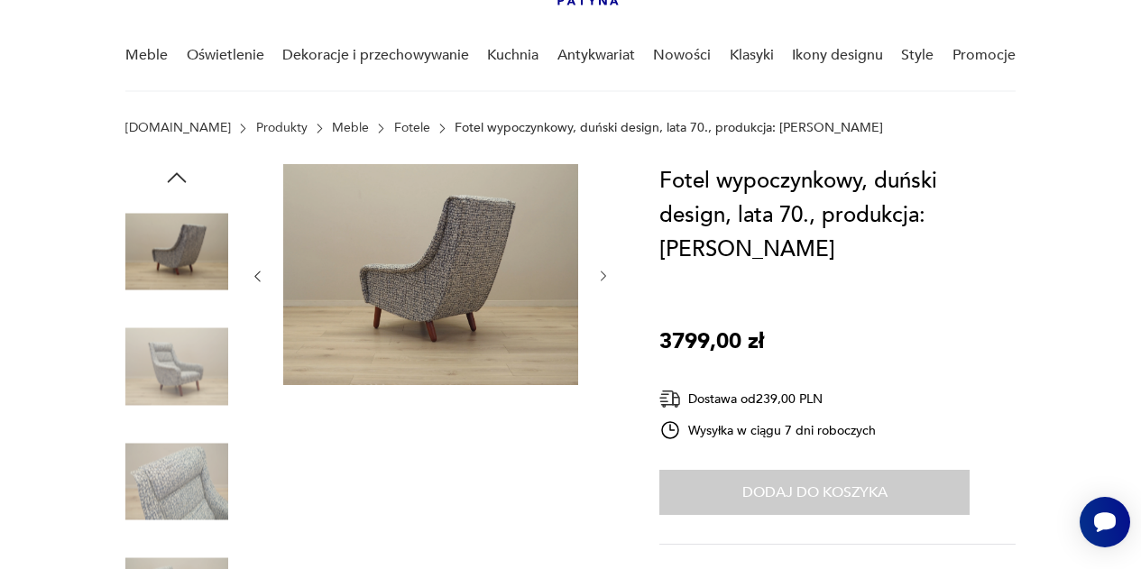
click at [603, 273] on icon "button" at bounding box center [603, 276] width 14 height 14
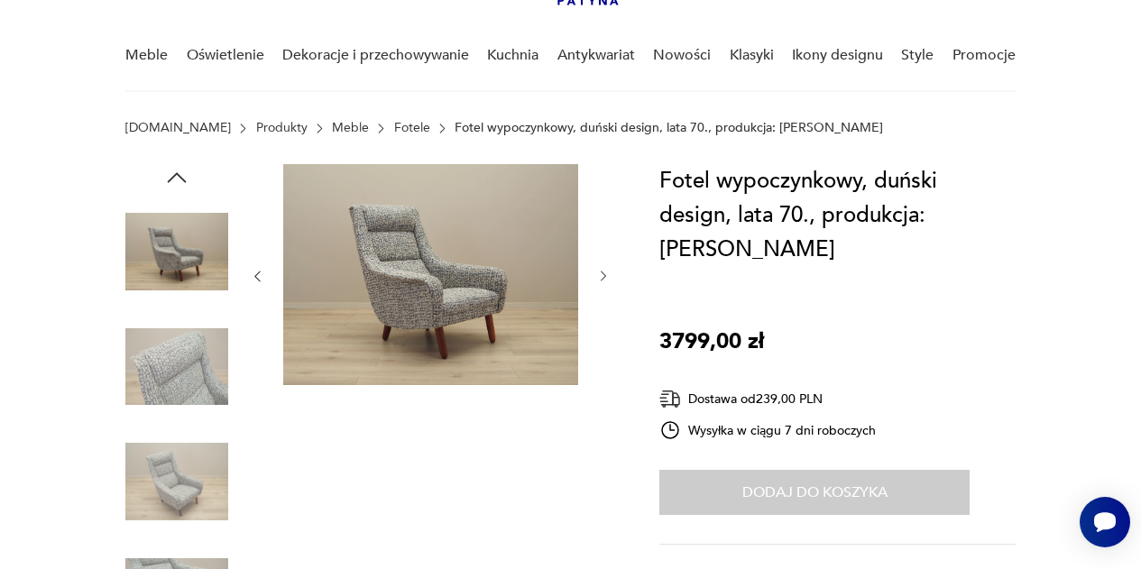
click at [603, 273] on icon "button" at bounding box center [603, 276] width 14 height 14
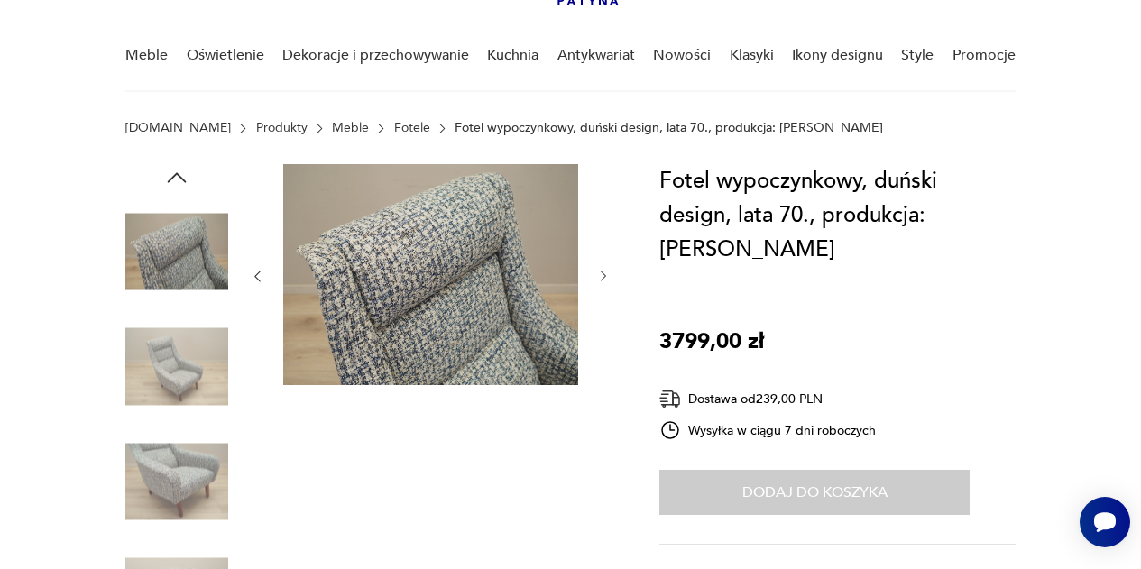
click at [603, 273] on icon "button" at bounding box center [603, 276] width 14 height 14
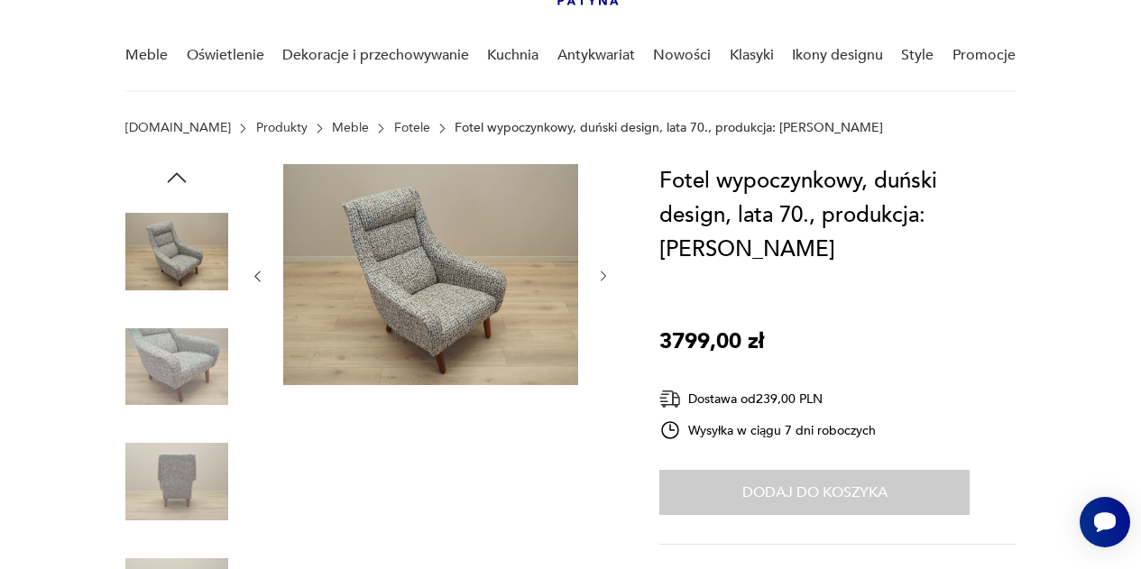
click at [603, 273] on icon "button" at bounding box center [603, 276] width 14 height 14
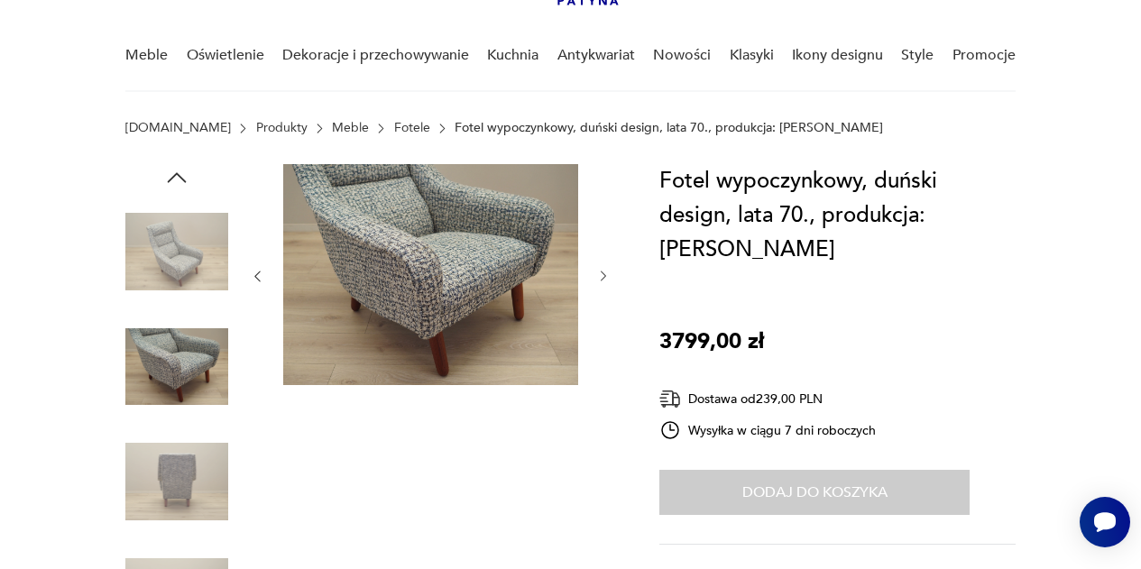
click at [603, 273] on icon "button" at bounding box center [603, 276] width 14 height 14
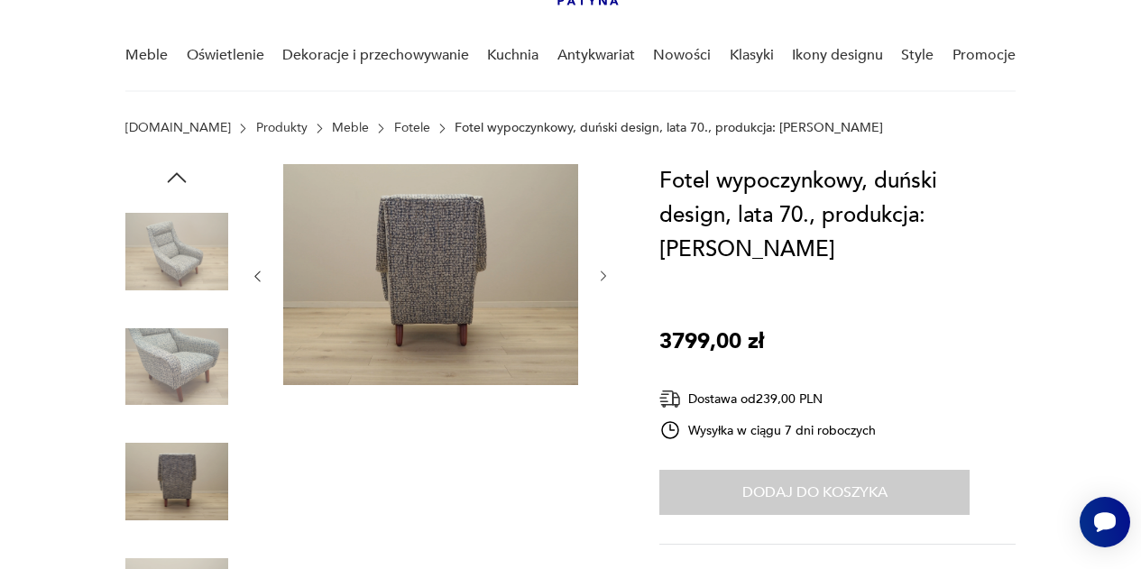
click at [603, 273] on icon "button" at bounding box center [603, 276] width 14 height 14
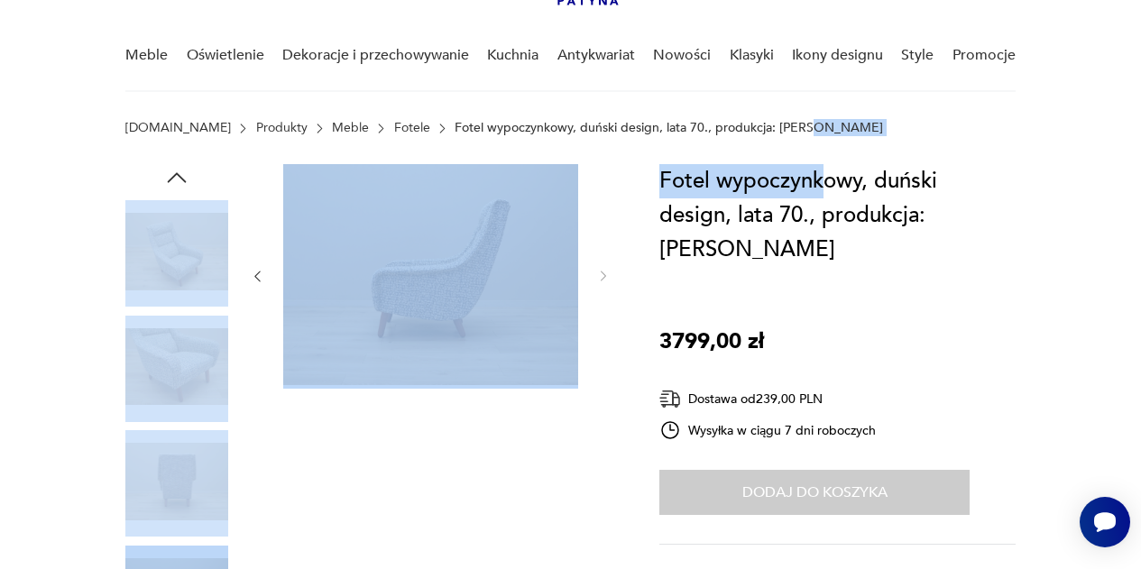
drag, startPoint x: 824, startPoint y: 187, endPoint x: 786, endPoint y: 84, distance: 109.6
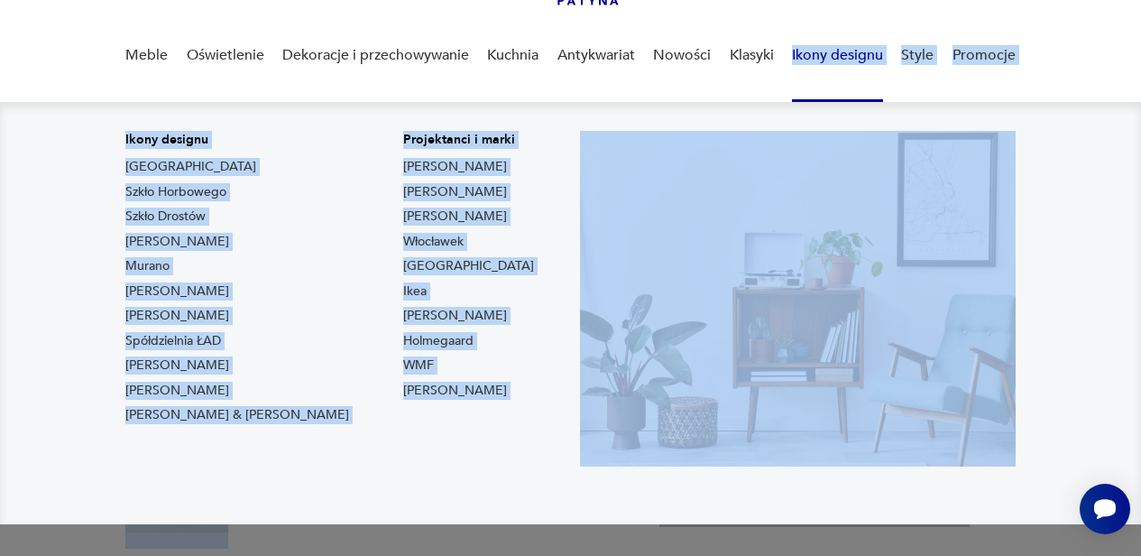
click at [1113, 292] on nav "Ikony designu [GEOGRAPHIC_DATA] Szkło Horbowego Szkło Drostów Lampy [PERSON_NAM…" at bounding box center [570, 313] width 1141 height 422
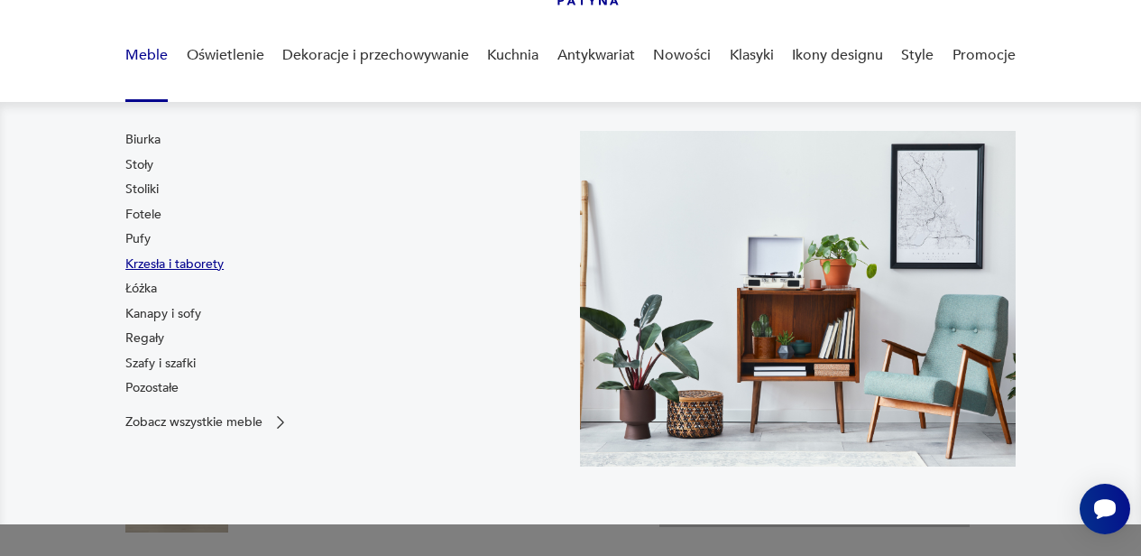
click at [150, 263] on link "Krzesła i taborety" at bounding box center [174, 264] width 98 height 18
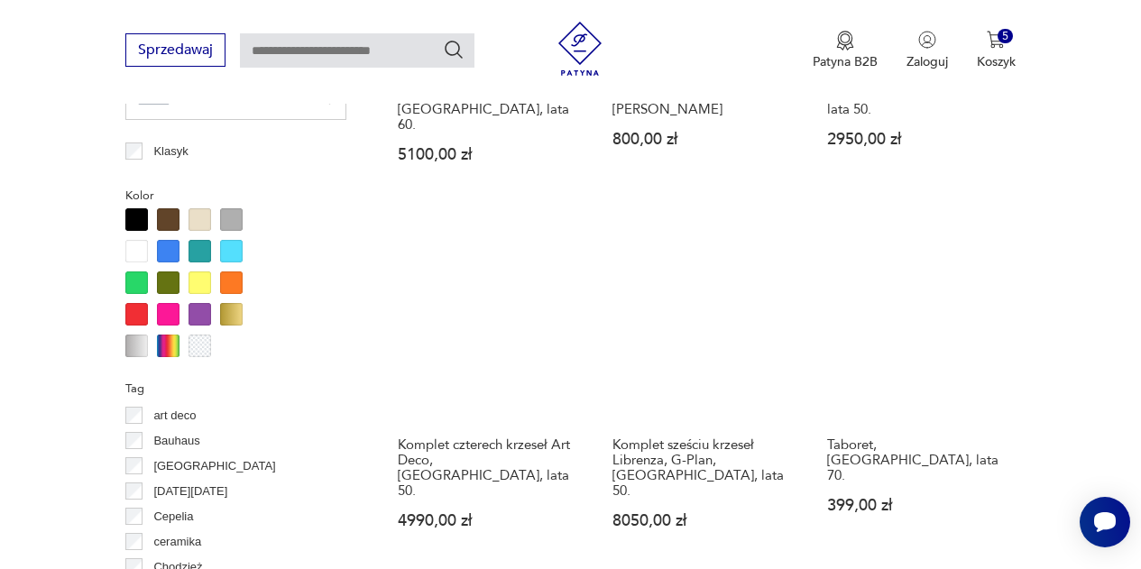
scroll to position [1668, 0]
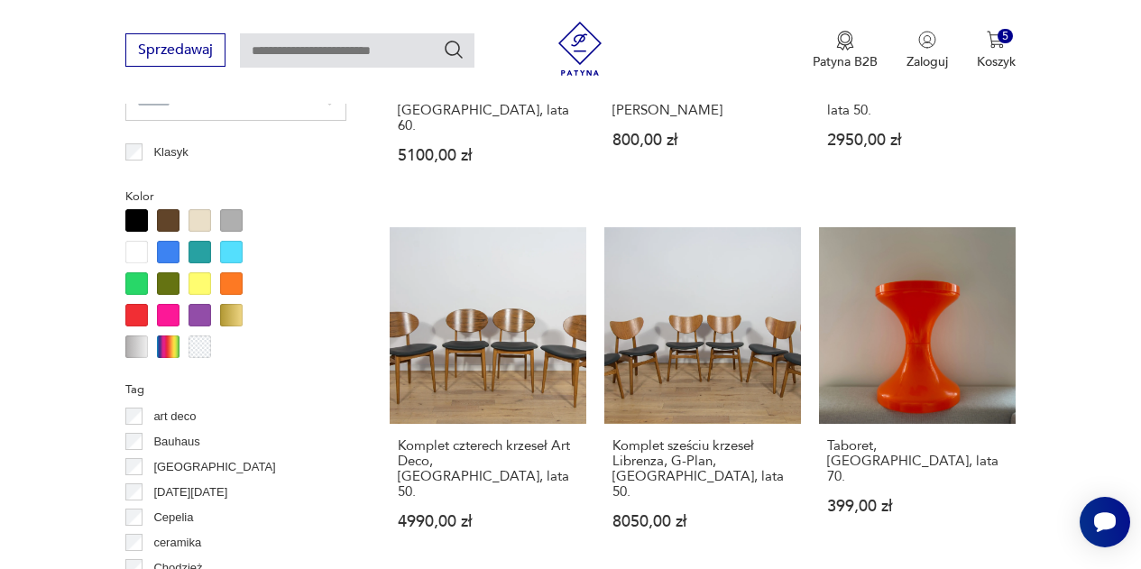
click at [169, 253] on div at bounding box center [168, 252] width 23 height 23
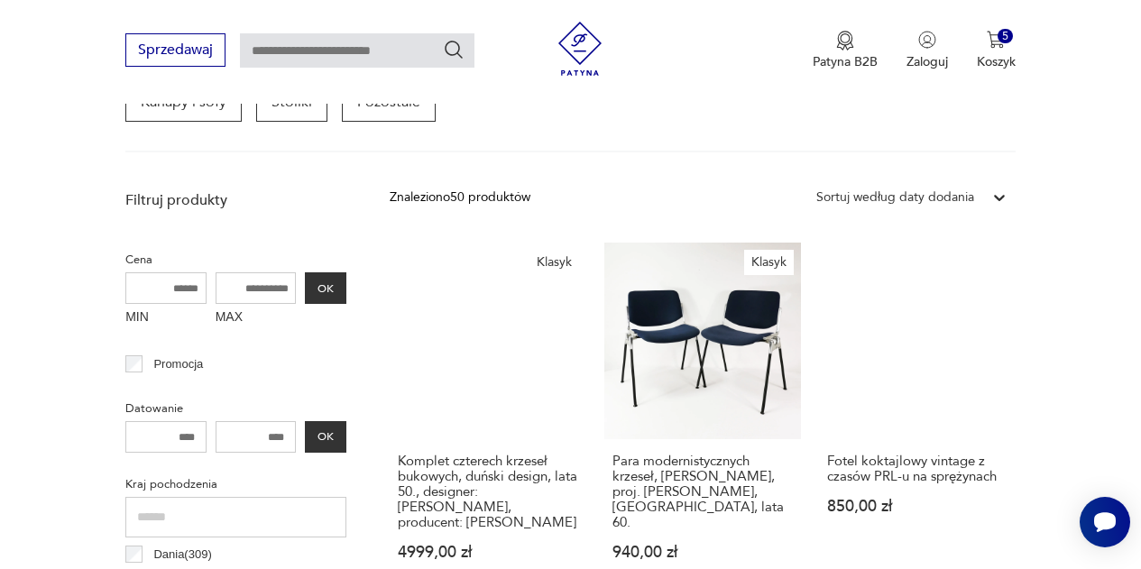
scroll to position [595, 0]
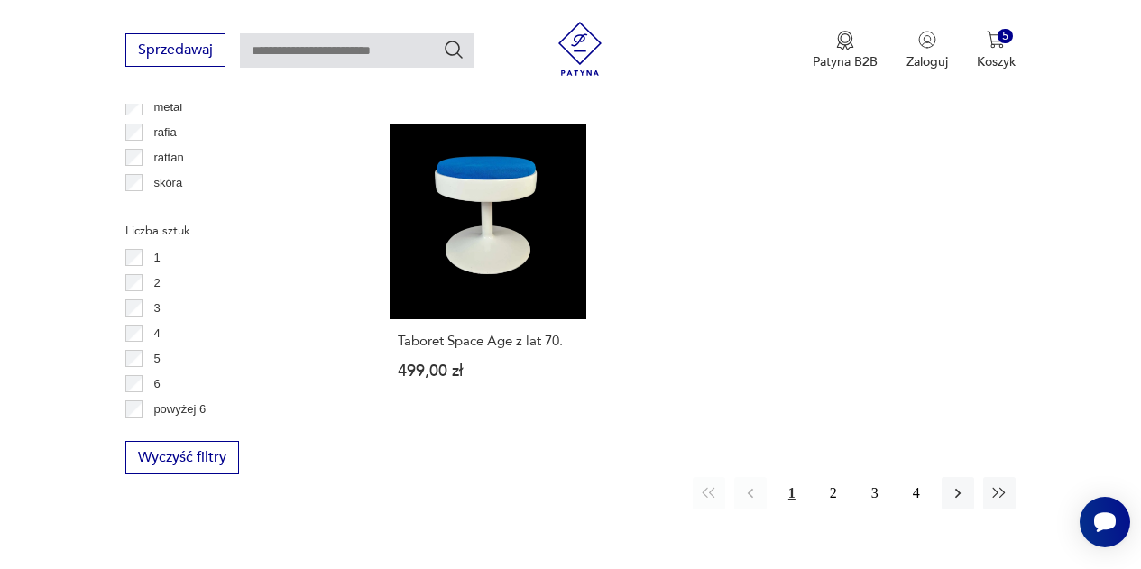
scroll to position [2541, 0]
click at [834, 476] on button "2" at bounding box center [833, 492] width 32 height 32
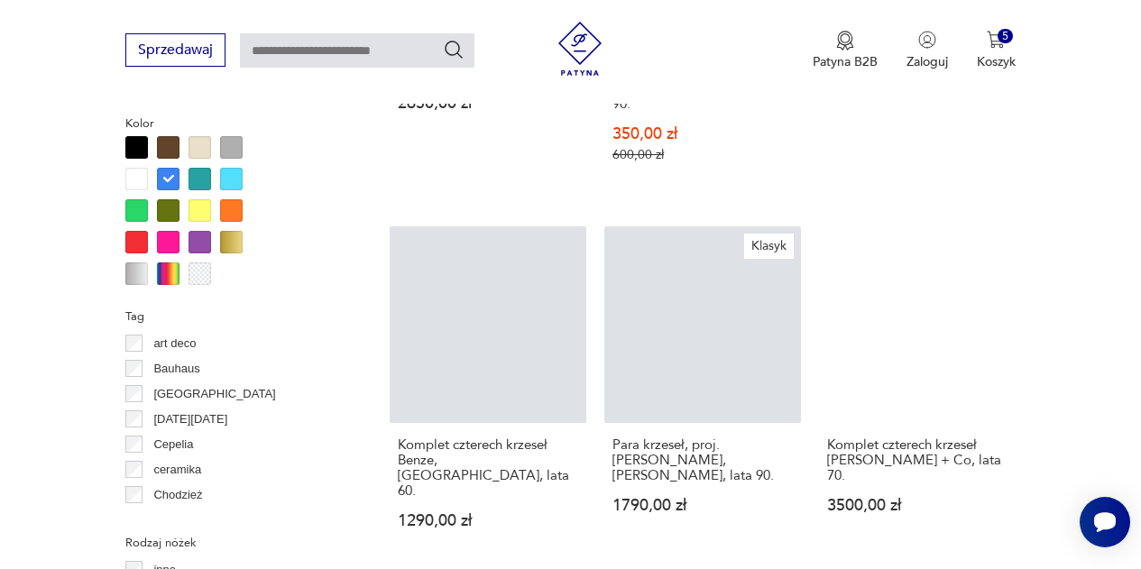
scroll to position [1742, 0]
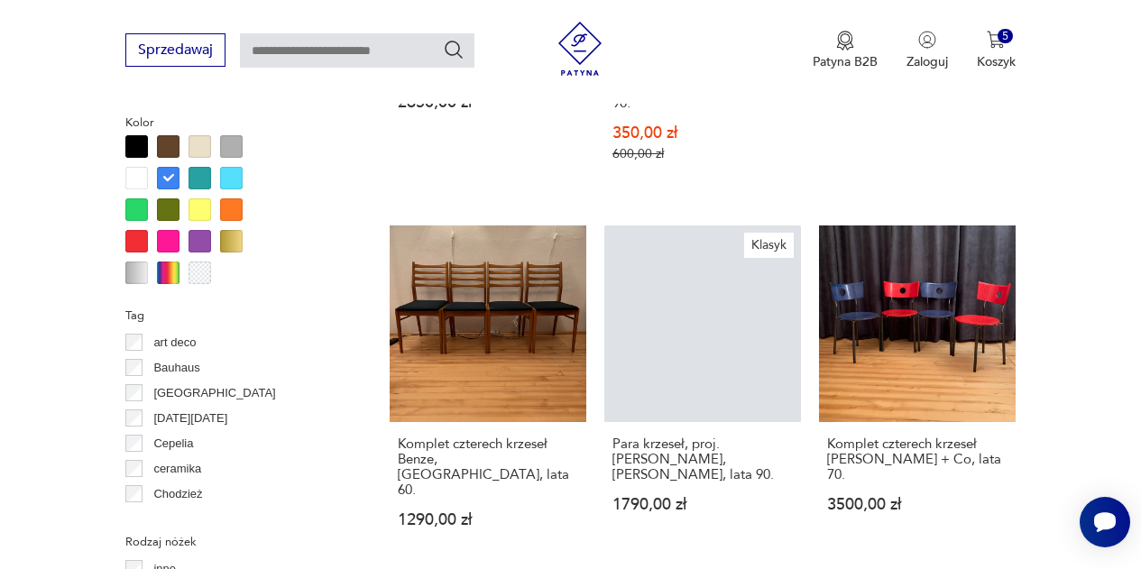
click at [1069, 301] on section "Filtruj produkty Cena MIN MAX OK Promocja Datowanie OK Kraj pochodzenia Dania (…" at bounding box center [570, 212] width 1141 height 2407
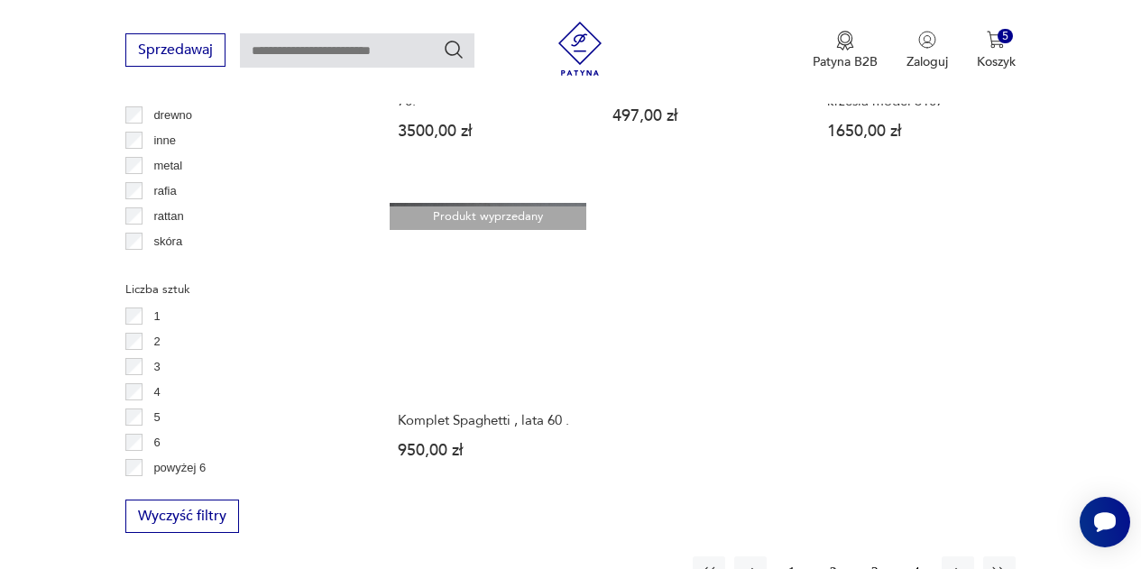
scroll to position [2483, 0]
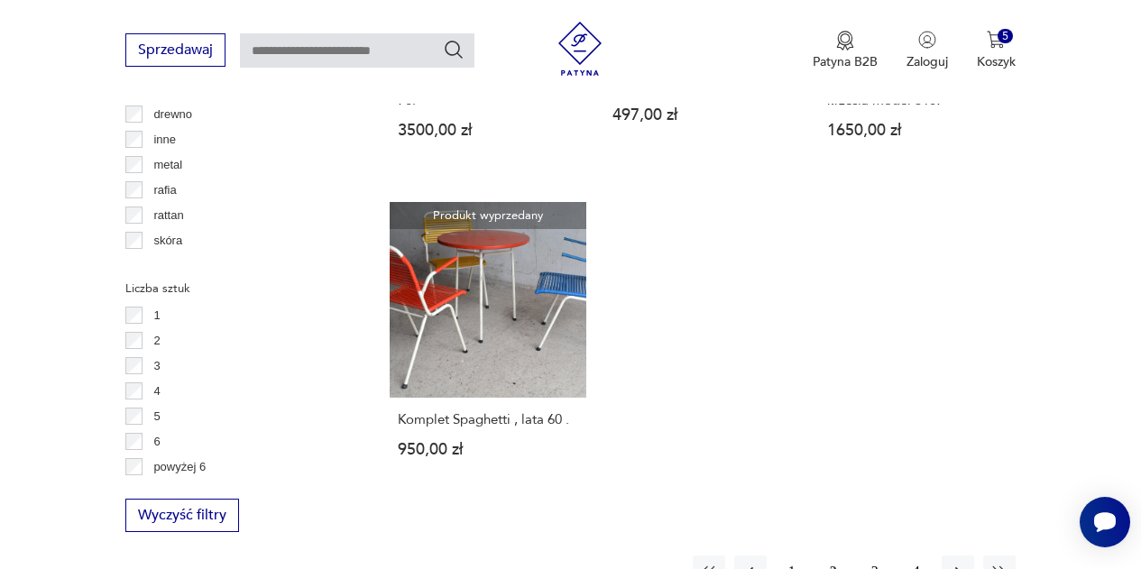
click at [872, 556] on button "3" at bounding box center [875, 572] width 32 height 32
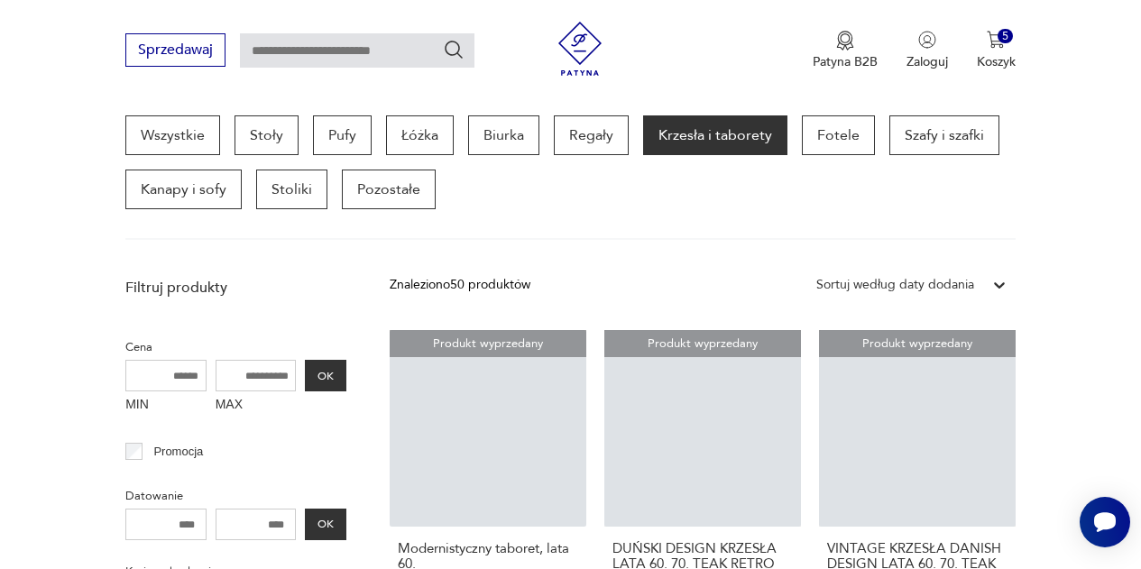
scroll to position [480, 0]
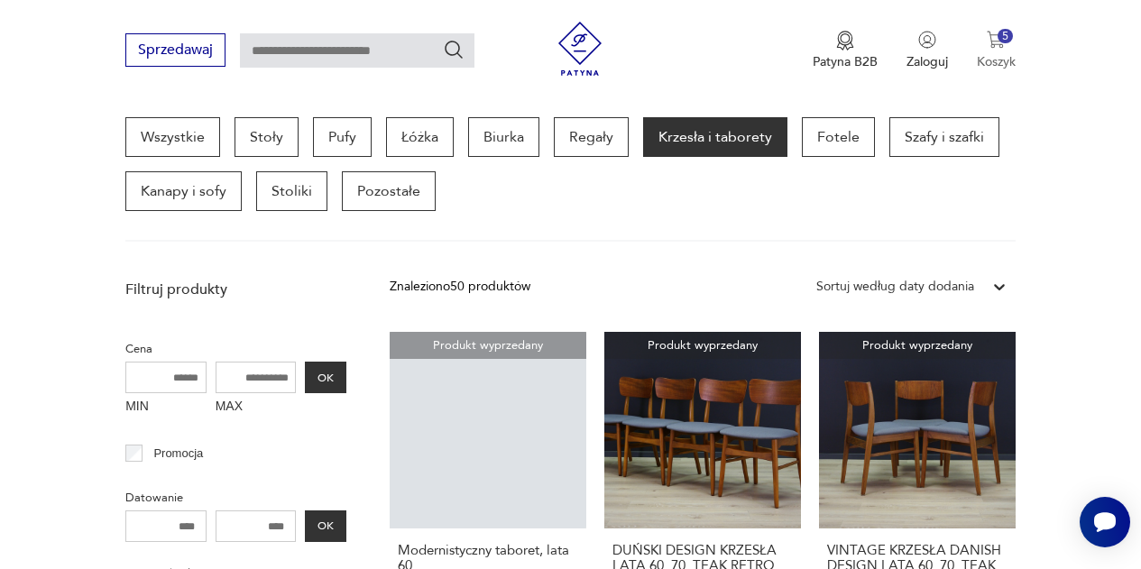
click at [990, 34] on img "button" at bounding box center [996, 40] width 18 height 18
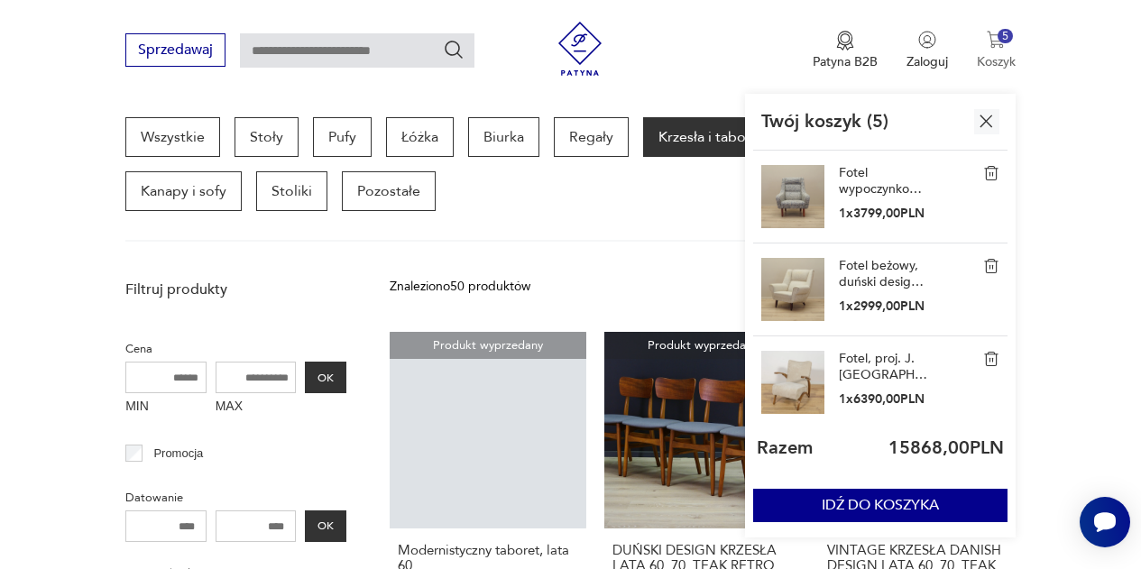
click at [990, 34] on img "button" at bounding box center [996, 40] width 18 height 18
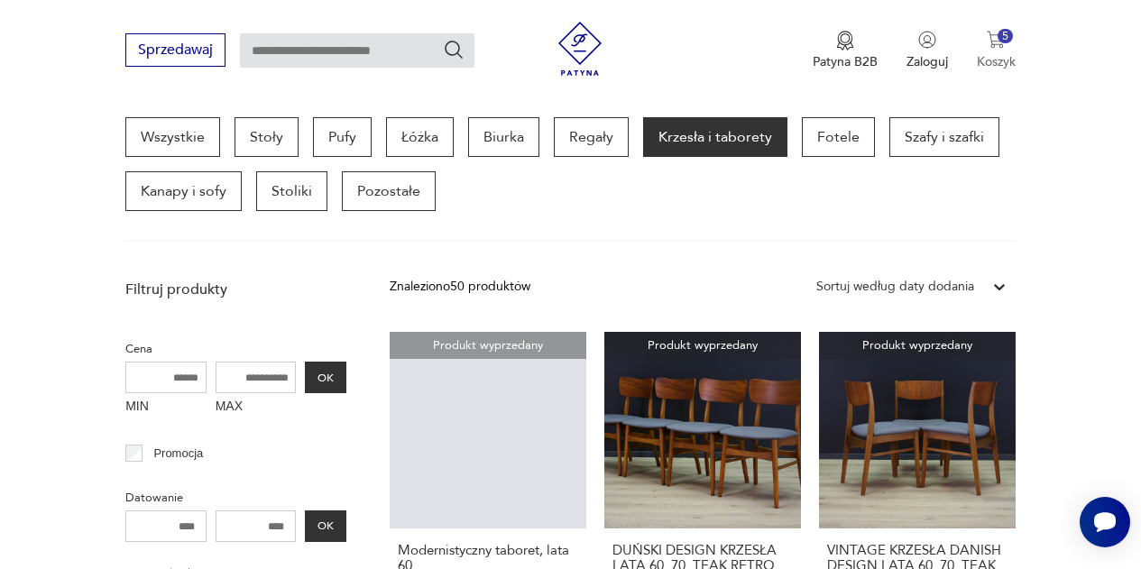
click at [990, 34] on img "button" at bounding box center [996, 40] width 18 height 18
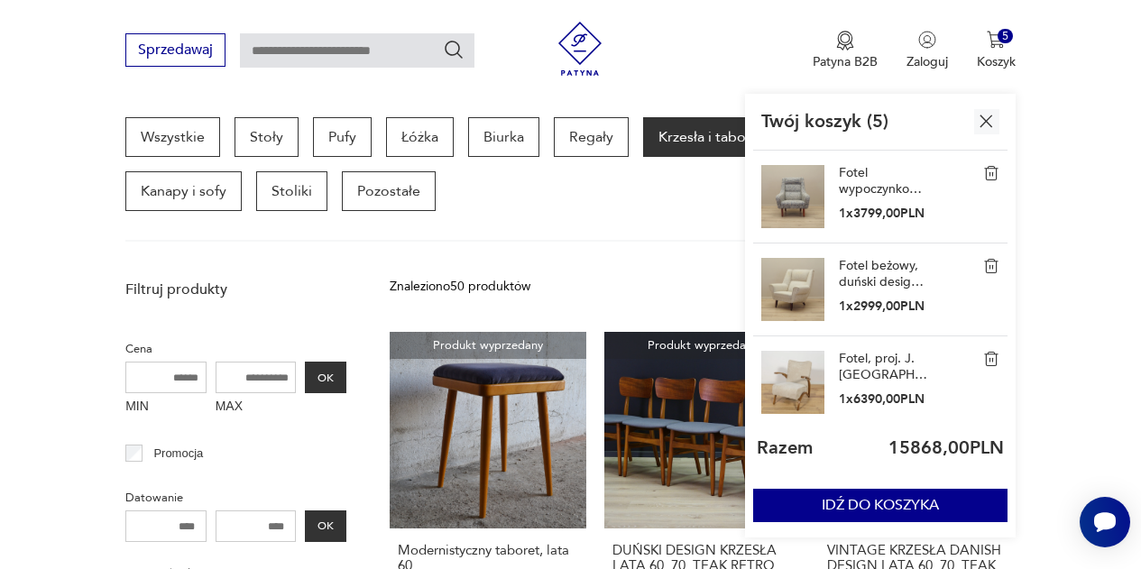
click at [990, 197] on div "Fotel wypoczynkowy, duński design, lata 70., produkcja: [PERSON_NAME] 1 x 3799,…" at bounding box center [880, 197] width 254 height 93
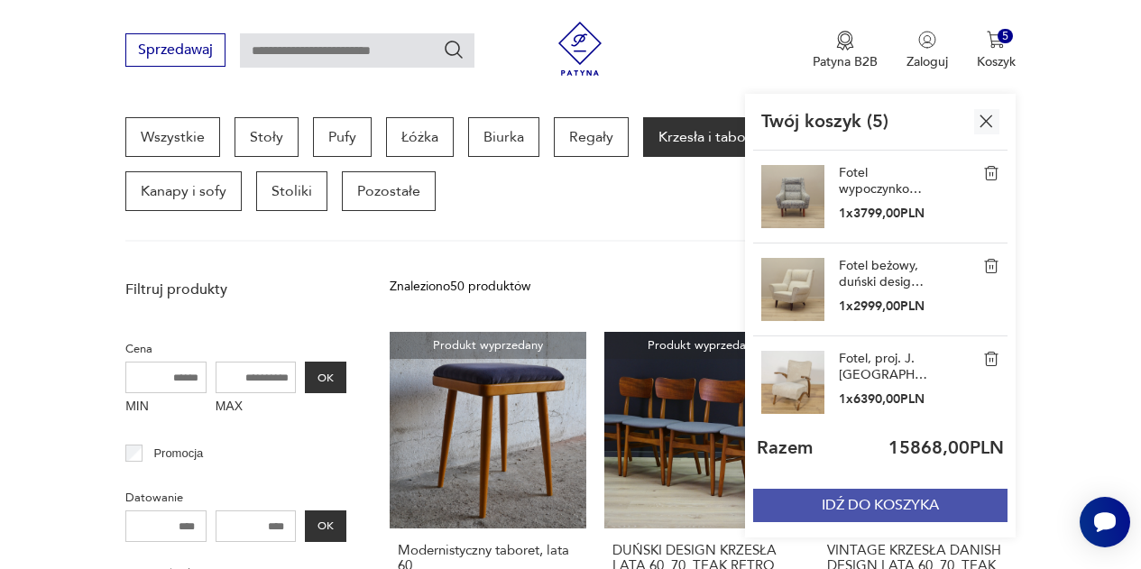
click at [907, 505] on button "IDŹ DO KOSZYKA" at bounding box center [880, 505] width 254 height 33
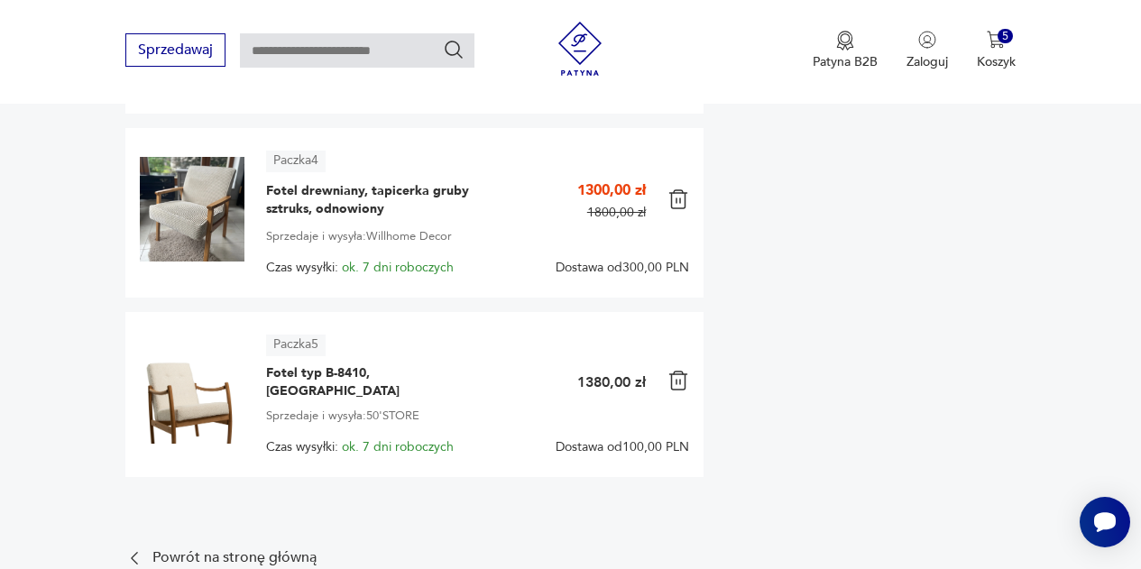
scroll to position [856, 0]
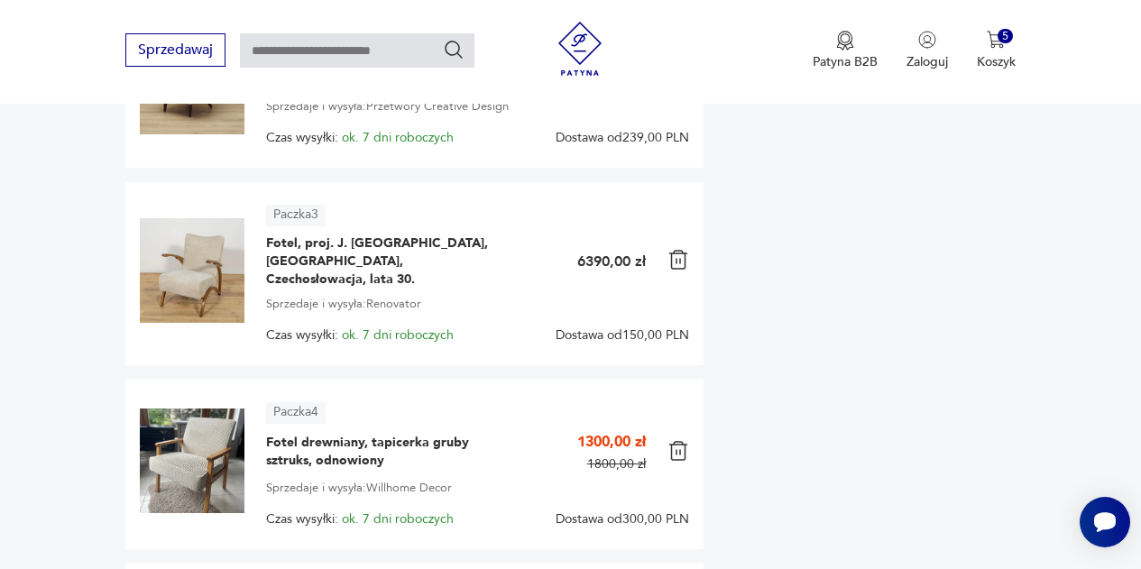
scroll to position [596, 0]
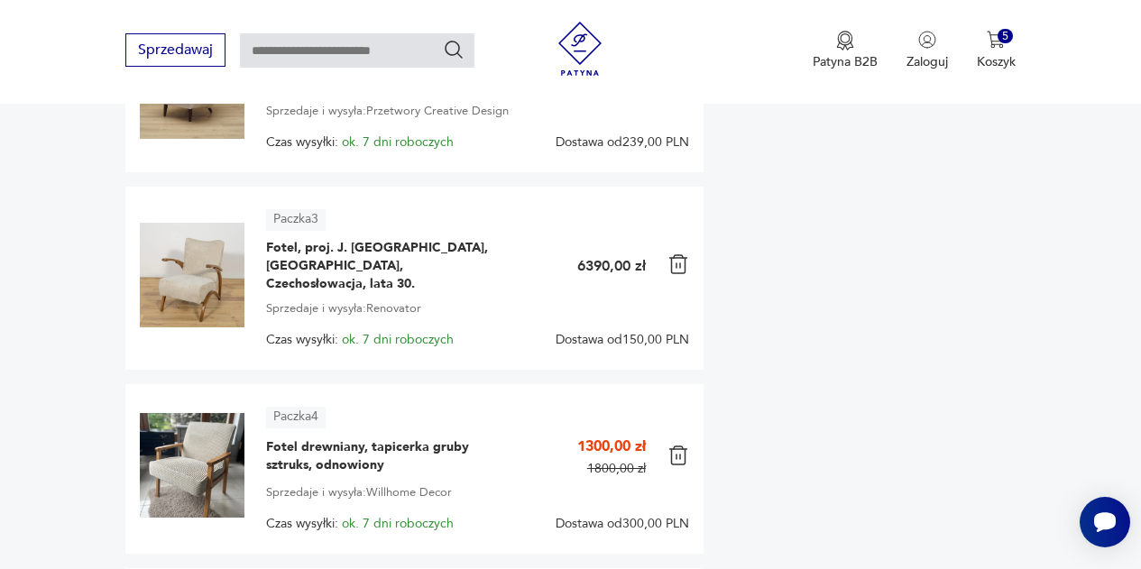
click at [205, 267] on img at bounding box center [192, 275] width 105 height 105
click at [283, 244] on span "Fotel, proj. J. [GEOGRAPHIC_DATA], [GEOGRAPHIC_DATA], Czechosłowacja, lata 30." at bounding box center [379, 266] width 226 height 54
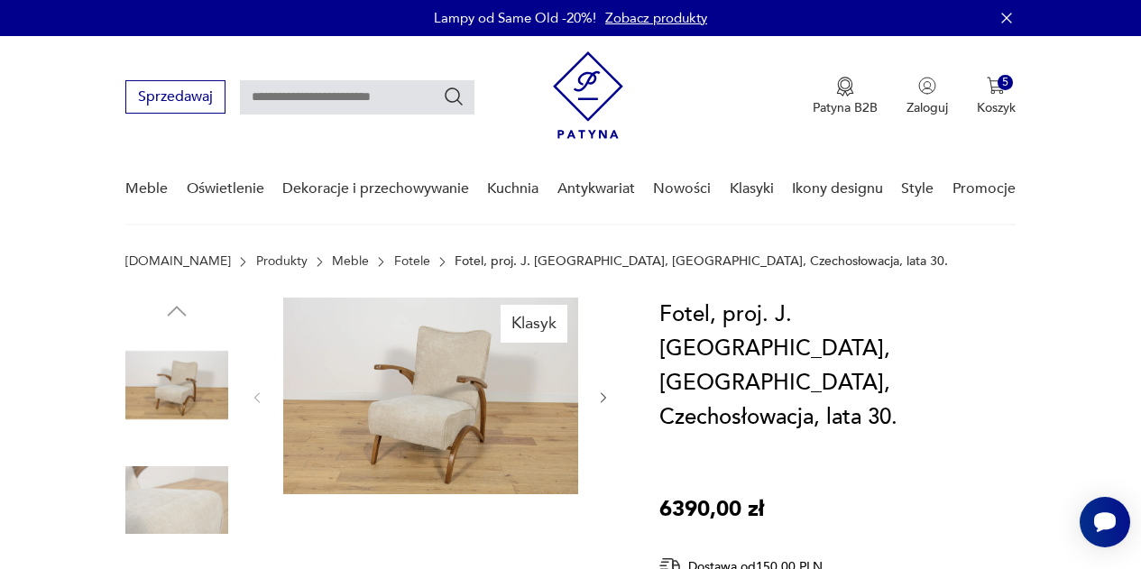
click at [609, 391] on icon "button" at bounding box center [603, 398] width 14 height 14
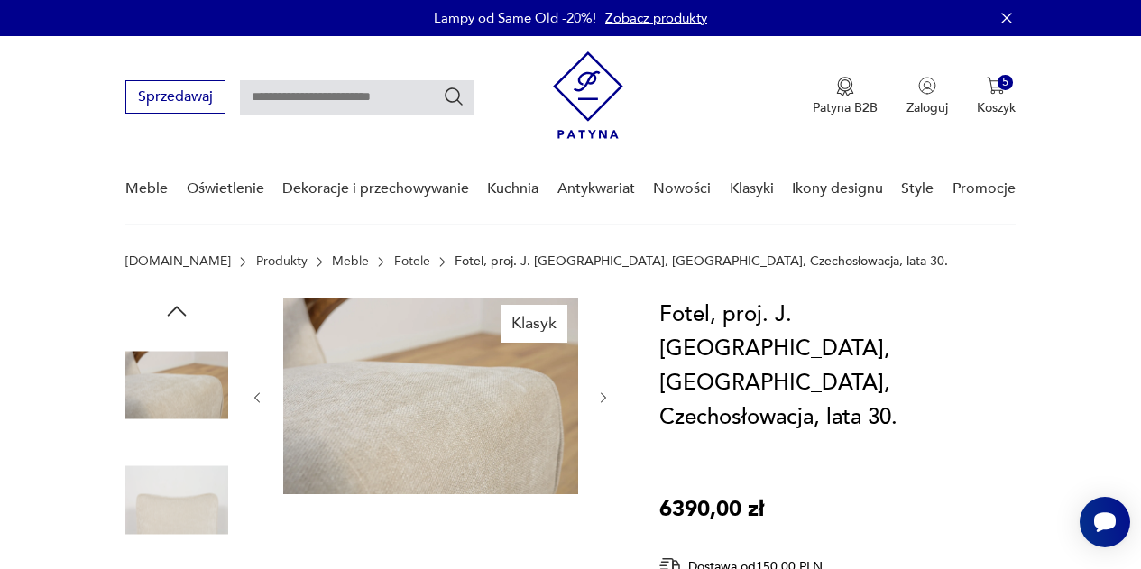
click at [601, 396] on icon "button" at bounding box center [603, 398] width 14 height 14
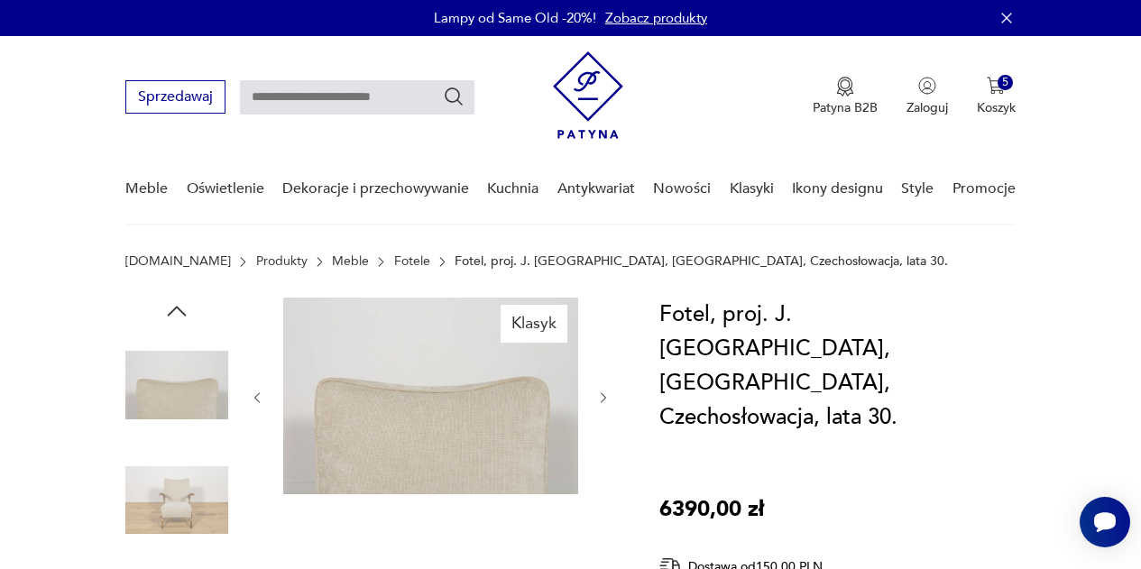
click at [601, 396] on icon "button" at bounding box center [603, 398] width 14 height 14
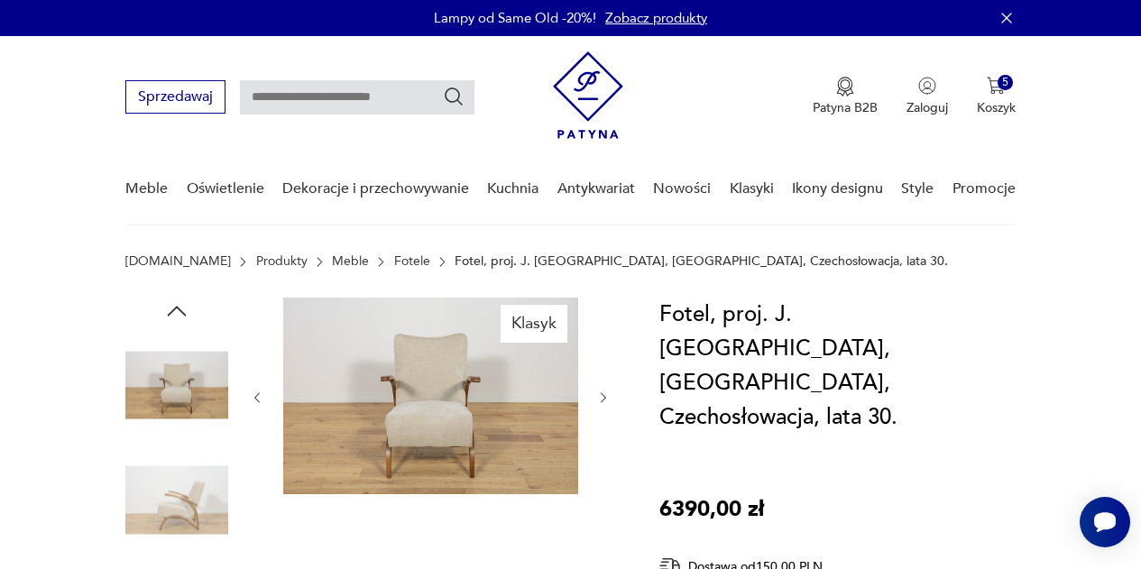
click at [601, 396] on icon "button" at bounding box center [603, 398] width 14 height 14
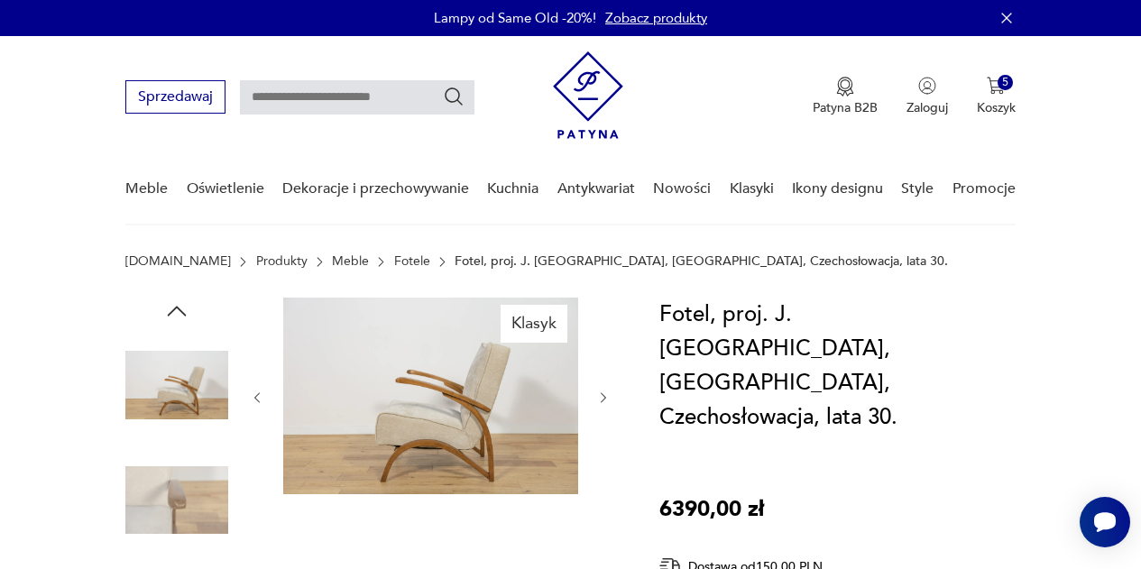
click at [601, 396] on icon "button" at bounding box center [603, 398] width 14 height 14
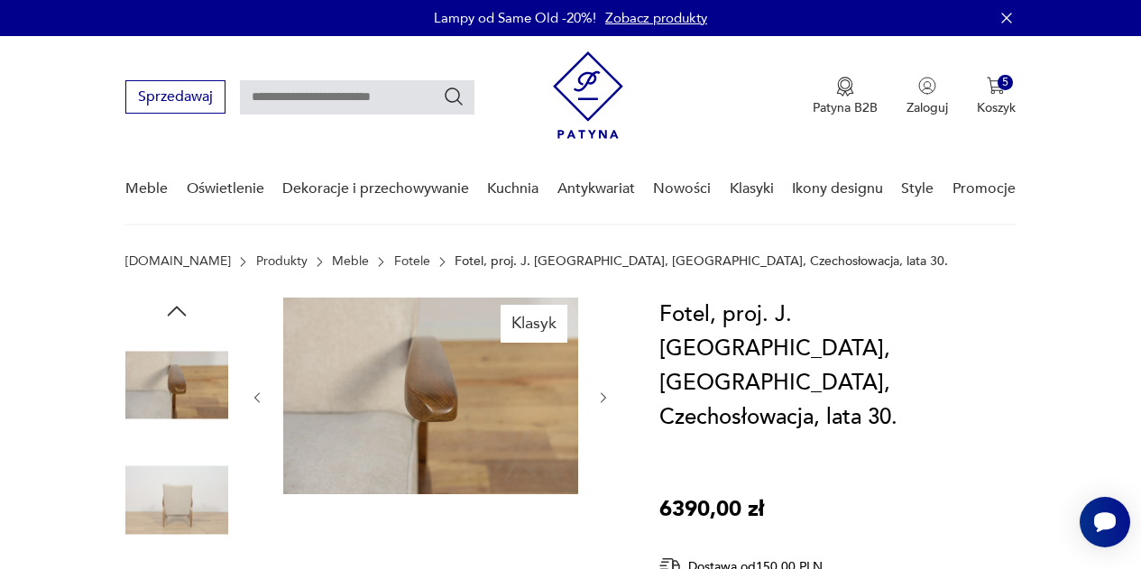
click at [601, 396] on icon "button" at bounding box center [603, 398] width 14 height 14
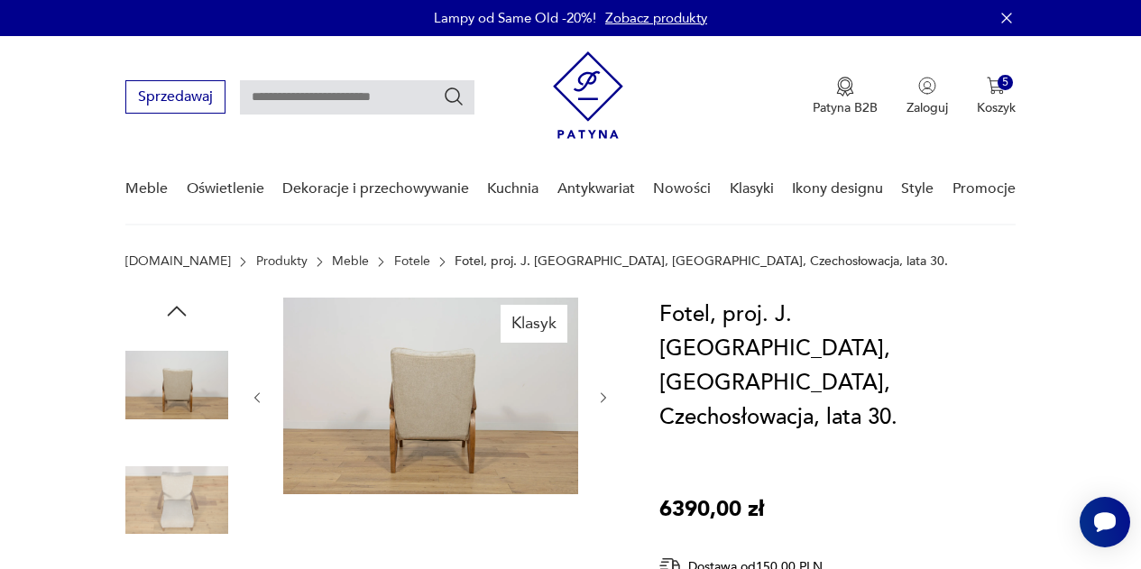
click at [601, 396] on icon "button" at bounding box center [603, 398] width 14 height 14
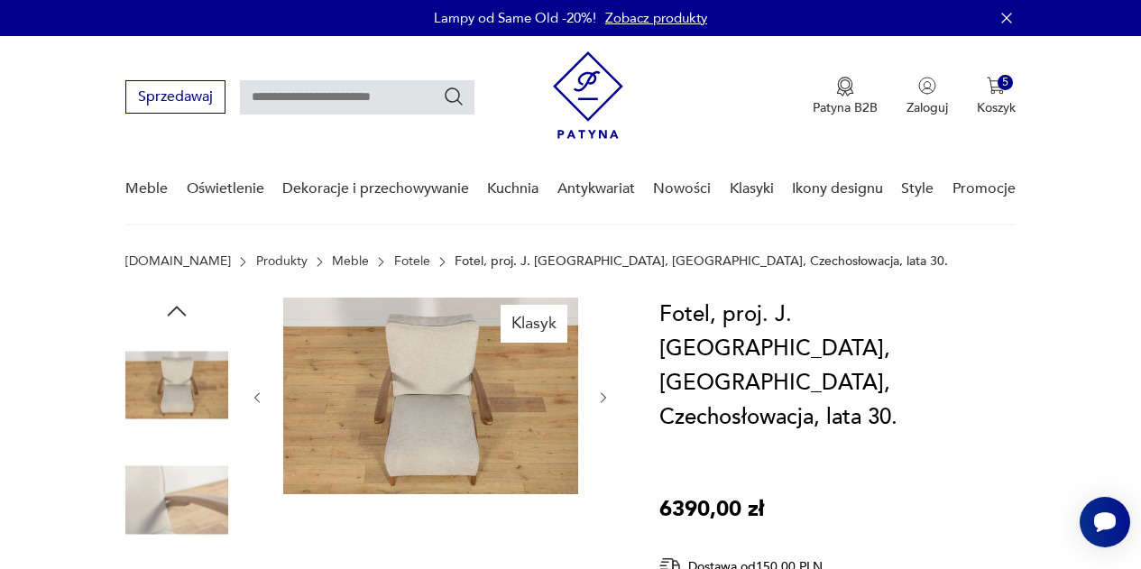
click at [601, 396] on icon "button" at bounding box center [603, 398] width 14 height 14
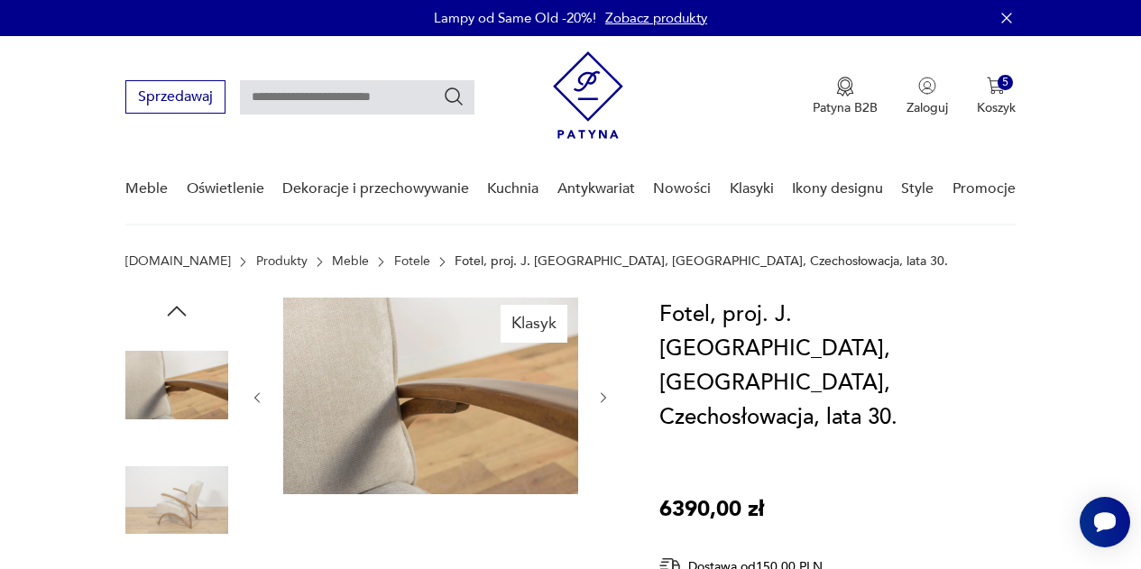
click at [601, 396] on icon "button" at bounding box center [603, 398] width 14 height 14
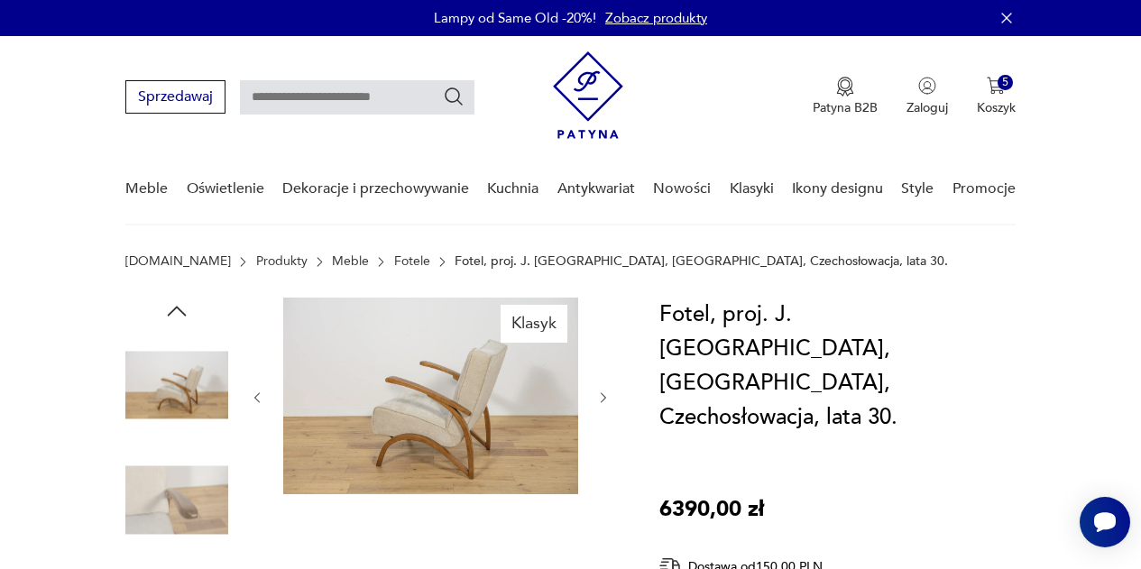
click at [601, 396] on icon "button" at bounding box center [603, 398] width 14 height 14
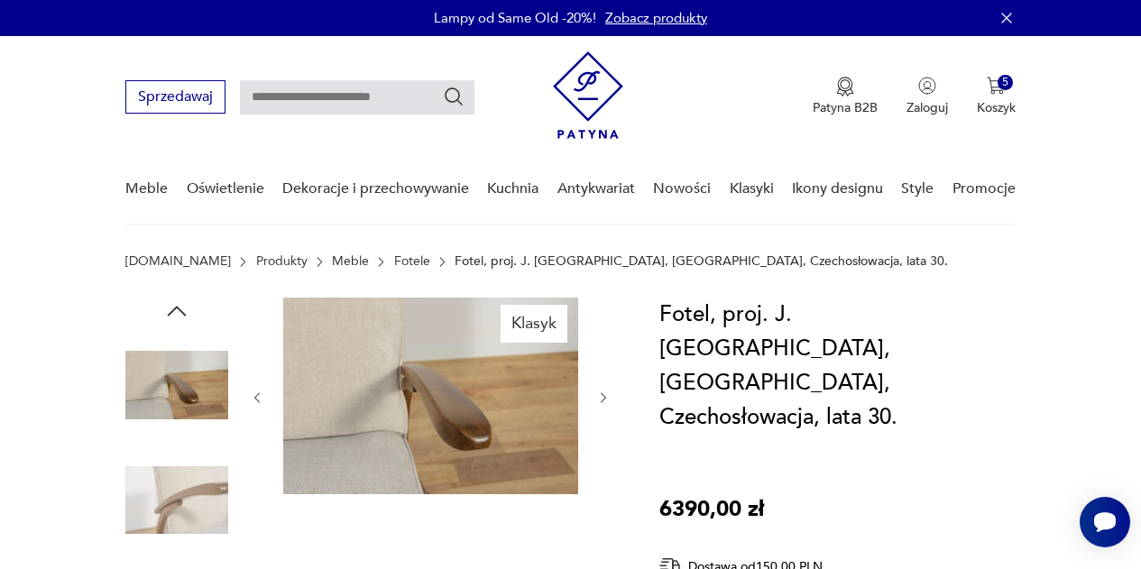
click at [601, 396] on icon "button" at bounding box center [603, 398] width 14 height 14
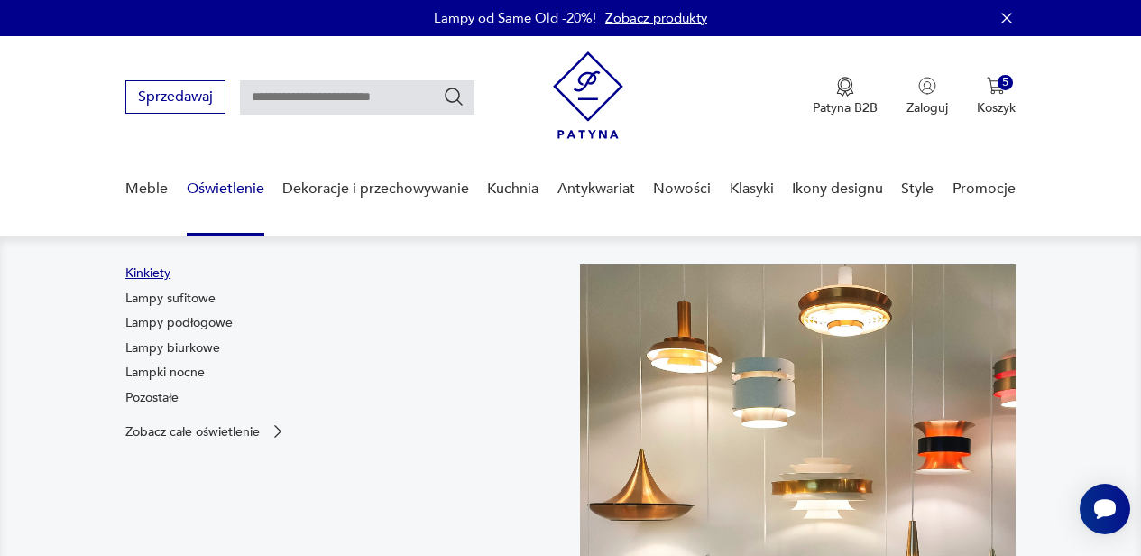
click at [137, 269] on link "Kinkiety" at bounding box center [147, 273] width 45 height 18
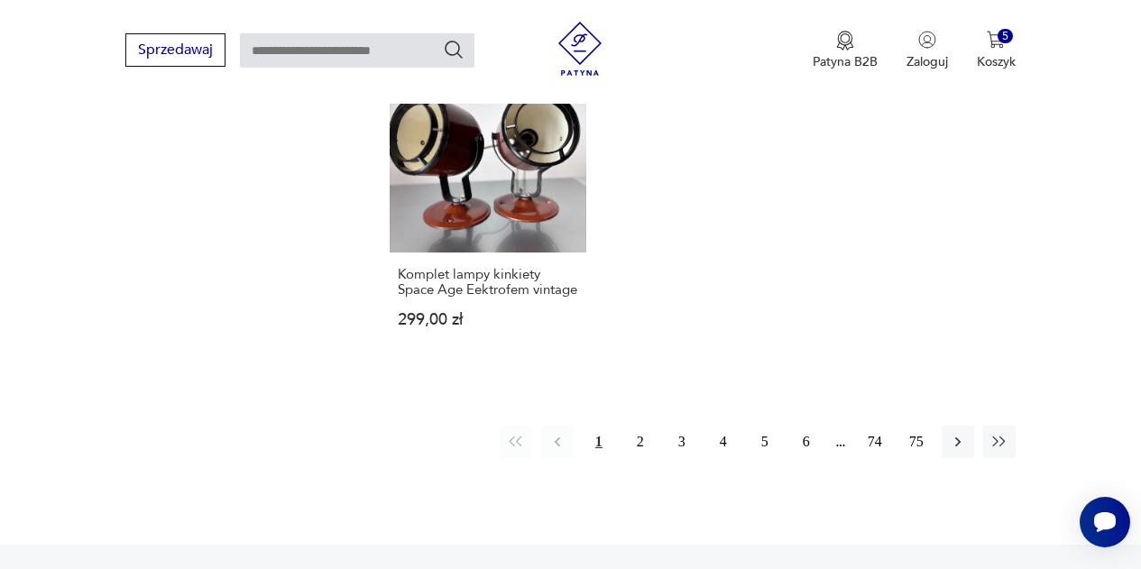
scroll to position [2497, 0]
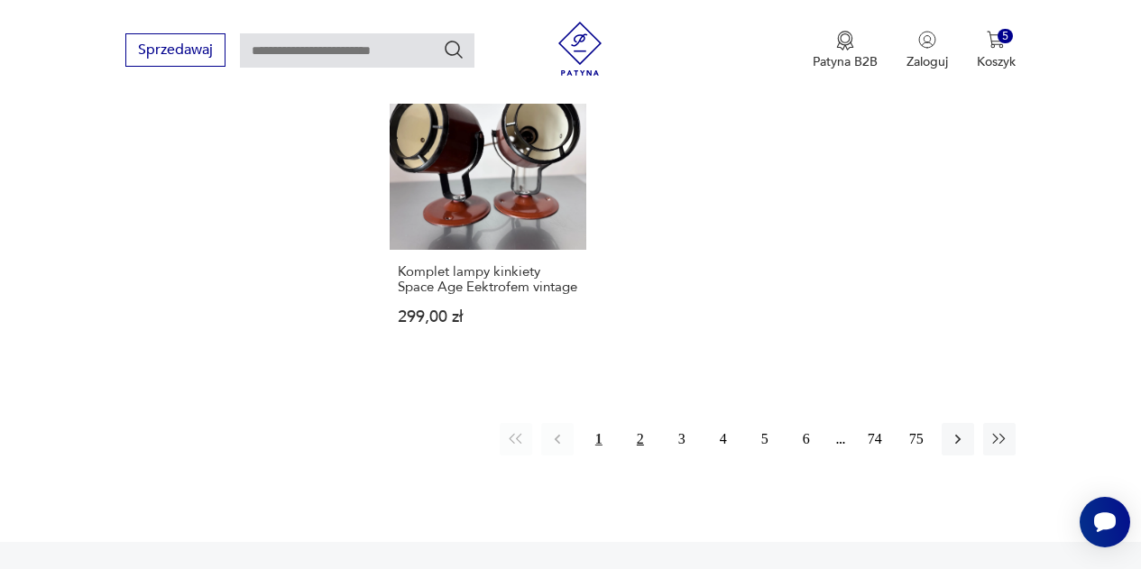
click at [643, 423] on button "2" at bounding box center [640, 439] width 32 height 32
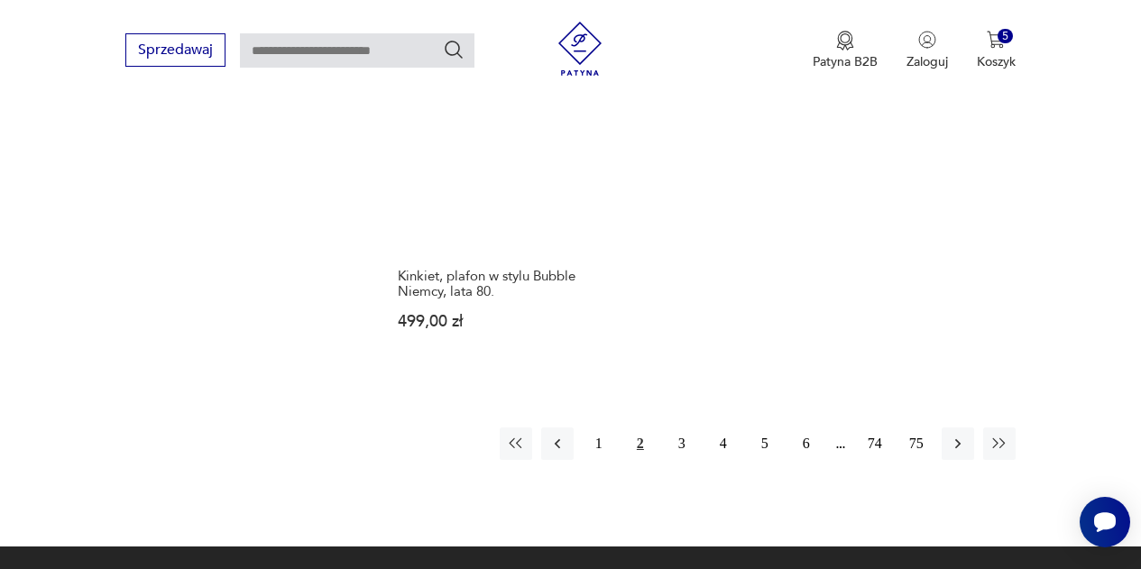
scroll to position [2616, 0]
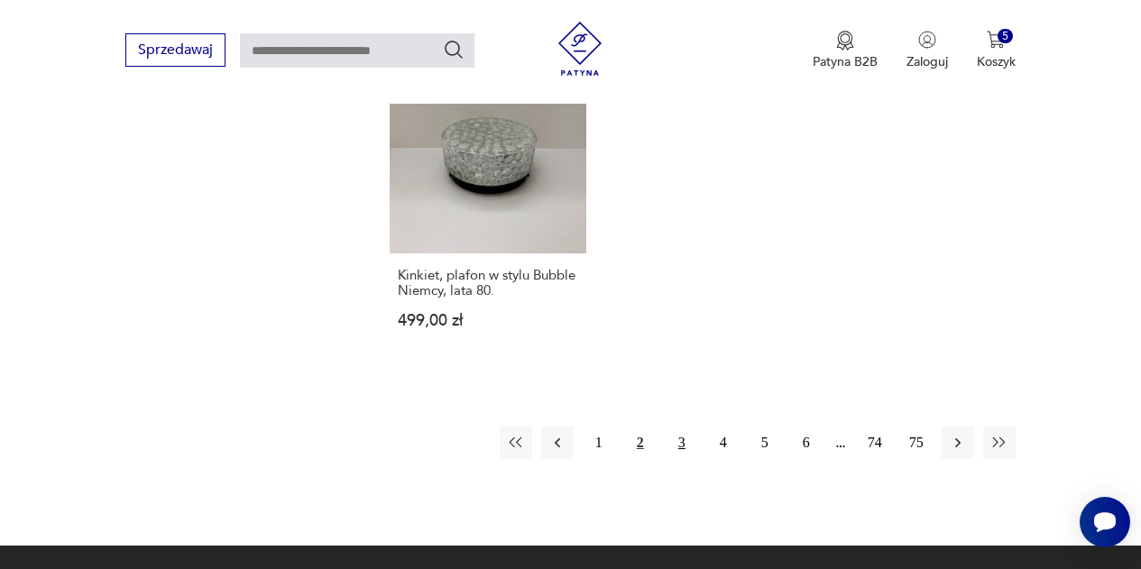
click at [680, 427] on button "3" at bounding box center [682, 443] width 32 height 32
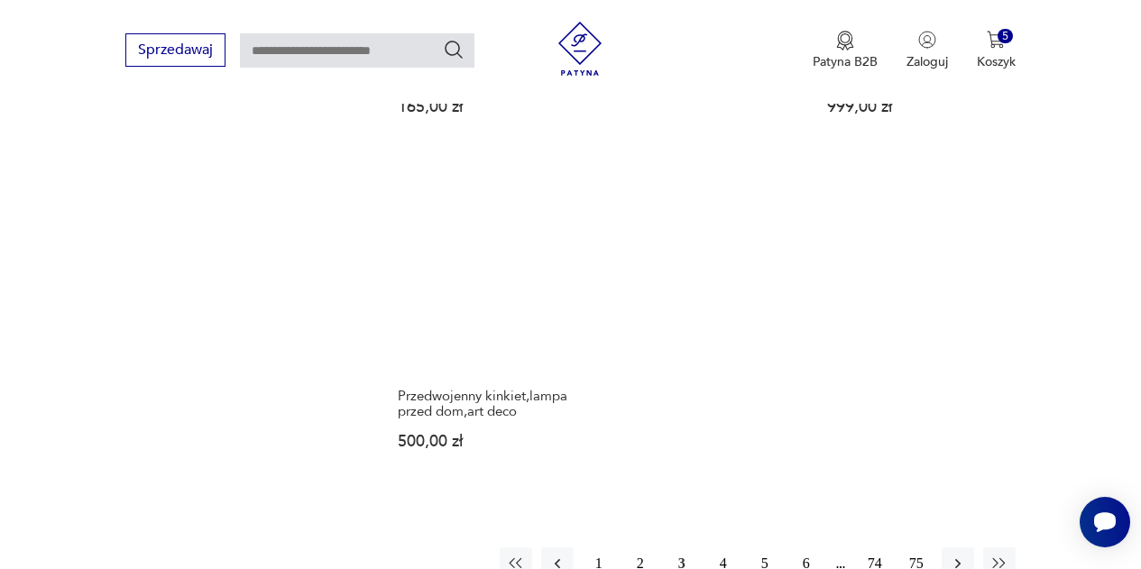
scroll to position [2482, 0]
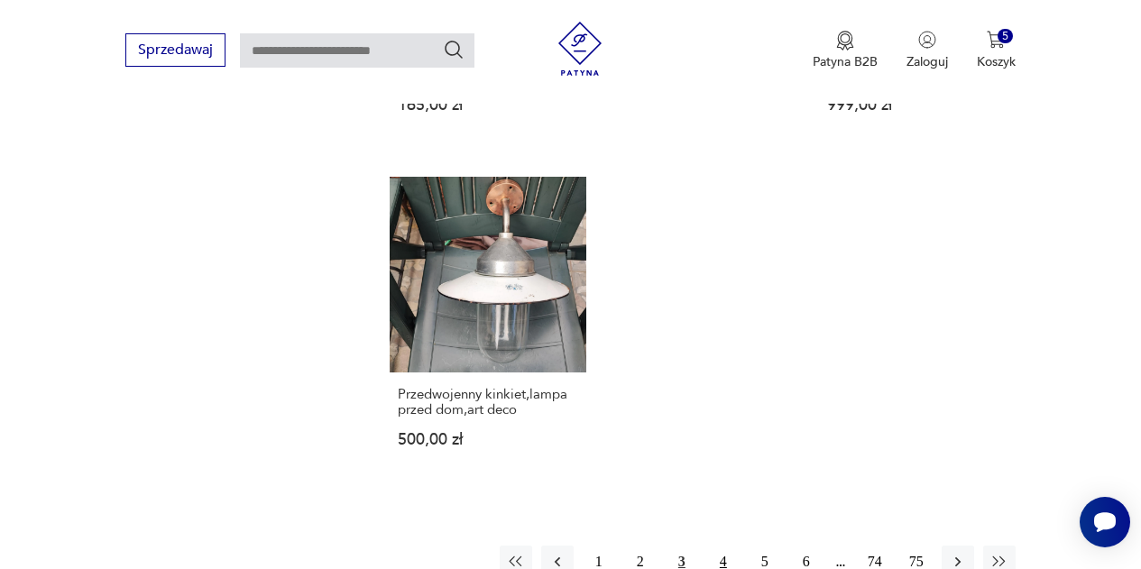
click at [727, 546] on button "4" at bounding box center [723, 562] width 32 height 32
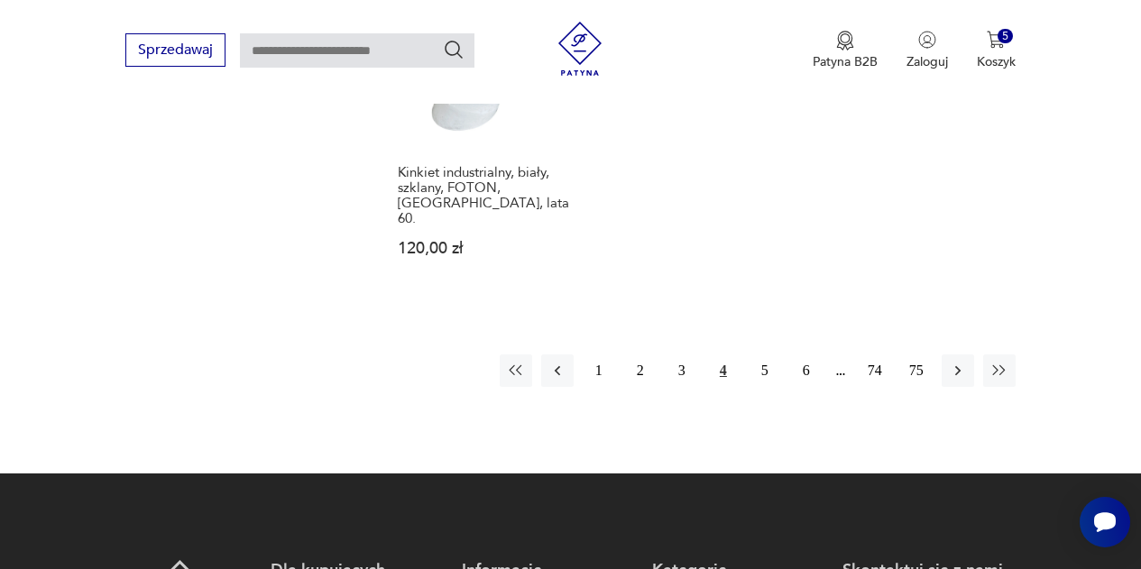
scroll to position [2628, 0]
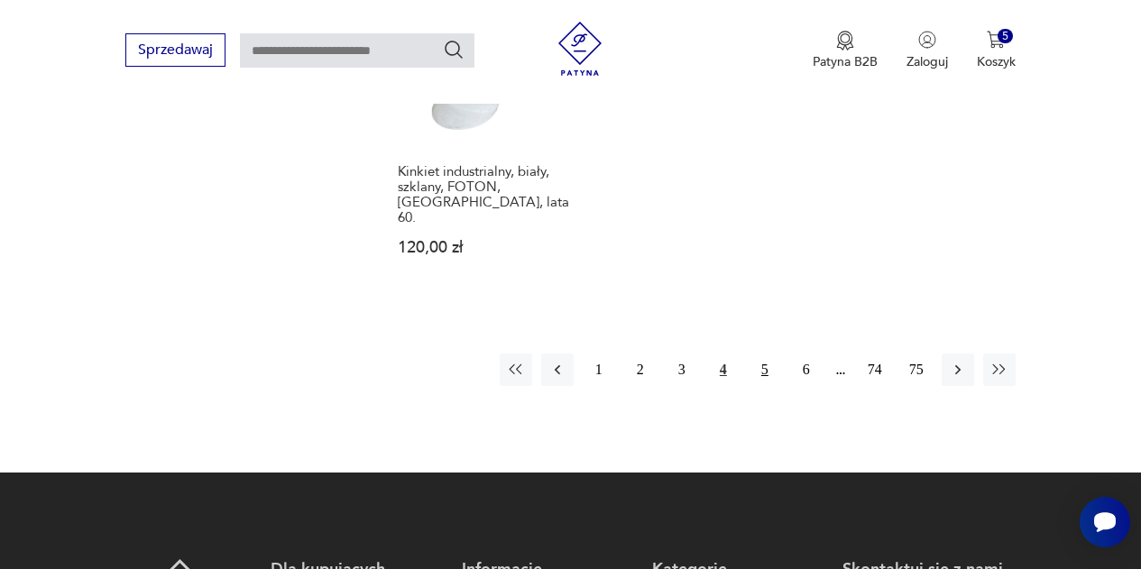
click at [764, 354] on button "5" at bounding box center [765, 370] width 32 height 32
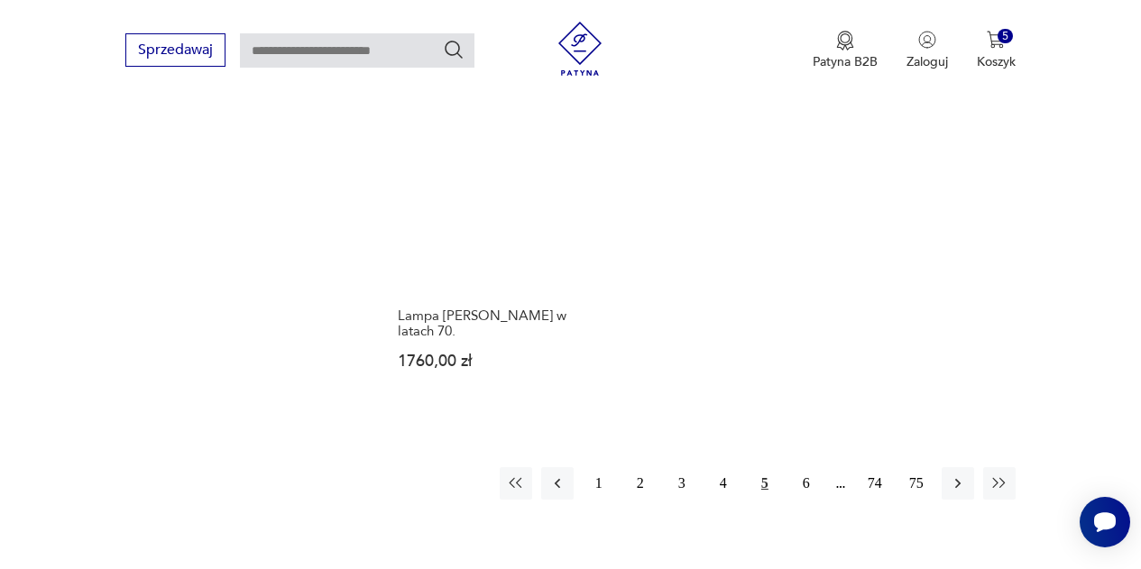
scroll to position [2469, 0]
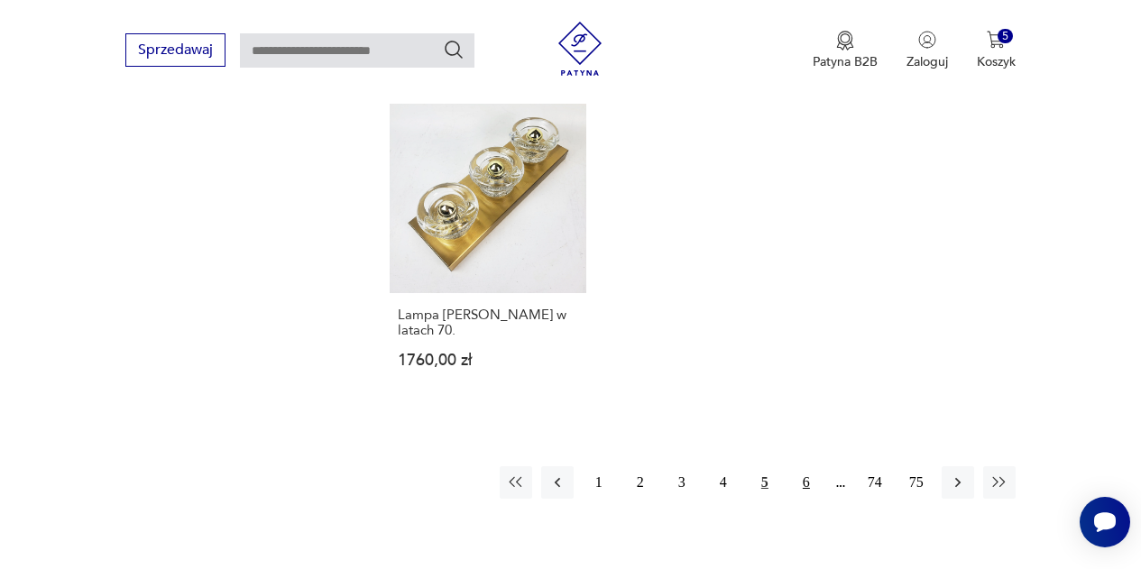
click at [807, 466] on button "6" at bounding box center [806, 482] width 32 height 32
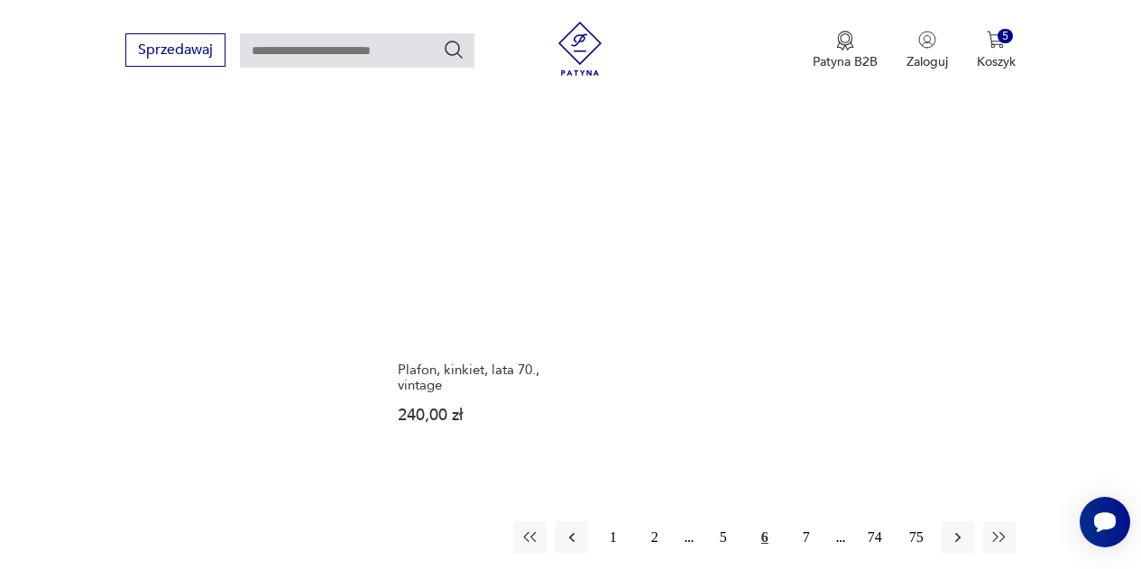
scroll to position [2560, 0]
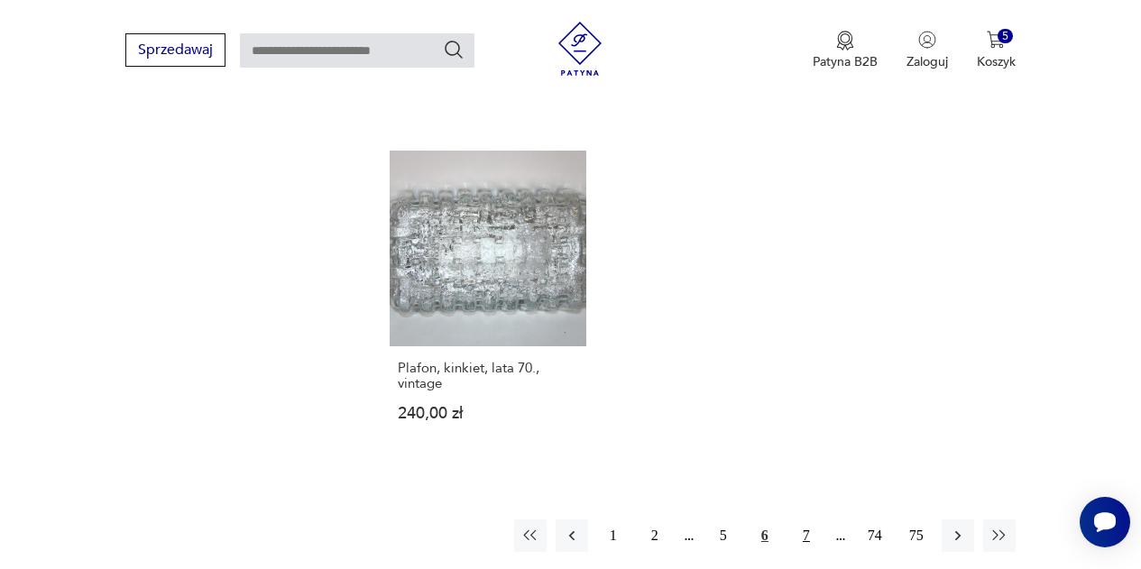
click at [808, 520] on button "7" at bounding box center [806, 536] width 32 height 32
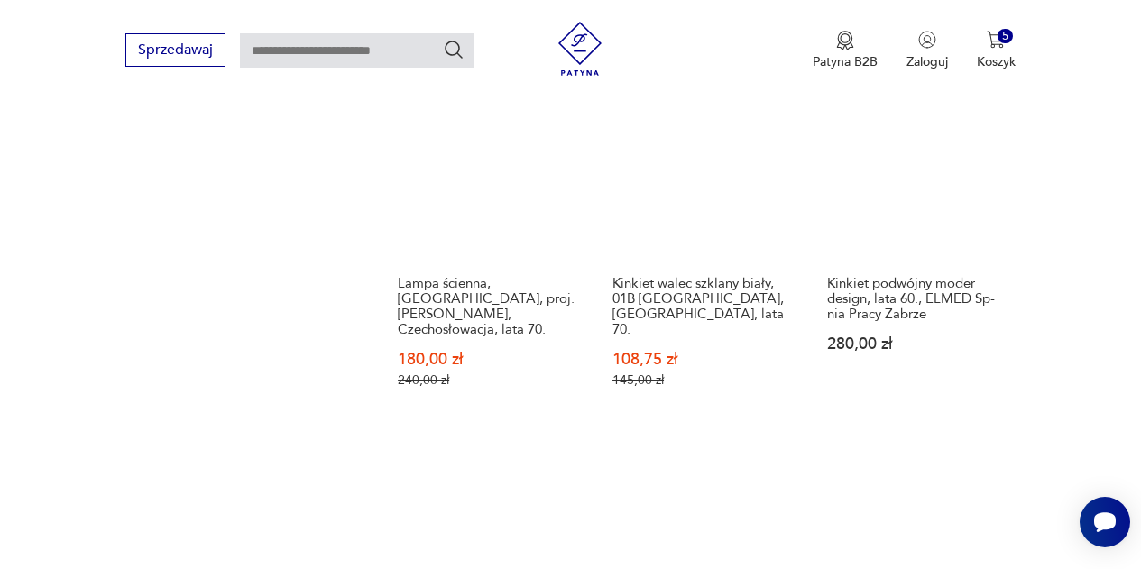
scroll to position [2542, 0]
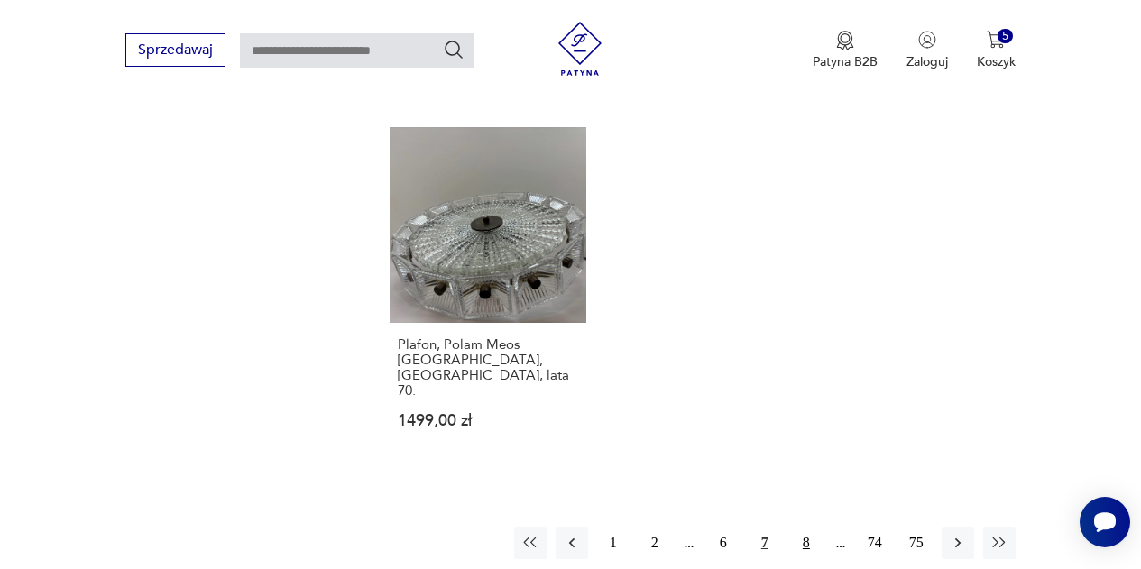
click at [802, 527] on button "8" at bounding box center [806, 543] width 32 height 32
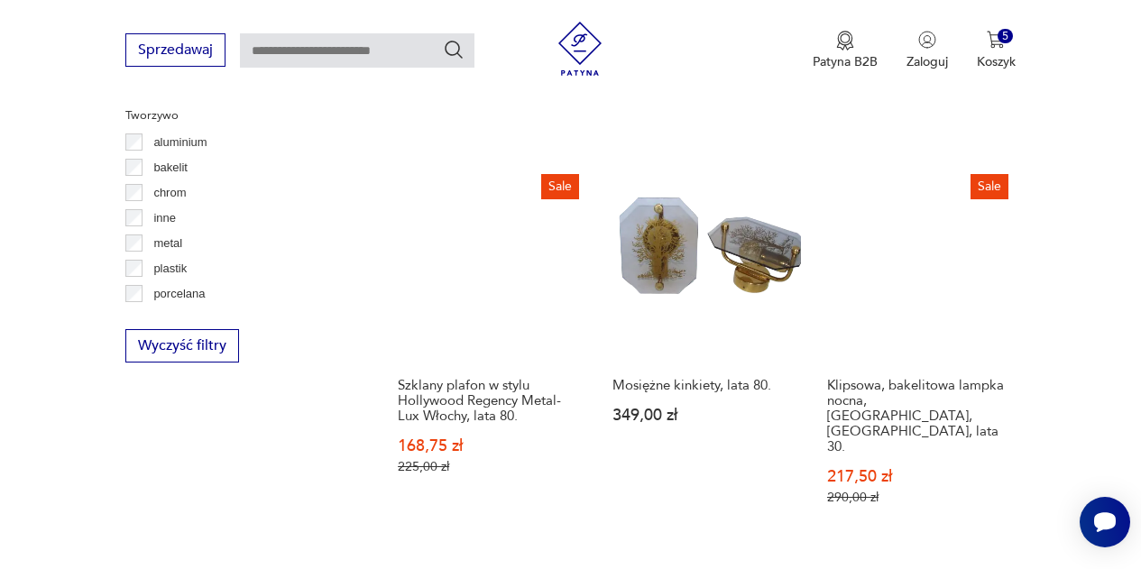
scroll to position [1750, 0]
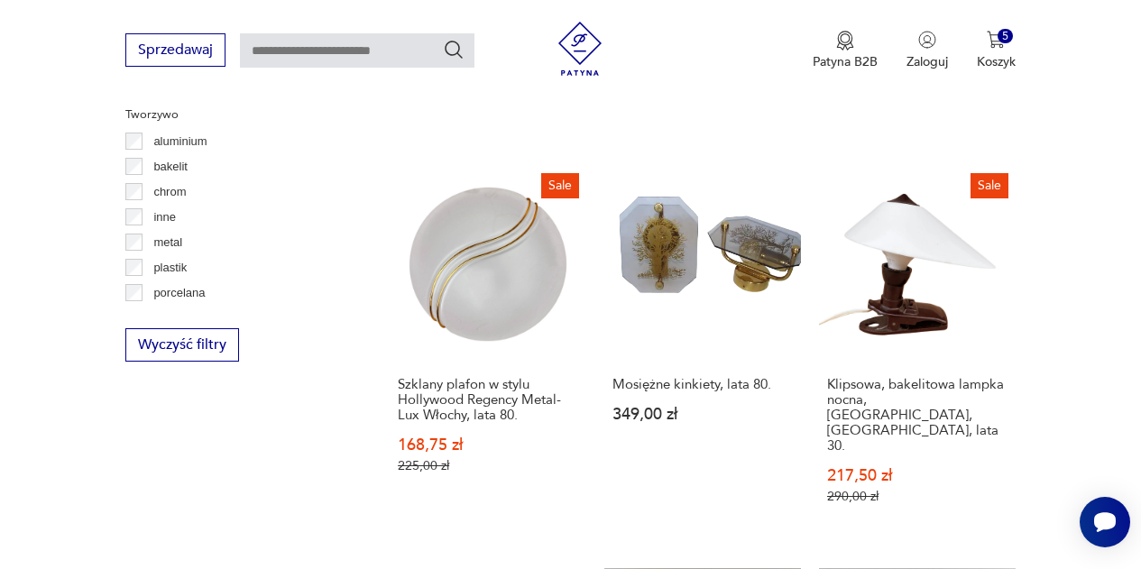
click at [1051, 362] on section "Filtruj produkty Cena MIN MAX OK Promocja Datowanie OK Kraj pochodzenia [DEMOGR…" at bounding box center [570, 229] width 1141 height 2458
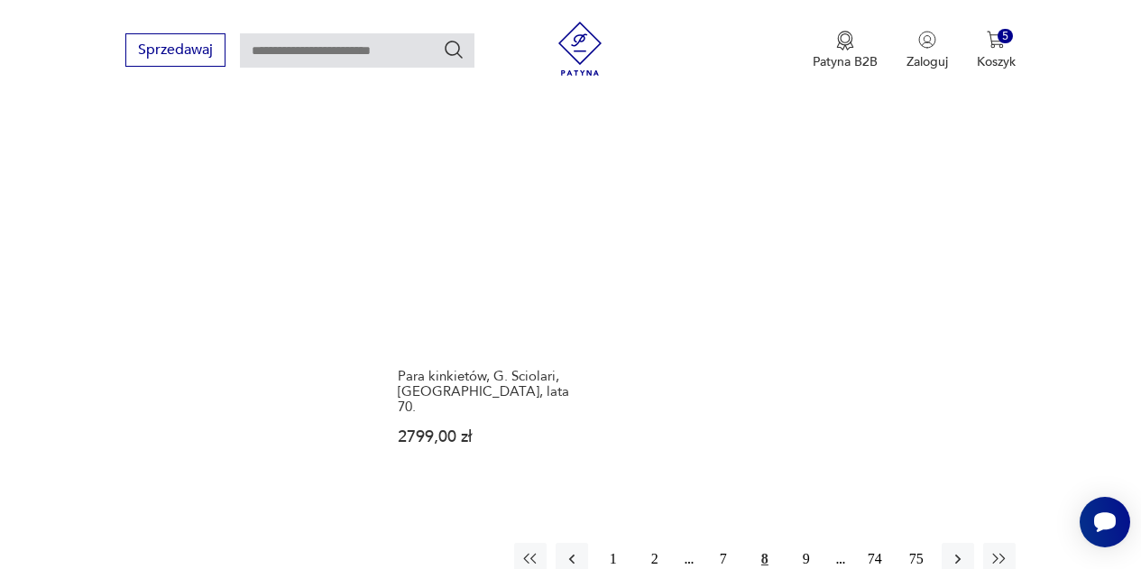
scroll to position [2547, 0]
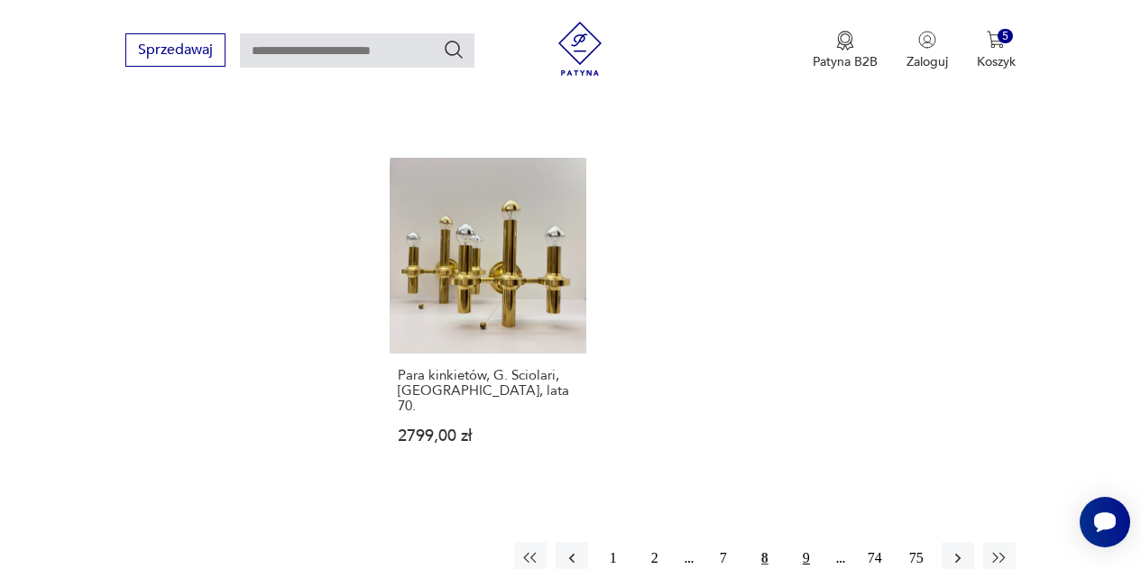
click at [808, 542] on button "9" at bounding box center [806, 558] width 32 height 32
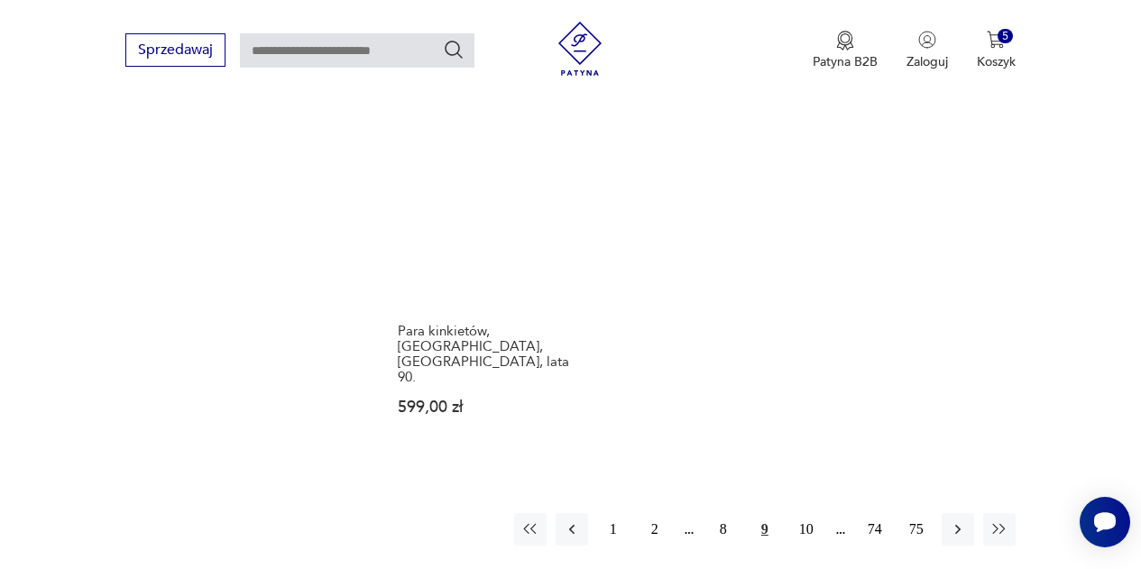
scroll to position [2587, 0]
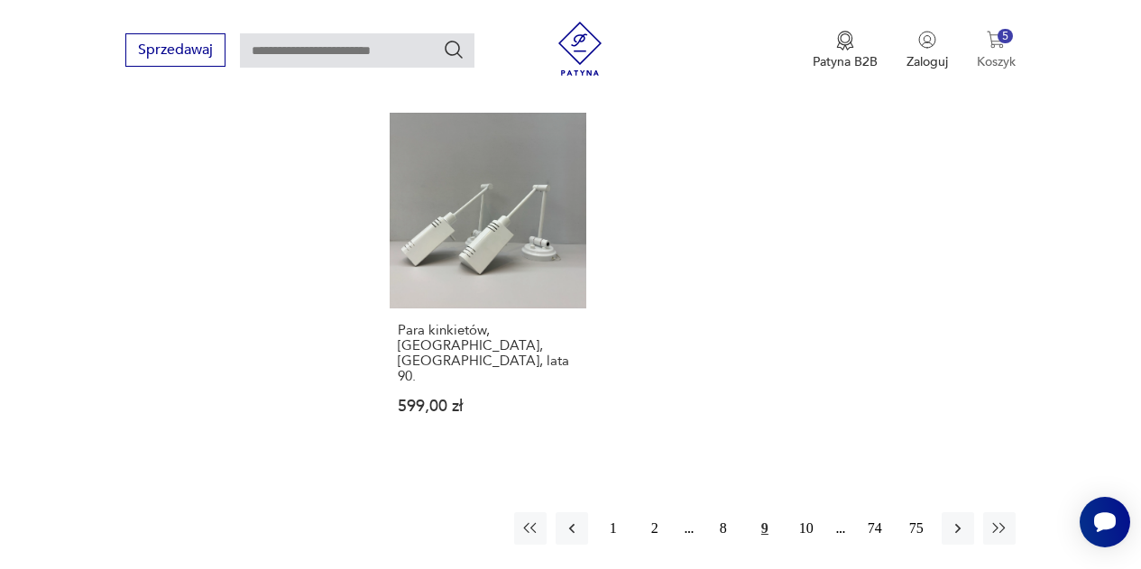
click at [994, 55] on p "Koszyk" at bounding box center [996, 61] width 39 height 17
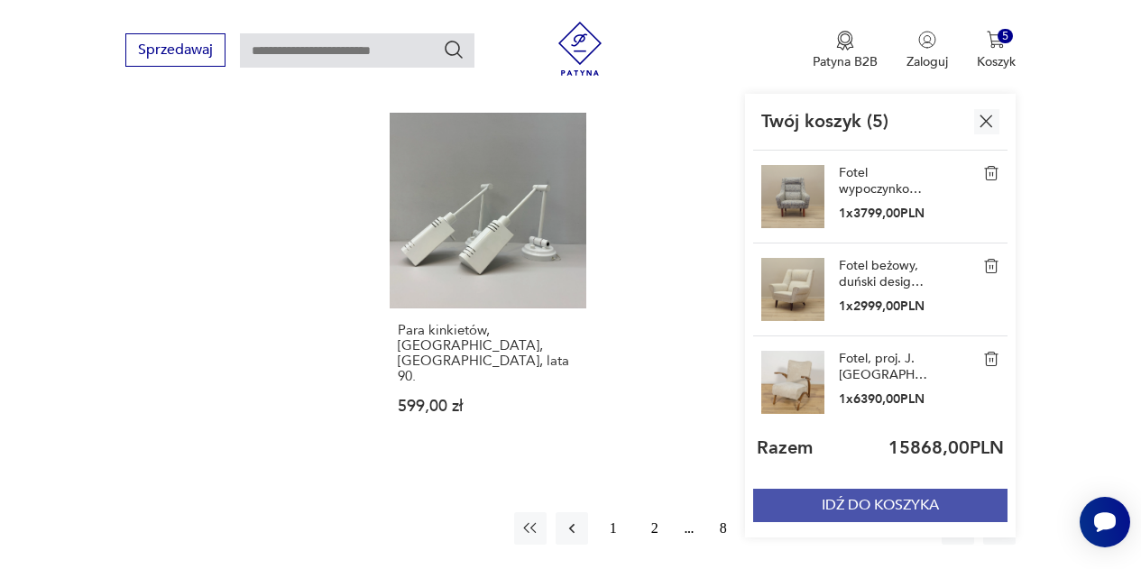
click at [888, 502] on button "IDŹ DO KOSZYKA" at bounding box center [880, 505] width 254 height 33
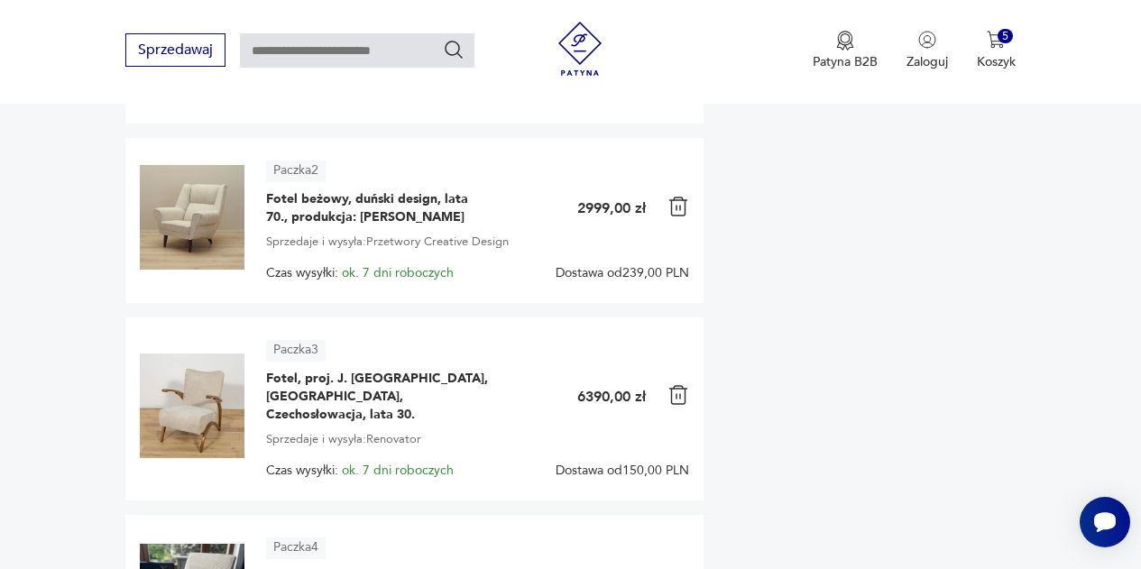
scroll to position [462, 0]
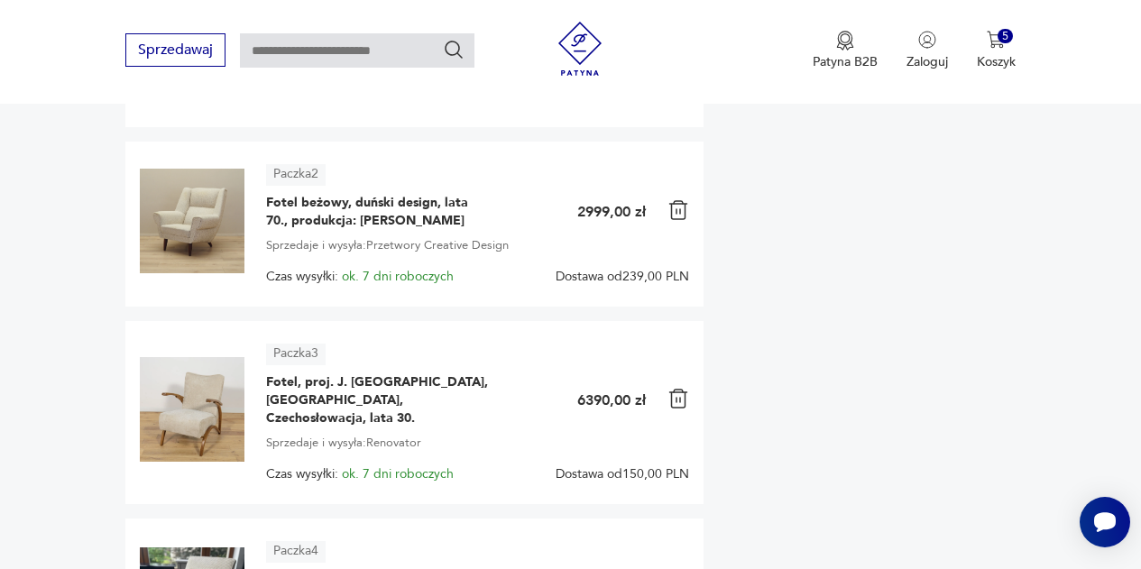
click at [191, 243] on img at bounding box center [192, 221] width 105 height 105
click at [273, 226] on span "Fotel beżowy, duński design, lata 70., produkcja: [PERSON_NAME]" at bounding box center [379, 212] width 226 height 36
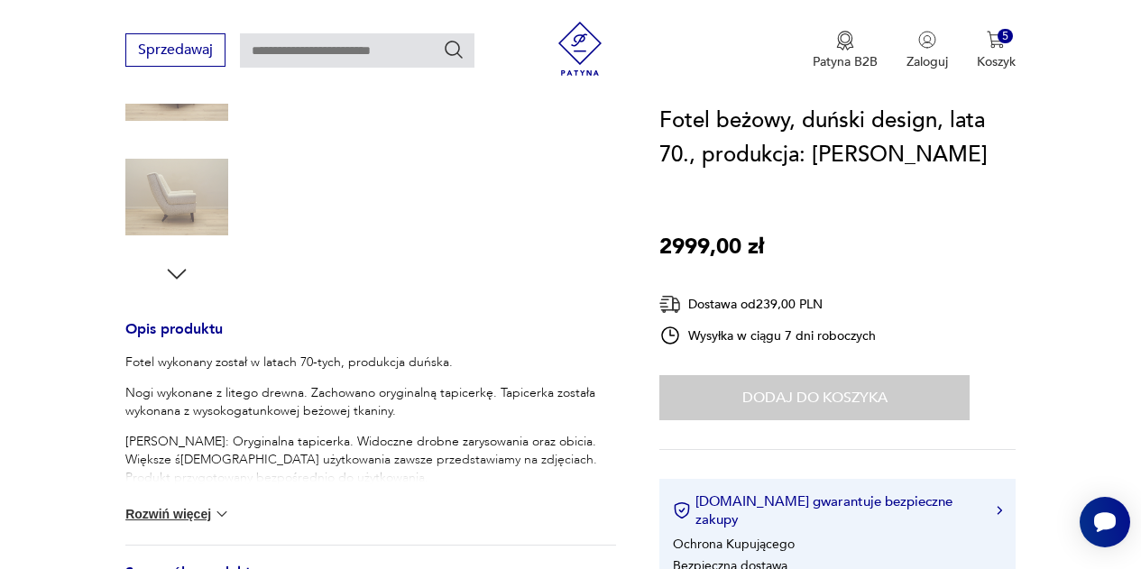
scroll to position [546, 0]
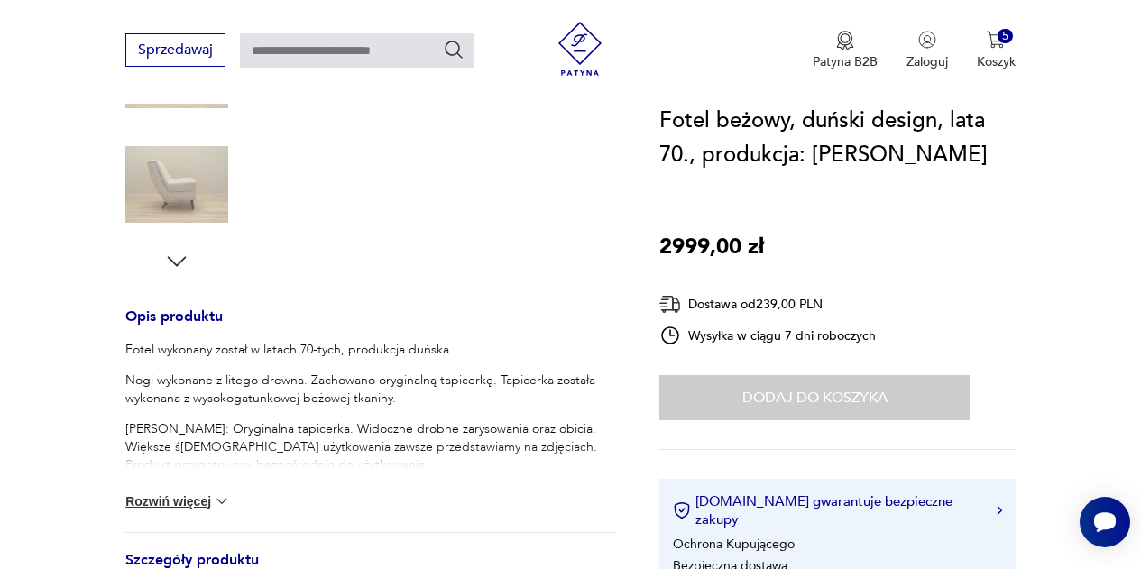
click at [543, 492] on div "Fotel wykonany został w latach 70-tych, produkcja duńska. Nogi wykonane z liteg…" at bounding box center [370, 436] width 491 height 191
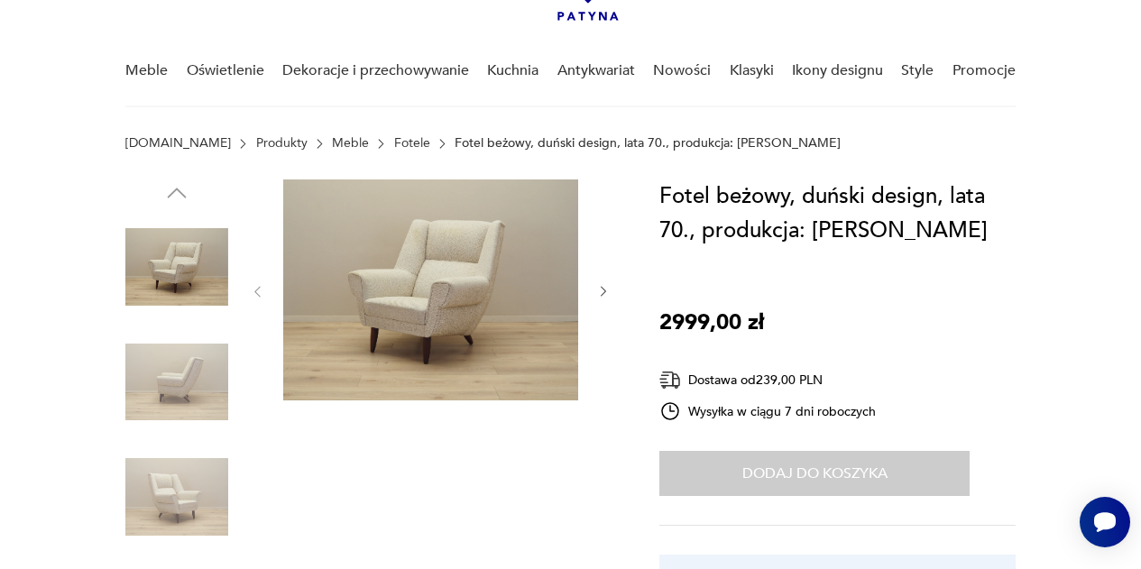
scroll to position [94, 0]
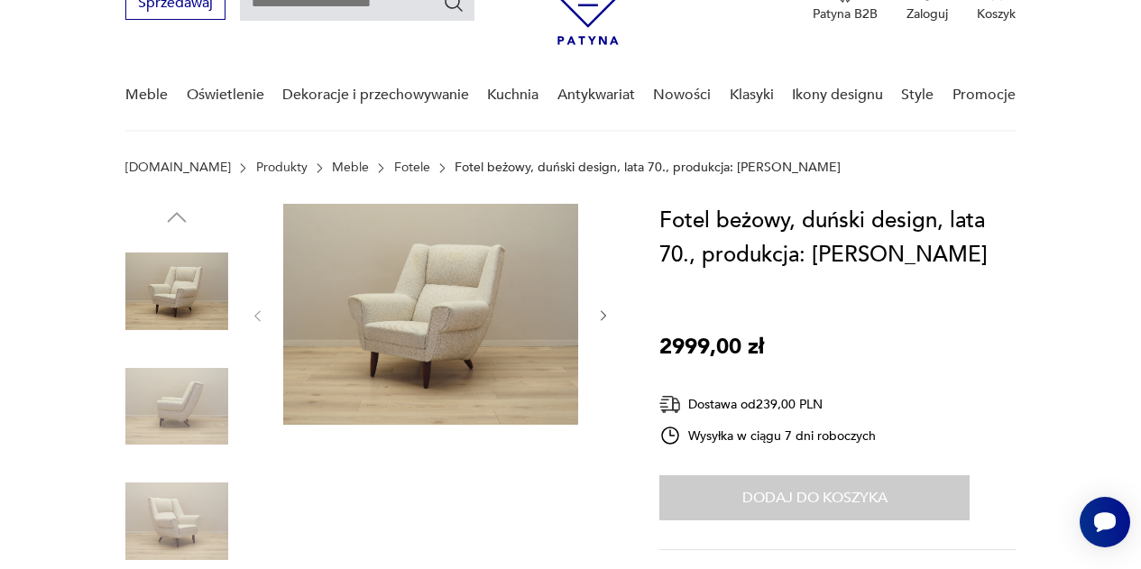
click at [603, 310] on icon "button" at bounding box center [603, 316] width 14 height 14
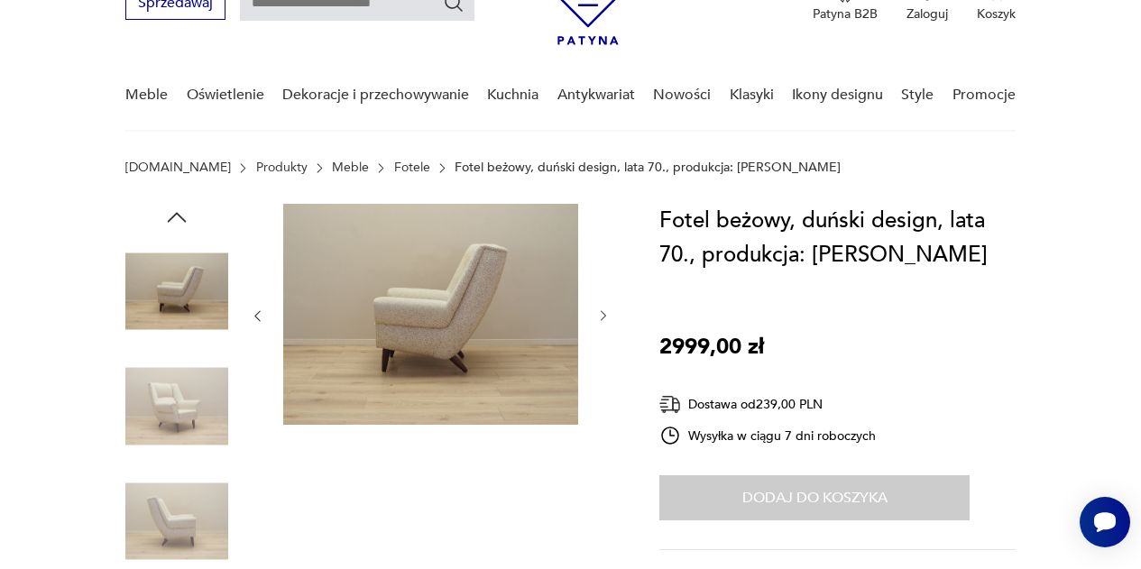
click at [603, 310] on icon "button" at bounding box center [603, 316] width 14 height 14
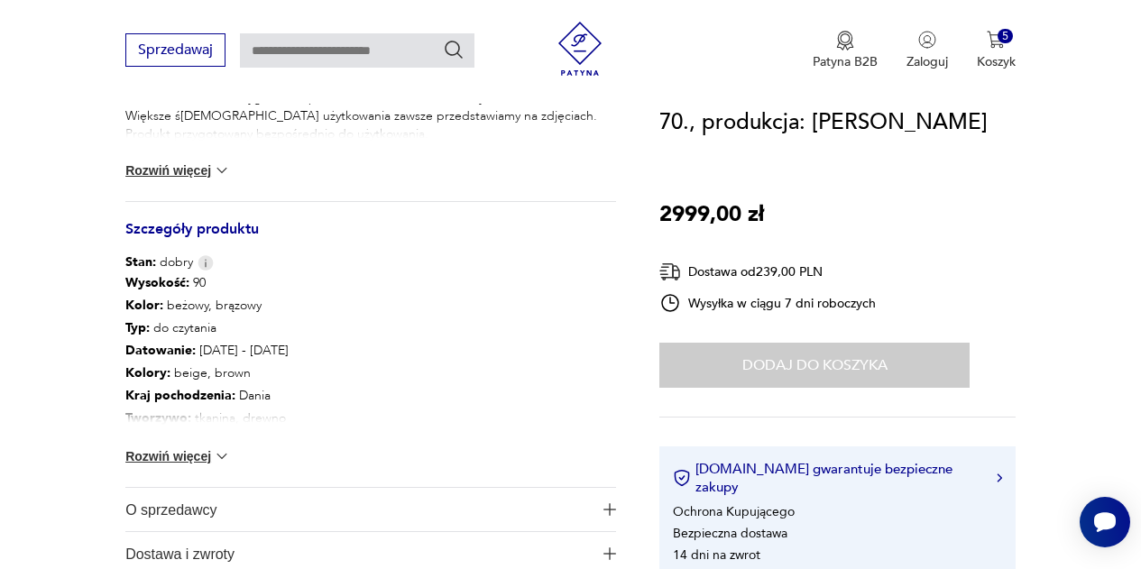
scroll to position [878, 0]
click at [199, 452] on button "Rozwiń więcej" at bounding box center [177, 456] width 105 height 18
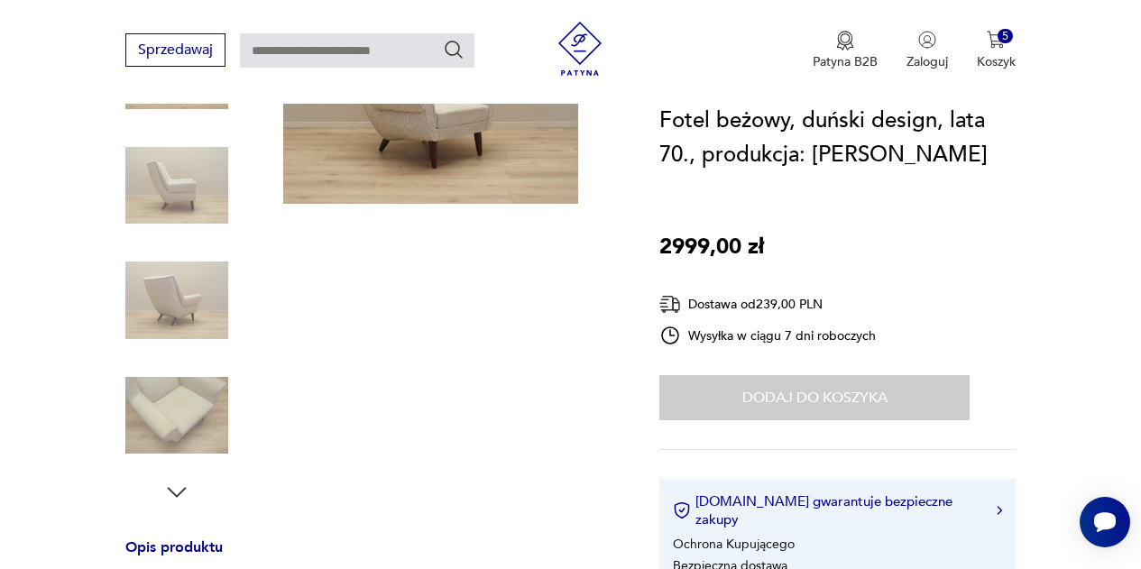
scroll to position [314, 0]
click at [999, 44] on img "button" at bounding box center [996, 40] width 18 height 18
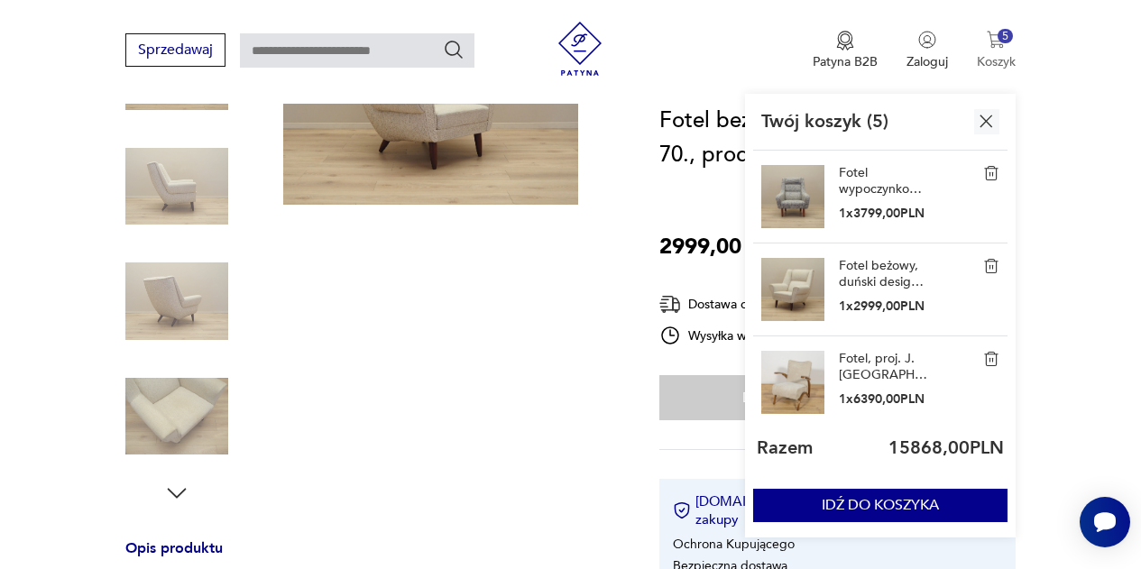
click at [999, 44] on img "button" at bounding box center [996, 40] width 18 height 18
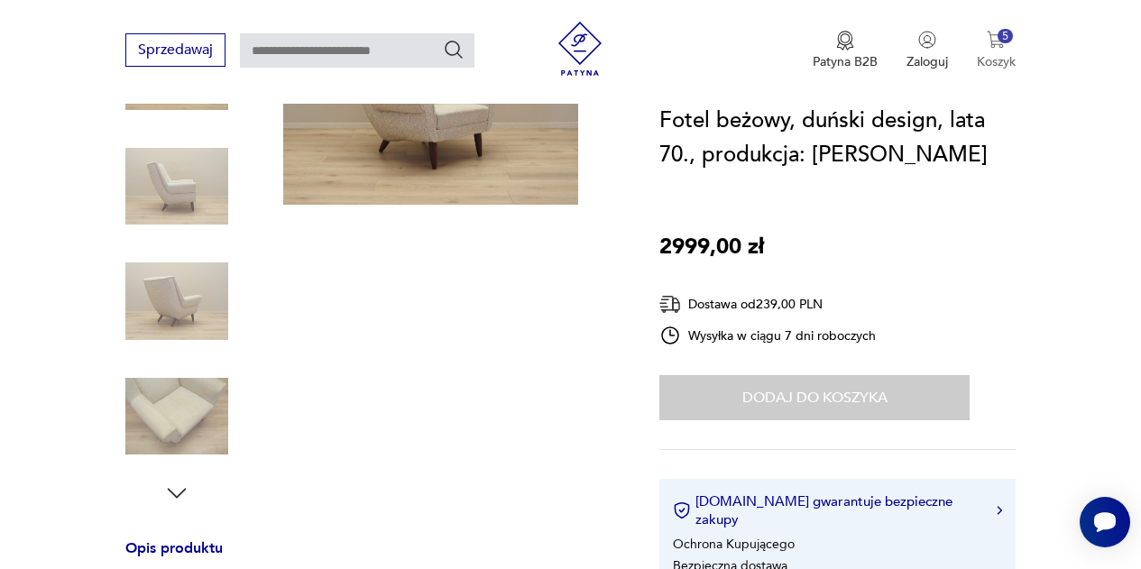
click at [991, 61] on p "Koszyk" at bounding box center [996, 61] width 39 height 17
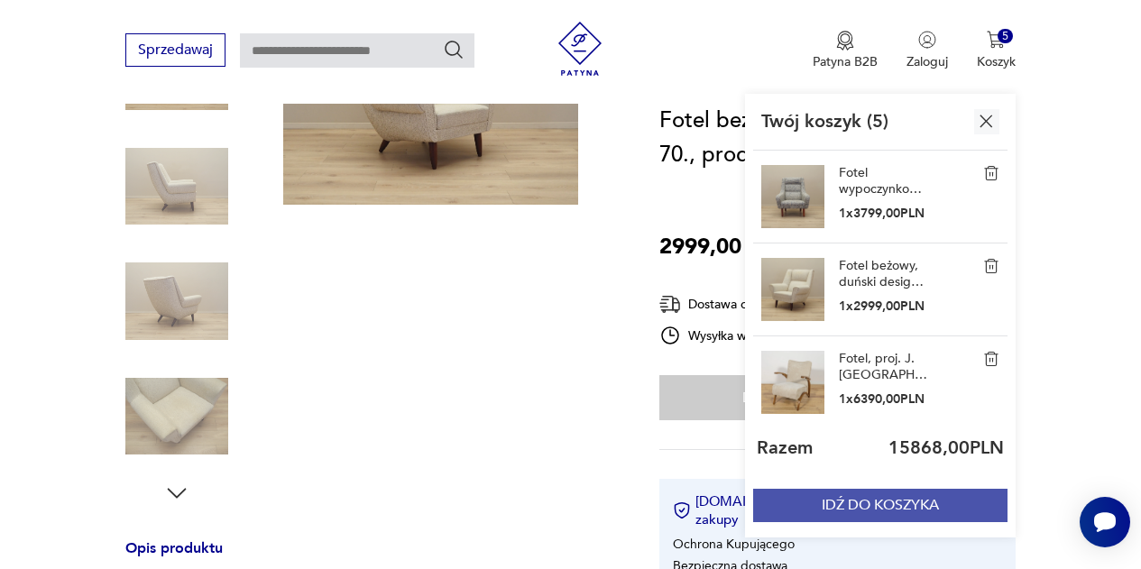
click at [862, 502] on button "IDŹ DO KOSZYKA" at bounding box center [880, 505] width 254 height 33
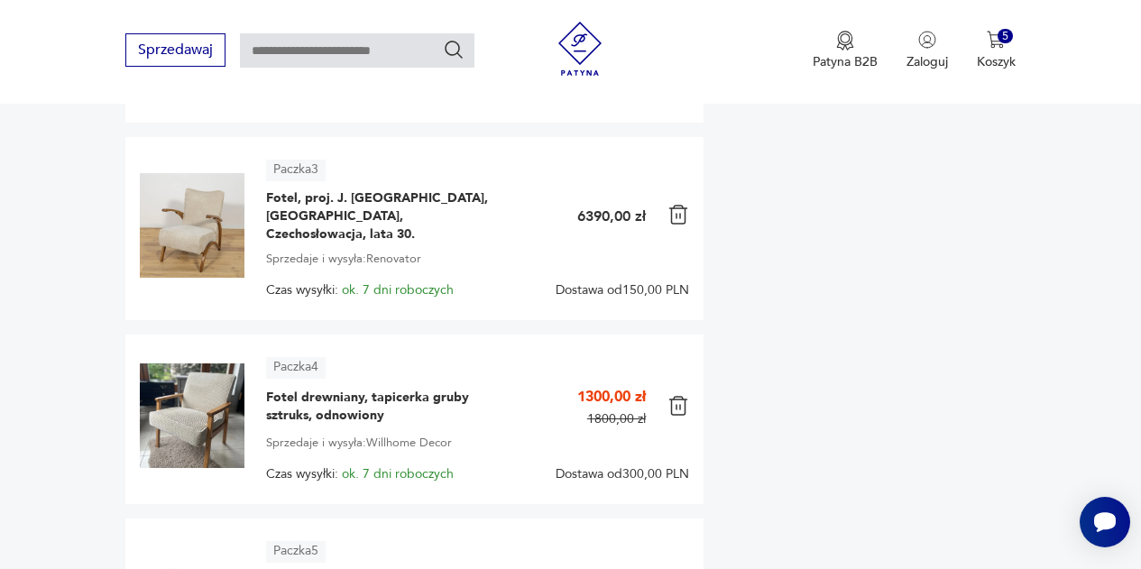
scroll to position [647, 0]
click at [771, 411] on div "Do zapłaty 15 868,00 PLN + dostawa Wybierz dostawę i płatność [DOMAIN_NAME] gwa…" at bounding box center [867, 152] width 298 height 1089
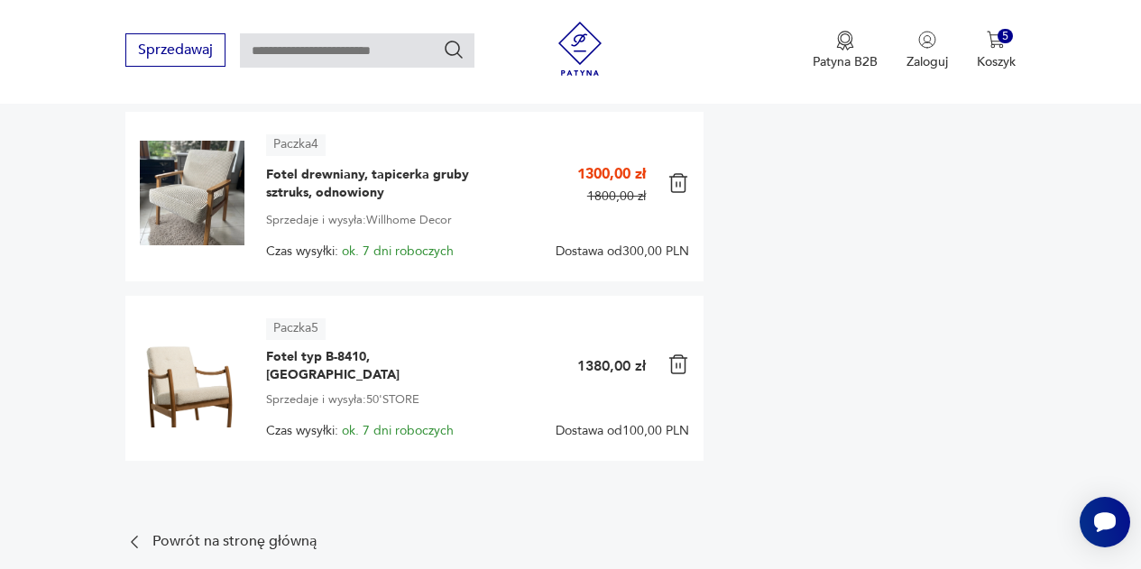
scroll to position [870, 0]
click at [308, 175] on span "Fotel drewniany, tapicerka gruby sztruks, odnowiony" at bounding box center [379, 183] width 226 height 36
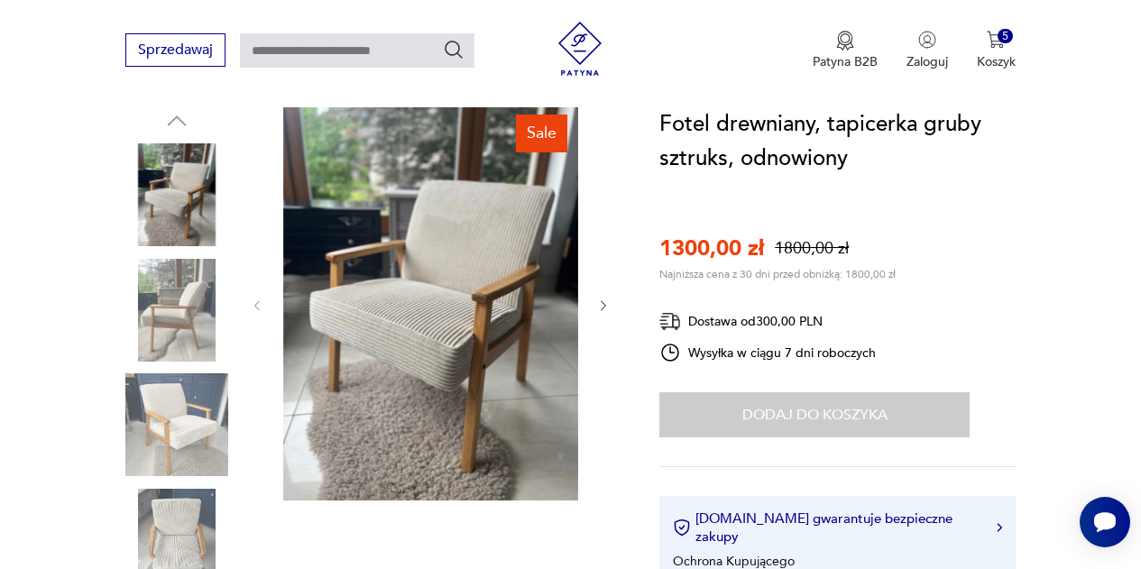
scroll to position [189, 0]
click at [998, 37] on img "button" at bounding box center [996, 40] width 18 height 18
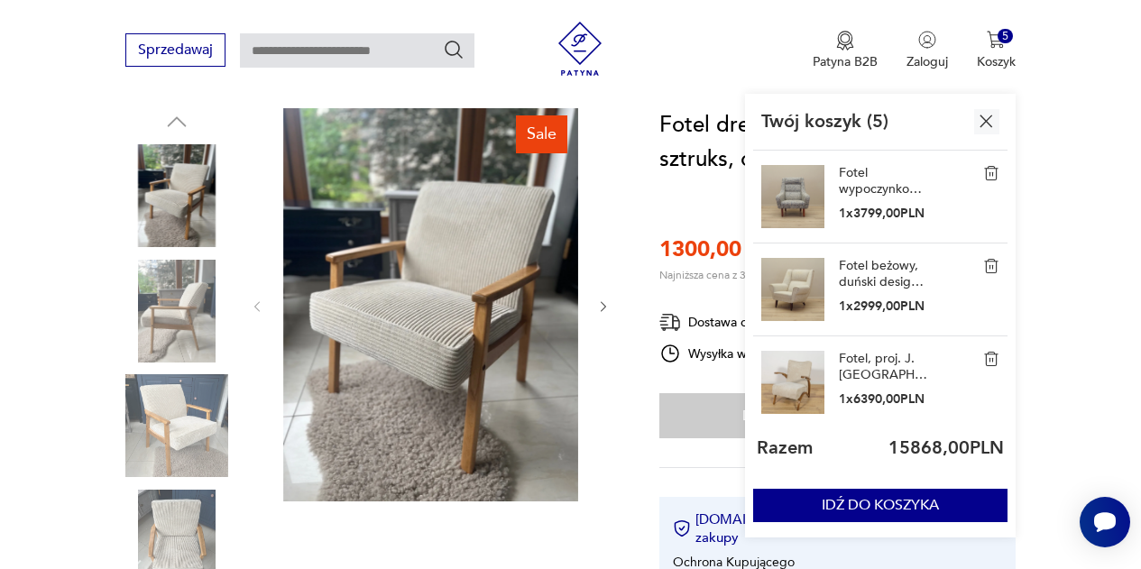
click at [891, 285] on link "Fotel beżowy, duński design, lata 70., produkcja: [PERSON_NAME]" at bounding box center [884, 274] width 90 height 32
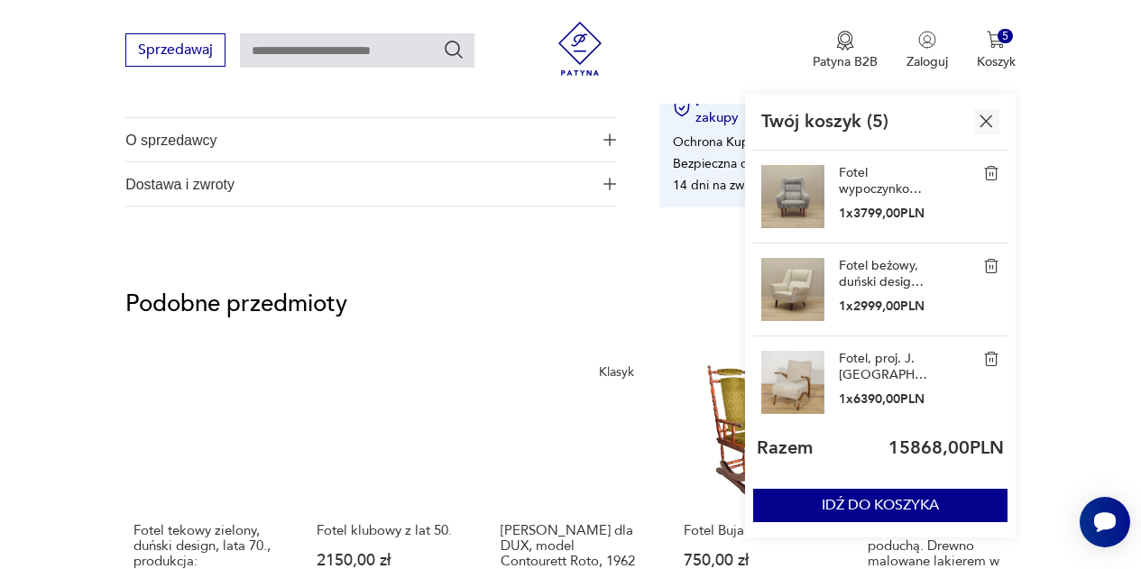
scroll to position [1284, 0]
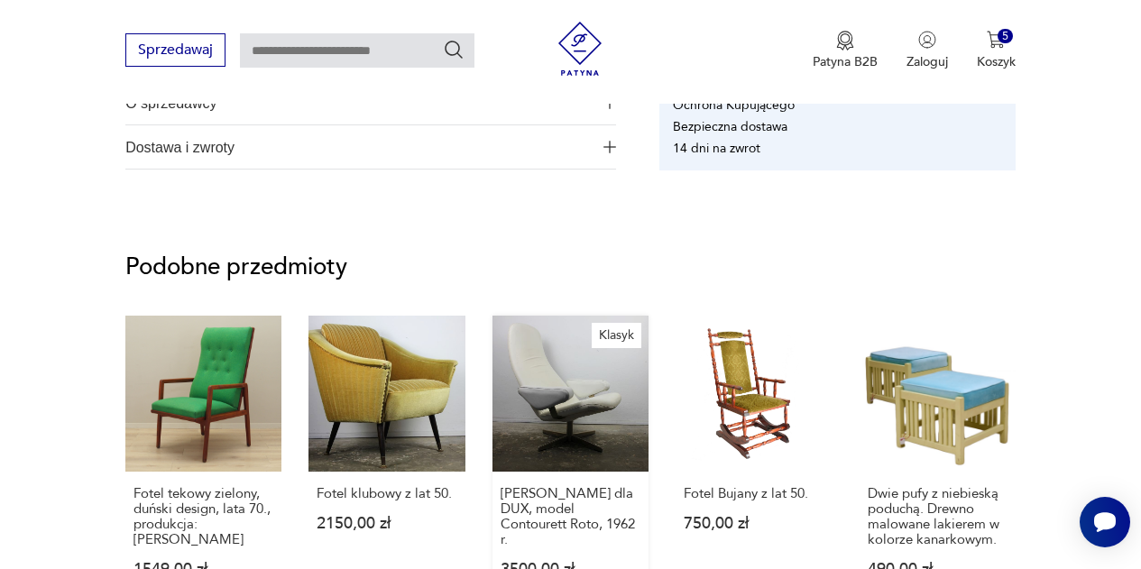
click at [530, 443] on link "Klasyk [PERSON_NAME] dla DUX, model Contourett Roto, 1962 r. 3500,00 zł" at bounding box center [571, 464] width 156 height 297
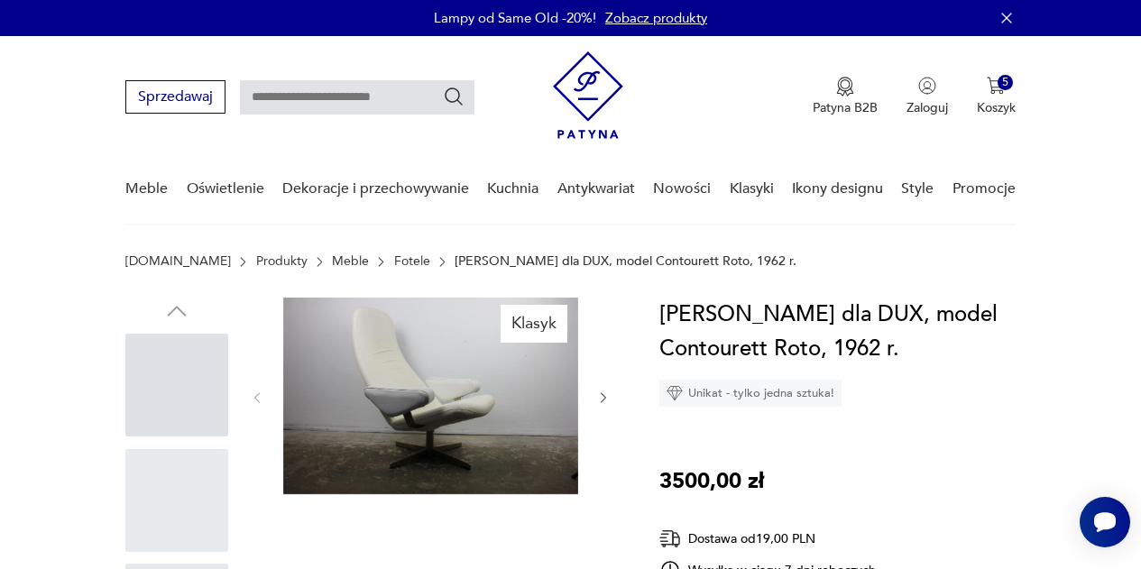
click at [530, 443] on div "Klasyk" at bounding box center [370, 559] width 491 height 523
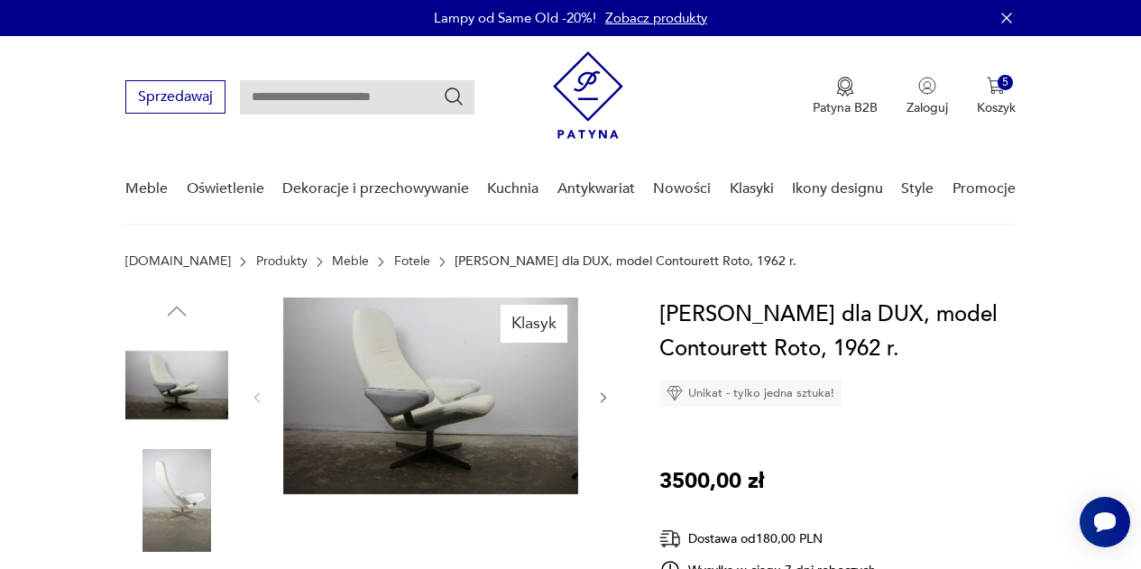
click at [530, 443] on img at bounding box center [430, 396] width 295 height 197
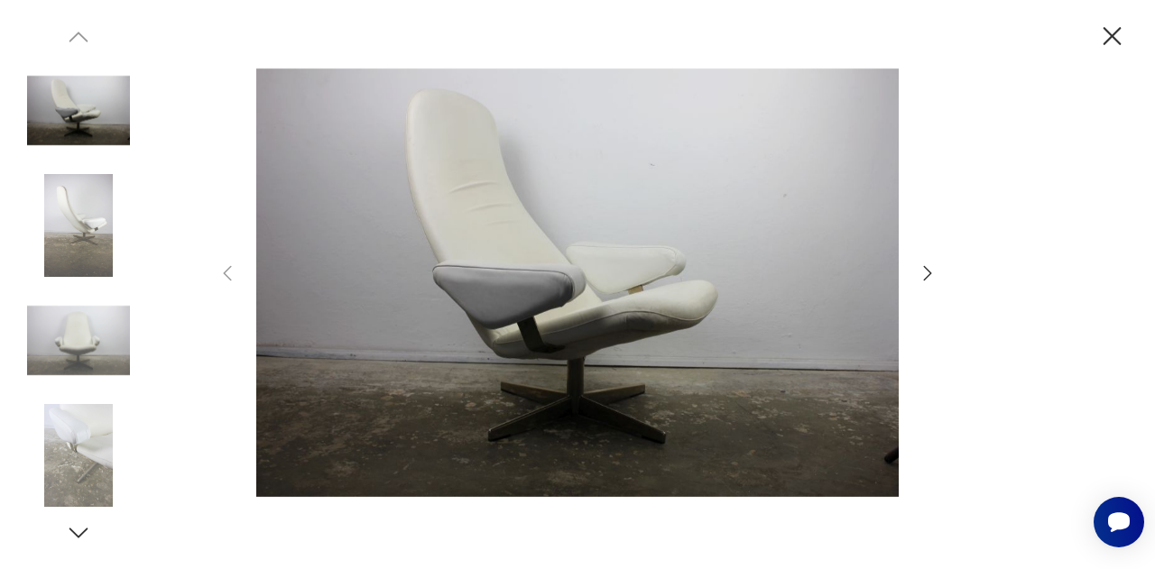
click at [530, 443] on img at bounding box center [577, 283] width 642 height 456
click at [1110, 39] on icon "button" at bounding box center [1112, 37] width 32 height 32
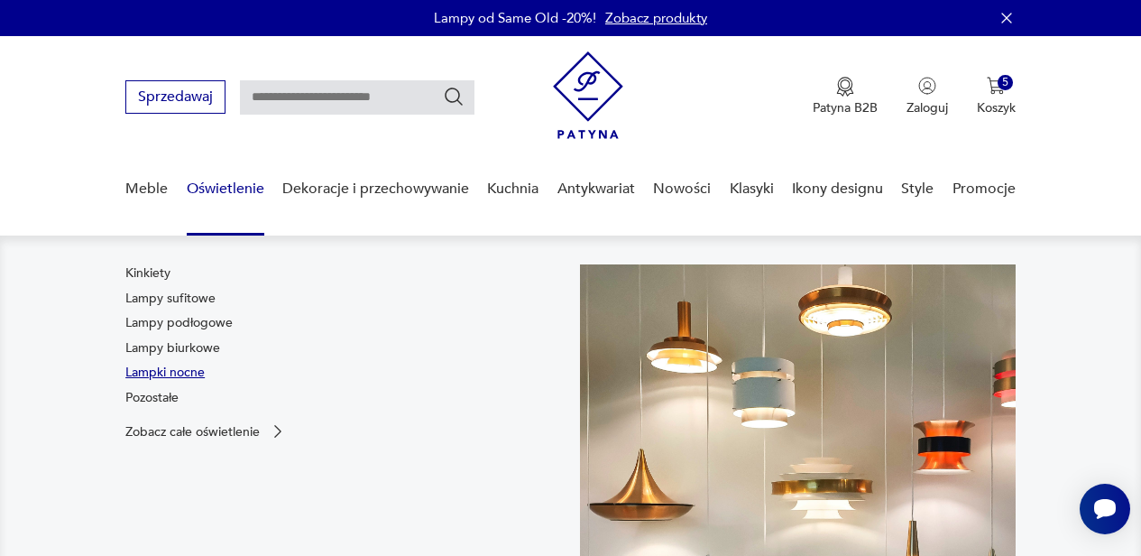
click at [180, 369] on link "Lampki nocne" at bounding box center [164, 373] width 79 height 18
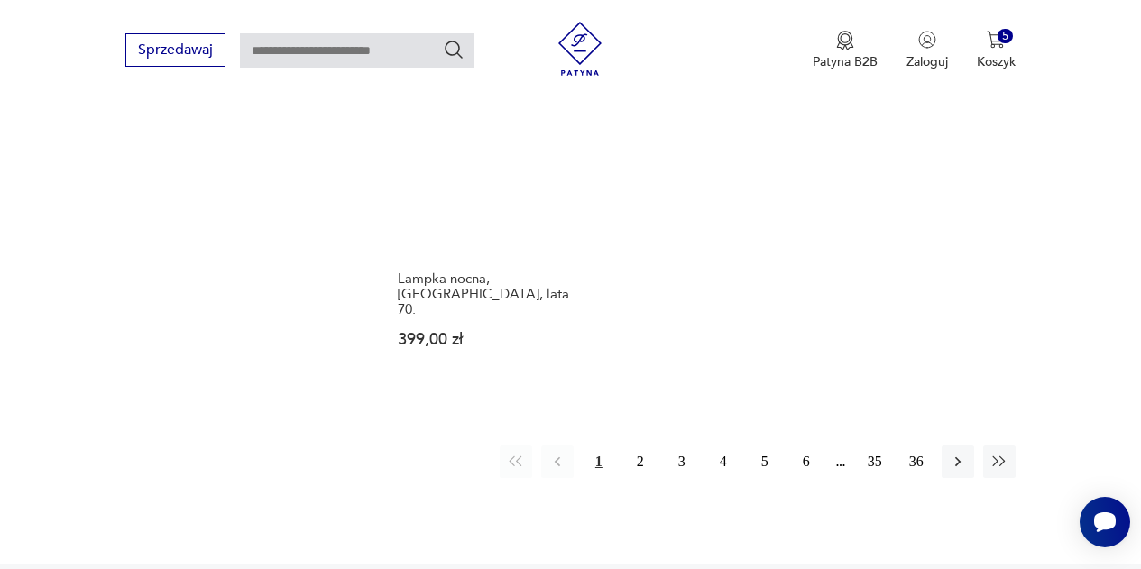
scroll to position [2466, 0]
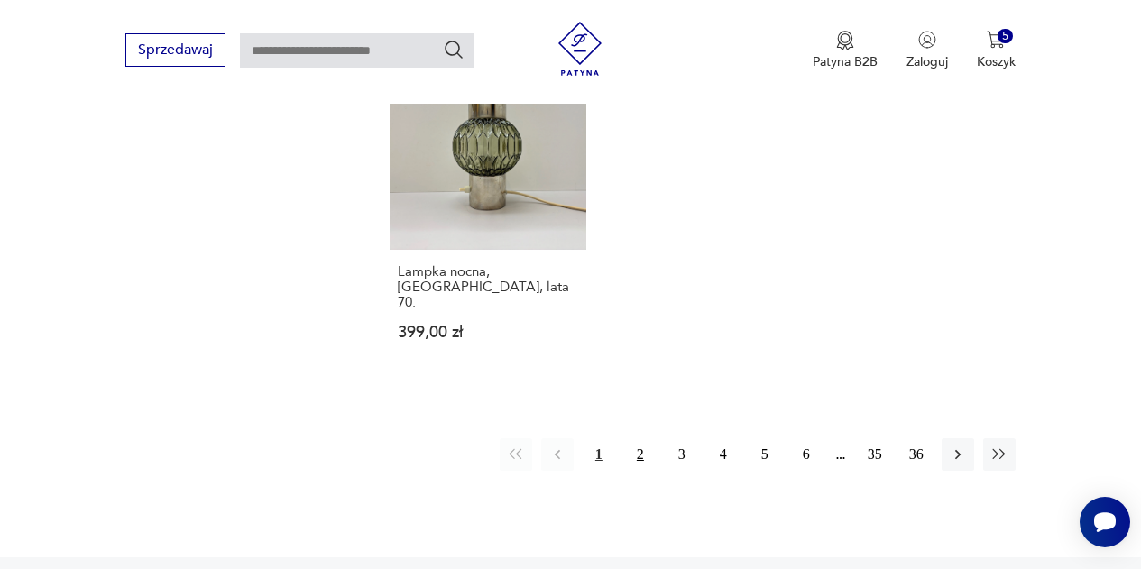
click at [636, 438] on button "2" at bounding box center [640, 454] width 32 height 32
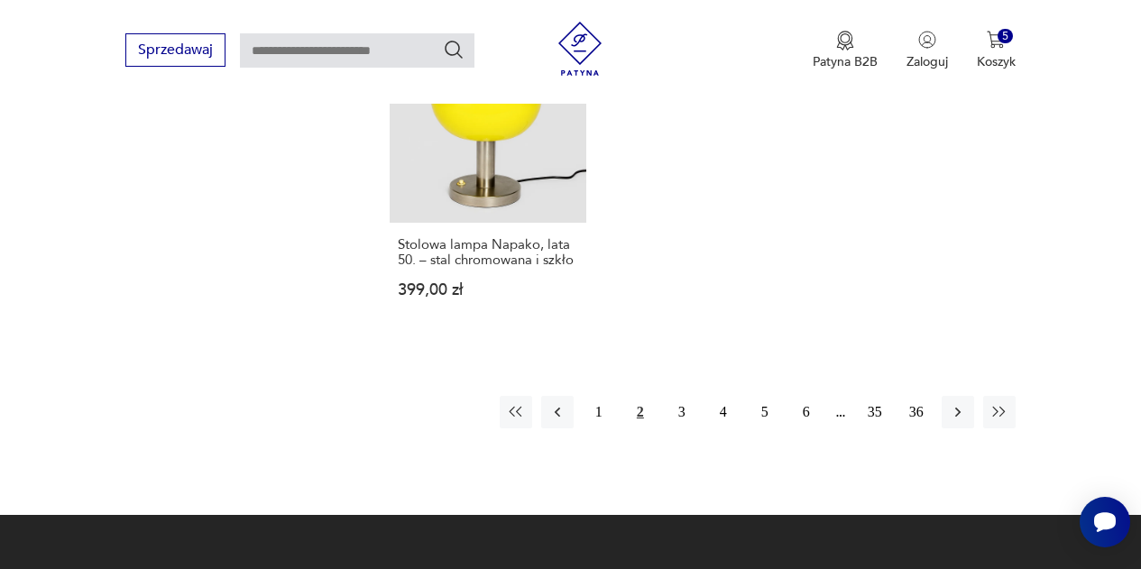
scroll to position [2556, 0]
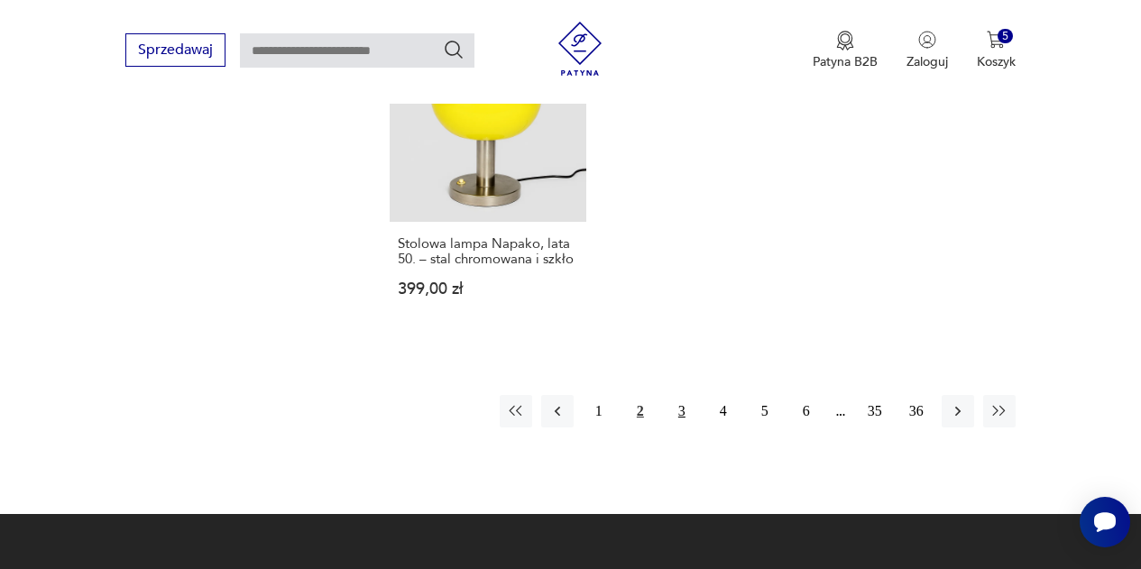
click at [679, 395] on button "3" at bounding box center [682, 411] width 32 height 32
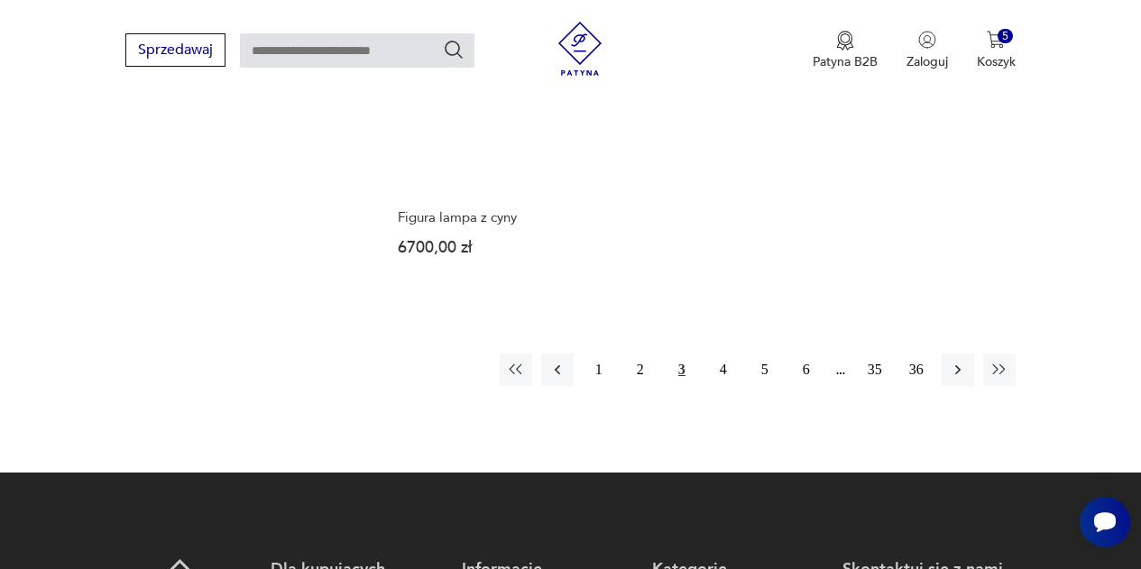
scroll to position [2552, 0]
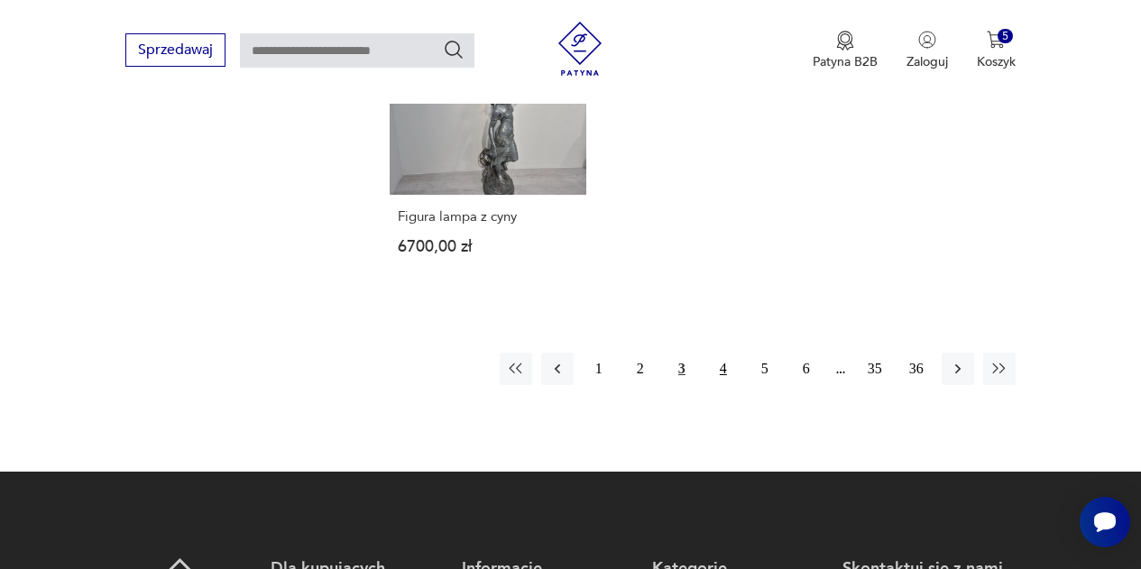
click at [723, 355] on button "4" at bounding box center [723, 369] width 32 height 32
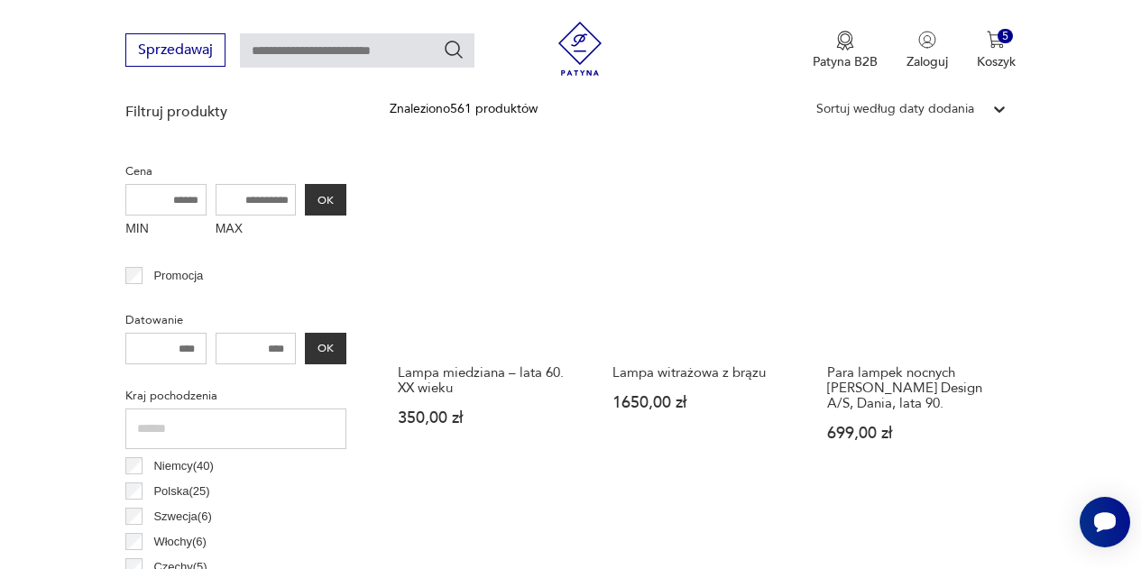
scroll to position [657, 0]
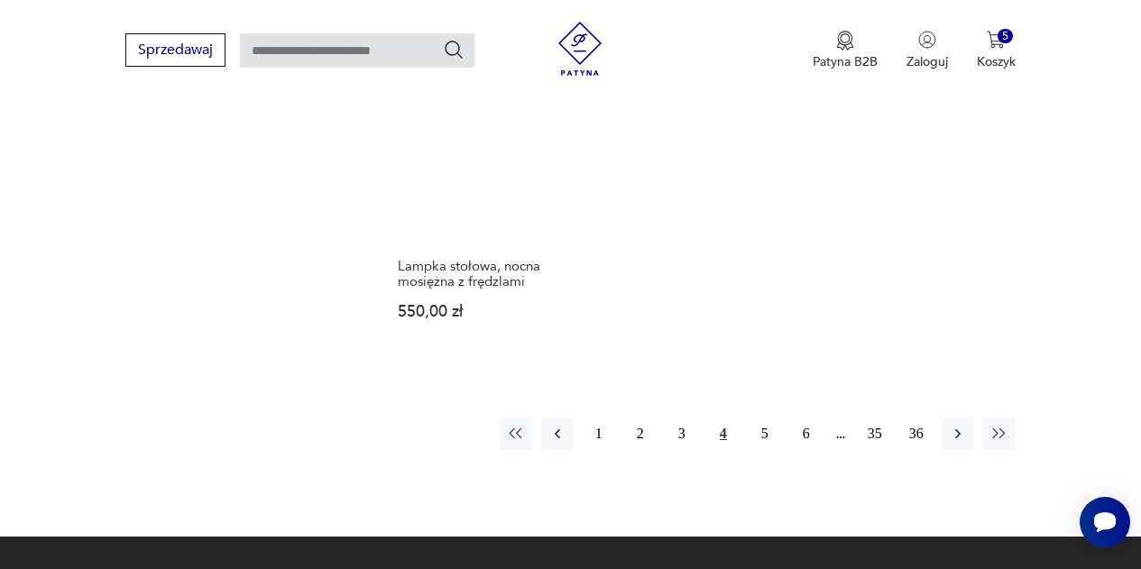
scroll to position [2580, 0]
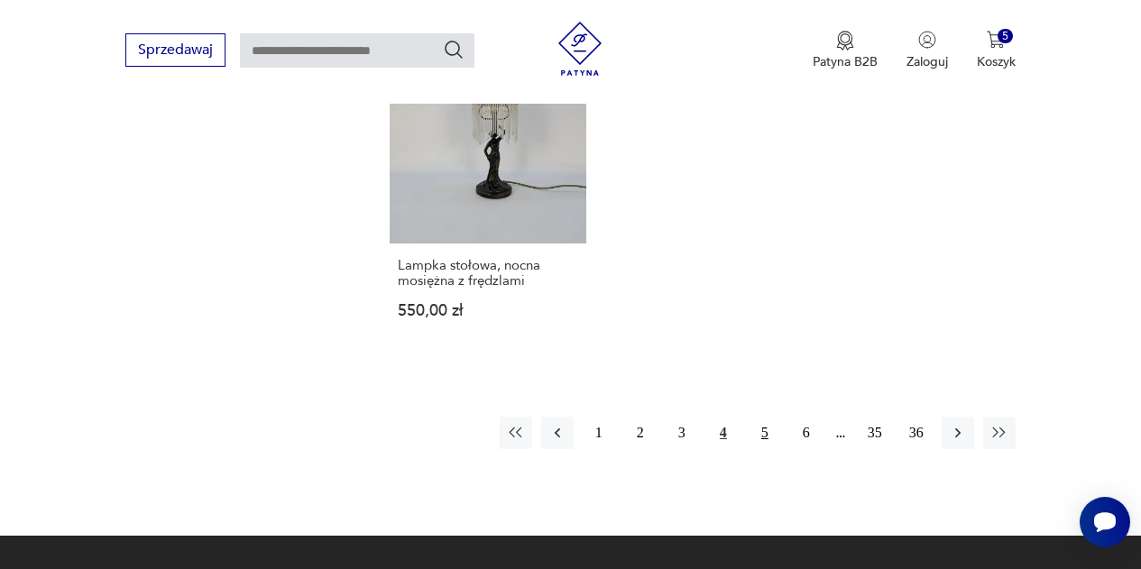
click at [764, 417] on button "5" at bounding box center [765, 433] width 32 height 32
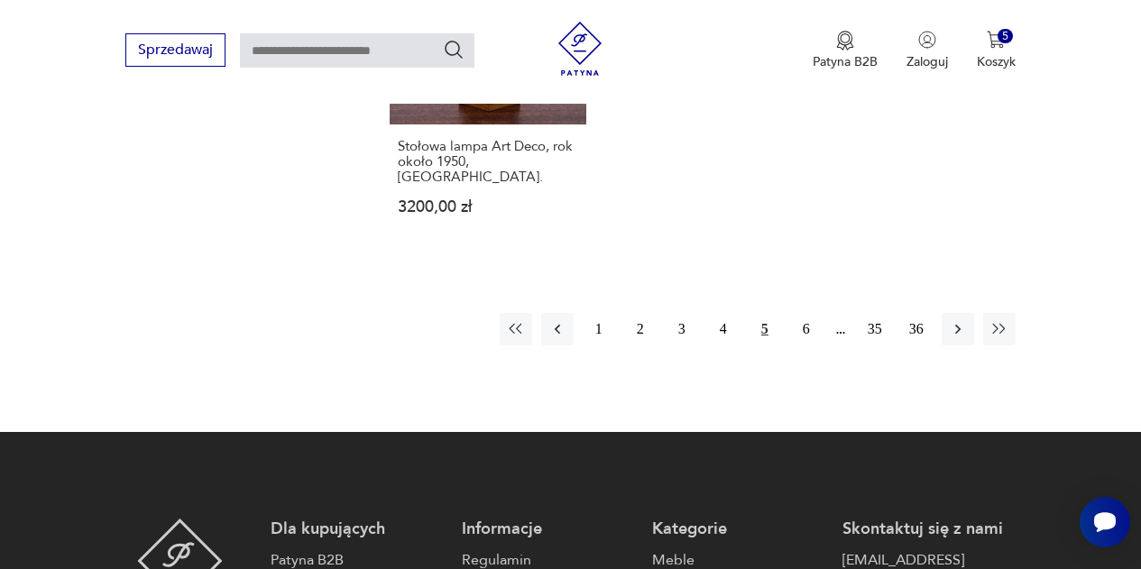
scroll to position [2690, 0]
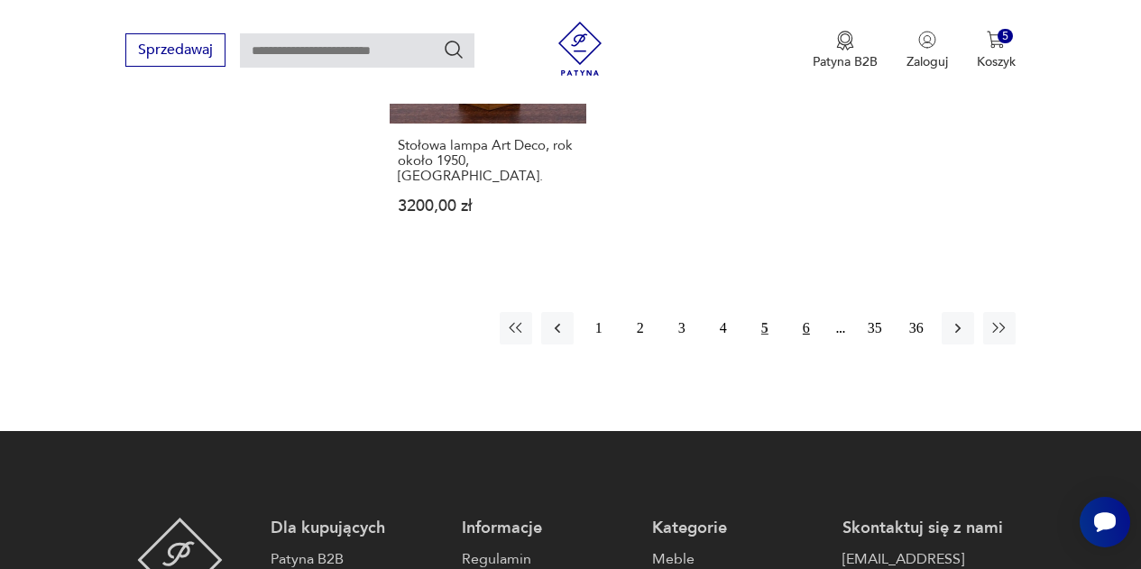
click at [806, 312] on button "6" at bounding box center [806, 328] width 32 height 32
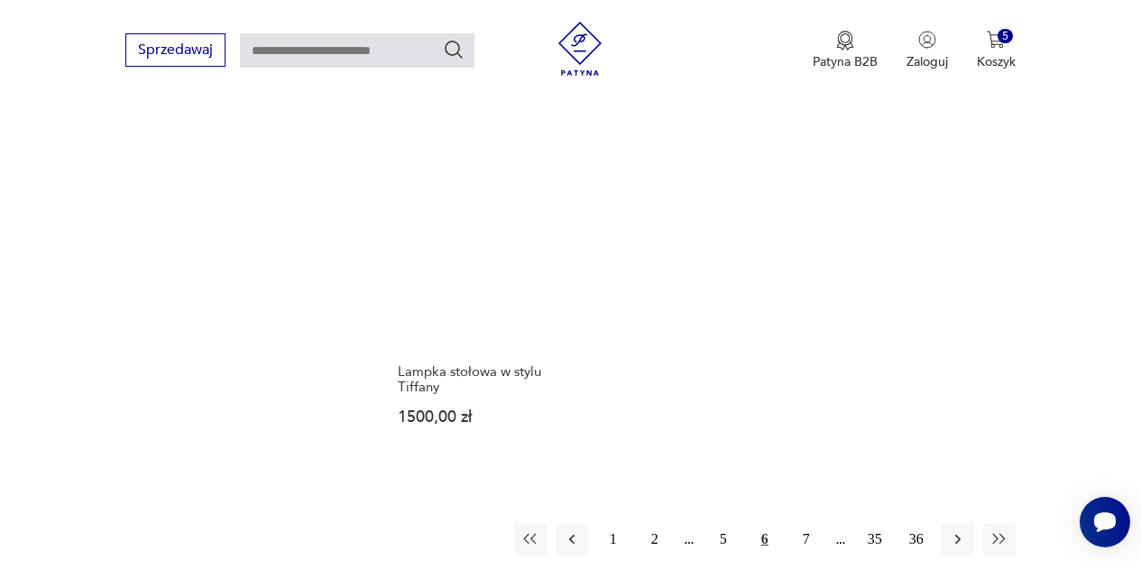
scroll to position [2464, 0]
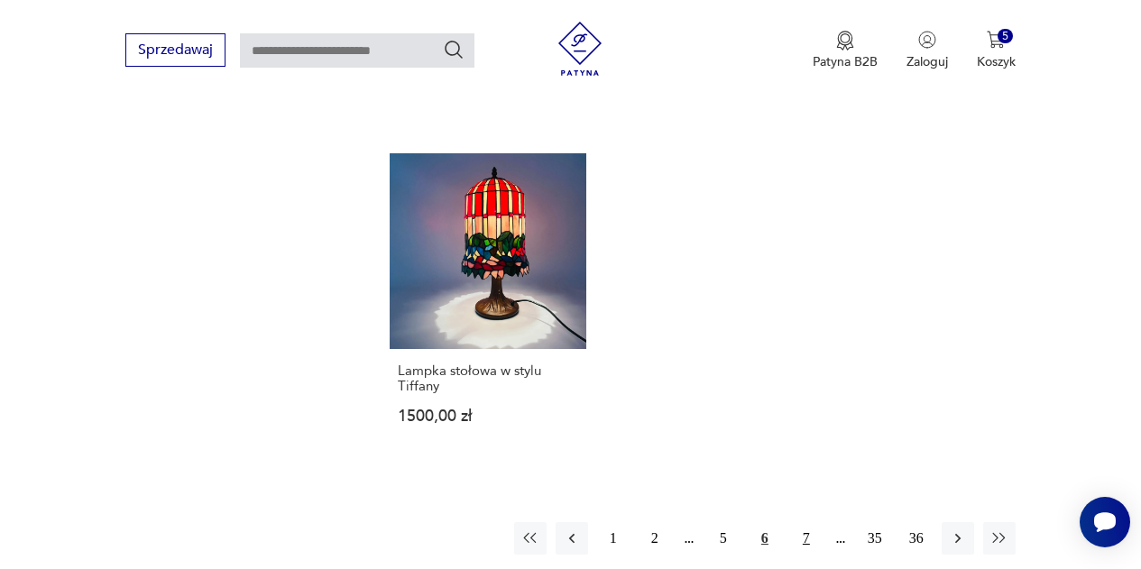
click at [805, 522] on button "7" at bounding box center [806, 538] width 32 height 32
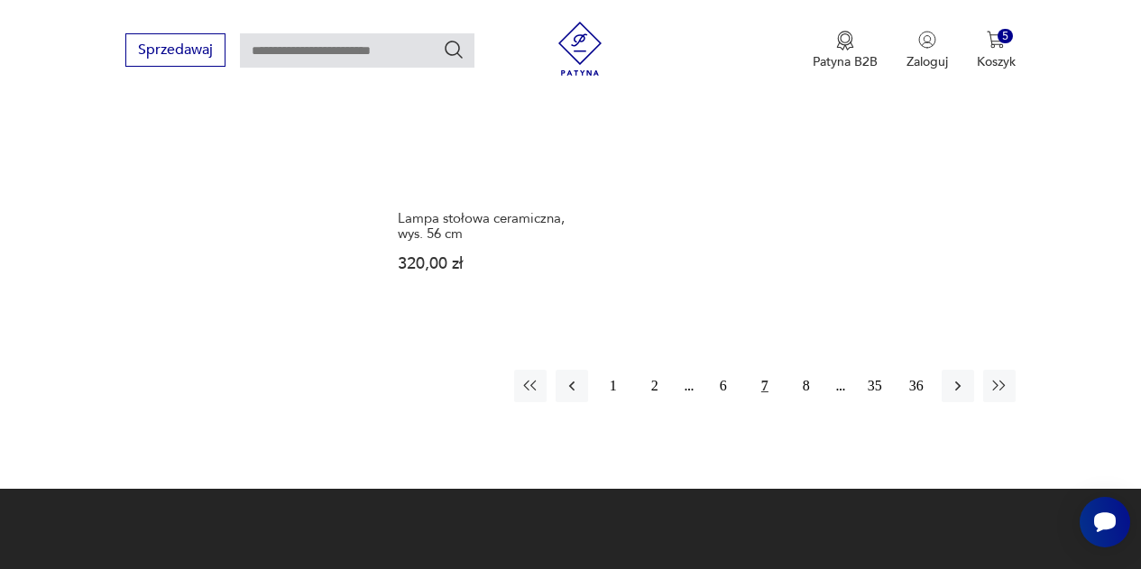
scroll to position [2659, 0]
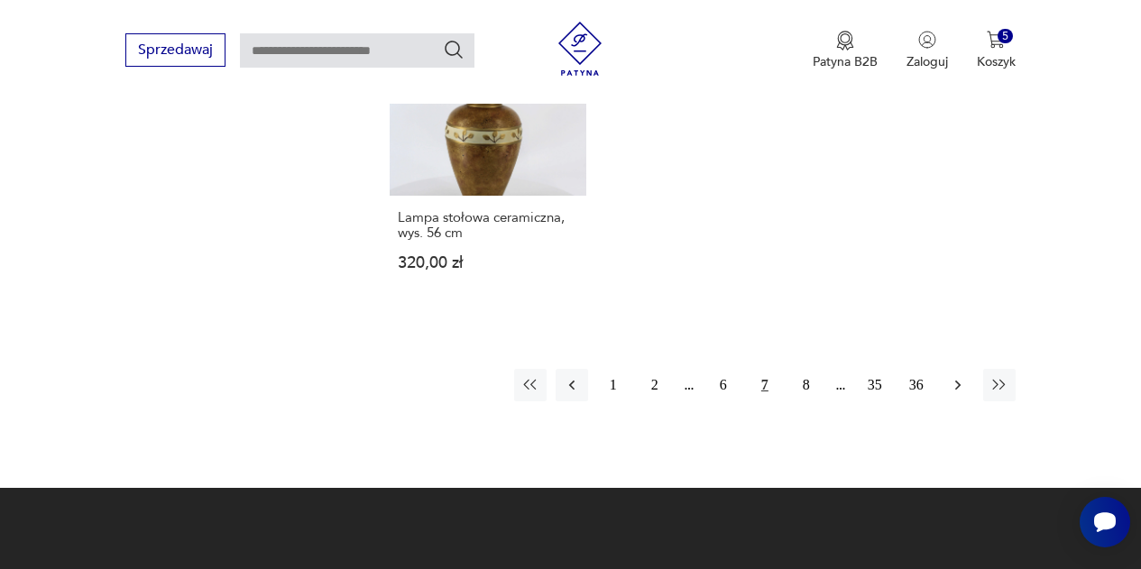
click at [958, 376] on icon "button" at bounding box center [958, 385] width 18 height 18
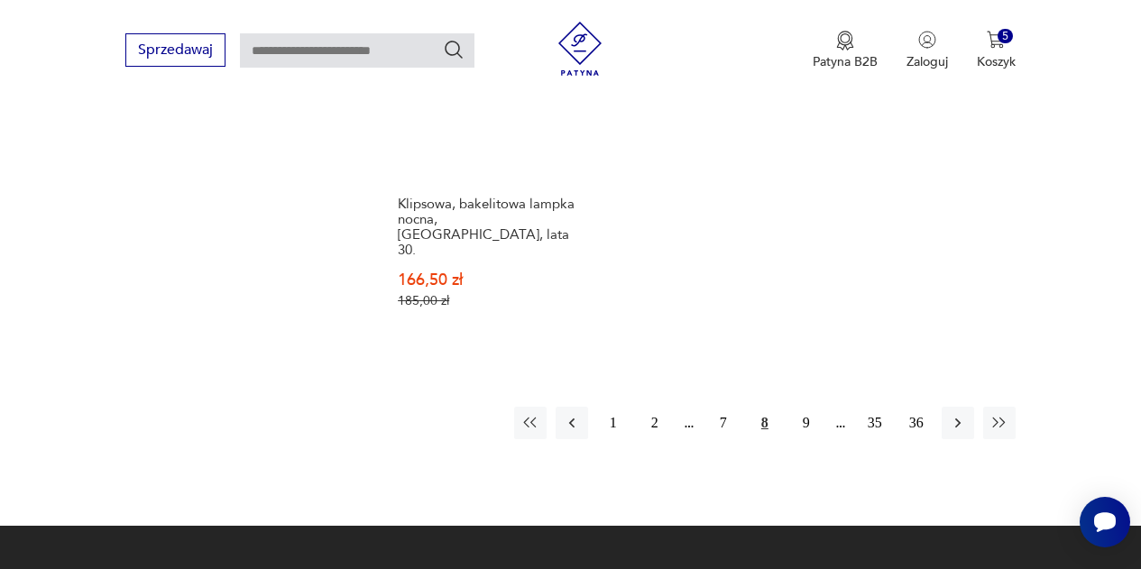
scroll to position [2592, 0]
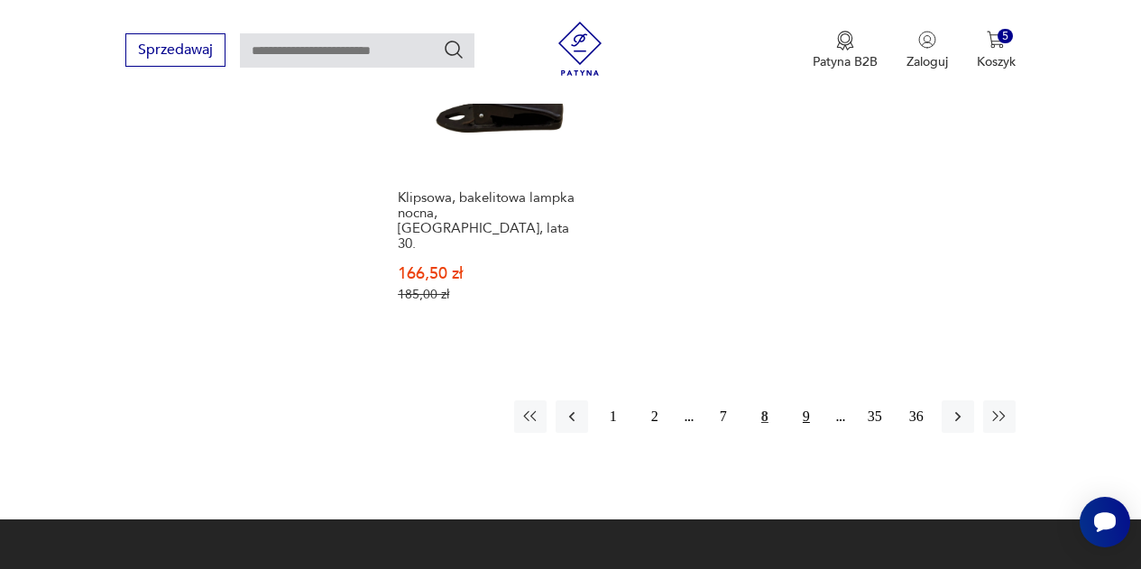
click at [802, 401] on button "9" at bounding box center [806, 417] width 32 height 32
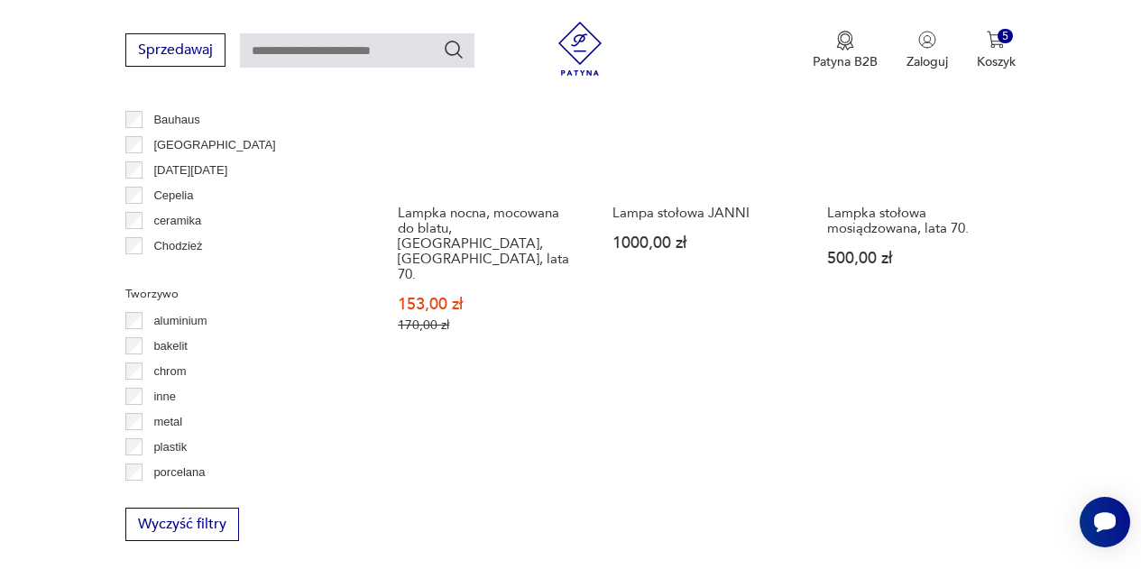
scroll to position [1571, 0]
